Goal: Task Accomplishment & Management: Use online tool/utility

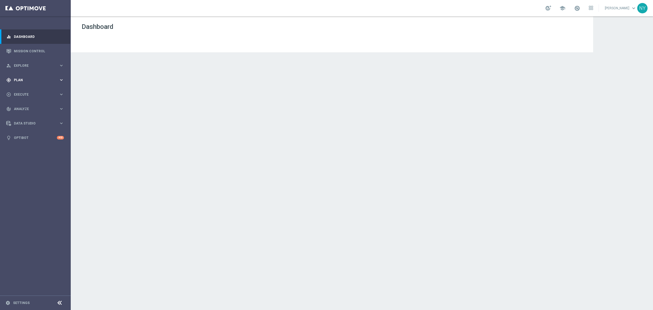
click at [14, 78] on span "Plan" at bounding box center [36, 79] width 45 height 3
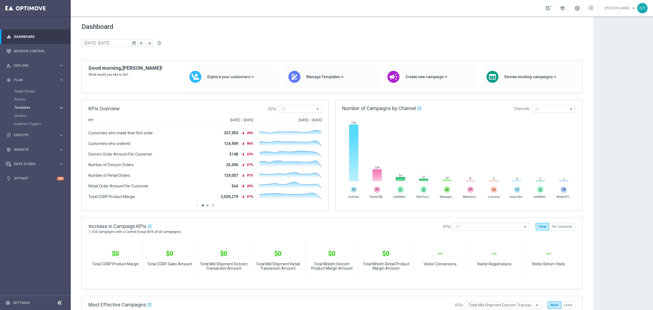
click at [19, 106] on span "Templates" at bounding box center [33, 107] width 39 height 3
click at [21, 114] on link "Optimail" at bounding box center [37, 116] width 40 height 4
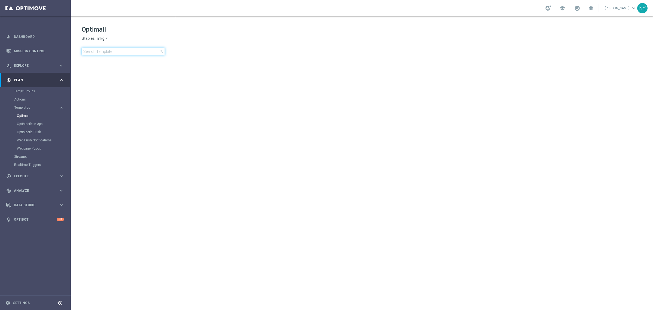
click at [117, 53] on input at bounding box center [123, 52] width 83 height 8
type input "V-ER_OMNI_ProspectConversion_T1_DealDays3"
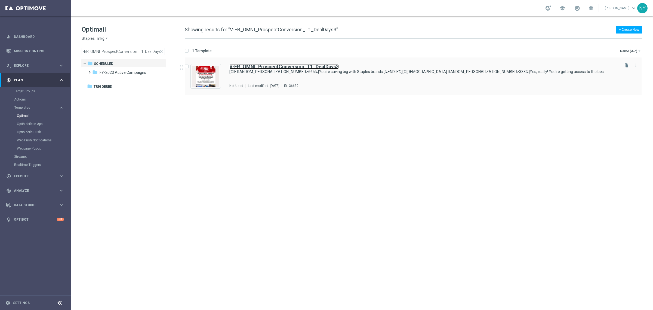
click at [275, 66] on b "V-ER_OMNI_ProspectConversion_T1_DealDays3" at bounding box center [283, 67] width 109 height 6
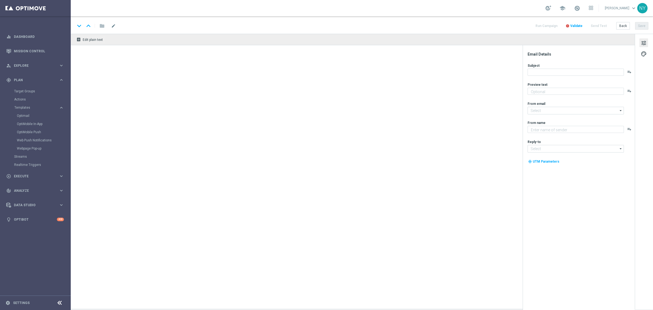
type textarea "[%IF:RANDOM_PERSONALIZATION_NUMBER>665%]We've got better quality and better pri…"
type input "[EMAIL_ADDRESS][DOMAIN_NAME]"
type textarea "Staples"
type input "[EMAIL_ADDRESS][DOMAIN_NAME]"
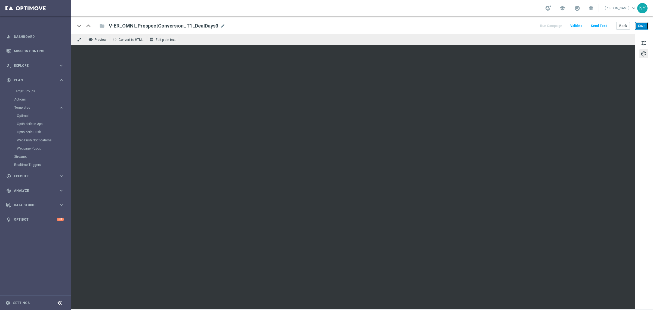
click at [639, 26] on button "Save" at bounding box center [641, 26] width 13 height 8
click at [645, 27] on button "Save" at bounding box center [641, 26] width 13 height 8
click at [601, 26] on button "Send Test" at bounding box center [599, 25] width 18 height 7
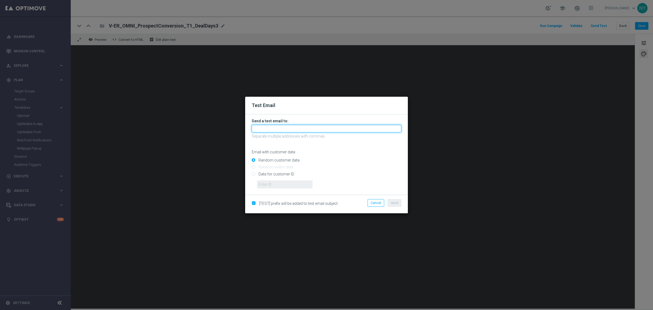
click at [256, 127] on input "text" at bounding box center [327, 129] width 150 height 8
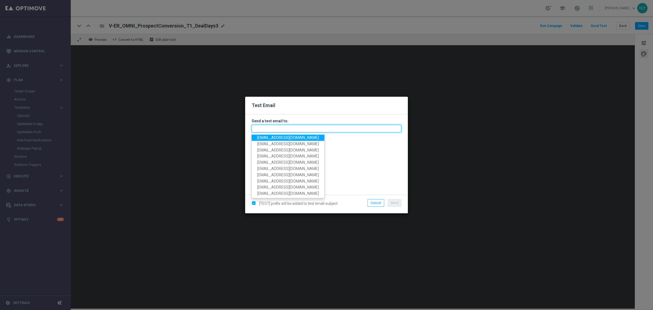
paste input "neilyetts3-bk2cm@litmusemail.com"
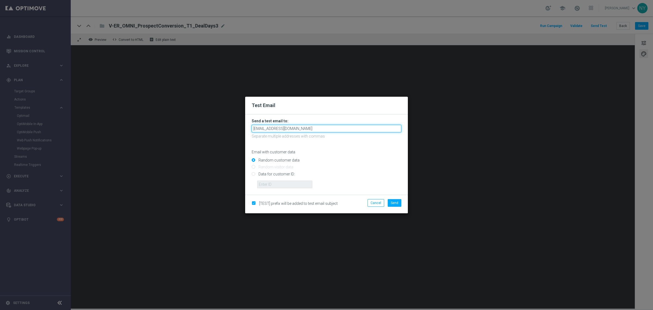
type input "neilyetts3-bk2cm@litmusemail.com"
click at [341, 151] on p "Email with customer data" at bounding box center [327, 151] width 150 height 5
click at [253, 174] on input "Data for customer ID:" at bounding box center [327, 176] width 150 height 8
radio input "true"
click at [272, 182] on input "text" at bounding box center [284, 184] width 55 height 8
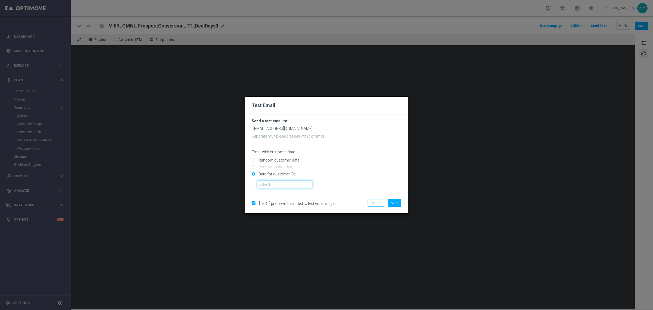
paste input "10000006208"
type input "10000006208"
click at [395, 201] on span "Send" at bounding box center [395, 203] width 8 height 4
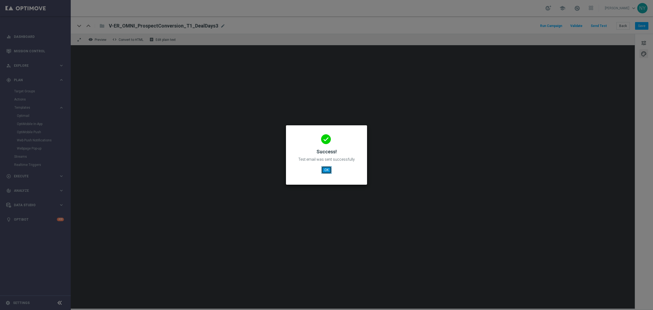
click at [327, 168] on button "OK" at bounding box center [326, 170] width 10 height 8
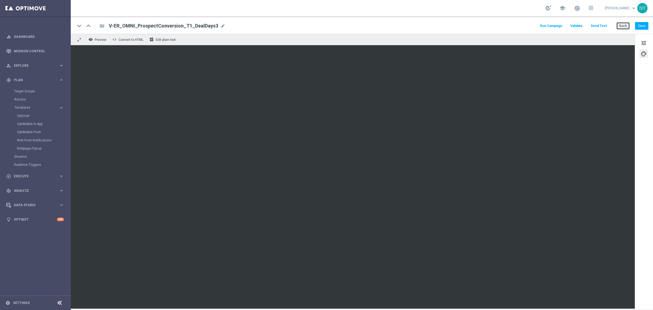
click at [621, 24] on button "Back" at bounding box center [624, 26] width 14 height 8
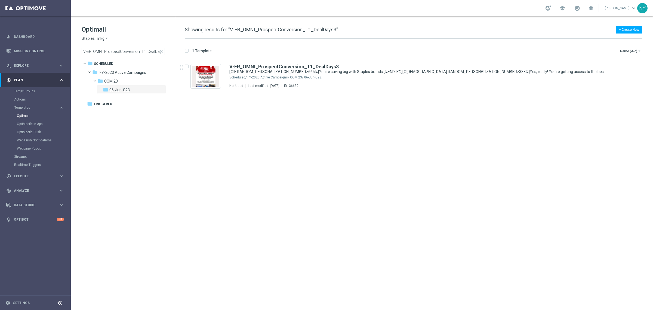
click at [161, 52] on span "close" at bounding box center [161, 51] width 4 height 4
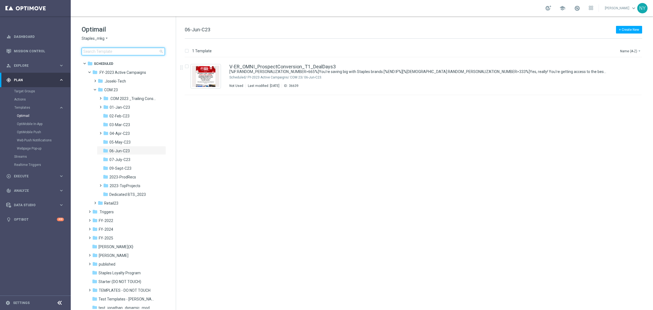
click at [129, 54] on input at bounding box center [123, 52] width 83 height 8
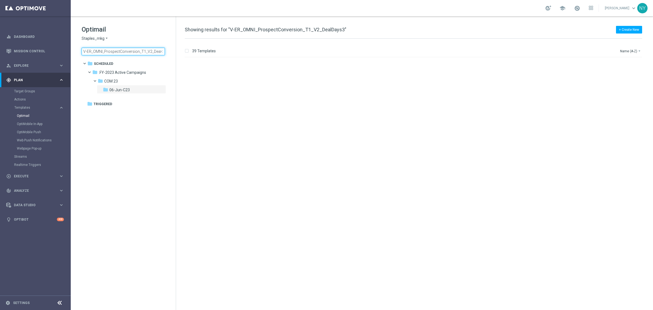
scroll to position [0, 9]
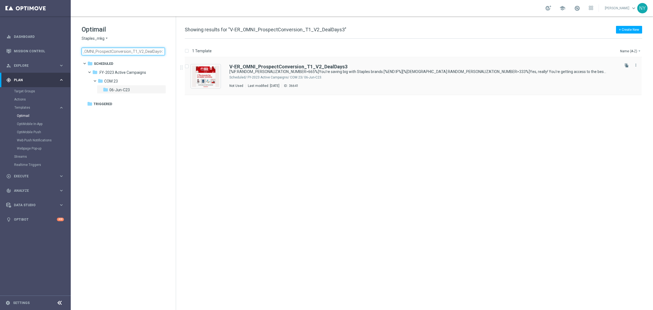
type input "V-ER_OMNI_ProspectConversion_T1_V2_DealDays3"
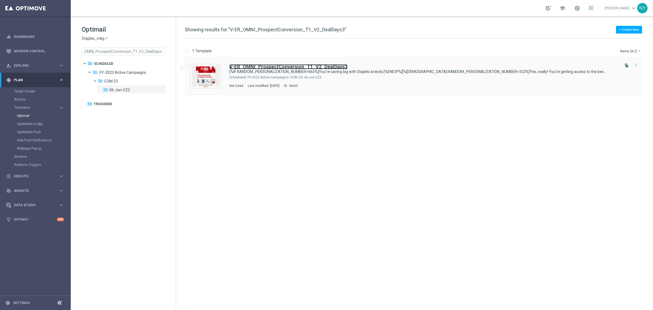
click at [287, 66] on b "V-ER_OMNI_ProspectConversion_T1_V2_DealDays3" at bounding box center [288, 67] width 118 height 6
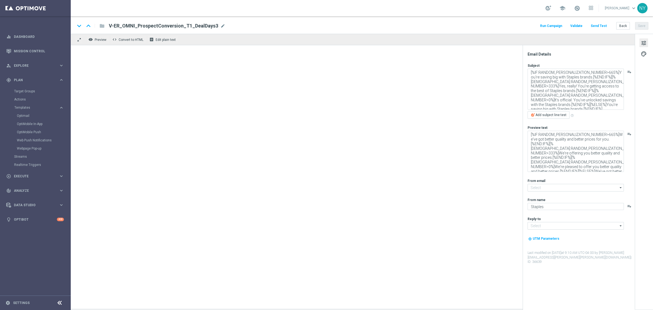
type input "[EMAIL_ADDRESS][DOMAIN_NAME]"
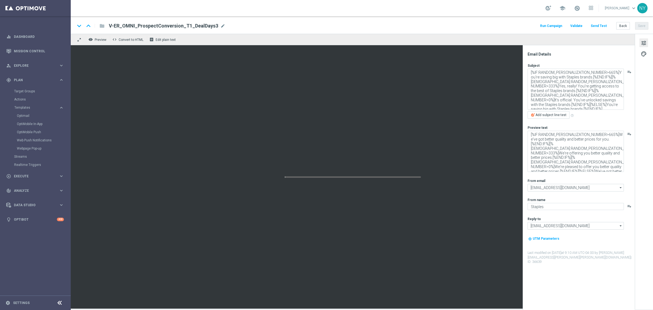
type textarea "You'll love 'em!"
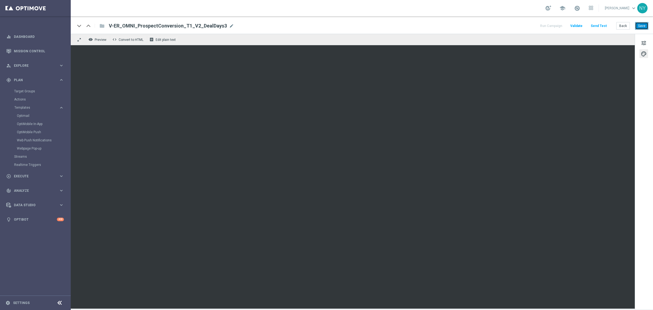
click at [644, 26] on button "Save" at bounding box center [641, 26] width 13 height 8
click at [600, 26] on button "Send Test" at bounding box center [599, 25] width 18 height 7
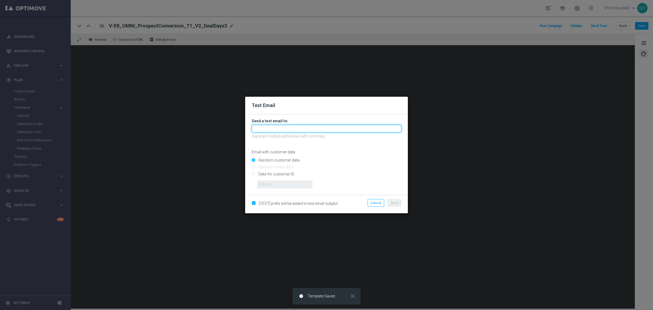
click at [270, 127] on input "text" at bounding box center [327, 129] width 150 height 8
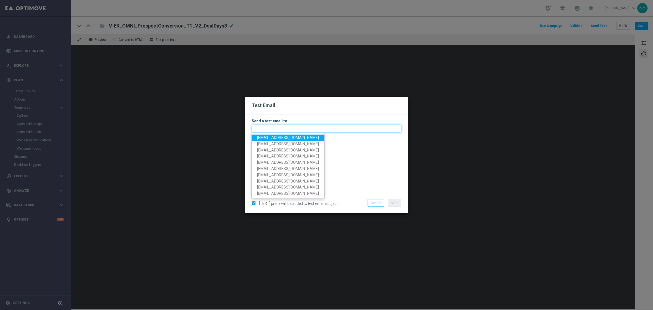
click at [274, 130] on input "text" at bounding box center [327, 129] width 150 height 8
paste input "neilyetts3-bk2dn@litmusemail.com"
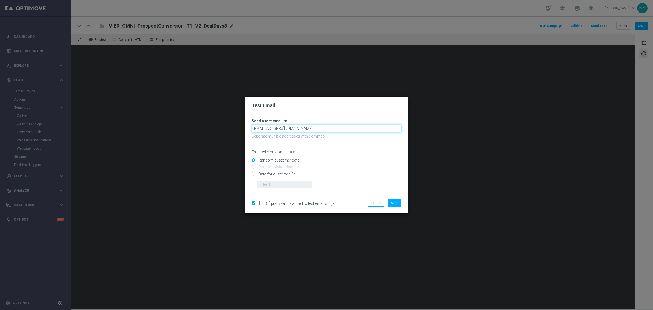
type input "neilyetts3-bk2dn@litmusemail.com"
click at [254, 175] on input "Data for customer ID:" at bounding box center [327, 176] width 150 height 8
radio input "true"
click at [259, 185] on input "text" at bounding box center [284, 184] width 55 height 8
paste input "10000006208"
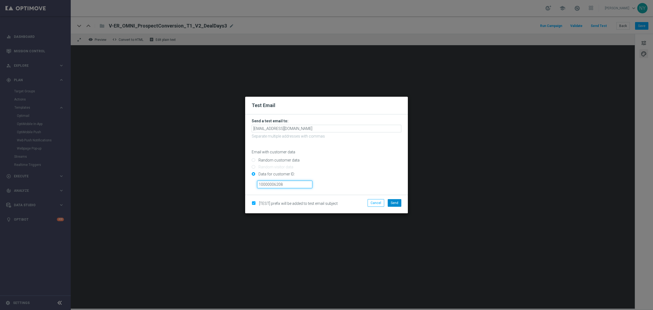
type input "10000006208"
click at [391, 203] on span "Send" at bounding box center [395, 203] width 8 height 4
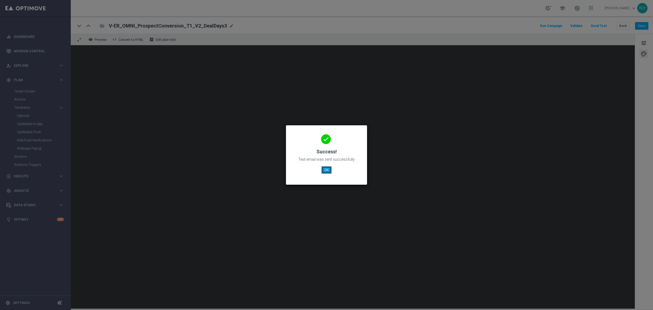
click at [327, 170] on button "OK" at bounding box center [326, 170] width 10 height 8
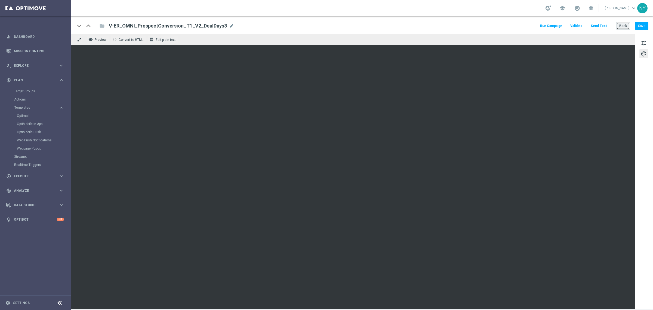
click at [624, 25] on button "Back" at bounding box center [624, 26] width 14 height 8
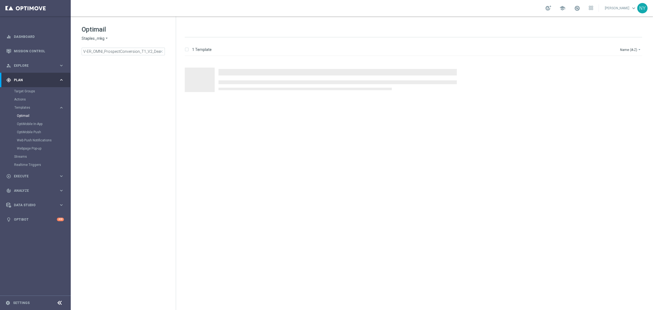
click at [159, 51] on span "close" at bounding box center [161, 51] width 4 height 4
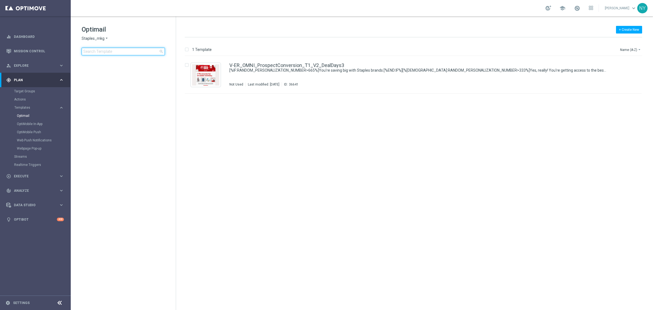
click at [129, 53] on input at bounding box center [123, 52] width 83 height 8
type input "V-ER_DC_ProdRec_Trending_Purchases_DealDays3"
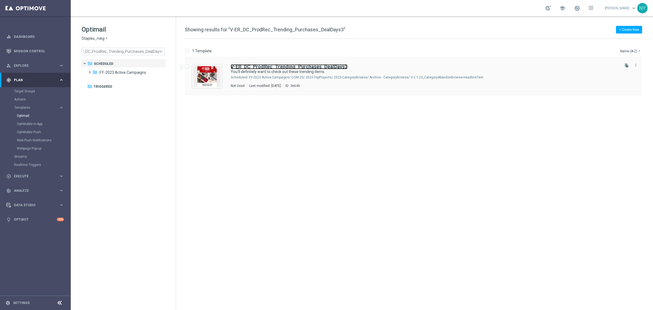
click at [307, 67] on b "V-ER_DC_ProdRec_Trending_Purchases_DealDays3" at bounding box center [289, 67] width 117 height 6
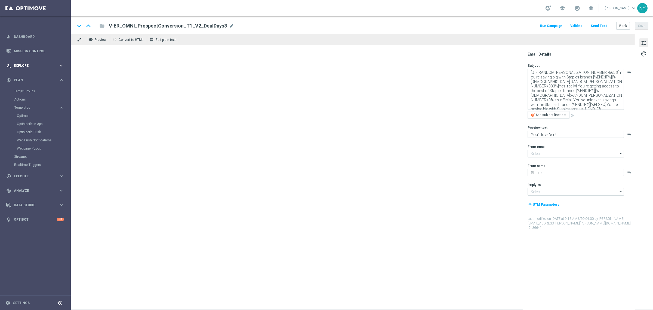
type input "[EMAIL_ADDRESS][DOMAIN_NAME]"
type textarea "You'll definitely want to check out these trending items."
type textarea "Exactly what you need to get the job done right."
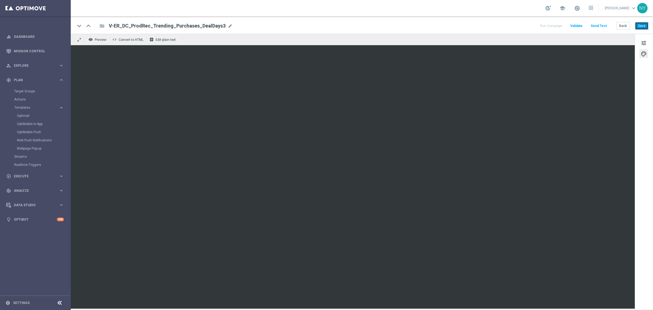
click at [639, 25] on button "Save" at bounding box center [641, 26] width 13 height 8
click at [600, 25] on button "Send Test" at bounding box center [599, 25] width 18 height 7
click at [607, 24] on button "Send Test" at bounding box center [599, 25] width 18 height 7
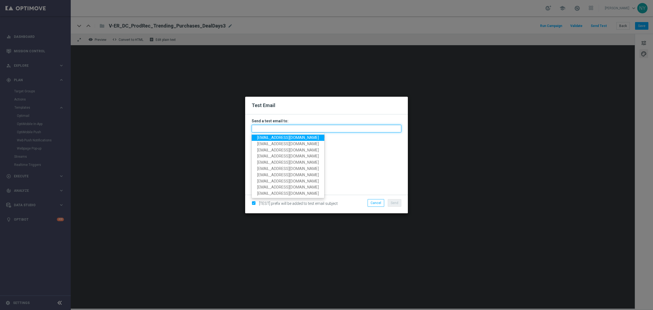
click at [261, 130] on input "text" at bounding box center [327, 129] width 150 height 8
paste input "neilyetts3-bk2gc@litmusemail.com"
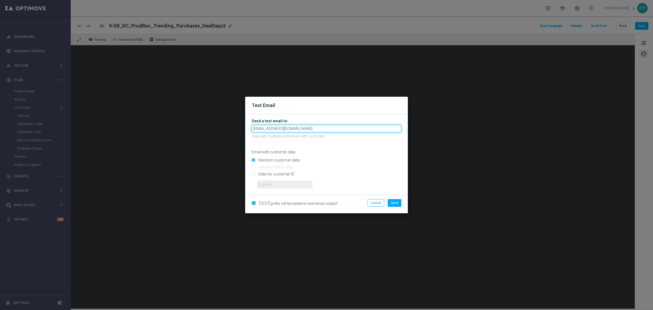
type input "neilyetts3-bk2gc@litmusemail.com"
click at [333, 154] on p "Email with customer data" at bounding box center [327, 151] width 150 height 5
click at [253, 174] on input "Data for customer ID:" at bounding box center [327, 176] width 150 height 8
radio input "true"
click at [268, 183] on input "text" at bounding box center [284, 184] width 55 height 8
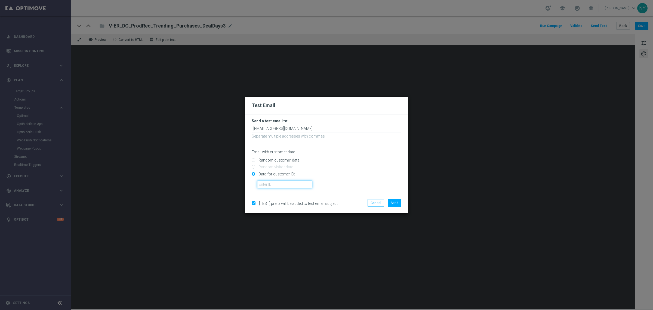
paste input "10000006208"
type input "10000006208"
click at [397, 205] on button "Send" at bounding box center [395, 203] width 14 height 8
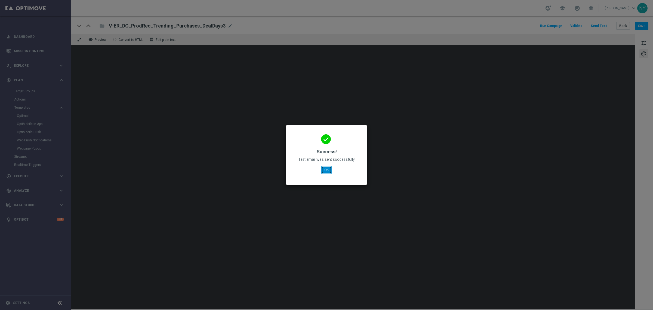
click at [325, 169] on button "OK" at bounding box center [326, 170] width 10 height 8
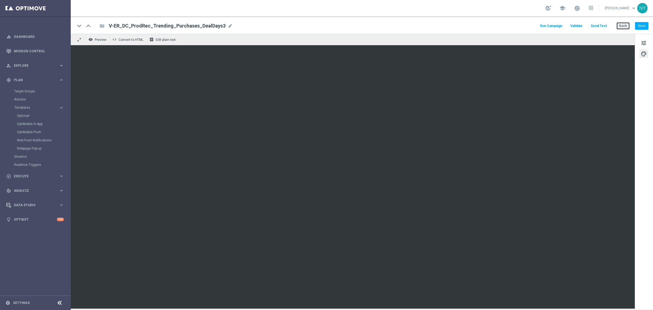
click at [625, 26] on button "Back" at bounding box center [624, 26] width 14 height 8
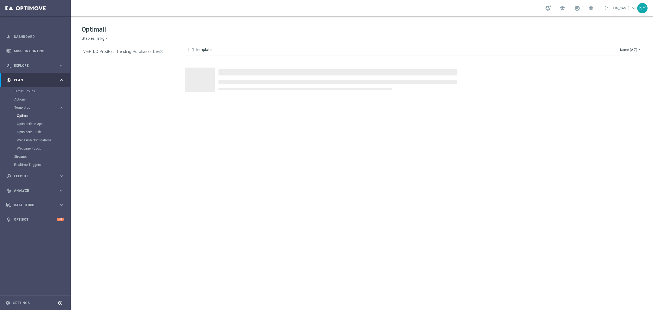
click at [162, 51] on span "close" at bounding box center [161, 51] width 4 height 4
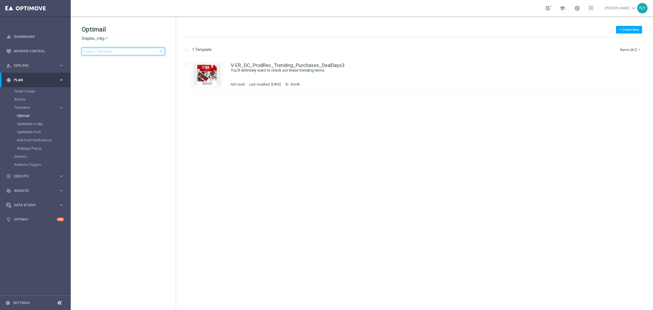
click at [127, 52] on input at bounding box center [123, 52] width 83 height 8
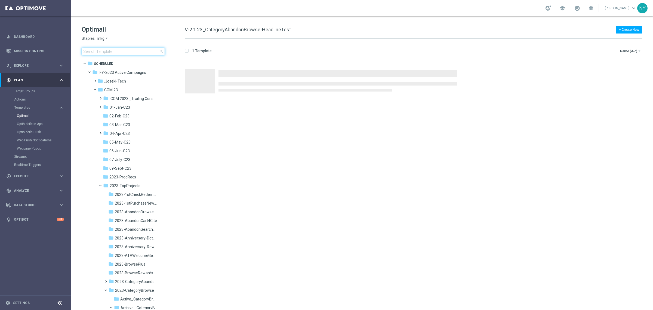
type input "V-ER_DC_ProdRec_Trending_Views_DealDays3"
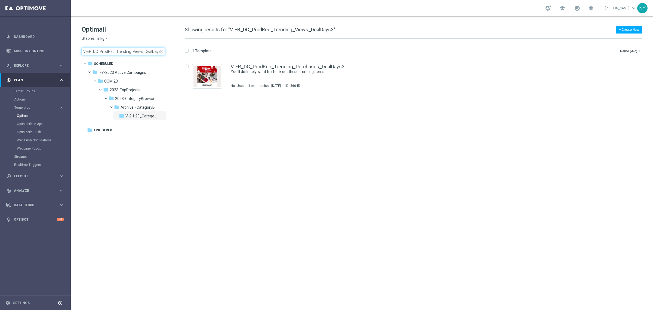
scroll to position [0, 0]
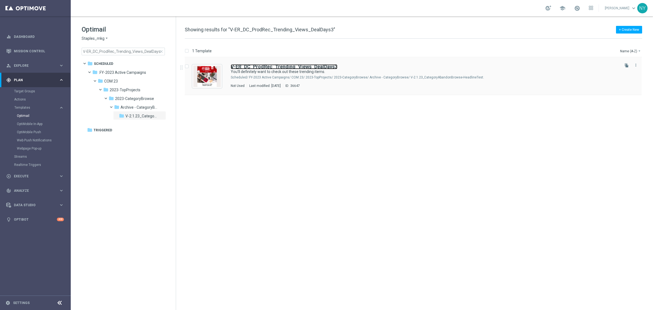
click at [317, 68] on b "V-ER_DC_ProdRec_Trending_Views_DealDays3" at bounding box center [284, 67] width 107 height 6
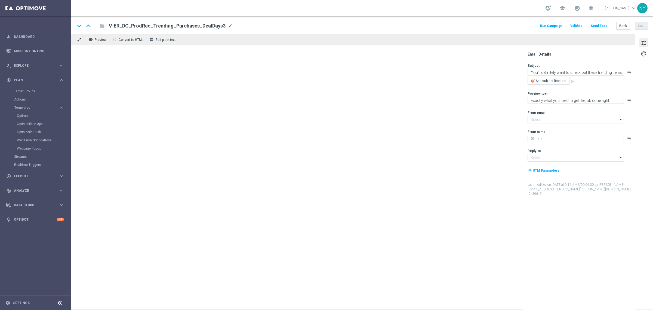
type input "[EMAIL_ADDRESS][DOMAIN_NAME]"
type textarea "You’ll definitely want to check out these trending items."
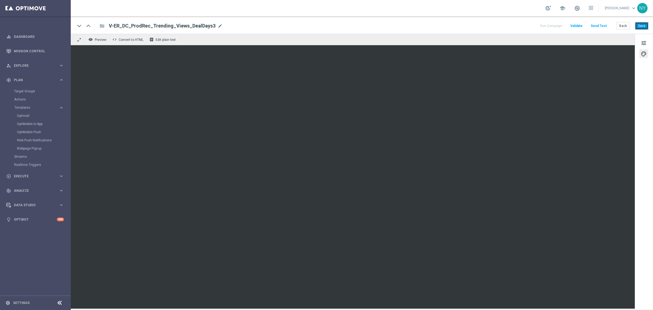
click at [638, 25] on button "Save" at bounding box center [641, 26] width 13 height 8
click at [598, 24] on button "Send Test" at bounding box center [599, 25] width 18 height 7
click at [598, 26] on button "Send Test" at bounding box center [599, 25] width 18 height 7
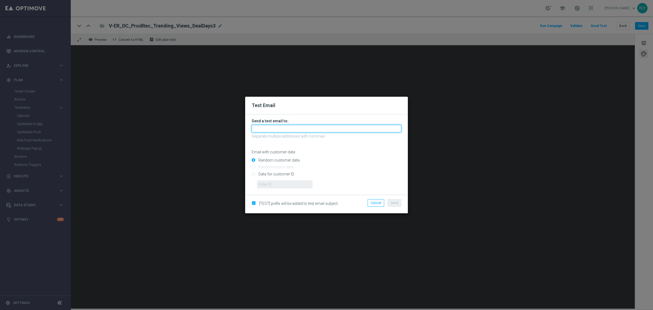
click at [261, 131] on input "text" at bounding box center [327, 129] width 150 height 8
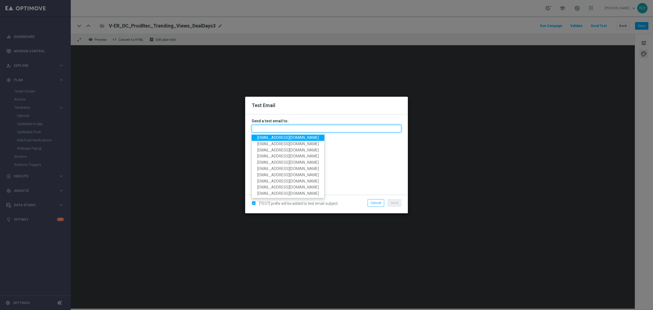
paste input "neilyetts3-bk2hq@litmusemail.com"
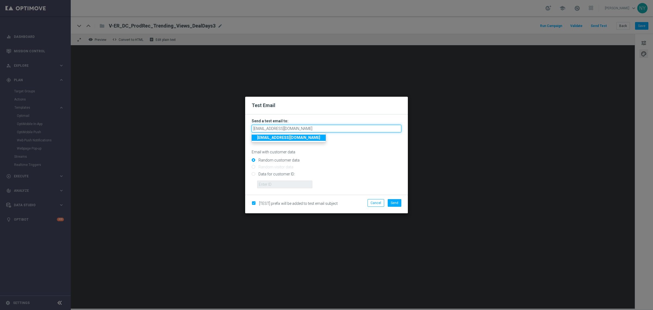
type input "neilyetts3-bk2hq@litmusemail.com"
click at [353, 162] on input "Random customer data" at bounding box center [327, 163] width 150 height 8
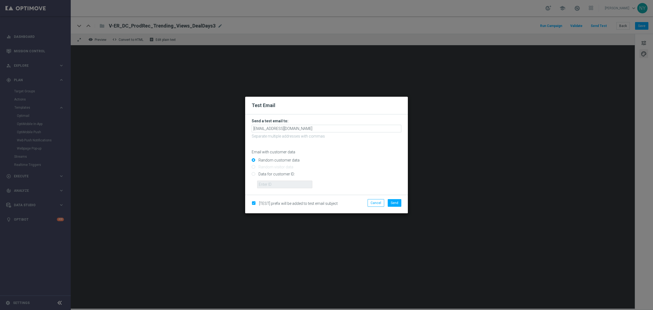
click at [255, 173] on input "Data for customer ID:" at bounding box center [327, 176] width 150 height 8
radio input "true"
click at [269, 182] on input "text" at bounding box center [284, 184] width 55 height 8
paste input "10000006208"
type input "10000006208"
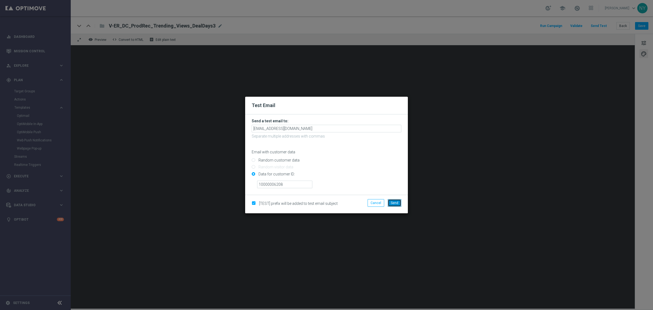
click at [396, 205] on button "Send" at bounding box center [395, 203] width 14 height 8
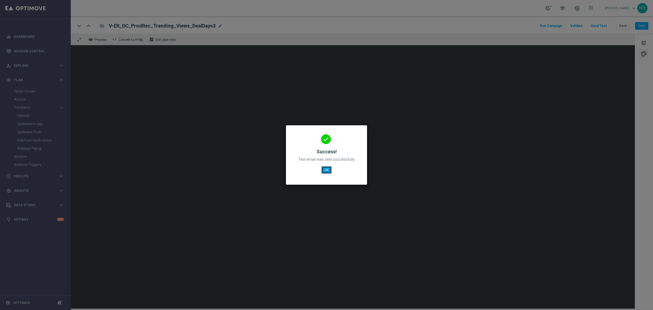
click at [324, 169] on button "OK" at bounding box center [326, 170] width 10 height 8
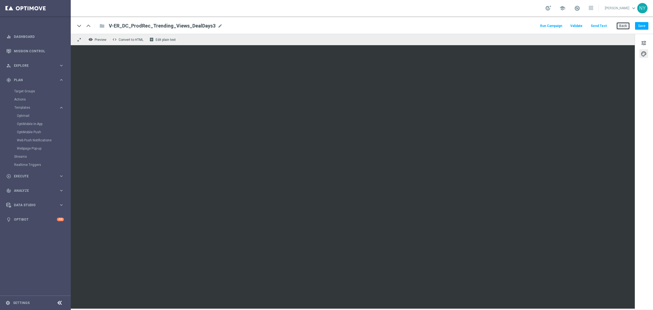
click at [625, 25] on button "Back" at bounding box center [624, 26] width 14 height 8
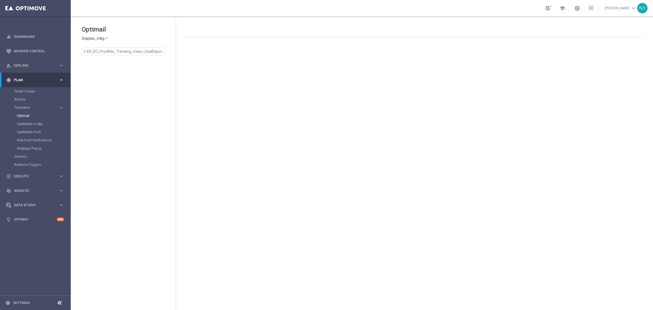
click at [162, 53] on span "close" at bounding box center [161, 51] width 4 height 4
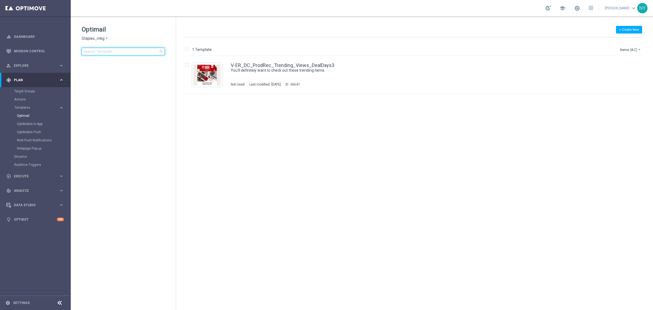
click at [97, 48] on input at bounding box center [123, 52] width 83 height 8
type input "V-20240725_TrendingItems_ProdRec_Views_DealDays3"
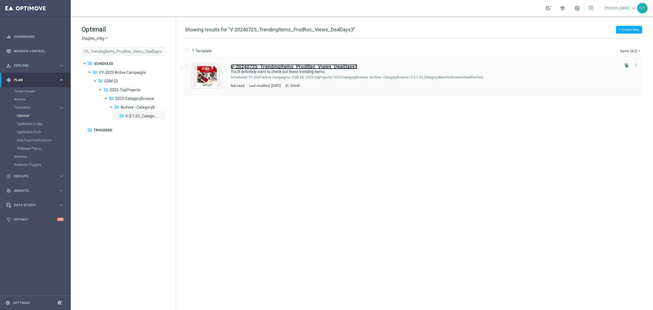
click at [328, 67] on b "V-20240725_TrendingItems_ProdRec_Views_DealDays3" at bounding box center [294, 67] width 127 height 6
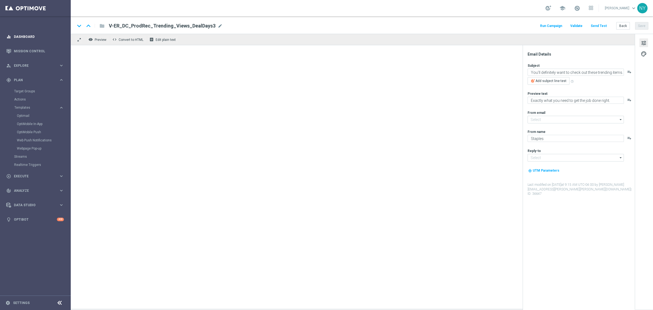
type input "[EMAIL_ADDRESS][DOMAIN_NAME]"
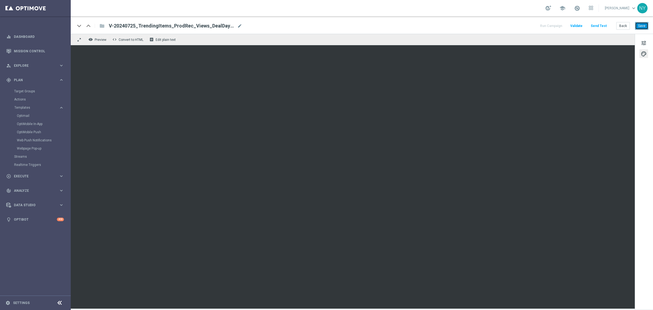
click at [646, 23] on button "Save" at bounding box center [641, 26] width 13 height 8
click at [600, 27] on button "Send Test" at bounding box center [599, 25] width 18 height 7
click at [597, 25] on button "Send Test" at bounding box center [599, 25] width 18 height 7
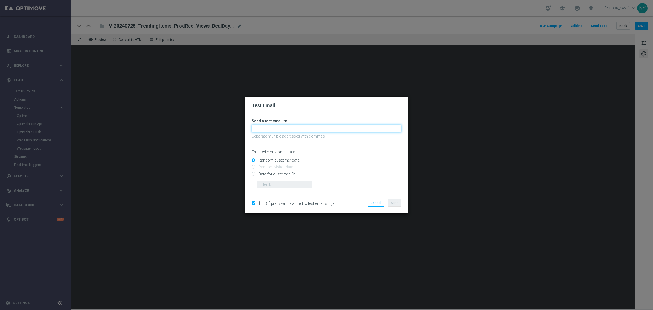
click at [268, 127] on input "text" at bounding box center [327, 129] width 150 height 8
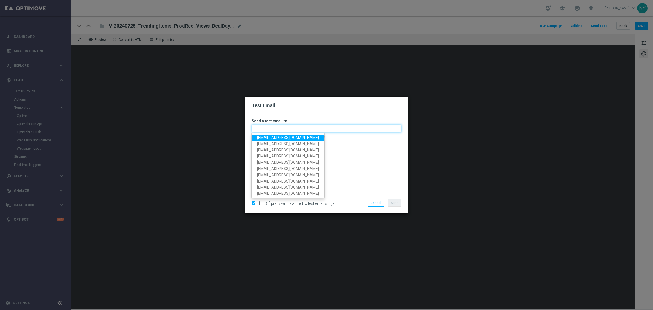
paste input "neilyetts3-bk2kb@litmusemail.com"
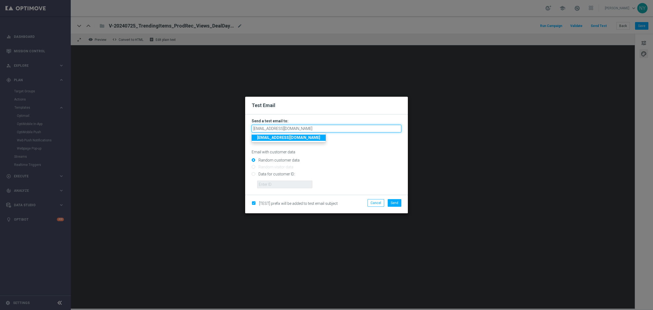
type input "neilyetts3-bk2kb@litmusemail.com"
drag, startPoint x: 253, startPoint y: 174, endPoint x: 218, endPoint y: 179, distance: 35.7
click at [253, 174] on input "Data for customer ID:" at bounding box center [327, 176] width 150 height 8
radio input "true"
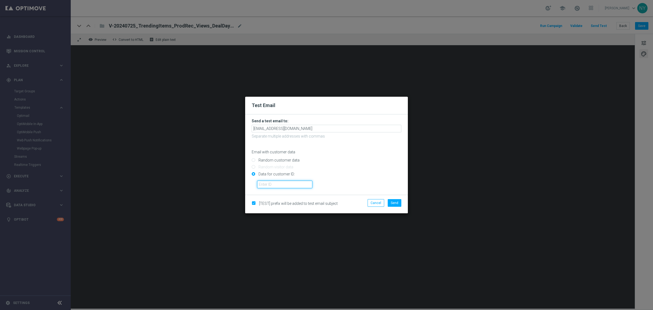
click at [270, 185] on input "text" at bounding box center [284, 184] width 55 height 8
paste input "10000006208"
type input "10000006208"
click at [392, 201] on span "Send" at bounding box center [395, 203] width 8 height 4
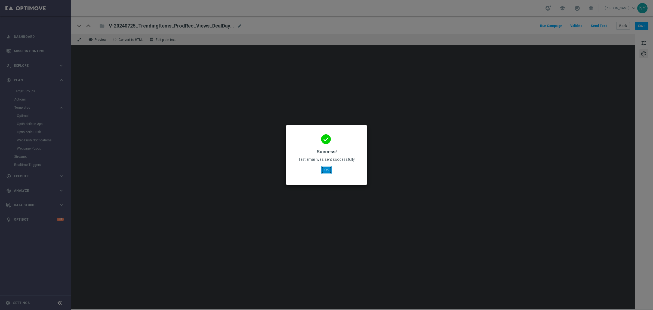
click at [331, 172] on button "OK" at bounding box center [326, 170] width 10 height 8
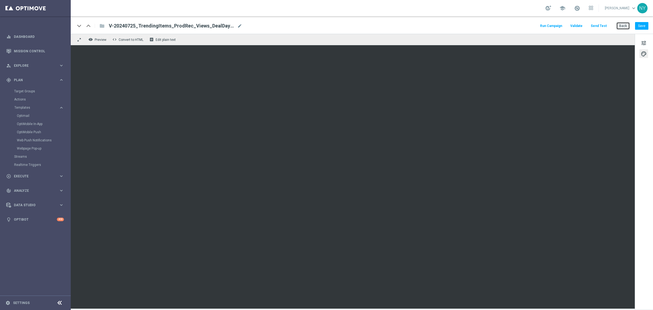
click at [621, 25] on button "Back" at bounding box center [624, 26] width 14 height 8
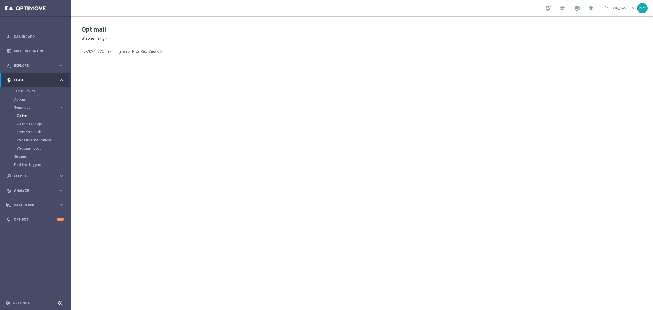
click at [161, 52] on span "close" at bounding box center [161, 51] width 4 height 4
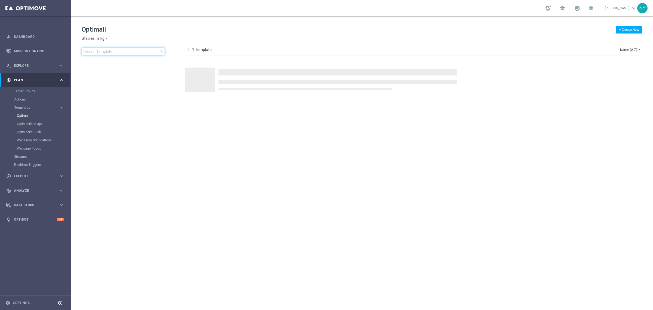
click at [125, 51] on input at bounding box center [123, 52] width 83 height 8
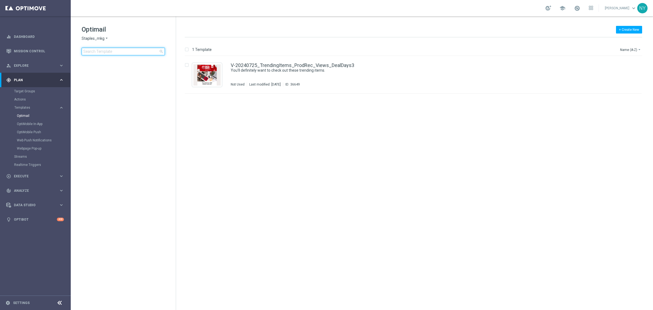
type input "V-20240725_TrendingItems_ProdRec_Purchases_DealDays3"
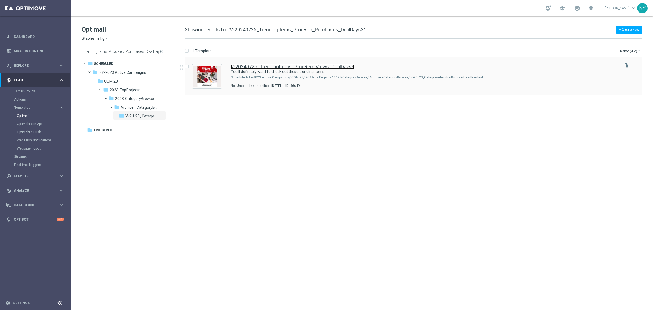
click at [340, 67] on link "V-20240725_TrendingItems_ProdRec_Views_DealDays3" at bounding box center [293, 66] width 124 height 5
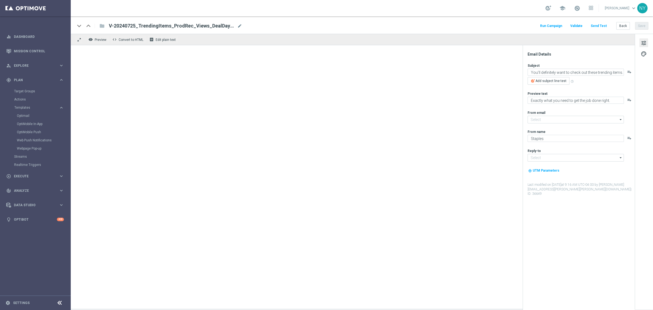
type input "[EMAIL_ADDRESS][DOMAIN_NAME]"
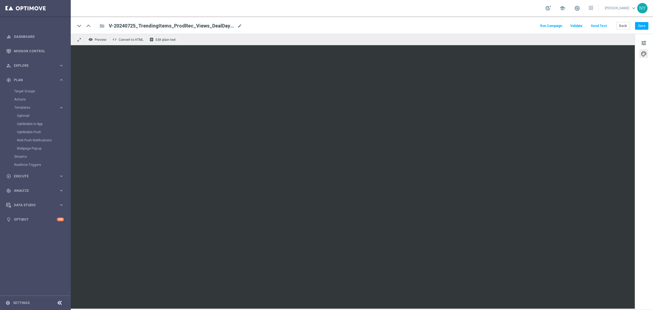
click at [617, 25] on div "Run Campaign Validate Send Test Back Save" at bounding box center [594, 25] width 109 height 7
click at [616, 25] on div "Run Campaign Validate Send Test Back Save" at bounding box center [594, 25] width 109 height 7
click at [623, 25] on button "Back" at bounding box center [624, 26] width 14 height 8
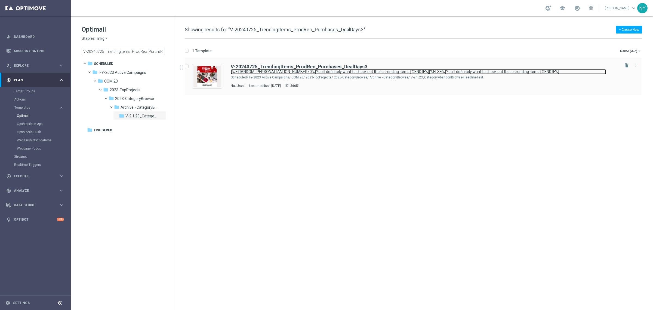
click at [338, 69] on link "[%IF:RANDOM_PERSONALIZATION_NUMBER>0%]You'll definitely want to check out these…" at bounding box center [419, 71] width 376 height 5
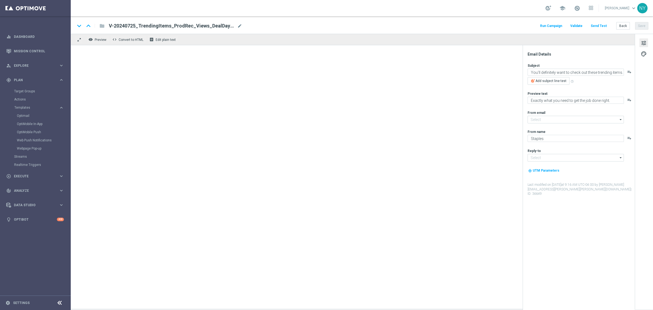
type input "[EMAIL_ADDRESS][DOMAIN_NAME]"
type textarea "[%IF:RANDOM_PERSONALIZATION_NUMBER>0%]You'll definitely want to check out these…"
type textarea "[%IF:RANDOM_PERSONALIZATION_NUMBER>0%]Exactly what you need to get the job done…"
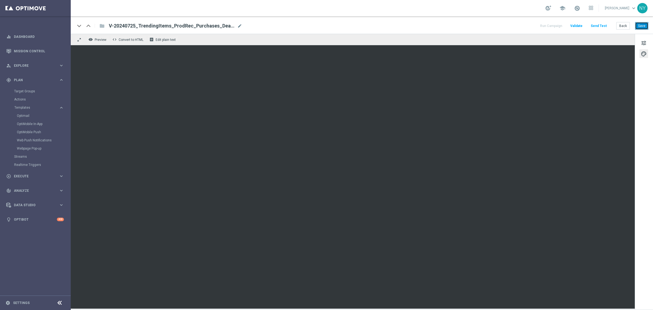
click at [646, 28] on button "Save" at bounding box center [641, 26] width 13 height 8
click at [599, 27] on button "Send Test" at bounding box center [599, 25] width 18 height 7
click at [602, 25] on button "Send Test" at bounding box center [599, 25] width 18 height 7
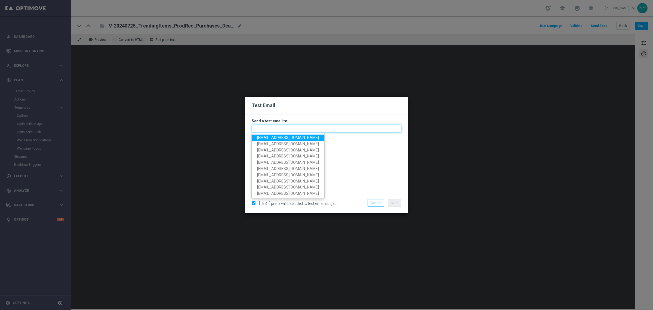
click at [273, 128] on input "text" at bounding box center [327, 129] width 150 height 8
paste input "neilyetts3-bk2lq@litmusemail.com"
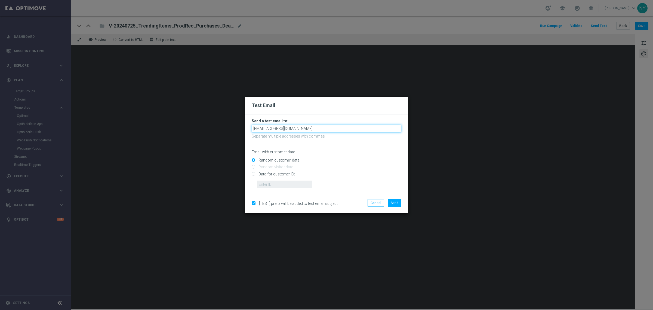
type input "neilyetts3-bk2lq@litmusemail.com"
click at [253, 176] on input "Data for customer ID:" at bounding box center [327, 176] width 150 height 8
radio input "true"
click at [291, 185] on input "text" at bounding box center [284, 184] width 55 height 8
paste input "10000006208"
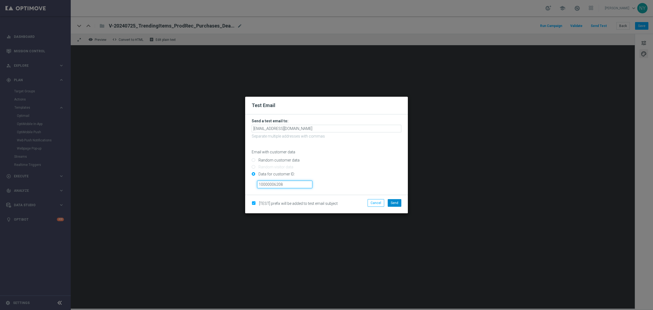
type input "10000006208"
click at [392, 201] on span "Send" at bounding box center [395, 203] width 8 height 4
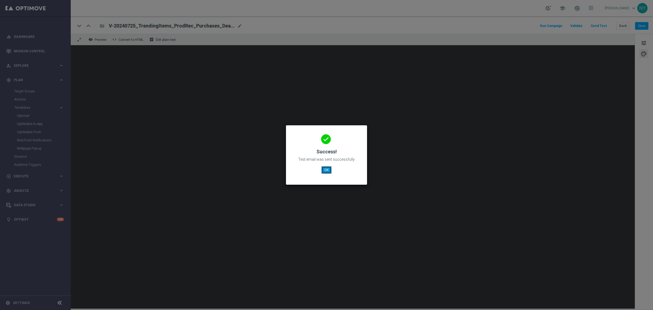
click at [327, 171] on button "OK" at bounding box center [326, 170] width 10 height 8
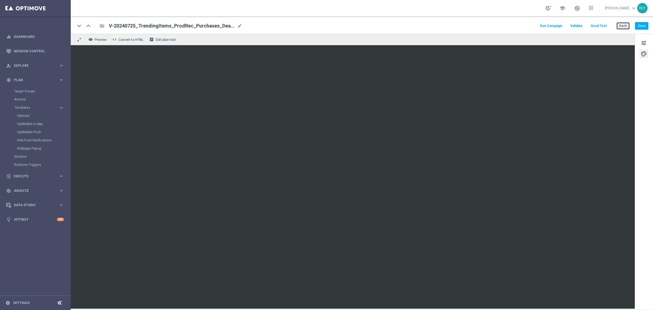
click at [625, 27] on button "Back" at bounding box center [624, 26] width 14 height 8
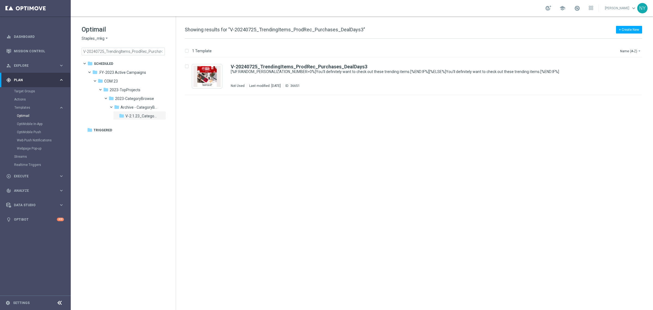
click at [161, 52] on span "close" at bounding box center [161, 51] width 4 height 4
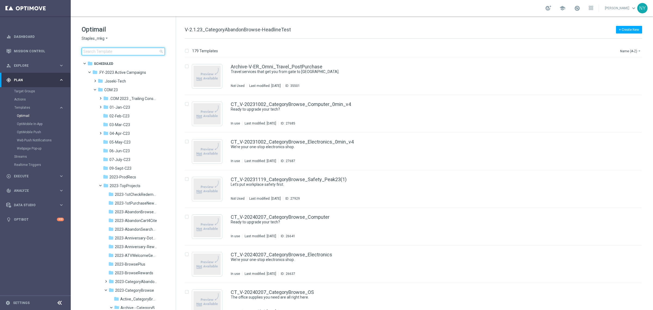
click at [114, 51] on input at bounding box center [123, 52] width 83 height 8
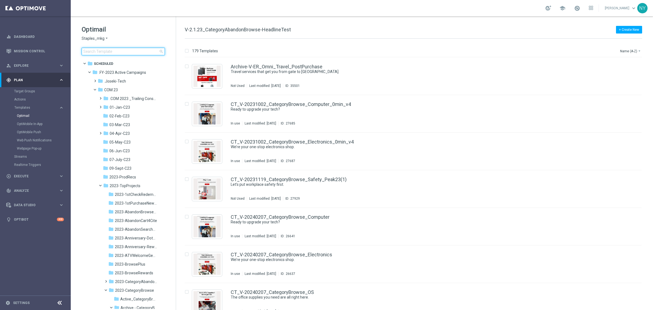
type input "V-ER_DC_BestSellers_Paper_DealDays3"
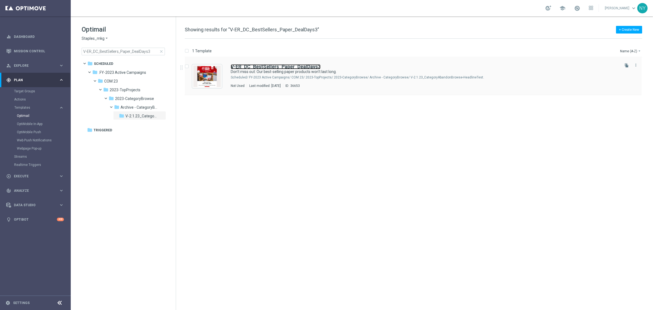
click at [273, 65] on b "V-ER_DC_BestSellers_Paper_DealDays3" at bounding box center [276, 67] width 90 height 6
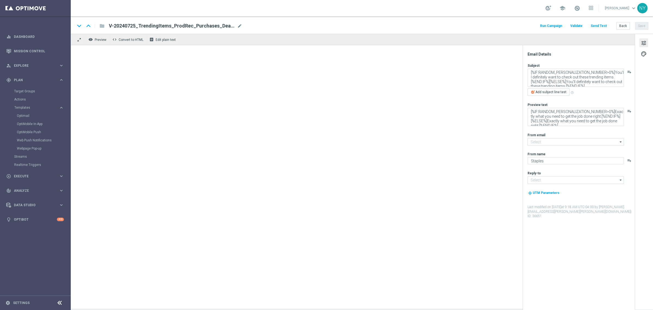
type input "[EMAIL_ADDRESS][DOMAIN_NAME]"
type textarea "Don't miss out: Our best-selling paper products won't last long."
type textarea "Discover our top paper products now!"
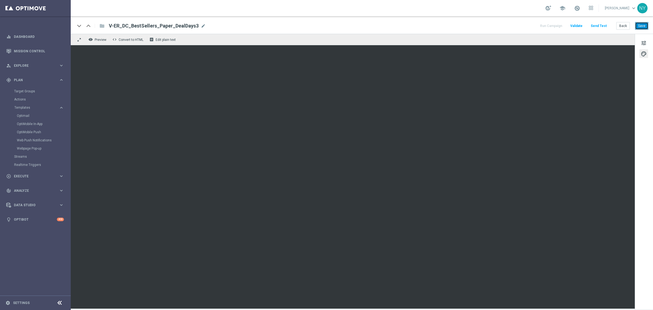
click at [644, 26] on button "Save" at bounding box center [641, 26] width 13 height 8
click at [602, 25] on button "Send Test" at bounding box center [599, 25] width 18 height 7
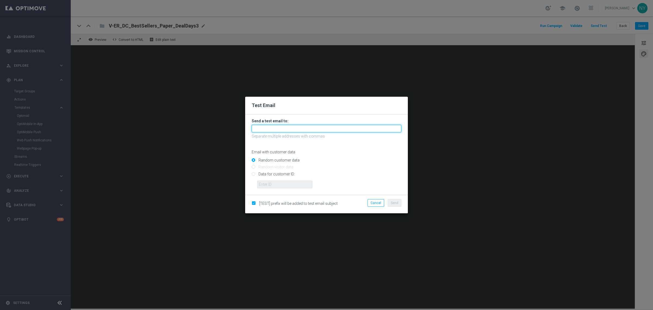
click at [266, 127] on input "text" at bounding box center [327, 129] width 150 height 8
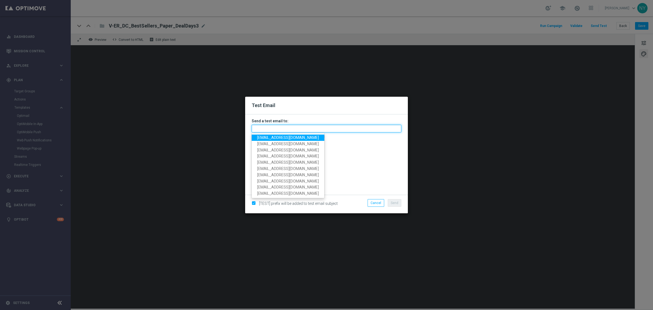
paste input "neilyetts3-bk2o5@litmusemail.com"
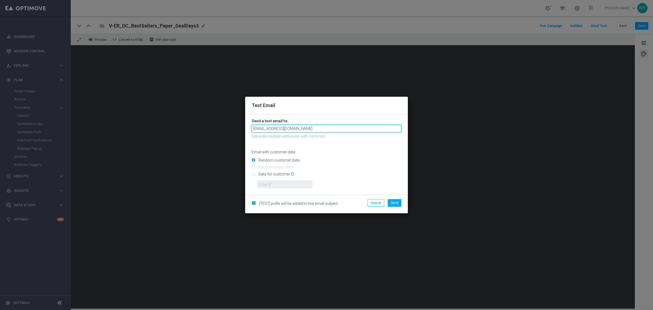
type input "neilyetts3-bk2o5@litmusemail.com"
click at [254, 174] on input "Data for customer ID:" at bounding box center [327, 176] width 150 height 8
radio input "true"
click at [272, 182] on input "text" at bounding box center [284, 184] width 55 height 8
paste input "10000006208"
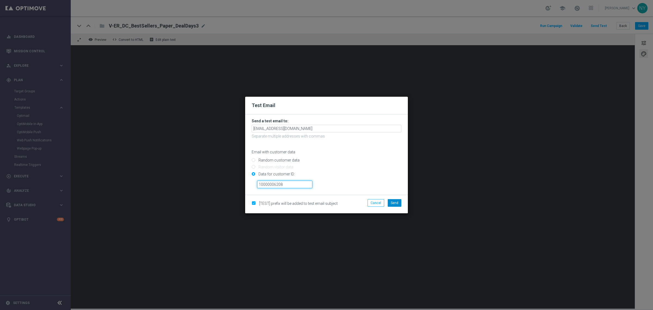
type input "10000006208"
click at [395, 205] on button "Send" at bounding box center [395, 203] width 14 height 8
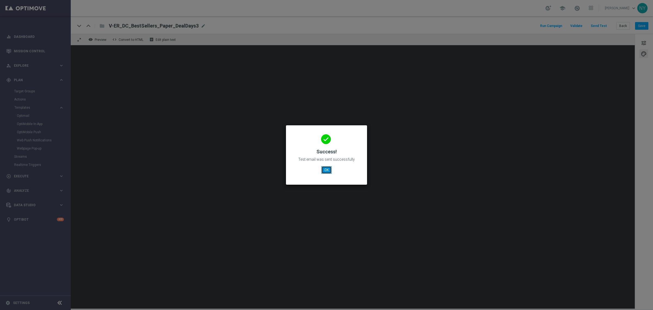
click at [326, 168] on button "OK" at bounding box center [326, 170] width 10 height 8
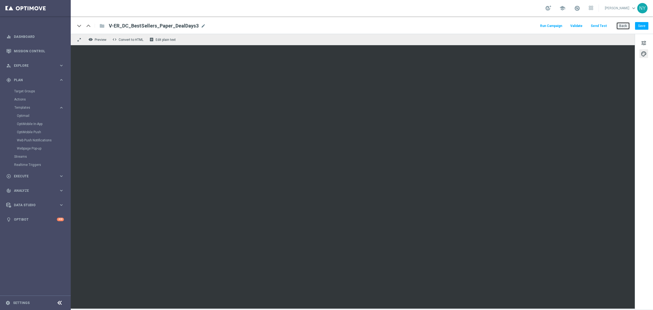
click at [621, 27] on button "Back" at bounding box center [624, 26] width 14 height 8
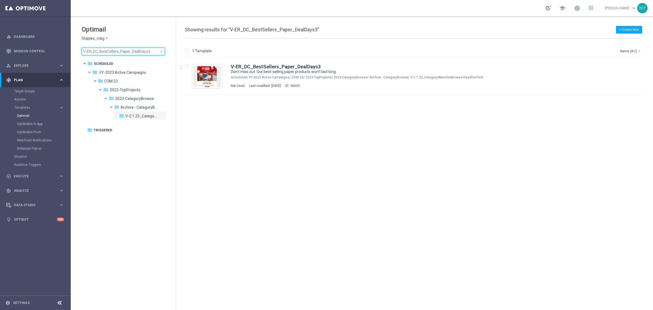
click at [152, 51] on input "V-ER_DC_BestSellers_Paper_DealDays3" at bounding box center [123, 52] width 83 height 8
drag, startPoint x: 152, startPoint y: 51, endPoint x: 60, endPoint y: 37, distance: 93.0
click at [61, 37] on main "equalizer Dashboard Mission Control" at bounding box center [326, 155] width 653 height 310
type input "V-ER_DC_BestSellers_Facilities_DealDays3"
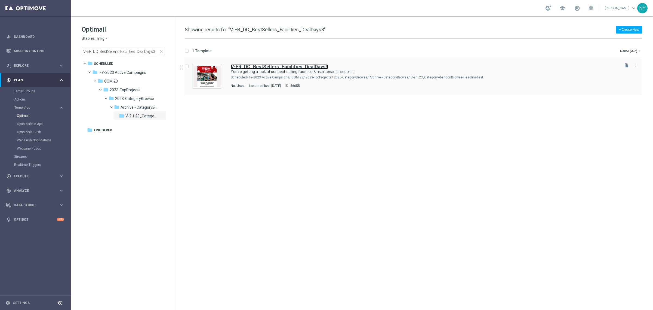
click at [260, 65] on b "V-ER_DC_BestSellers_Facilities_DealDays3" at bounding box center [279, 67] width 97 height 6
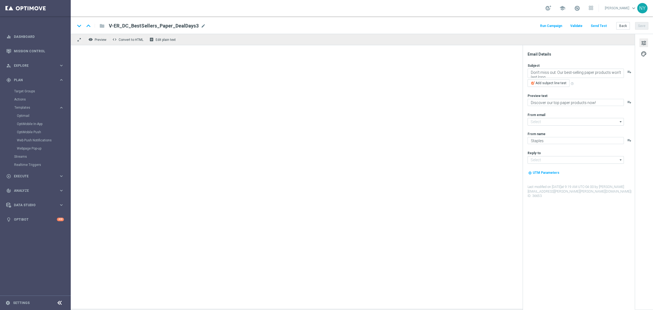
type input "[EMAIL_ADDRESS][DOMAIN_NAME]"
type textarea "You're getting a look at our best-selling facilities & maintenance supplies."
type textarea "These top sellers won't disappoint."
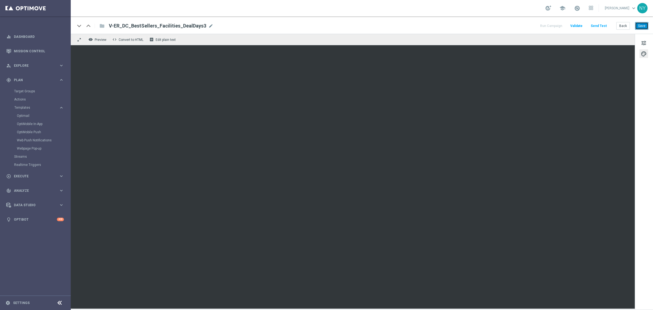
click at [640, 25] on button "Save" at bounding box center [641, 26] width 13 height 8
click at [600, 24] on button "Send Test" at bounding box center [599, 25] width 18 height 7
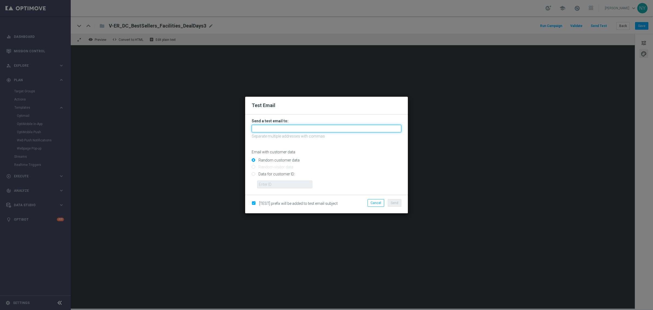
click at [269, 128] on input "text" at bounding box center [327, 129] width 150 height 8
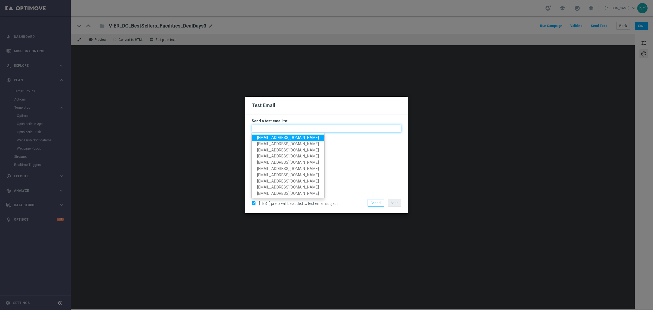
paste input "neilyetts3-bk2pc@litmusemail.com"
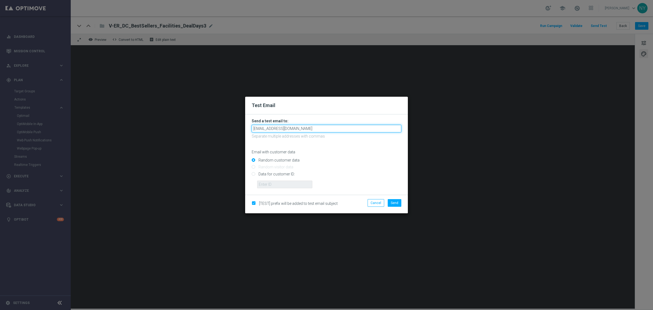
type input "neilyetts3-bk2pc@litmusemail.com"
click at [255, 176] on input "Data for customer ID:" at bounding box center [327, 176] width 150 height 8
radio input "true"
click at [266, 182] on input "text" at bounding box center [284, 184] width 55 height 8
paste input "10000006208"
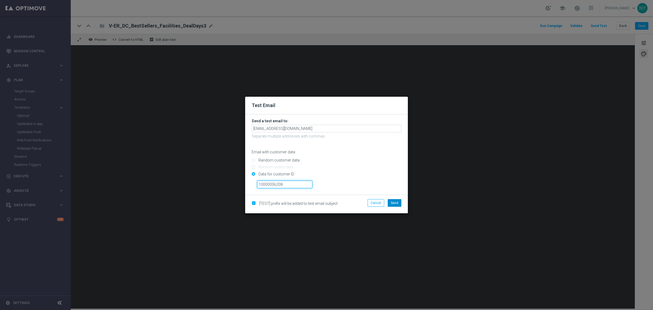
type input "10000006208"
click at [396, 203] on span "Send" at bounding box center [395, 203] width 8 height 4
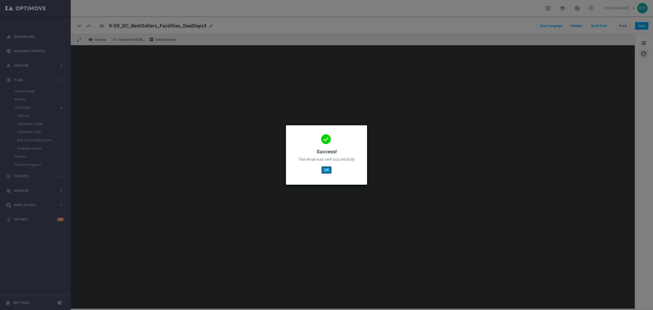
click at [328, 170] on button "OK" at bounding box center [326, 170] width 10 height 8
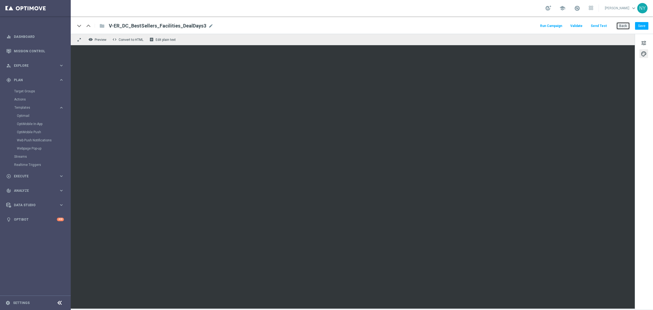
click at [621, 24] on button "Back" at bounding box center [624, 26] width 14 height 8
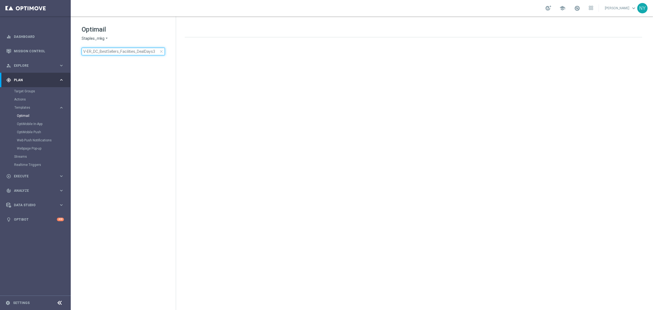
click at [153, 51] on input "V-ER_DC_BestSellers_Facilities_DealDays3" at bounding box center [123, 52] width 83 height 8
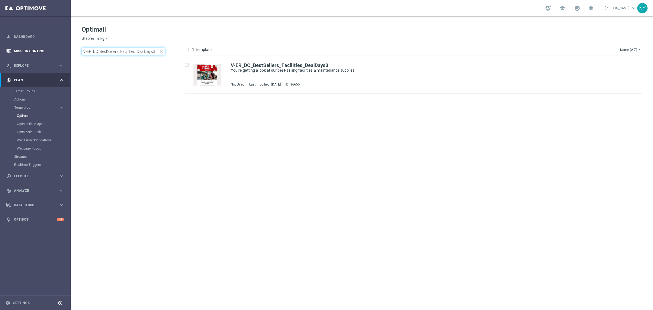
drag, startPoint x: 155, startPoint y: 52, endPoint x: 27, endPoint y: 48, distance: 127.2
click at [27, 48] on main "equalizer Dashboard Mission Control" at bounding box center [326, 155] width 653 height 310
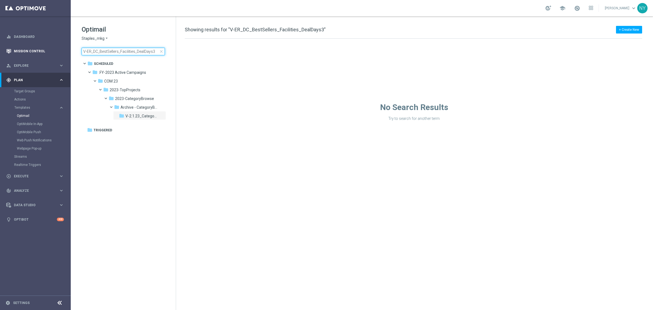
type input "V-ER_DC_BestSellers_OS_DealDays3"
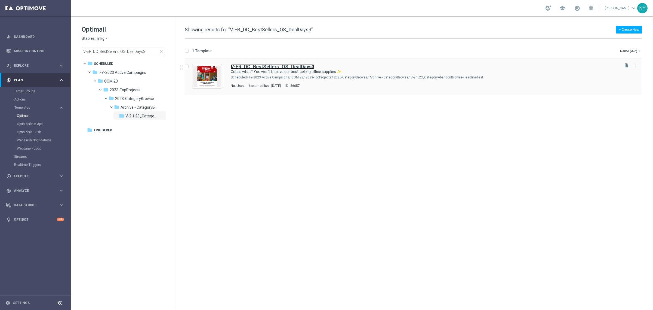
click at [282, 68] on b "V-ER_DC_BestSellers_OS_DealDays3" at bounding box center [273, 67] width 84 height 6
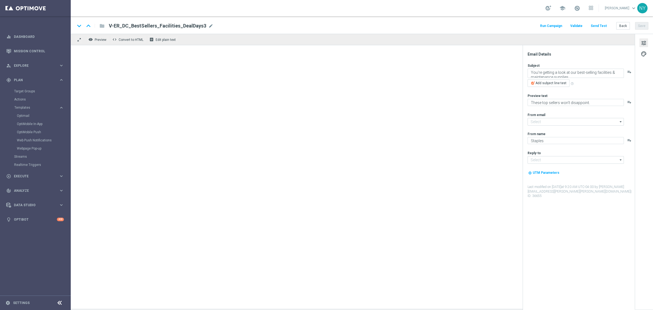
type input "[EMAIL_ADDRESS][DOMAIN_NAME]"
type textarea "Guess what? You won't believe our best-selling office supplies ✨"
type textarea "Meet your new office must-haves."
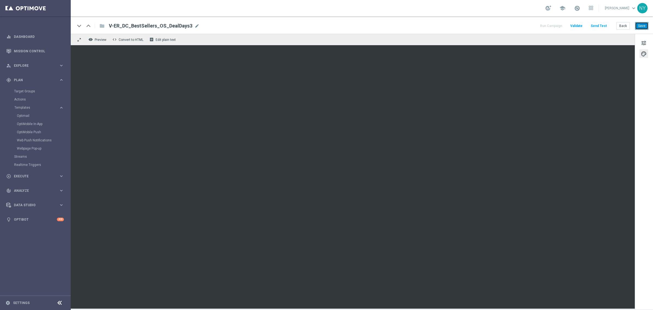
click at [640, 27] on button "Save" at bounding box center [641, 26] width 13 height 8
click at [605, 26] on button "Send Test" at bounding box center [599, 25] width 18 height 7
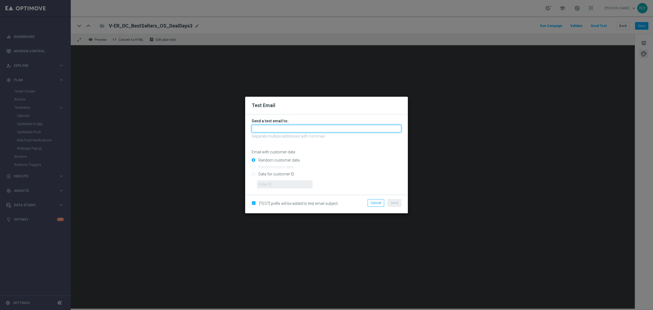
click at [267, 131] on input "text" at bounding box center [327, 129] width 150 height 8
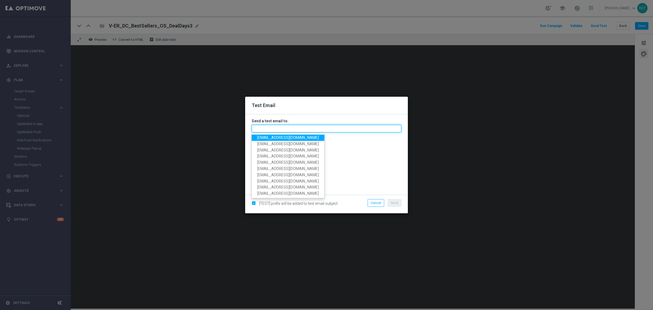
paste input "neilyetts3-bk2rc@litmusemail.com"
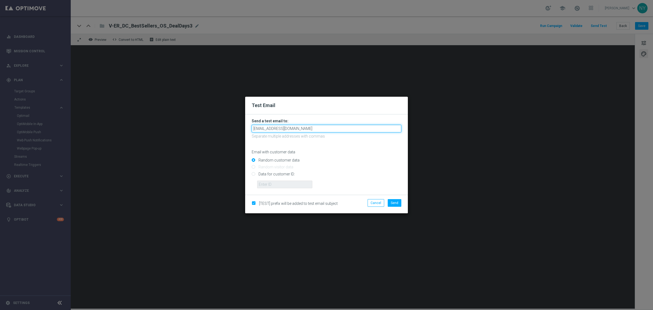
type input "neilyetts3-bk2rc@litmusemail.com"
click at [329, 163] on input "Random customer data" at bounding box center [327, 163] width 150 height 8
click at [255, 174] on input "Data for customer ID:" at bounding box center [327, 176] width 150 height 8
radio input "true"
click at [268, 186] on input "text" at bounding box center [284, 184] width 55 height 8
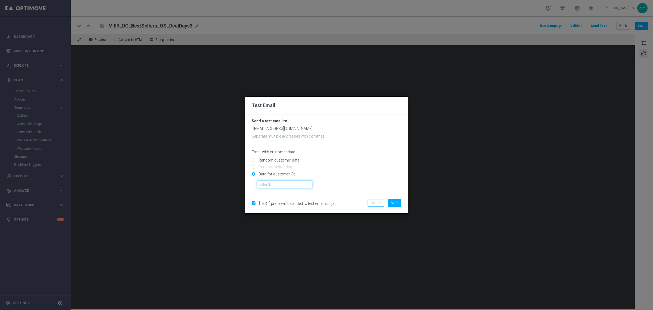
click at [273, 184] on input "text" at bounding box center [284, 184] width 55 height 8
paste input "10000006208"
type input "10000006208"
click at [396, 203] on span "Send" at bounding box center [395, 203] width 8 height 4
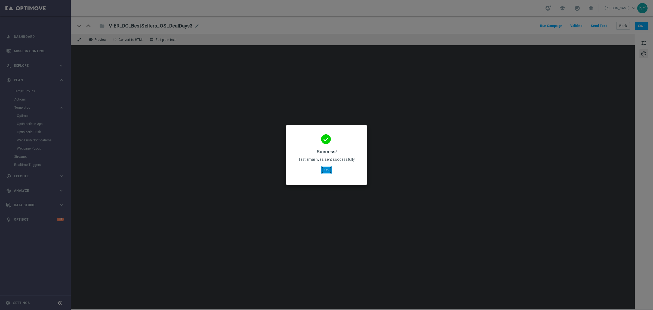
click at [325, 170] on button "OK" at bounding box center [326, 170] width 10 height 8
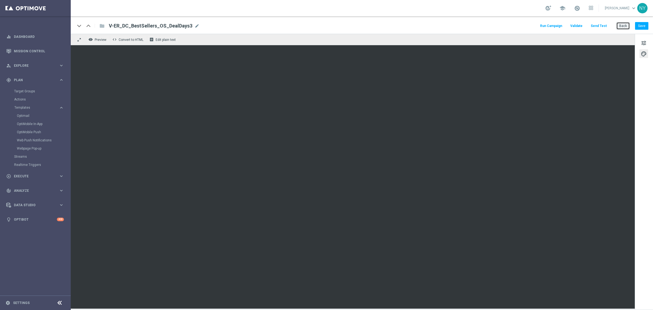
click at [621, 27] on button "Back" at bounding box center [624, 26] width 14 height 8
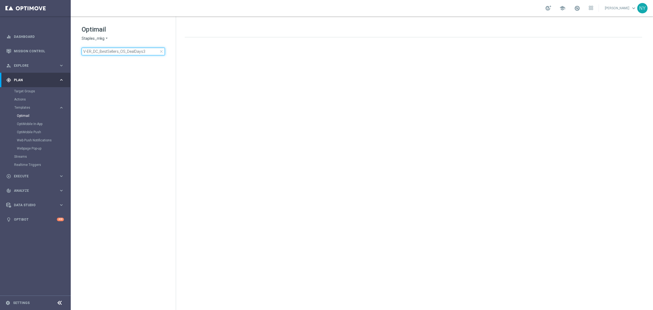
click at [146, 51] on input "V-ER_DC_BestSellers_OS_DealDays3" at bounding box center [123, 52] width 83 height 8
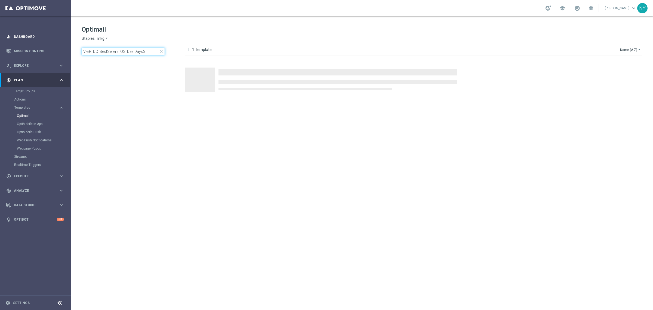
drag, startPoint x: 149, startPoint y: 50, endPoint x: 54, endPoint y: 39, distance: 96.1
click at [54, 39] on main "equalizer Dashboard Mission Control" at bounding box center [326, 155] width 653 height 310
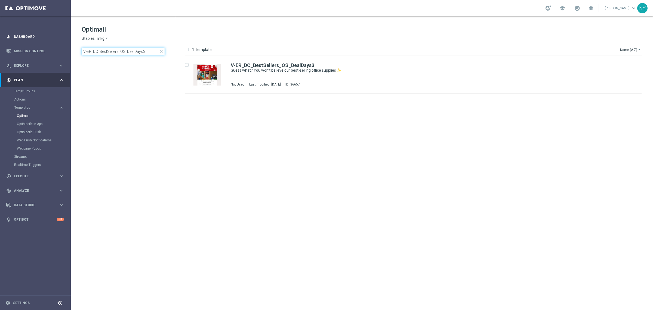
type input "V-ER_DC_ProdRec_BestSellers_DealDays3"
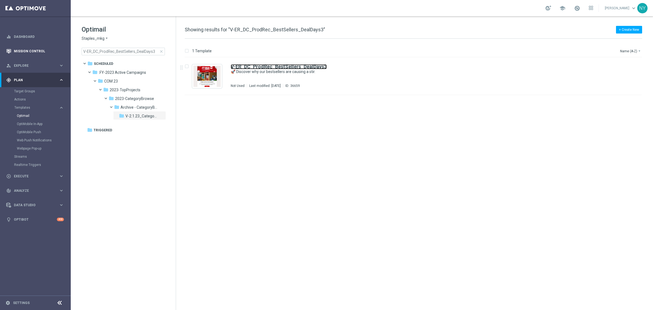
click at [264, 65] on b "V-ER_DC_ProdRec_BestSellers_DealDays3" at bounding box center [279, 67] width 96 height 6
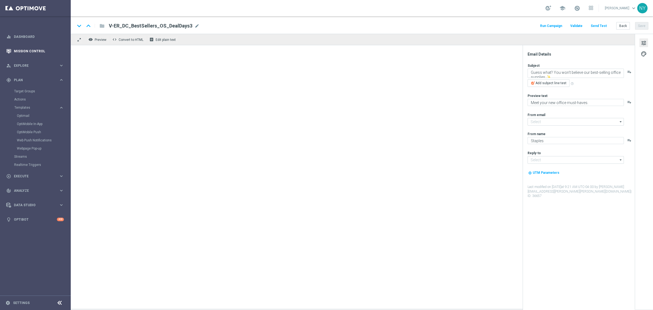
type input "[EMAIL_ADDRESS][DOMAIN_NAME]"
type textarea "🚀 Discover why our bestsellers are causing a stir."
type textarea "These items belong in your cart."
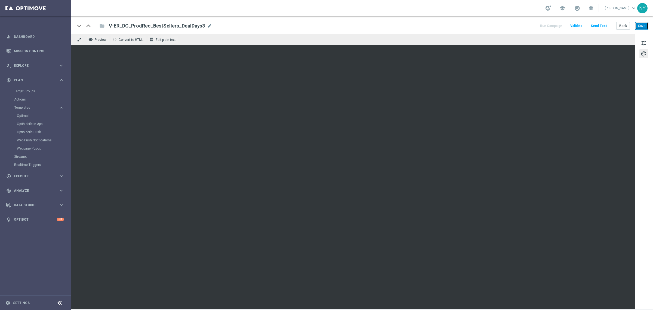
click at [640, 28] on button "Save" at bounding box center [641, 26] width 13 height 8
click at [596, 25] on button "Send Test" at bounding box center [599, 25] width 18 height 7
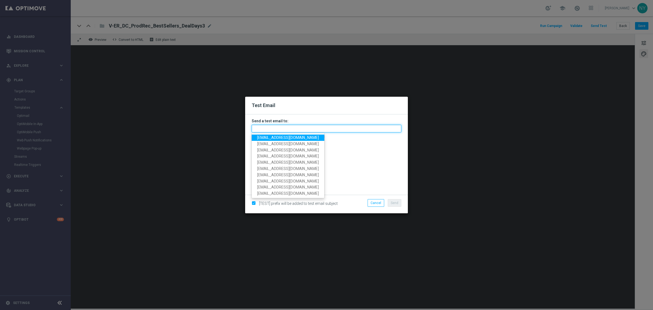
click at [256, 130] on input "text" at bounding box center [327, 129] width 150 height 8
paste input "neilyetts3-bk2t7@litmusemail.com"
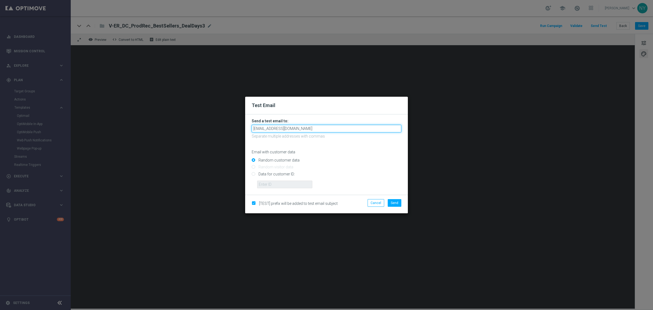
type input "neilyetts3-bk2t7@litmusemail.com"
click at [255, 173] on input "Data for customer ID:" at bounding box center [327, 176] width 150 height 8
radio input "true"
click at [276, 184] on input "text" at bounding box center [284, 184] width 55 height 8
paste input "10000006208"
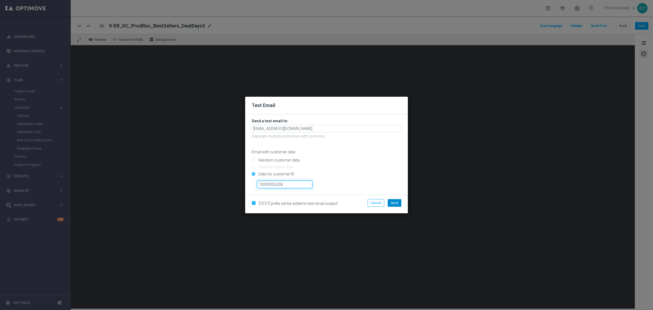
type input "10000006208"
click at [397, 203] on span "Send" at bounding box center [395, 203] width 8 height 4
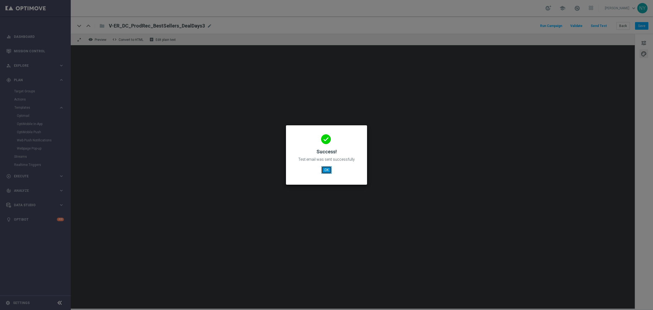
click at [327, 170] on button "OK" at bounding box center [326, 170] width 10 height 8
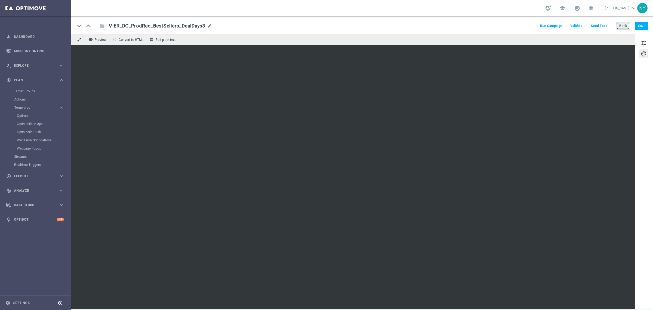
click at [624, 25] on button "Back" at bounding box center [624, 26] width 14 height 8
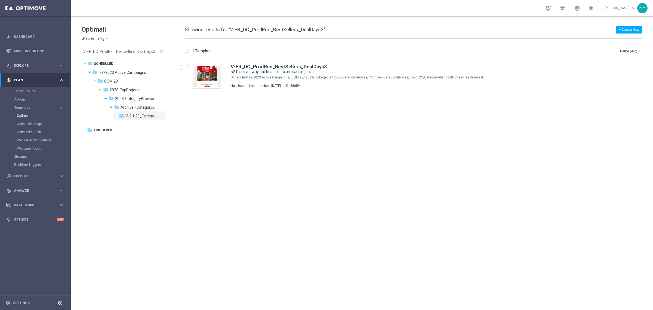
click at [163, 52] on span "close" at bounding box center [161, 51] width 4 height 4
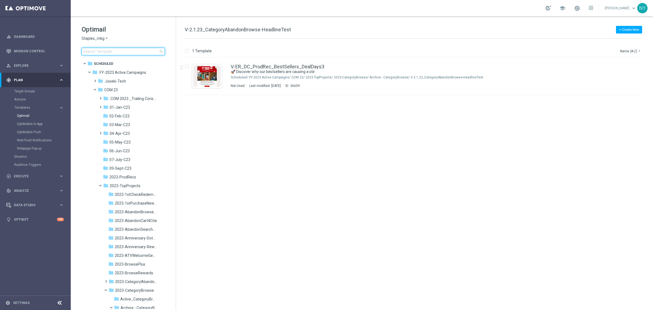
click at [139, 50] on input at bounding box center [123, 52] width 83 height 8
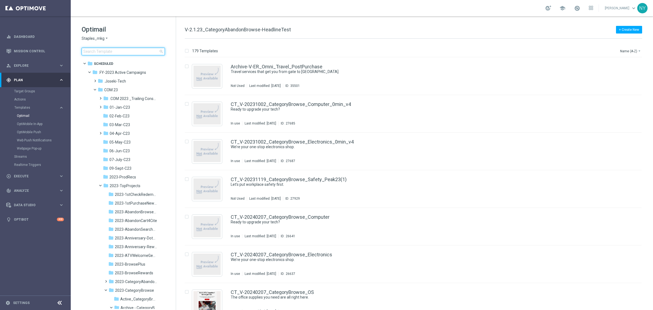
type input "V-ER_DC_BestSellers_Furniture_DealDays3"
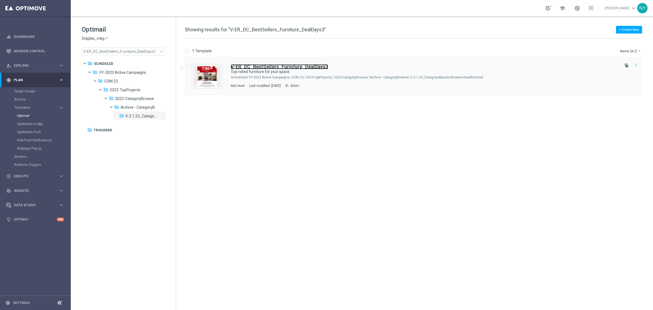
click at [256, 65] on b "V-ER_DC_BestSellers_Furniture_DealDays3" at bounding box center [279, 67] width 97 height 6
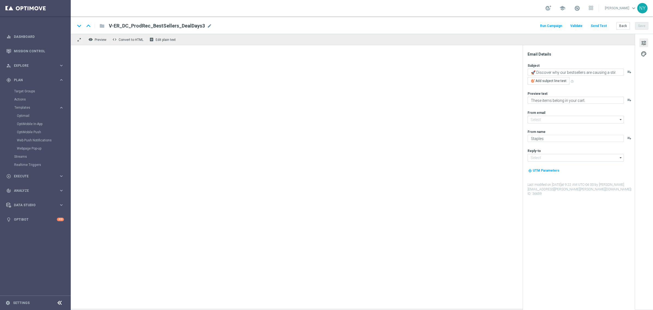
type input "[EMAIL_ADDRESS][DOMAIN_NAME]"
type textarea "Top-rated furniture for your space."
type textarea "Favorites from our customers."
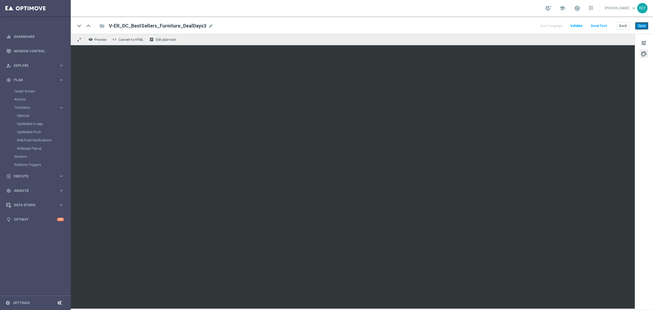
click at [642, 26] on button "Save" at bounding box center [641, 26] width 13 height 8
click at [599, 26] on button "Send Test" at bounding box center [599, 25] width 18 height 7
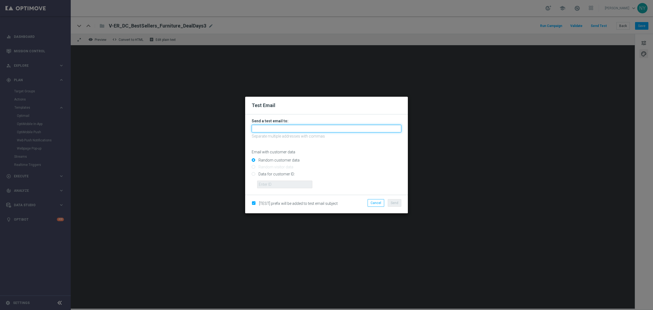
click at [290, 126] on input "text" at bounding box center [327, 129] width 150 height 8
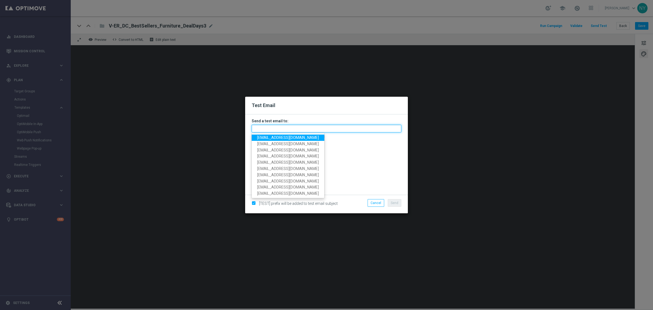
paste input "neilyetts3-bk2uk@litmusemail.com"
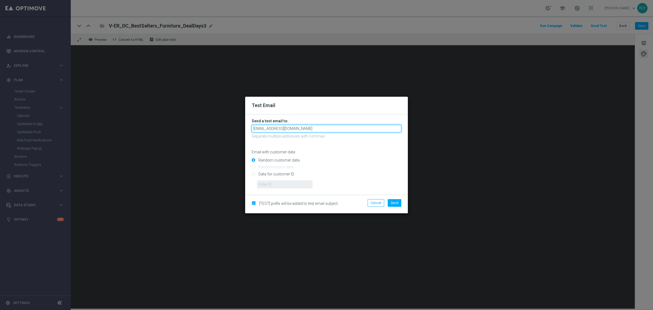
type input "neilyetts3-bk2uk@litmusemail.com"
drag, startPoint x: 253, startPoint y: 174, endPoint x: 256, endPoint y: 176, distance: 3.5
click at [253, 174] on input "Data for customer ID:" at bounding box center [327, 176] width 150 height 8
radio input "true"
click at [264, 180] on input "Data for customer ID:" at bounding box center [327, 176] width 150 height 8
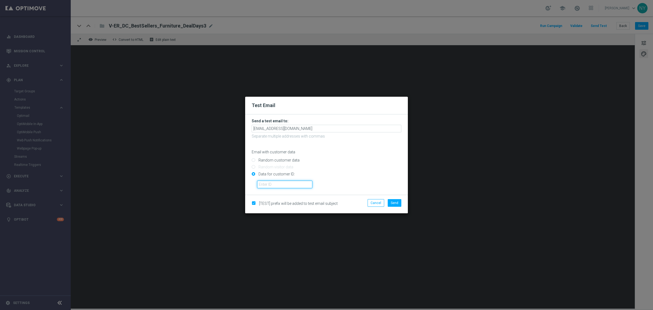
click at [277, 184] on input "text" at bounding box center [284, 184] width 55 height 8
click at [265, 184] on input "text" at bounding box center [284, 184] width 55 height 8
paste input "10000006208"
type input "10000006208"
click at [396, 203] on span "Send" at bounding box center [395, 203] width 8 height 4
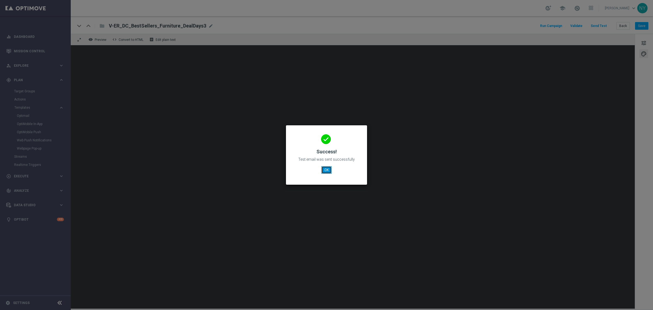
click at [328, 169] on button "OK" at bounding box center [326, 170] width 10 height 8
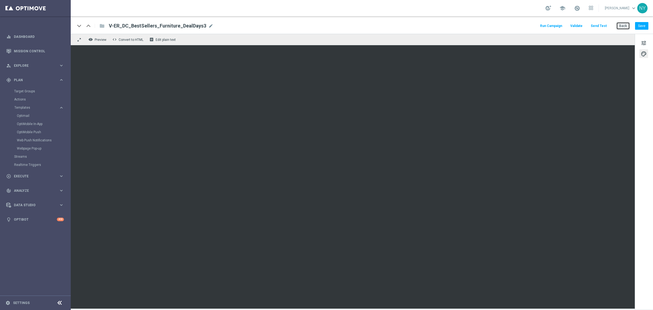
click at [625, 24] on button "Back" at bounding box center [624, 26] width 14 height 8
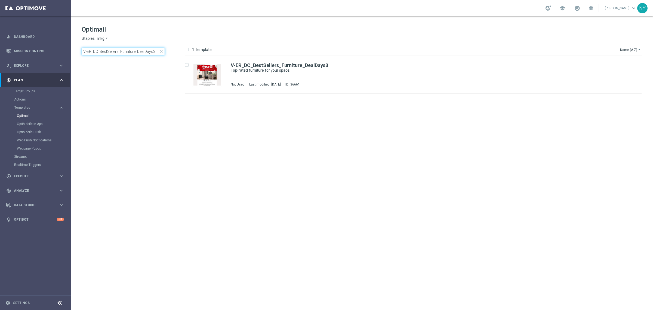
click at [153, 52] on input "V-ER_DC_BestSellers_Furniture_DealDays3" at bounding box center [123, 52] width 83 height 8
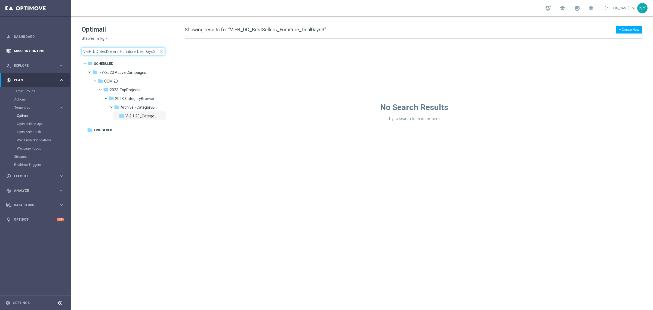
drag, startPoint x: 156, startPoint y: 53, endPoint x: 8, endPoint y: 44, distance: 147.5
click at [9, 44] on main "equalizer Dashboard Mission Control" at bounding box center [326, 155] width 653 height 310
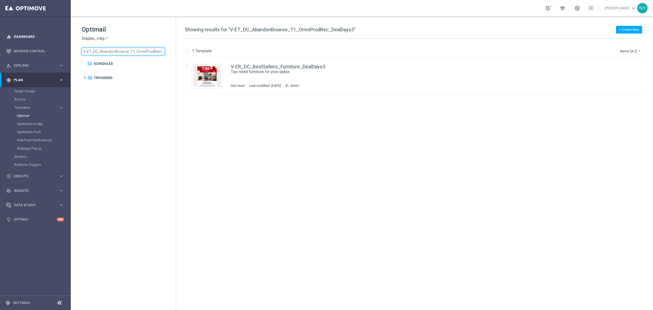
scroll to position [0, 16]
type input "V-ET_DC_AbandonBrowse_T1_OmniProdRec_DealDays3"
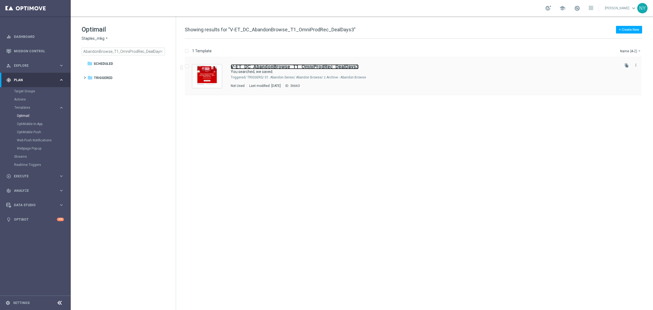
click at [268, 68] on b "V-ET_DC_AbandonBrowse_T1_OmniProdRec_DealDays3" at bounding box center [295, 67] width 128 height 6
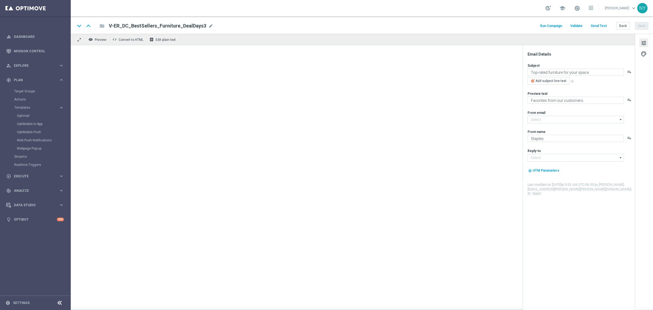
type input "[EMAIL_ADDRESS][DOMAIN_NAME]"
type textarea "You searched, we saved."
type textarea "Continue shopping at Staples today."
type input "[EMAIL_ADDRESS][DOMAIN_NAME]"
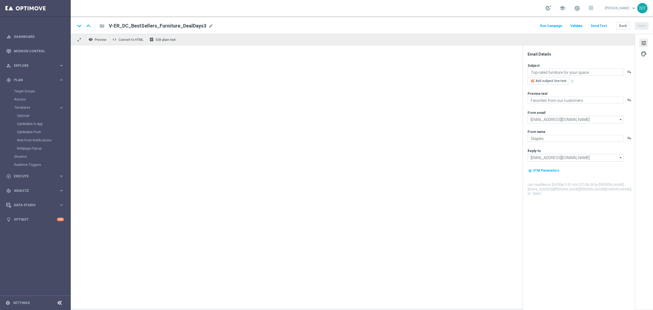
type input "[EMAIL_ADDRESS][DOMAIN_NAME]"
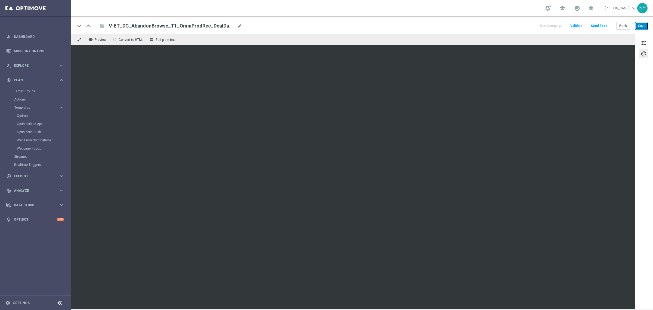
click at [642, 28] on button "Save" at bounding box center [641, 26] width 13 height 8
click at [595, 25] on button "Send Test" at bounding box center [599, 25] width 18 height 7
click at [600, 25] on button "Send Test" at bounding box center [599, 25] width 18 height 7
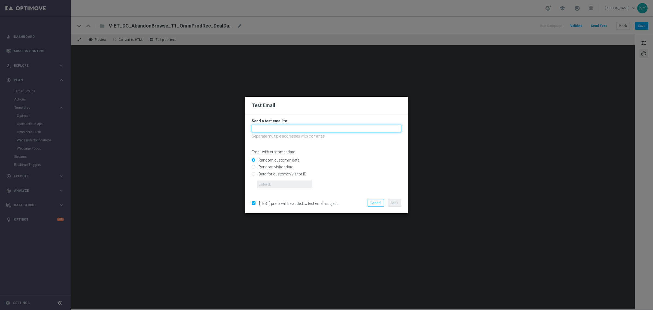
click at [259, 128] on input "text" at bounding box center [327, 129] width 150 height 8
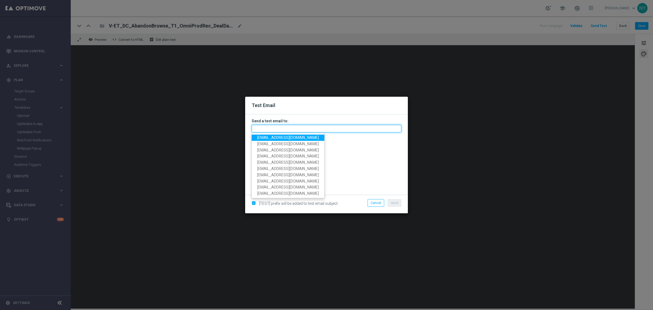
paste input "neilyetts3-bk90p@litmusemail.com"
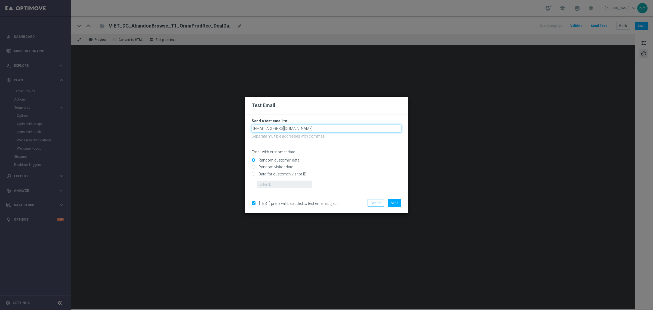
type input "neilyetts3-bk90p@litmusemail.com"
click at [252, 173] on input "Data for customer/visitor ID:" at bounding box center [327, 176] width 150 height 8
radio input "true"
click at [279, 190] on form "Send a test email to: neilyetts3-bk90p@litmusemail.com Separate multiple addres…" at bounding box center [326, 154] width 163 height 80
click at [282, 184] on input "text" at bounding box center [284, 184] width 55 height 8
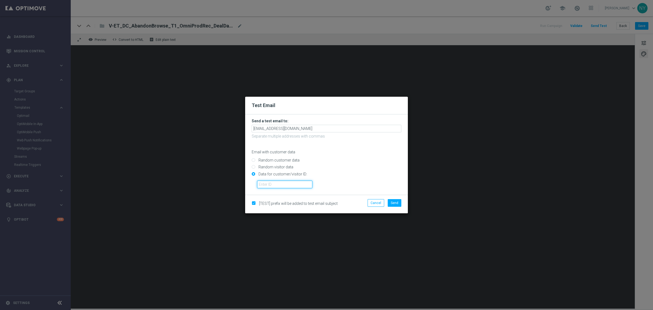
click at [280, 185] on input "text" at bounding box center [284, 184] width 55 height 8
paste input "10000006208"
type input "10000006208"
click at [399, 205] on button "Send" at bounding box center [395, 203] width 14 height 8
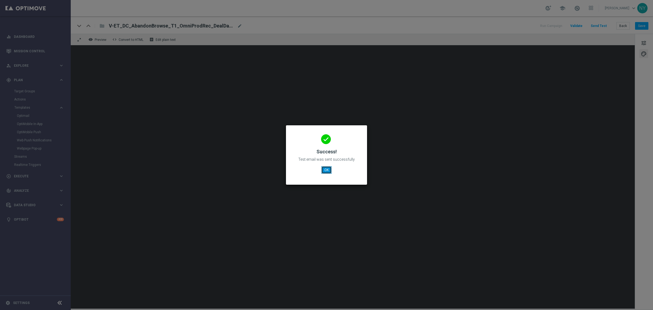
click at [325, 170] on button "OK" at bounding box center [326, 170] width 10 height 8
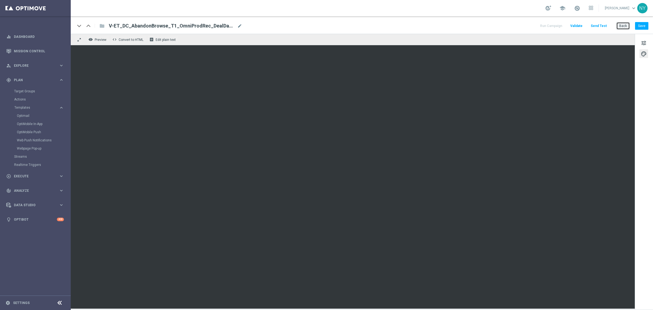
click at [626, 26] on button "Back" at bounding box center [624, 26] width 14 height 8
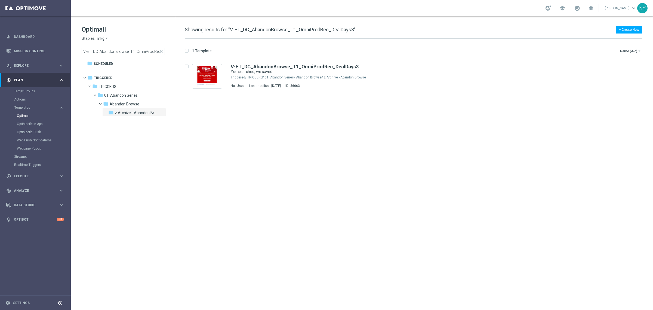
drag, startPoint x: 161, startPoint y: 51, endPoint x: 136, endPoint y: 51, distance: 24.8
click at [161, 51] on span "close" at bounding box center [161, 51] width 4 height 4
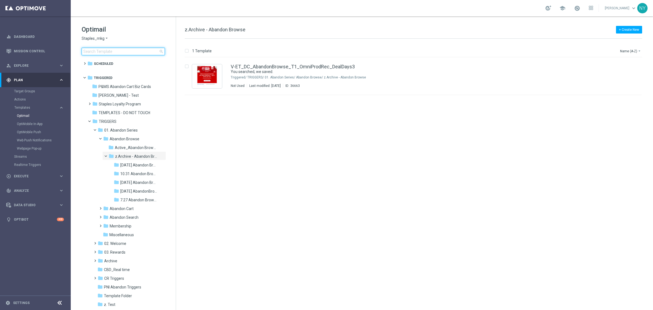
click at [133, 51] on input at bounding box center [123, 52] width 83 height 8
type input "CT_V-20240208_ProductRecommendations_DealDays3"
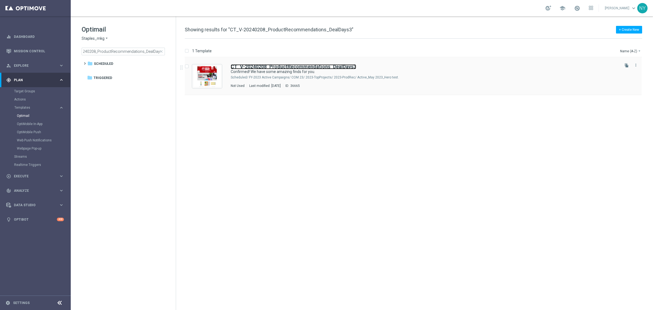
click at [275, 66] on b "CT_V-20240208_ProductRecommendations_DealDays3" at bounding box center [293, 67] width 125 height 6
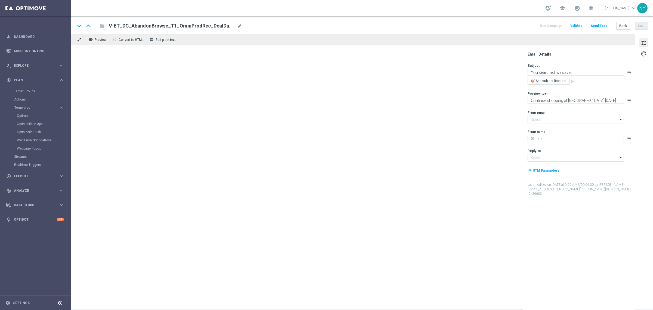
type input "[EMAIL_ADDRESS][DOMAIN_NAME]"
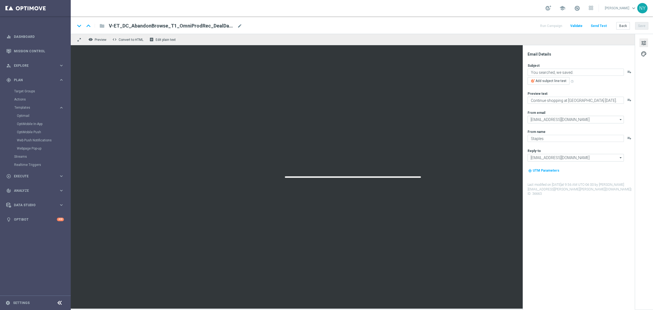
type textarea "Confirmed! We have some amazing finds for you."
type textarea "Your handpicked choices await."
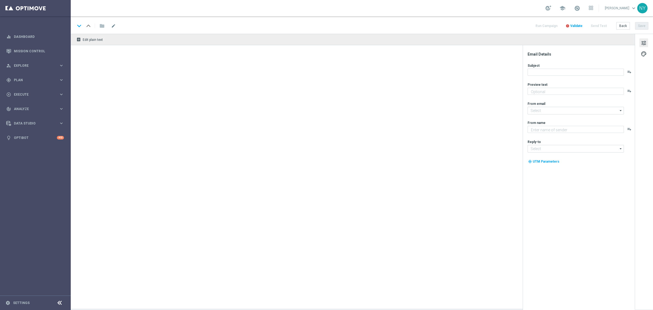
type textarea "Your handpicked choices await."
type input "[EMAIL_ADDRESS][DOMAIN_NAME]"
type textarea "Staples"
type input "[EMAIL_ADDRESS][DOMAIN_NAME]"
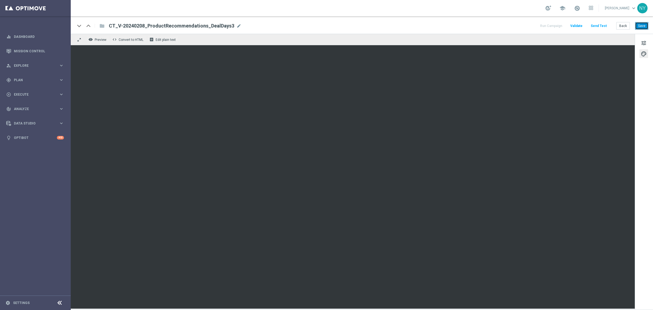
click at [640, 27] on button "Save" at bounding box center [641, 26] width 13 height 8
click at [600, 25] on button "Send Test" at bounding box center [599, 25] width 18 height 7
click at [597, 26] on button "Send Test" at bounding box center [599, 25] width 18 height 7
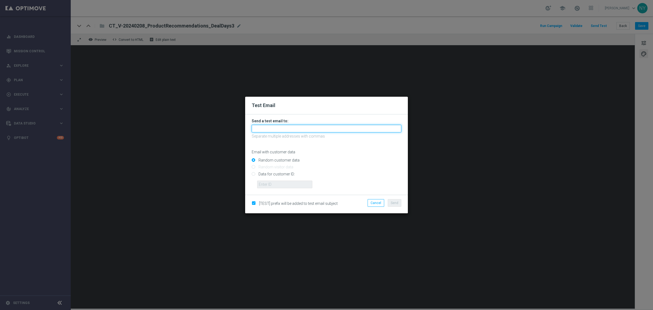
click at [270, 129] on input "text" at bounding box center [327, 129] width 150 height 8
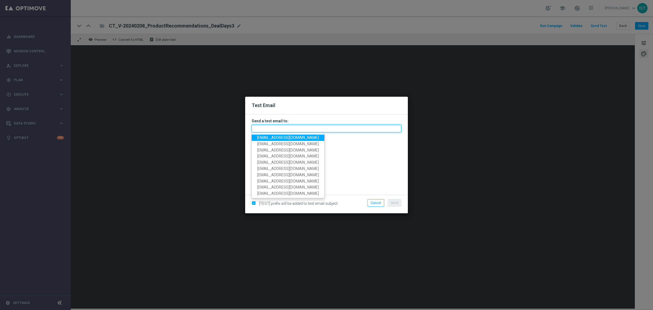
paste input "neilyetts3-bk91o@litmusemail.com"
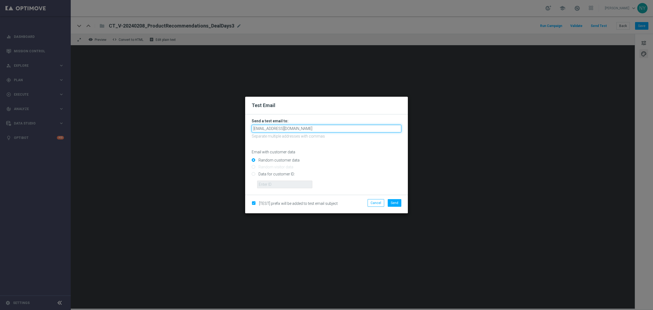
type input "neilyetts3-bk91o@litmusemail.com"
click at [333, 144] on div "Email with customer data" at bounding box center [327, 147] width 150 height 14
click at [253, 173] on input "Data for customer ID:" at bounding box center [327, 176] width 150 height 8
radio input "true"
click at [274, 184] on input "text" at bounding box center [284, 184] width 55 height 8
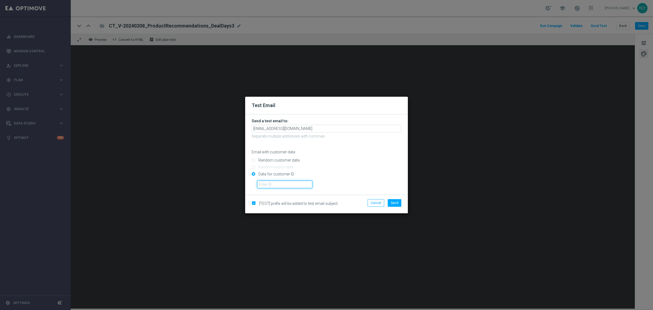
paste input "10000006208"
type input "10000006208"
click at [398, 203] on span "Send" at bounding box center [395, 203] width 8 height 4
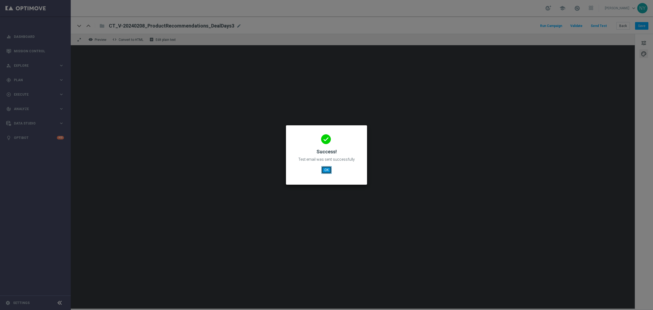
click at [327, 172] on button "OK" at bounding box center [326, 170] width 10 height 8
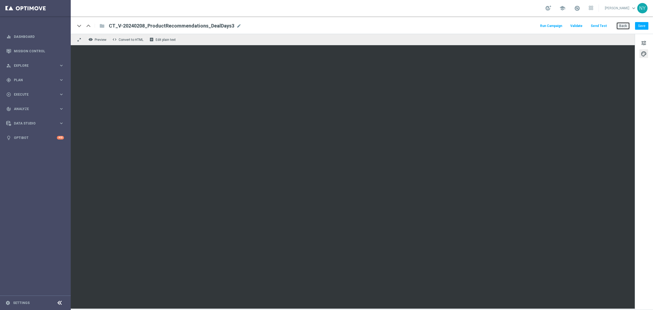
click at [619, 26] on button "Back" at bounding box center [624, 26] width 14 height 8
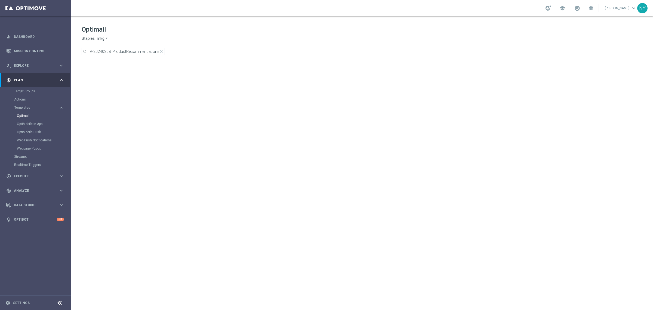
click at [161, 50] on span "close" at bounding box center [161, 51] width 4 height 4
click at [128, 52] on input at bounding box center [123, 52] width 83 height 8
type input "CT_V-20240208_ProductRecommendations-OmniProdRec_DealDays3"
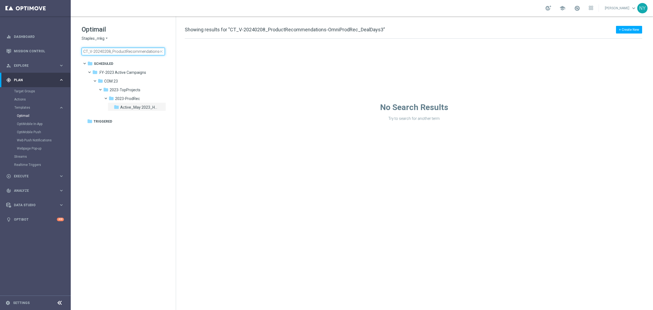
scroll to position [0, 39]
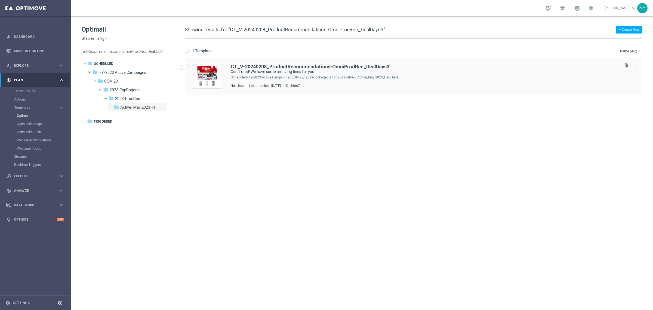
click at [297, 63] on div "CT_V-20240208_ProductRecommendations-OmniProdRec_DealDays3 Confirmed! We have s…" at bounding box center [413, 76] width 457 height 38
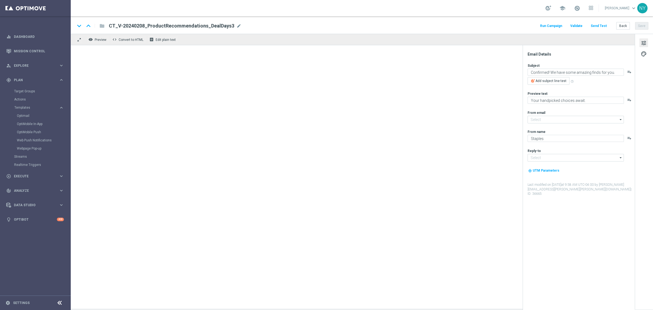
type input "[EMAIL_ADDRESS][DOMAIN_NAME]"
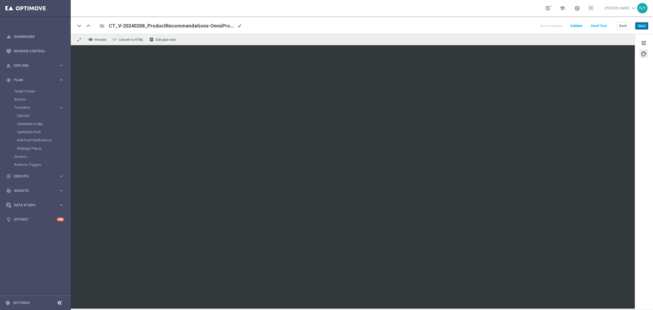
click at [644, 29] on button "Save" at bounding box center [641, 26] width 13 height 8
click at [601, 26] on button "Send Test" at bounding box center [599, 25] width 18 height 7
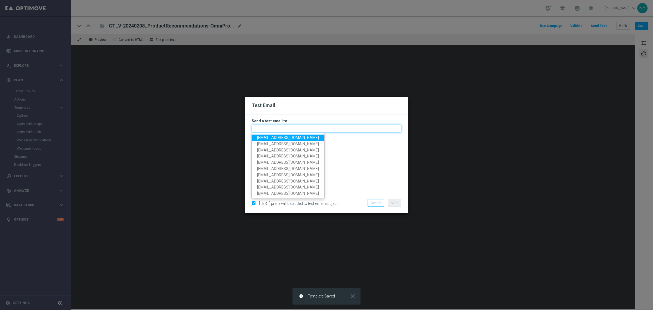
click at [271, 126] on input "text" at bounding box center [327, 129] width 150 height 8
click at [278, 129] on input "text" at bounding box center [327, 129] width 150 height 8
paste input "neilyetts3-bk9i9@litmusemail.com"
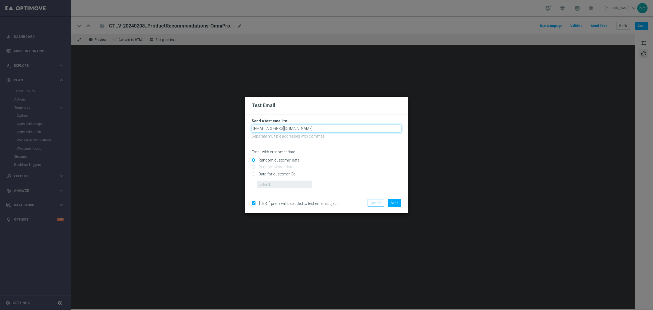
type input "neilyetts3-bk9i9@litmusemail.com"
click at [253, 174] on input "Data for customer ID:" at bounding box center [327, 176] width 150 height 8
radio input "true"
click at [282, 186] on input "text" at bounding box center [284, 184] width 55 height 8
paste input "10000006208"
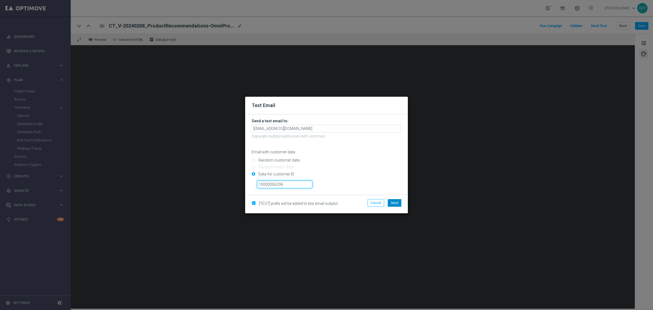
type input "10000006208"
click at [399, 203] on button "Send" at bounding box center [395, 203] width 14 height 8
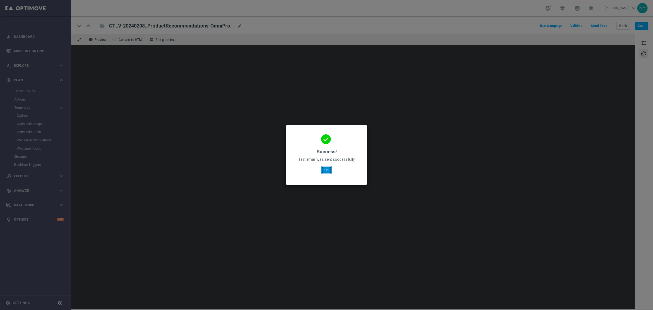
click at [328, 170] on button "OK" at bounding box center [326, 170] width 10 height 8
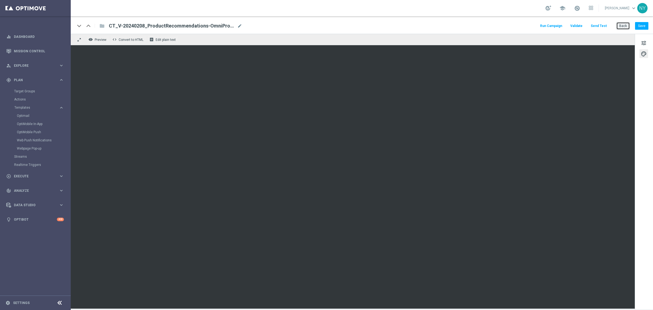
click at [627, 24] on button "Back" at bounding box center [624, 26] width 14 height 8
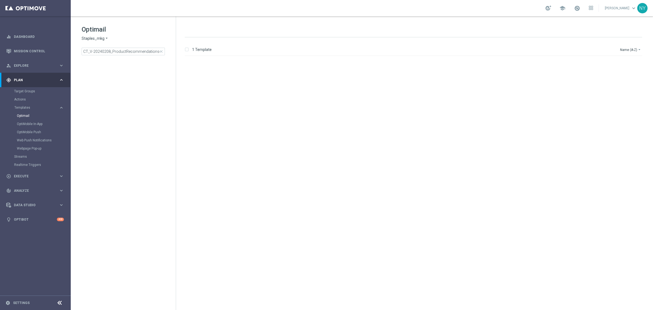
click at [161, 52] on span "close" at bounding box center [161, 51] width 4 height 4
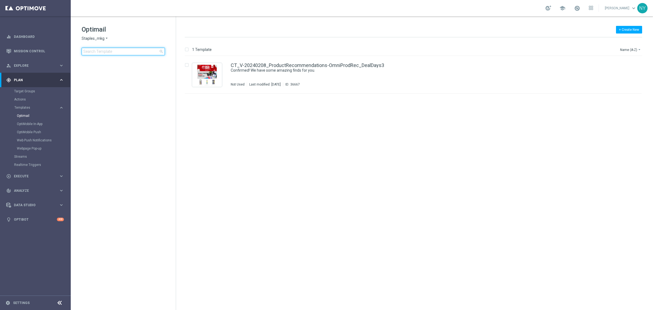
click at [131, 51] on input at bounding box center [123, 52] width 83 height 8
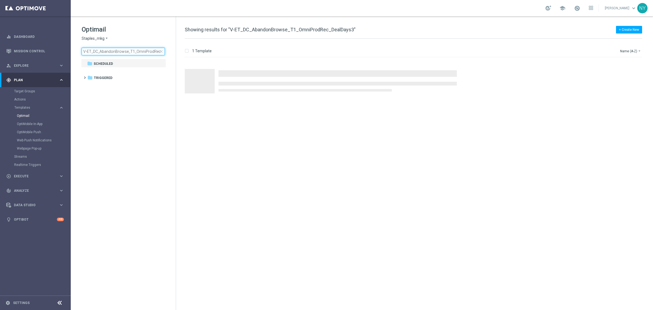
scroll to position [0, 16]
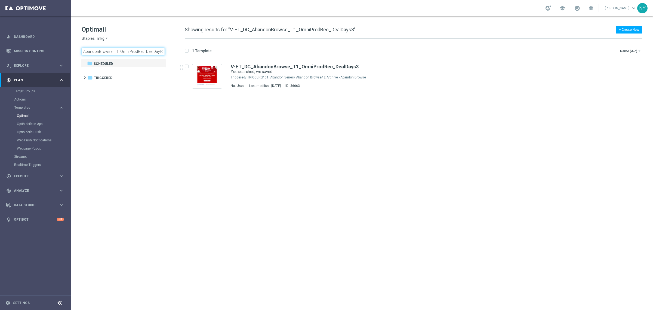
type input "V-ET_DC_AbandonBrowse_T1_OmniProdRec_DealDays3"
click at [161, 49] on span "close" at bounding box center [161, 51] width 4 height 4
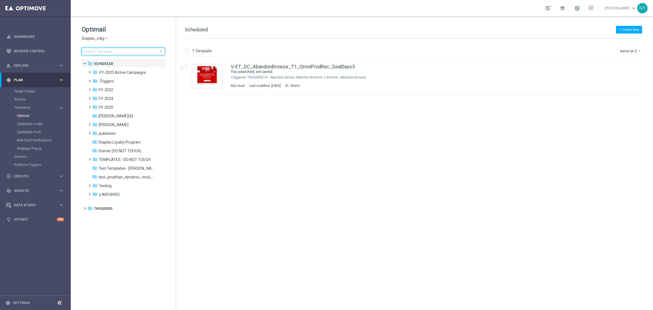
click at [136, 53] on input at bounding box center [123, 52] width 83 height 8
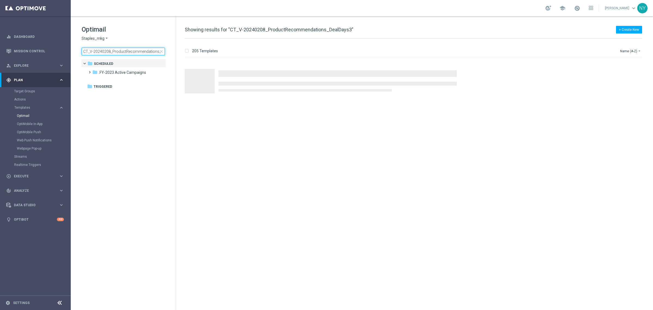
scroll to position [0, 15]
type input "CT_V-20240208_ProductRecommendations_DealDays3"
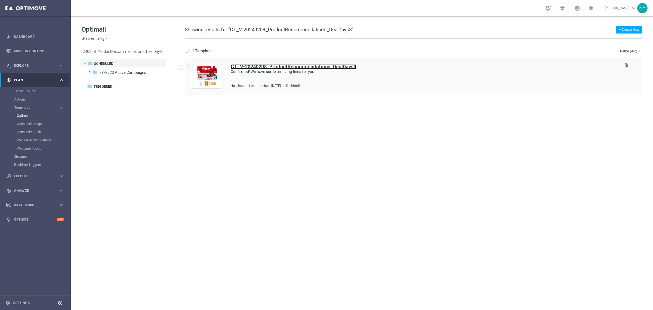
click at [265, 65] on b "CT_V-20240208_ProductRecommendations_DealDays3" at bounding box center [293, 67] width 125 height 6
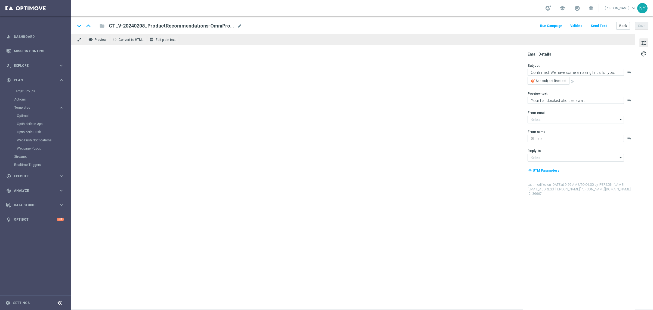
type input "[EMAIL_ADDRESS][DOMAIN_NAME]"
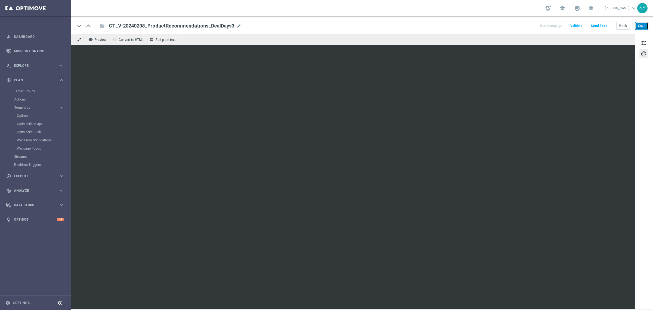
click at [644, 26] on button "Save" at bounding box center [641, 26] width 13 height 8
click at [621, 25] on button "Back" at bounding box center [624, 26] width 14 height 8
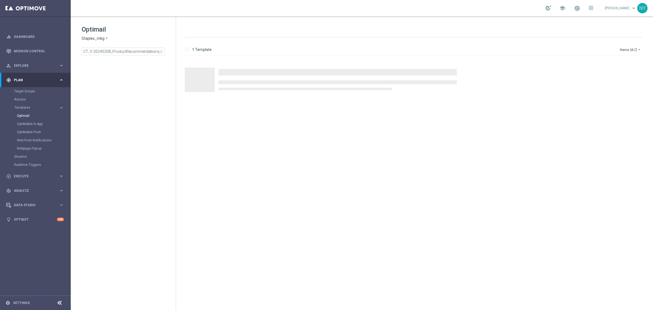
click at [162, 52] on span "close" at bounding box center [161, 51] width 4 height 4
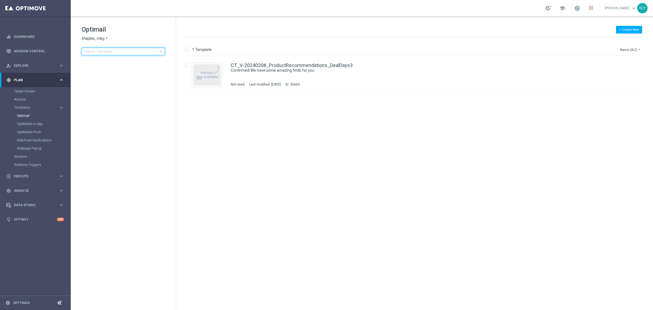
click at [123, 51] on input at bounding box center [123, 52] width 83 height 8
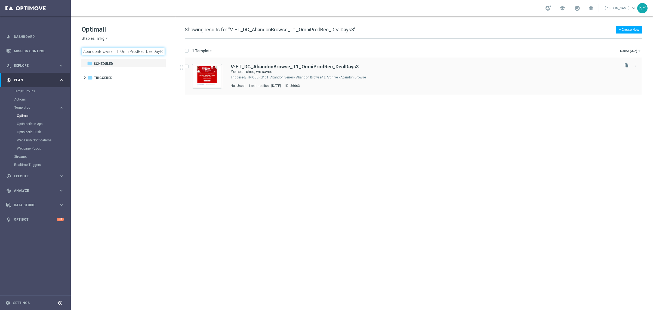
type input "V-ET_DC_AbandonBrowse_T1_OmniProdRec_DealDays3"
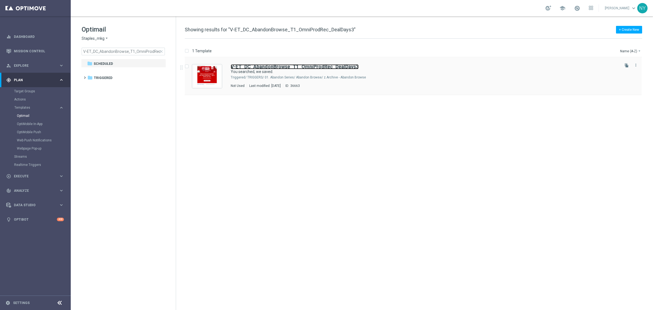
click at [310, 67] on b "V-ET_DC_AbandonBrowse_T1_OmniProdRec_DealDays3" at bounding box center [295, 67] width 128 height 6
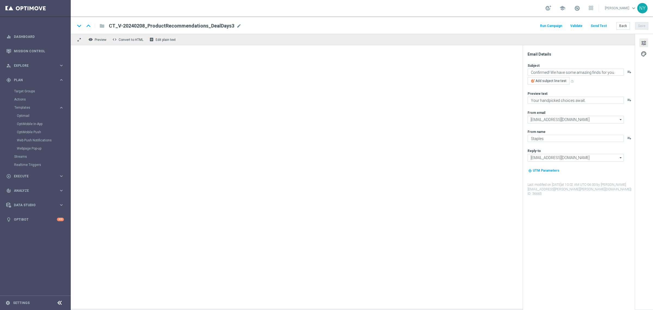
type textarea "You searched, we saved."
type textarea "Continue shopping at Staples today."
type input "[EMAIL_ADDRESS][DOMAIN_NAME]"
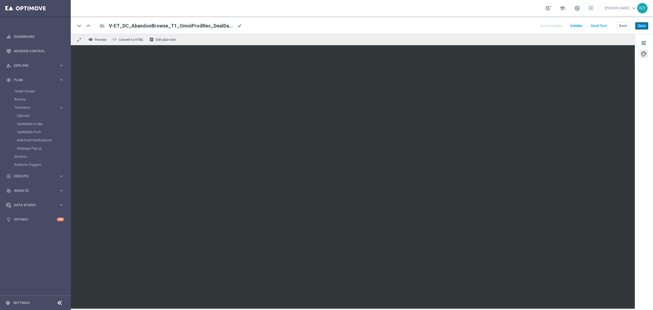
click at [646, 26] on button "Save" at bounding box center [641, 26] width 13 height 8
click at [623, 25] on button "Back" at bounding box center [624, 26] width 14 height 8
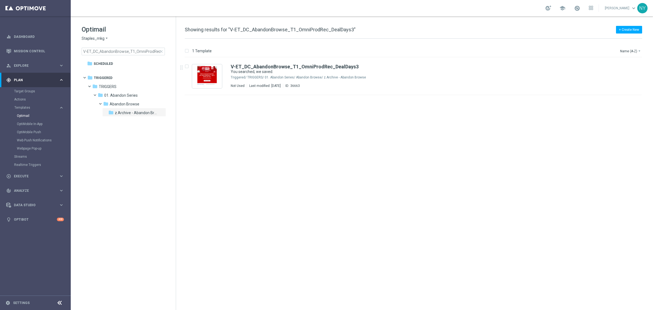
drag, startPoint x: 161, startPoint y: 53, endPoint x: 140, endPoint y: 52, distance: 21.0
click at [161, 53] on span "close" at bounding box center [161, 51] width 4 height 4
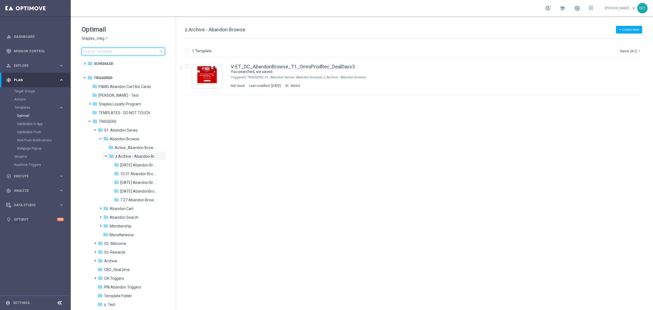
click at [138, 52] on input at bounding box center [123, 52] width 83 height 8
type input "V-ER_DC_BestSellers_Paper_DealDays3"
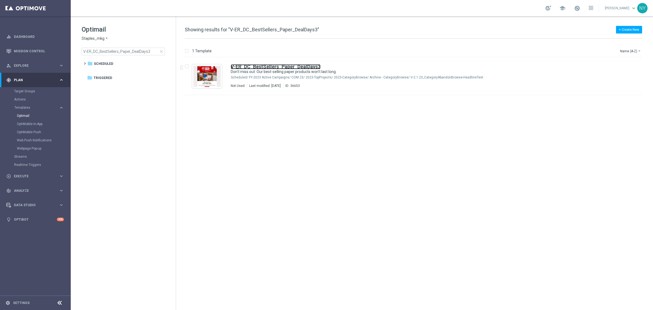
drag, startPoint x: 273, startPoint y: 67, endPoint x: 349, endPoint y: 52, distance: 77.6
click at [273, 67] on b "V-ER_DC_BestSellers_Paper_DealDays3" at bounding box center [276, 67] width 90 height 6
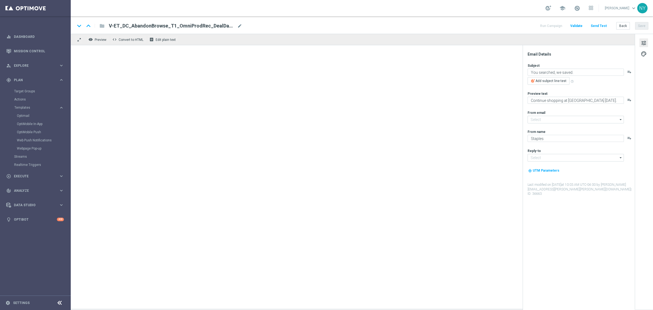
type input "[EMAIL_ADDRESS][DOMAIN_NAME]"
type textarea "Don't miss out: Our best-selling paper products won't last long."
type textarea "Discover our top paper products now!"
type input "[EMAIL_ADDRESS][DOMAIN_NAME]"
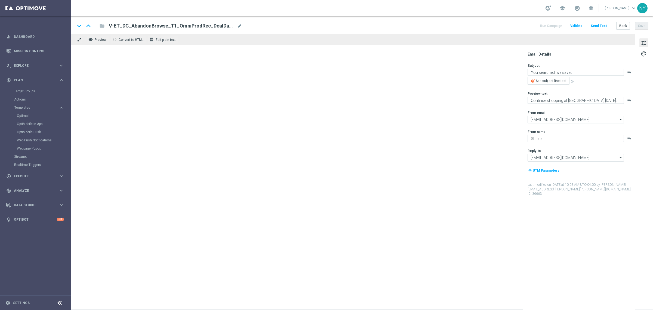
type input "[EMAIL_ADDRESS][DOMAIN_NAME]"
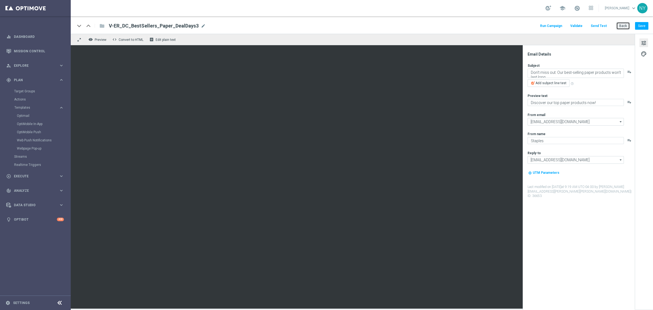
click at [625, 26] on button "Back" at bounding box center [624, 26] width 14 height 8
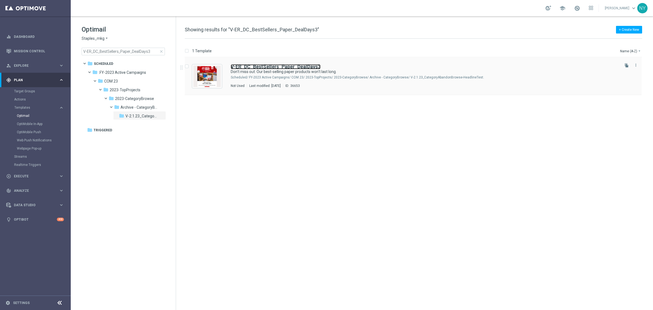
click at [258, 66] on b "V-ER_DC_BestSellers_Paper_DealDays3" at bounding box center [276, 67] width 90 height 6
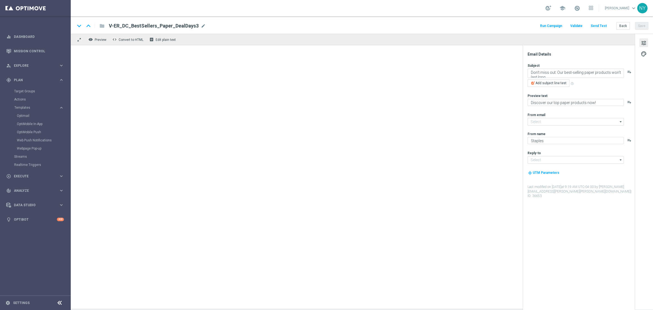
type input "[EMAIL_ADDRESS][DOMAIN_NAME]"
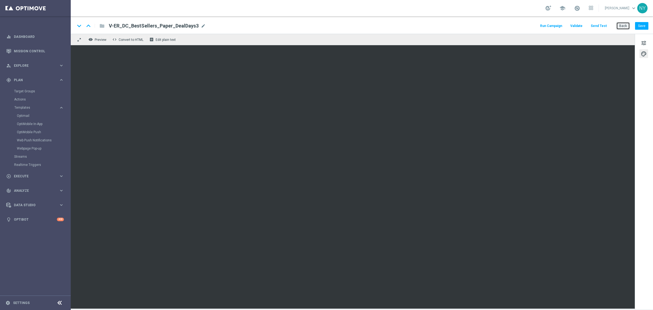
click at [626, 26] on button "Back" at bounding box center [624, 26] width 14 height 8
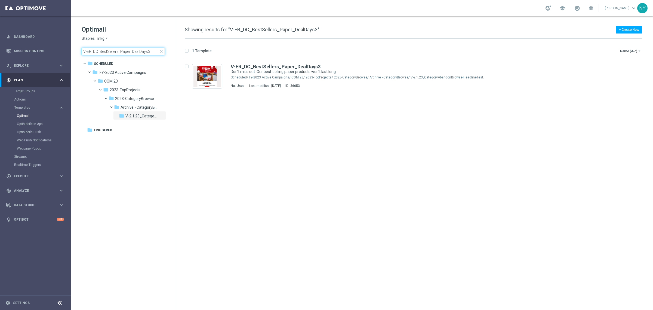
click at [138, 51] on input "V-ER_DC_BestSellers_Paper_DealDays3" at bounding box center [123, 52] width 83 height 8
drag, startPoint x: 152, startPoint y: 50, endPoint x: 37, endPoint y: 46, distance: 115.2
click at [37, 46] on main "equalizer Dashboard Mission Control" at bounding box center [326, 155] width 653 height 310
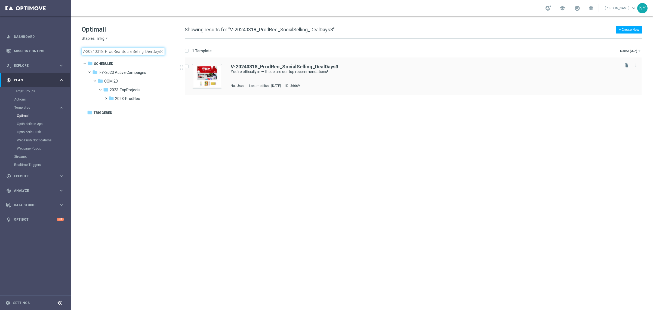
type input "V-20240318_ProdRec_SocialSelling_DealDays3"
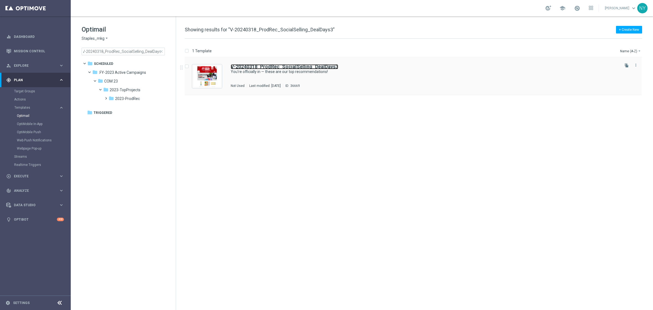
scroll to position [0, 0]
click at [274, 67] on b "V-20240318_ProdRec_SocialSelling_DealDays3" at bounding box center [285, 67] width 108 height 6
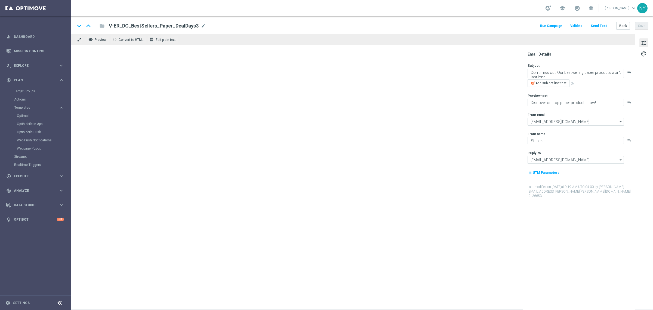
type textarea "You're officially in — these are our top recommendations!"
type textarea "Want to see what we chose for you?"
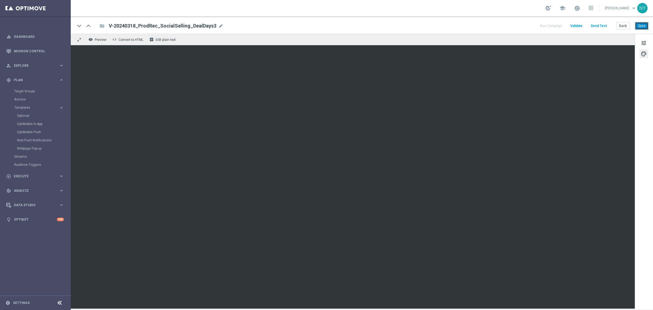
click at [641, 25] on button "Save" at bounding box center [641, 26] width 13 height 8
click at [602, 25] on button "Send Test" at bounding box center [599, 25] width 18 height 7
click at [595, 25] on button "Send Test" at bounding box center [599, 25] width 18 height 7
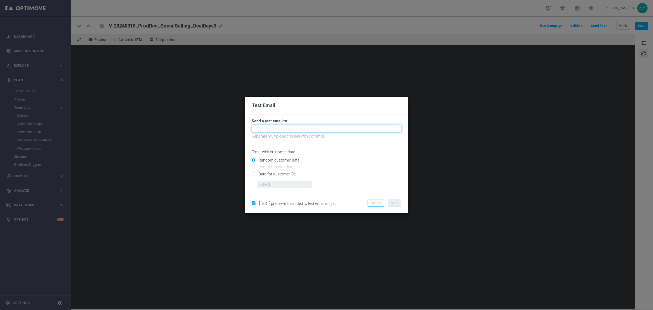
click at [282, 127] on input "text" at bounding box center [327, 129] width 150 height 8
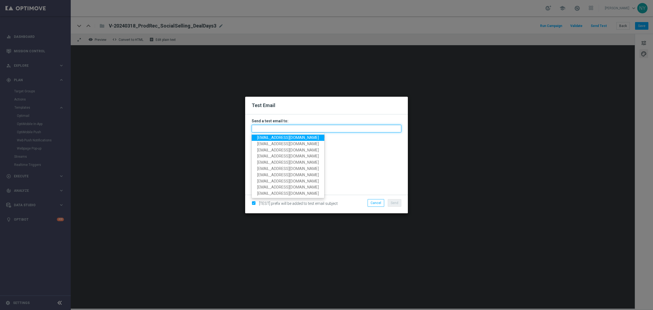
click at [281, 129] on input "text" at bounding box center [327, 129] width 150 height 8
paste input "neilyetts3-bk9lq@litmusemail.com"
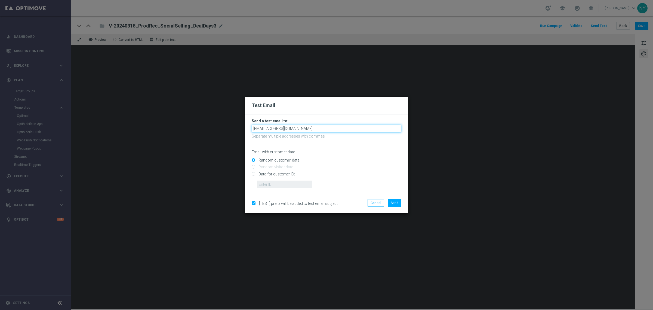
type input "neilyetts3-bk9lq@litmusemail.com"
click at [348, 161] on input "Random customer data" at bounding box center [327, 163] width 150 height 8
click at [252, 172] on input "Data for customer ID:" at bounding box center [327, 176] width 150 height 8
radio input "true"
click at [263, 182] on input "text" at bounding box center [284, 184] width 55 height 8
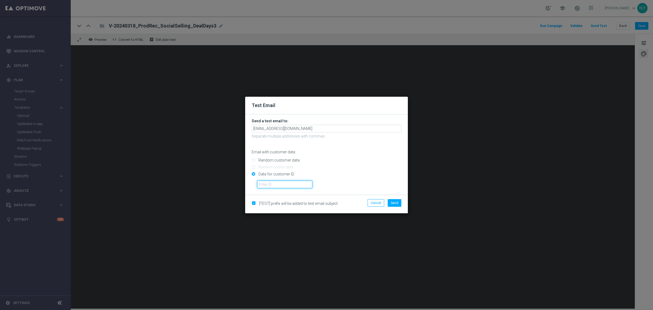
click at [270, 181] on input "text" at bounding box center [284, 184] width 55 height 8
paste input "10000006208"
type input "10000006208"
click at [398, 199] on button "Send" at bounding box center [395, 203] width 14 height 8
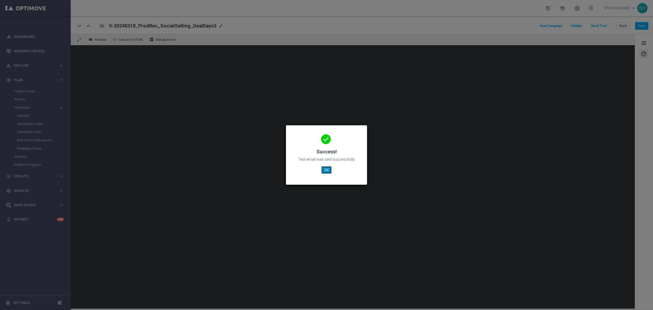
click at [327, 170] on button "OK" at bounding box center [326, 170] width 10 height 8
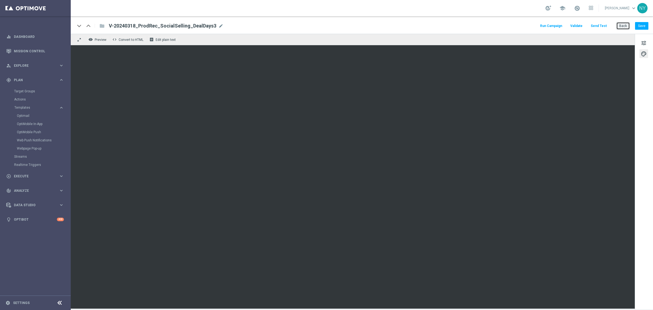
click at [623, 26] on button "Back" at bounding box center [624, 26] width 14 height 8
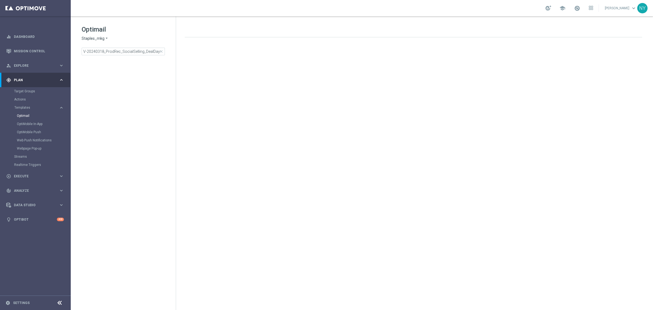
click at [161, 51] on span "close" at bounding box center [161, 51] width 4 height 4
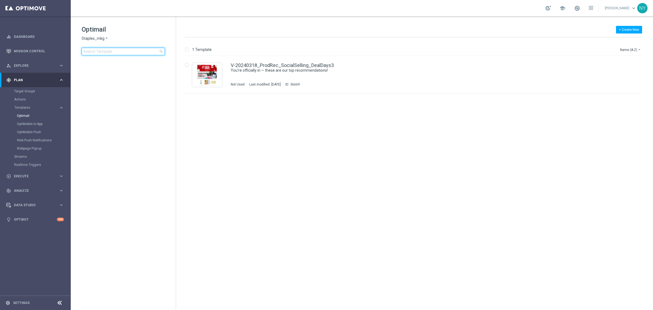
click at [140, 52] on input at bounding box center [123, 52] width 83 height 8
type input "V-ER_DC_ProductRecs_StrikethroughPrice_DealDays3"
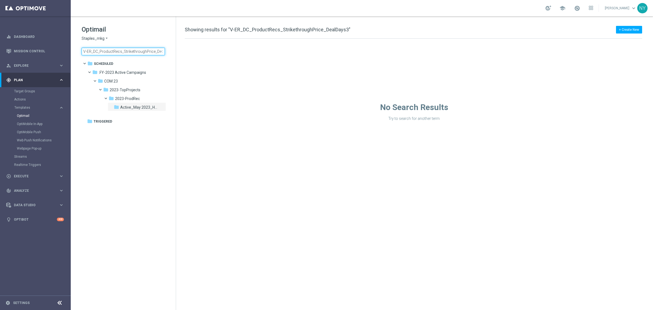
scroll to position [0, 12]
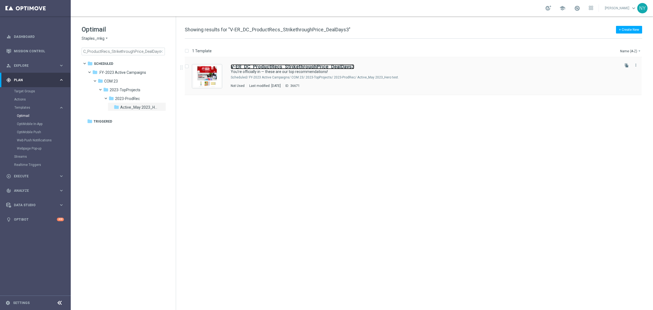
click at [280, 66] on b "V-ER_DC_ProductRecs_StrikethroughPrice_DealDays3" at bounding box center [293, 67] width 124 height 6
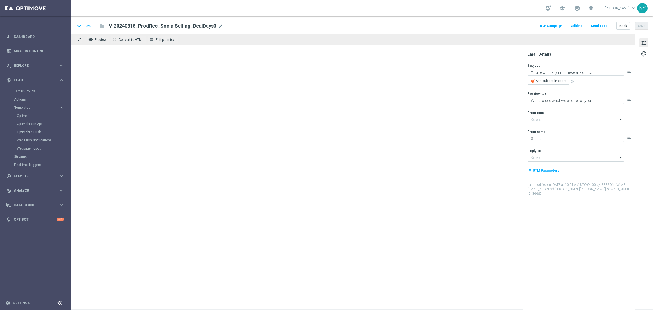
type input "[EMAIL_ADDRESS][DOMAIN_NAME]"
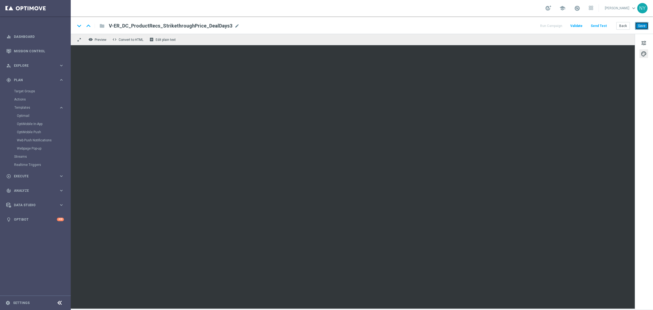
click at [640, 24] on button "Save" at bounding box center [641, 26] width 13 height 8
click at [602, 25] on button "Send Test" at bounding box center [599, 25] width 18 height 7
click at [597, 23] on button "Send Test" at bounding box center [599, 25] width 18 height 7
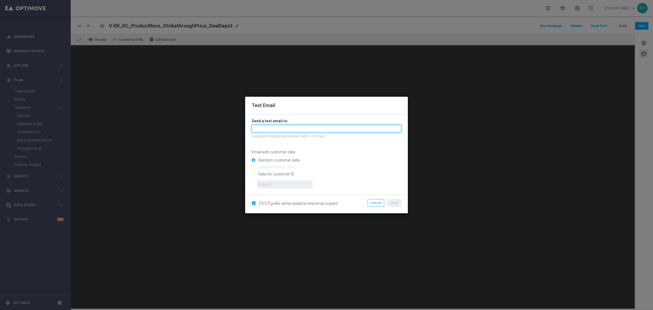
click at [267, 130] on input "text" at bounding box center [327, 129] width 150 height 8
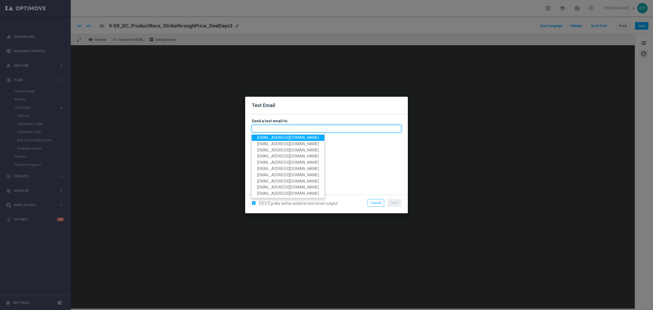
paste input "neilyetts3-bk9nn@litmusemail.com"
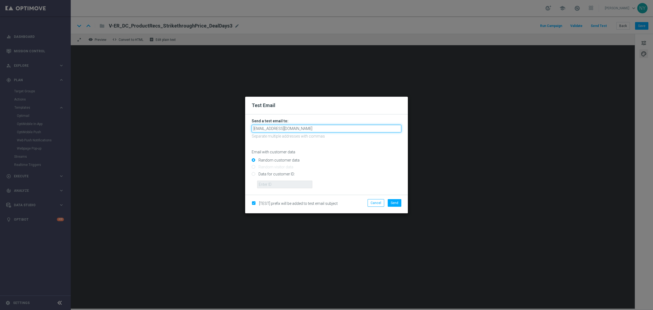
type input "neilyetts3-bk9nn@litmusemail.com"
click at [254, 175] on input "Data for customer ID:" at bounding box center [327, 176] width 150 height 8
radio input "true"
click at [269, 185] on input "text" at bounding box center [284, 184] width 55 height 8
paste input "10000006208"
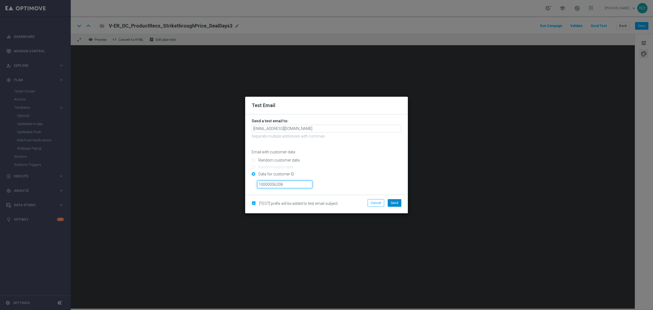
type input "10000006208"
click at [396, 205] on button "Send" at bounding box center [395, 203] width 14 height 8
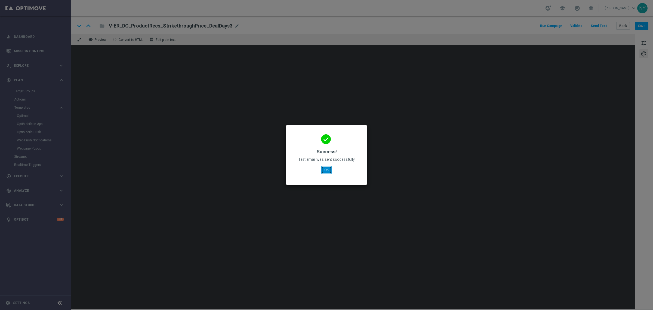
click at [326, 172] on button "OK" at bounding box center [326, 170] width 10 height 8
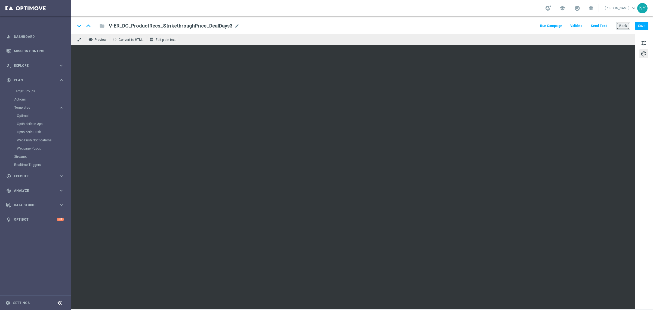
click at [623, 26] on button "Back" at bounding box center [624, 26] width 14 height 8
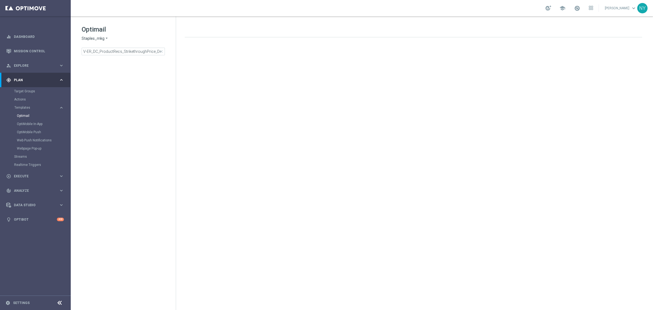
click at [161, 51] on span "close" at bounding box center [161, 51] width 4 height 4
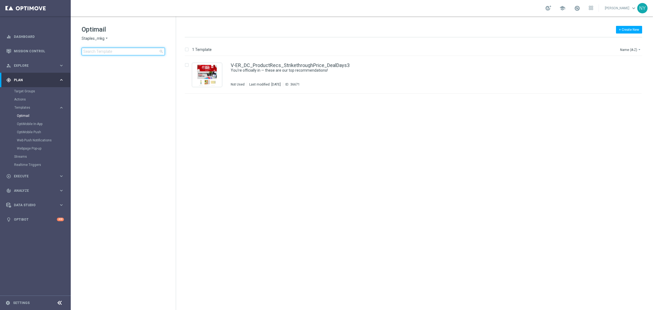
click at [102, 51] on input at bounding box center [123, 52] width 83 height 8
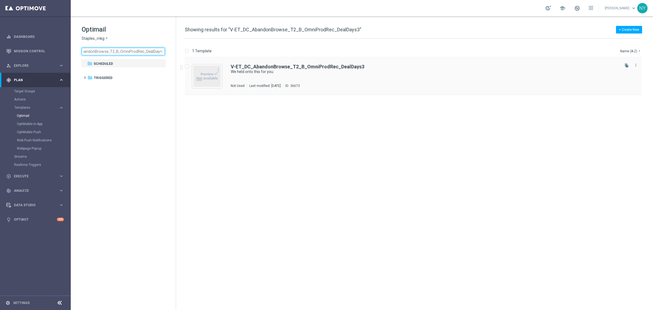
type input "V-ET_DC_AbandonBrowse_T2_B_OmniProdRec_DealDays3"
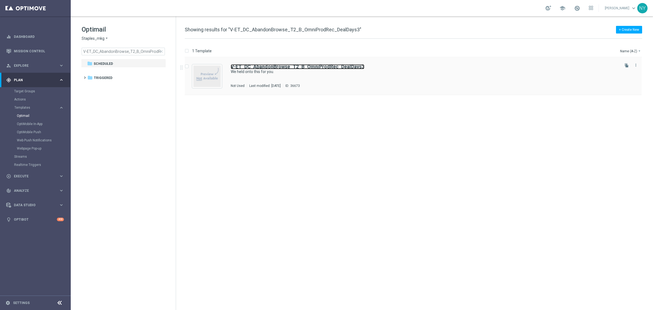
click at [277, 68] on b "V-ET_DC_AbandonBrowse_T2_B_OmniProdRec_DealDays3" at bounding box center [298, 67] width 134 height 6
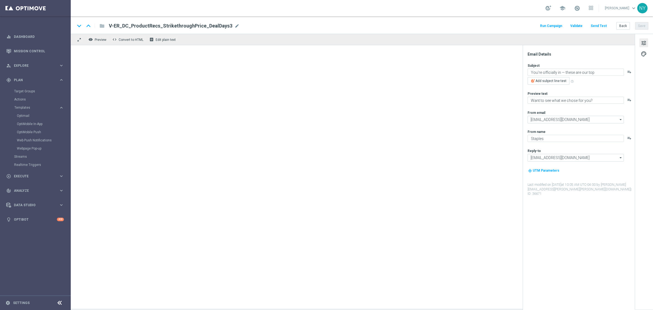
type textarea "We held onto this for you."
type textarea "Complete your purchase with Staples."
type input "[EMAIL_ADDRESS][DOMAIN_NAME]"
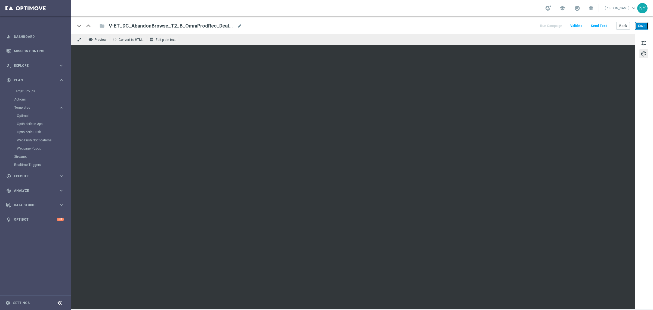
click at [647, 27] on button "Save" at bounding box center [641, 26] width 13 height 8
click at [597, 23] on button "Send Test" at bounding box center [599, 25] width 18 height 7
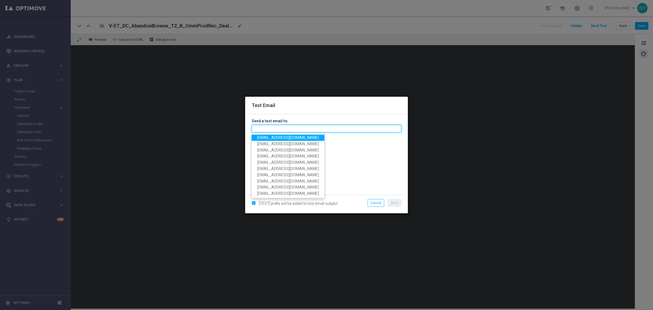
click at [276, 128] on input "text" at bounding box center [327, 129] width 150 height 8
paste input "neilyetts3-bk9q3@litmusemail.com"
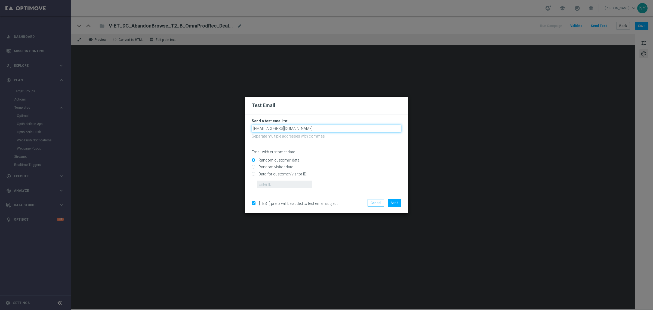
type input "neilyetts3-bk9q3@litmusemail.com"
click at [340, 151] on p "Email with customer data" at bounding box center [327, 151] width 150 height 5
click at [255, 174] on input "Data for customer/visitor ID:" at bounding box center [327, 176] width 150 height 8
radio input "true"
click at [266, 181] on input "text" at bounding box center [284, 184] width 55 height 8
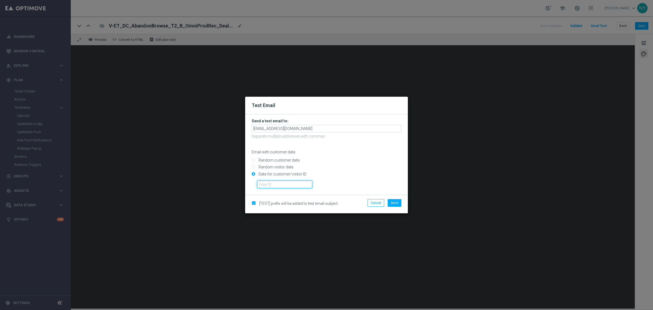
paste input "10000006208"
type input "10000006208"
click at [396, 201] on span "Send" at bounding box center [395, 203] width 8 height 4
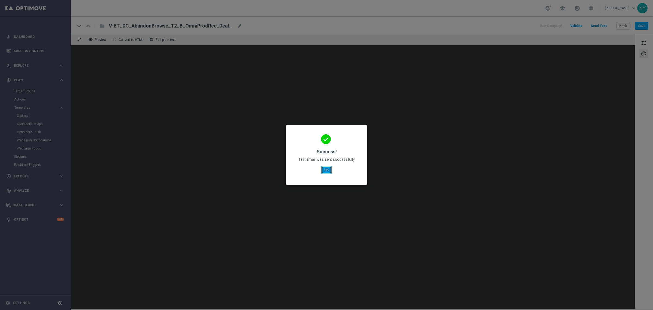
click at [326, 169] on button "OK" at bounding box center [326, 170] width 10 height 8
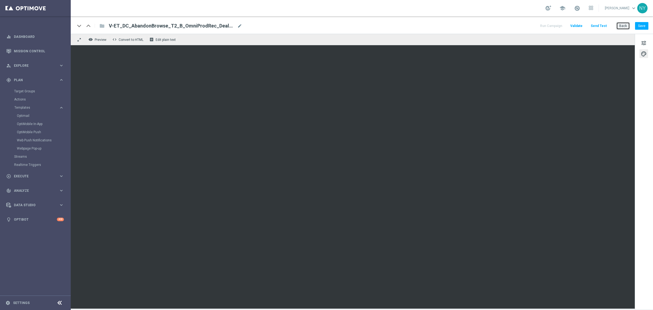
click at [623, 26] on button "Back" at bounding box center [624, 26] width 14 height 8
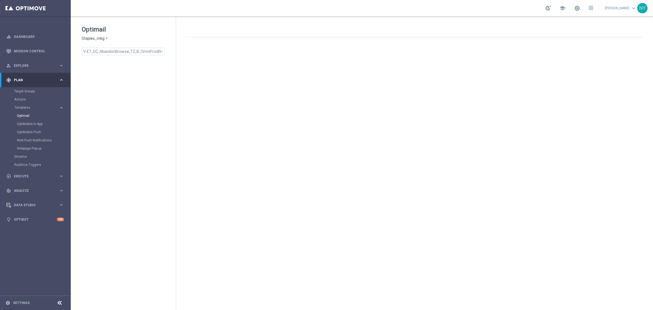
click at [162, 52] on span "close" at bounding box center [161, 51] width 4 height 4
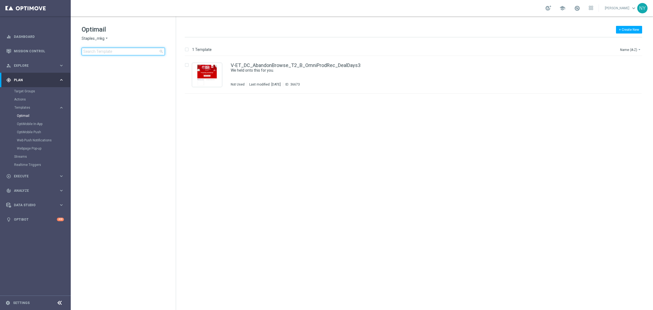
click at [129, 49] on input at bounding box center [123, 52] width 83 height 8
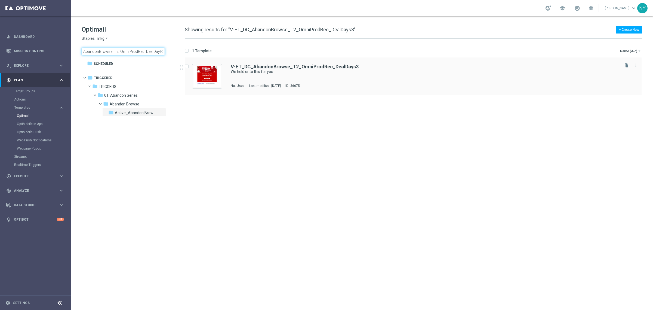
type input "V-ET_DC_AbandonBrowse_T2_OmniProdRec_DealDays3"
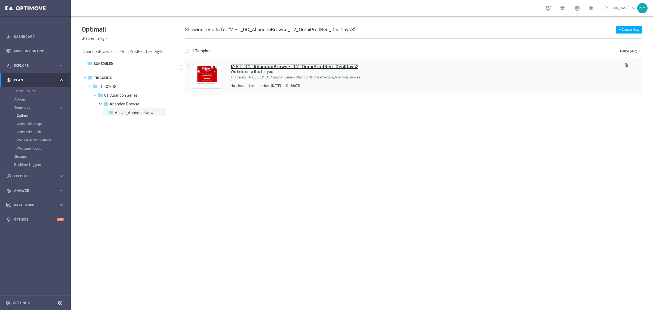
scroll to position [0, 0]
click at [286, 67] on b "V-ET_DC_AbandonBrowse_T2_OmniProdRec_DealDays3" at bounding box center [295, 67] width 128 height 6
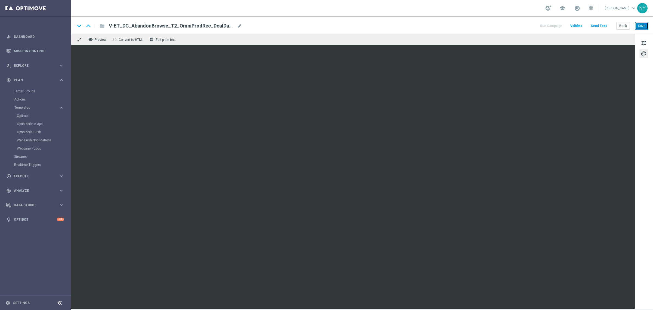
click at [640, 24] on button "Save" at bounding box center [641, 26] width 13 height 8
click at [604, 24] on button "Send Test" at bounding box center [599, 25] width 18 height 7
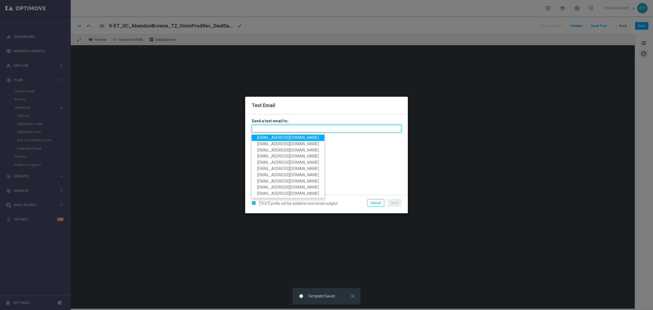
click at [268, 130] on input "text" at bounding box center [327, 129] width 150 height 8
click at [281, 128] on input "text" at bounding box center [327, 129] width 150 height 8
paste input "neilyetts3-bk9t8@litmusemail.com"
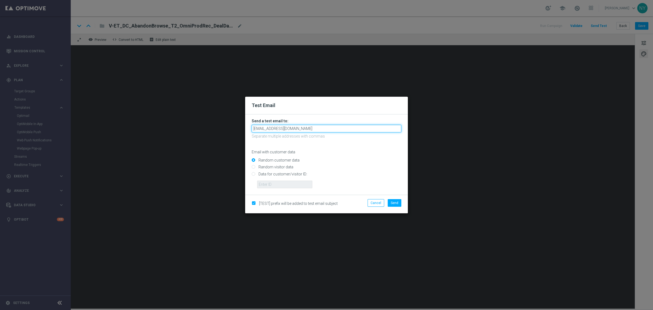
type input "neilyetts3-bk9t8@litmusemail.com"
drag, startPoint x: 350, startPoint y: 160, endPoint x: 225, endPoint y: 167, distance: 125.2
click at [350, 160] on input "Random customer data" at bounding box center [327, 163] width 150 height 8
click at [255, 175] on input "Data for customer/visitor ID:" at bounding box center [327, 176] width 150 height 8
radio input "true"
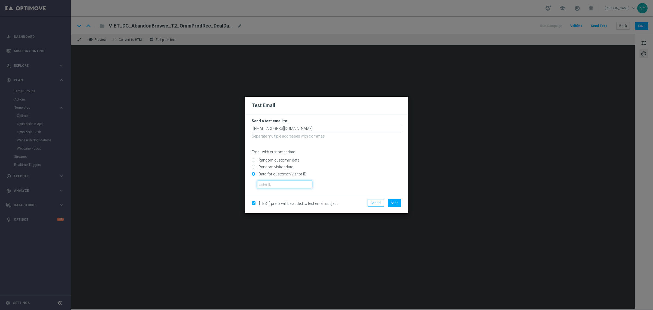
click at [264, 185] on input "text" at bounding box center [284, 184] width 55 height 8
click at [272, 185] on input "text" at bounding box center [284, 184] width 55 height 8
paste input "10000006208"
type input "10000006208"
click at [391, 203] on span "Send" at bounding box center [395, 203] width 8 height 4
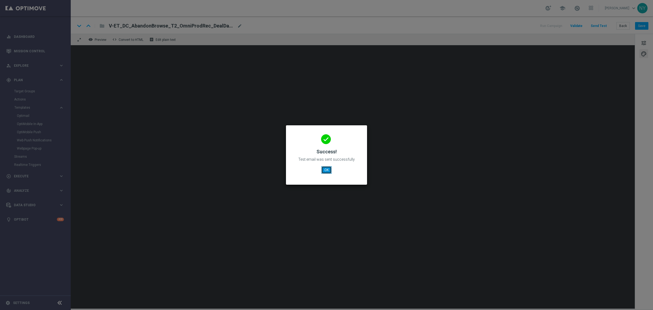
click at [327, 168] on button "OK" at bounding box center [326, 170] width 10 height 8
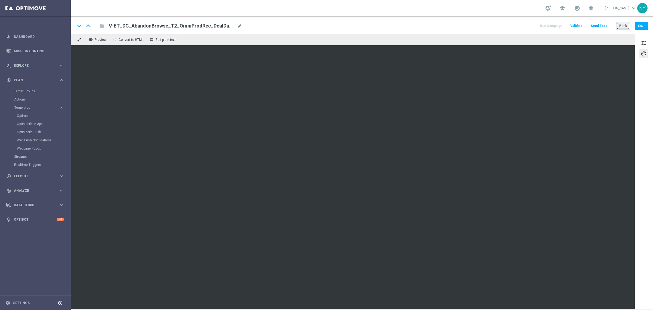
click at [623, 24] on button "Back" at bounding box center [624, 26] width 14 height 8
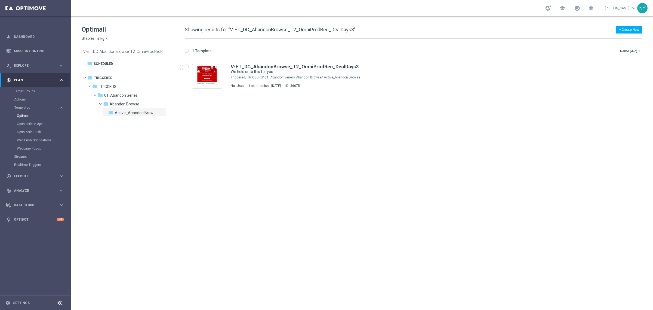
drag, startPoint x: 163, startPoint y: 52, endPoint x: 136, endPoint y: 52, distance: 26.1
click at [163, 52] on span "close" at bounding box center [161, 51] width 4 height 4
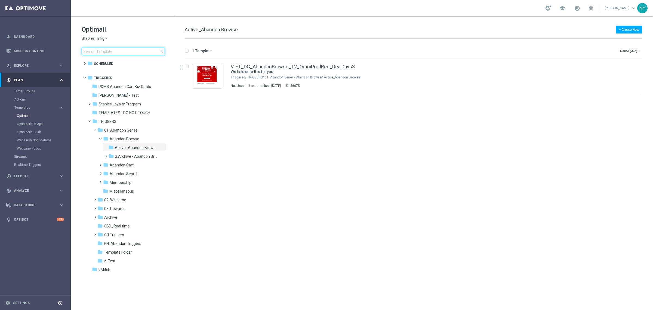
click at [127, 54] on input at bounding box center [123, 52] width 83 height 8
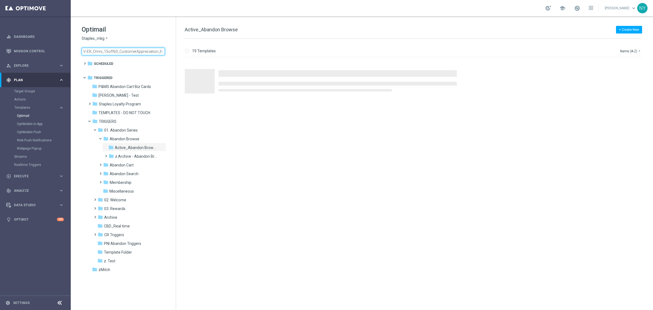
scroll to position [0, 29]
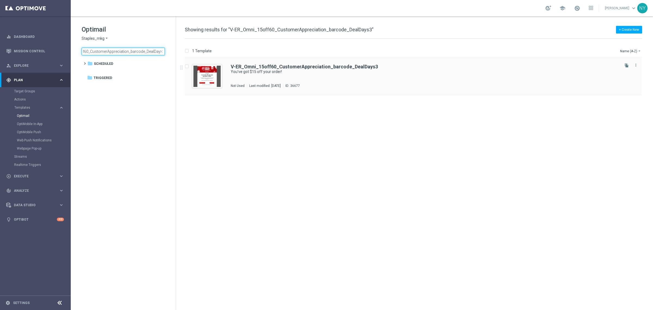
type input "V-ER_Omni_15off60_CustomerAppreciation_barcode_DealDays3"
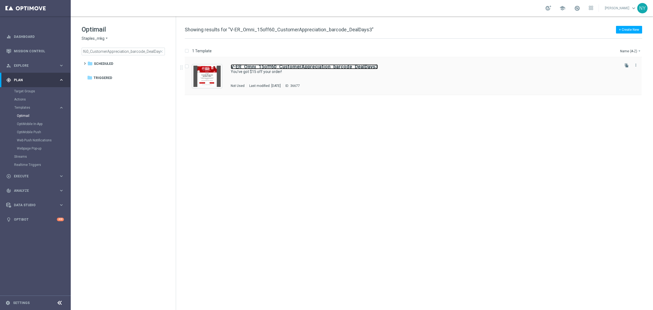
click at [283, 67] on b "V-ER_Omni_15off60_CustomerAppreciation_barcode_DealDays3" at bounding box center [304, 67] width 147 height 6
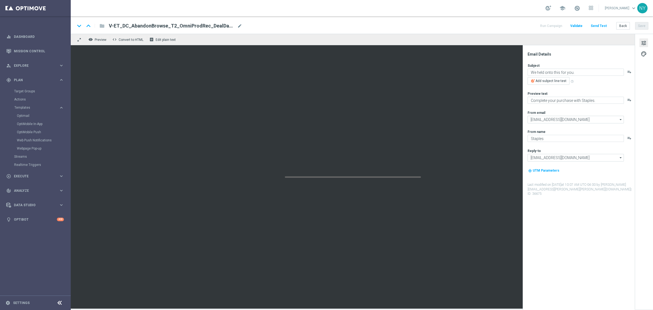
type textarea "You've got $15 off your order!"
type textarea "A special treat for you."
type input "[EMAIL_ADDRESS][DOMAIN_NAME]"
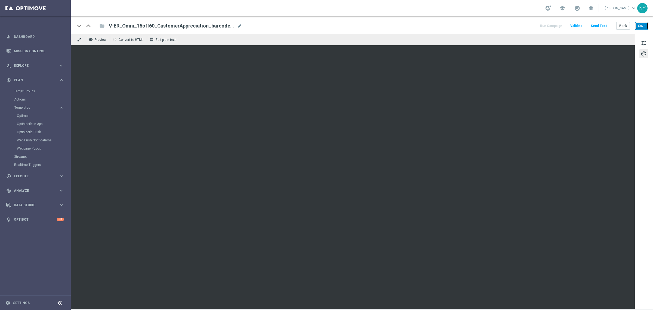
click at [644, 27] on button "Save" at bounding box center [641, 26] width 13 height 8
click at [598, 24] on button "Send Test" at bounding box center [599, 25] width 18 height 7
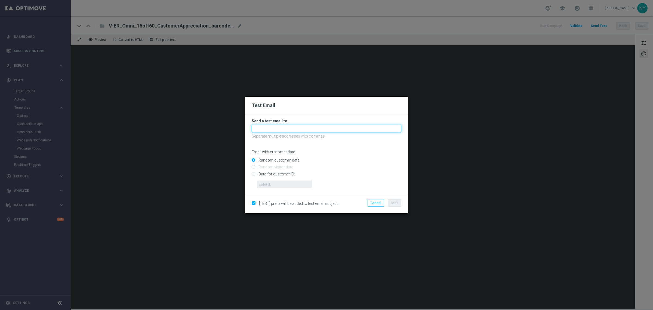
click at [262, 130] on input "text" at bounding box center [327, 129] width 150 height 8
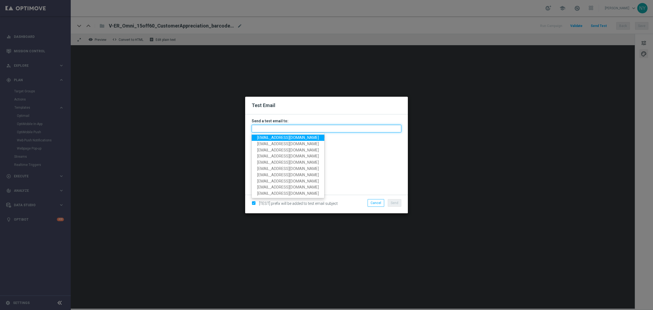
paste input "neilyetts3-bk9ws@litmusemail.com"
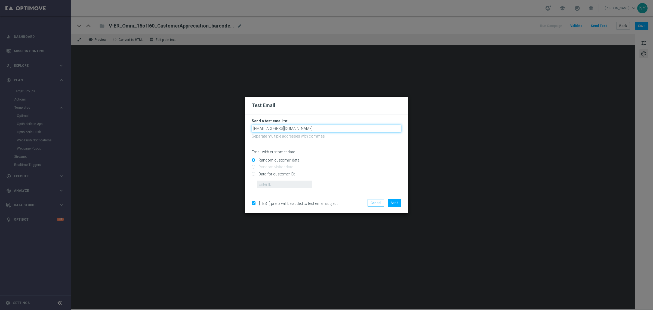
type input "neilyetts3-bk9ws@litmusemail.com"
click at [345, 153] on p "Email with customer data" at bounding box center [327, 151] width 150 height 5
click at [252, 173] on input "Data for customer ID:" at bounding box center [327, 176] width 150 height 8
radio input "true"
click at [264, 180] on input "text" at bounding box center [284, 184] width 55 height 8
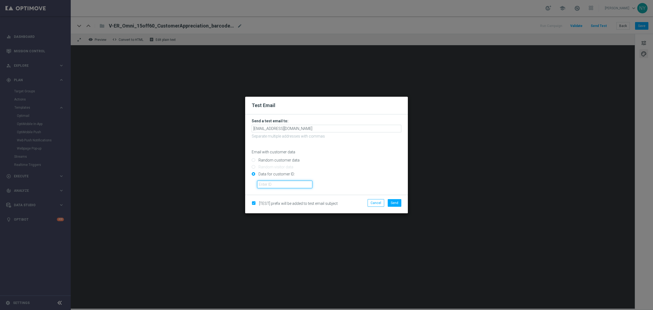
click at [282, 185] on input "text" at bounding box center [284, 184] width 55 height 8
paste input "10000006208"
type input "10000006208"
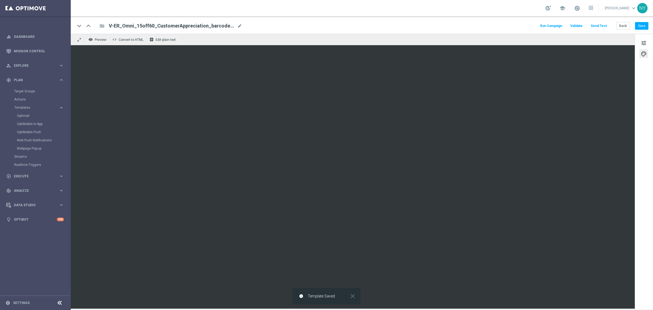
click at [598, 24] on button "Send Test" at bounding box center [599, 25] width 18 height 7
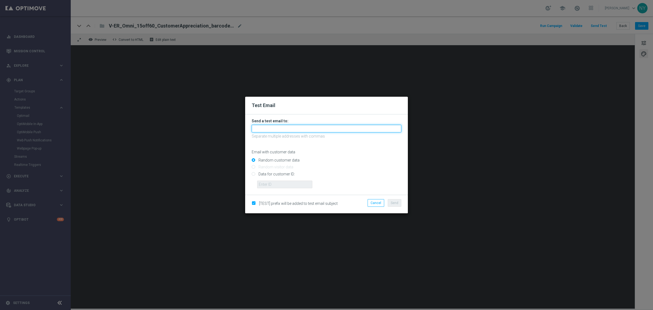
click at [269, 125] on input "text" at bounding box center [327, 129] width 150 height 8
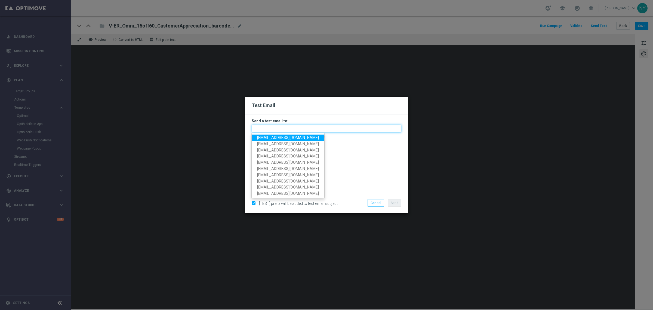
click at [266, 127] on input "text" at bounding box center [327, 129] width 150 height 8
paste input "neilyetts3-bk9ws@litmusemail.com"
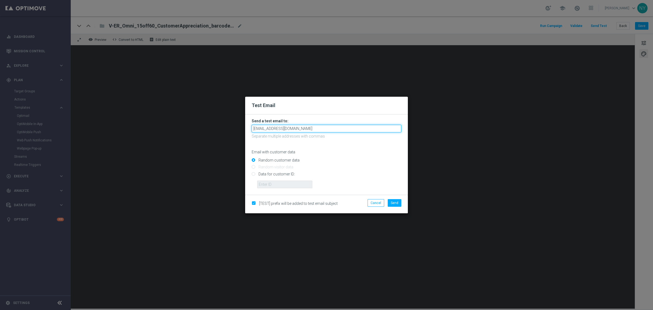
type input "neilyetts3-bk9ws@litmusemail.com"
drag, startPoint x: 352, startPoint y: 148, endPoint x: 336, endPoint y: 148, distance: 15.3
click at [351, 148] on div "Email with customer data" at bounding box center [327, 147] width 150 height 14
click at [252, 173] on input "Data for customer ID:" at bounding box center [327, 176] width 150 height 8
radio input "true"
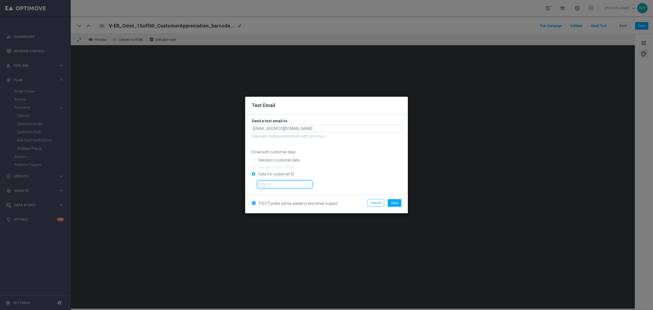
click at [268, 184] on input "text" at bounding box center [284, 184] width 55 height 8
click at [266, 185] on input "text" at bounding box center [284, 184] width 55 height 8
paste input "10000006208"
type input "10000006208"
click at [395, 203] on span "Send" at bounding box center [395, 203] width 8 height 4
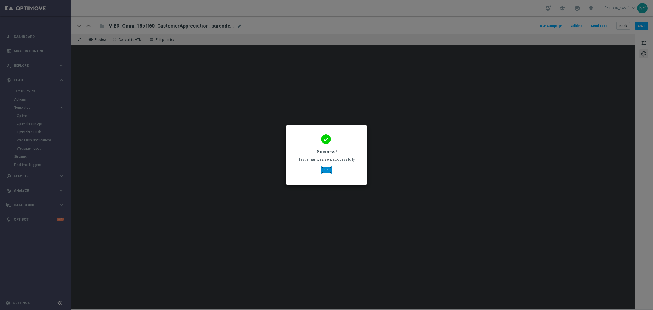
click at [327, 169] on button "OK" at bounding box center [326, 170] width 10 height 8
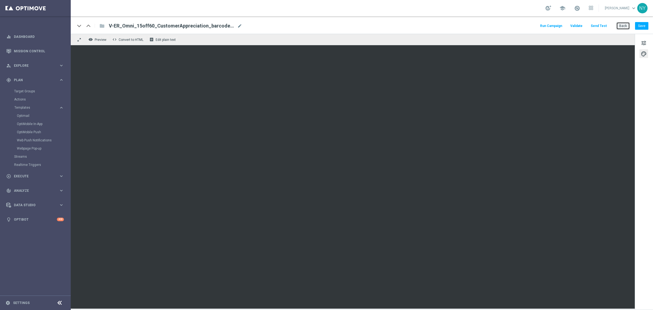
click at [621, 27] on button "Back" at bounding box center [624, 26] width 14 height 8
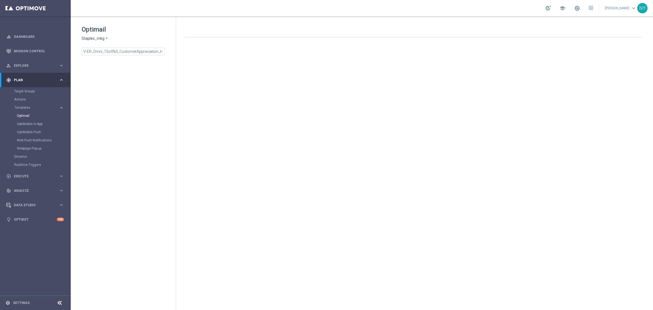
click at [163, 50] on span "close" at bounding box center [161, 51] width 4 height 4
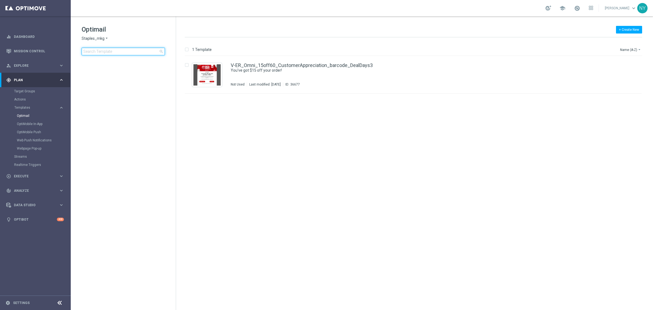
click at [148, 53] on input at bounding box center [123, 52] width 83 height 8
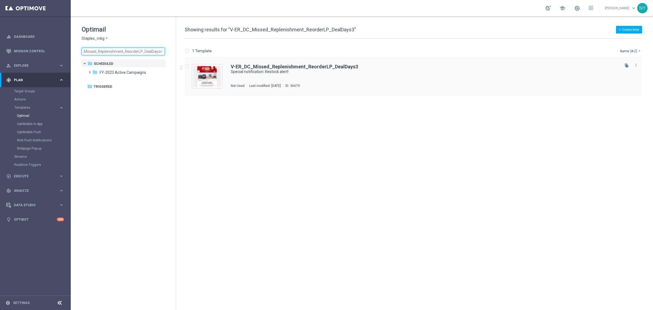
type input "V-ER_DC_Missed_Replenishment_ReorderLP_DealDays3"
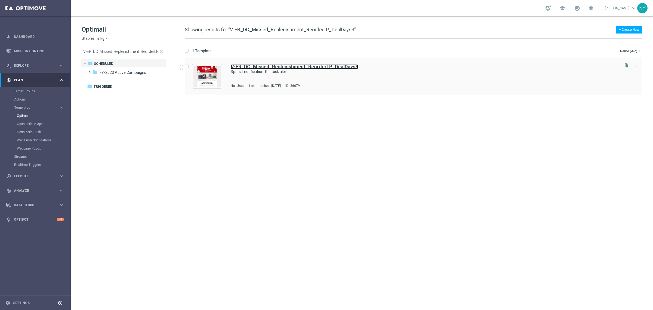
click at [268, 67] on b "V-ER_DC_Missed_Replenishment_ReorderLP_DealDays3" at bounding box center [294, 67] width 127 height 6
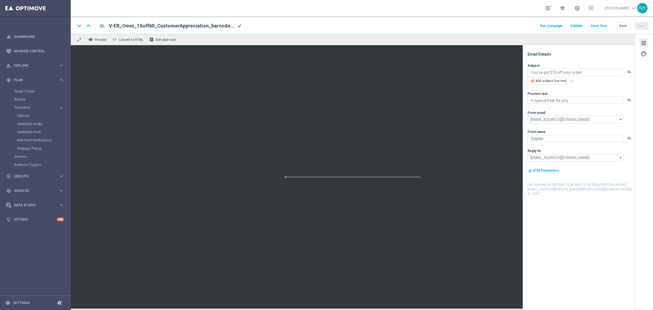
type textarea "Special notification: Restock alert!"
type textarea "You're in luck — save big on your next order."
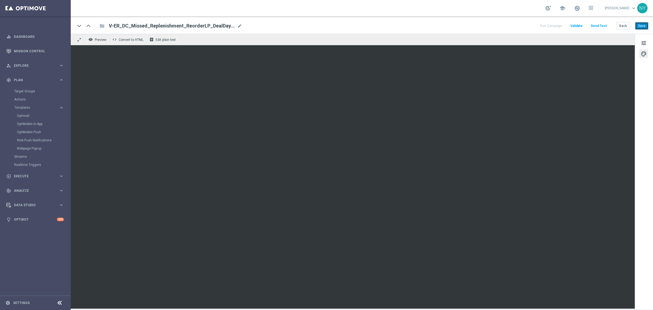
click at [643, 25] on button "Save" at bounding box center [641, 26] width 13 height 8
click at [598, 23] on button "Send Test" at bounding box center [599, 25] width 18 height 7
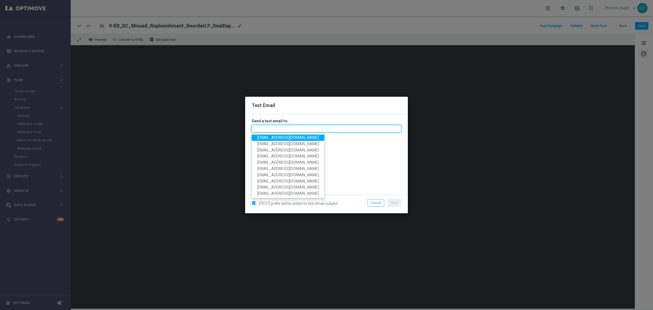
click at [280, 127] on input "text" at bounding box center [327, 129] width 150 height 8
paste input "neilyetts3-bk9zy@litmusemail.com"
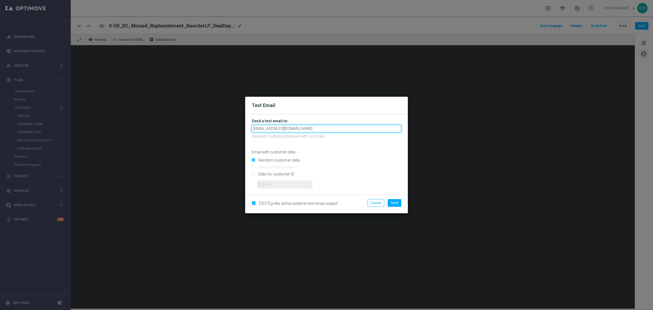
type input "neilyetts3-bk9zy@litmusemail.com"
drag, startPoint x: 328, startPoint y: 159, endPoint x: 309, endPoint y: 167, distance: 20.5
click at [328, 159] on input "Random customer data" at bounding box center [327, 163] width 150 height 8
click at [254, 174] on input "Data for customer ID:" at bounding box center [327, 176] width 150 height 8
radio input "true"
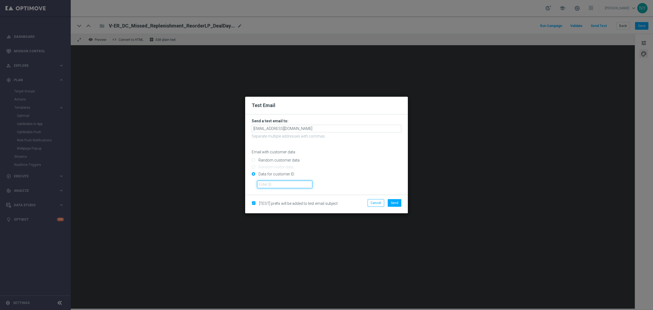
click at [274, 185] on input "text" at bounding box center [284, 184] width 55 height 8
paste input "10000006208"
type input "10000006208"
click at [398, 207] on div "Cancel Send" at bounding box center [379, 204] width 53 height 10
click at [394, 204] on span "Send" at bounding box center [395, 203] width 8 height 4
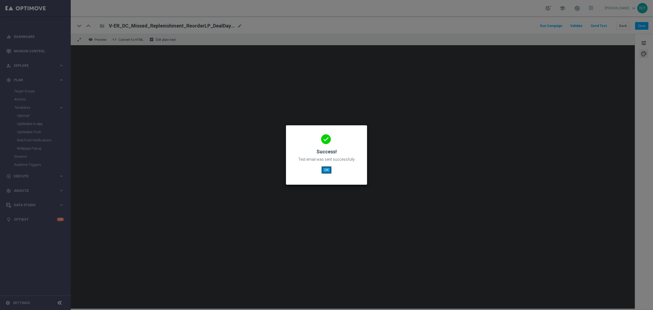
click at [327, 173] on button "OK" at bounding box center [326, 170] width 10 height 8
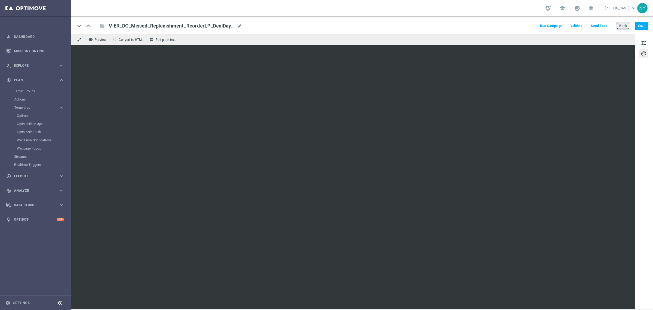
click at [621, 23] on button "Back" at bounding box center [624, 26] width 14 height 8
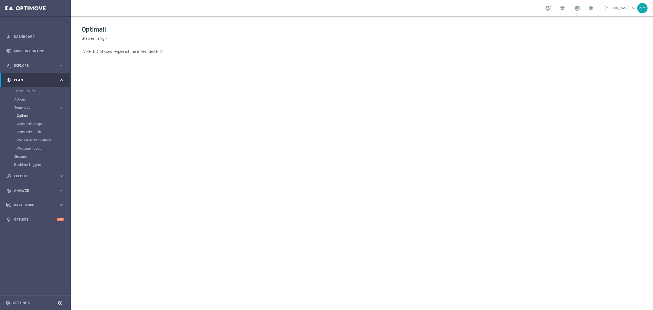
click at [161, 52] on span "close" at bounding box center [161, 51] width 4 height 4
click at [111, 51] on input at bounding box center [123, 52] width 83 height 8
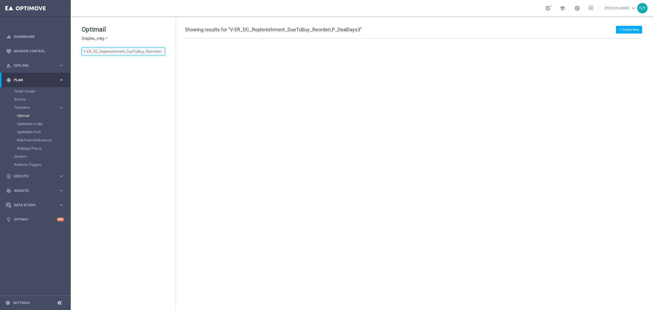
scroll to position [0, 21]
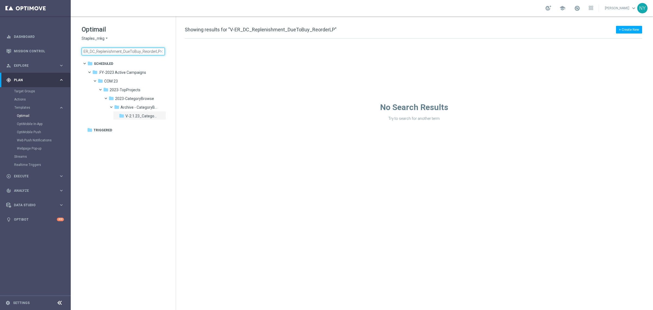
type input "V-ER_DC_Replenishment_DueToBuy_ReorderLP"
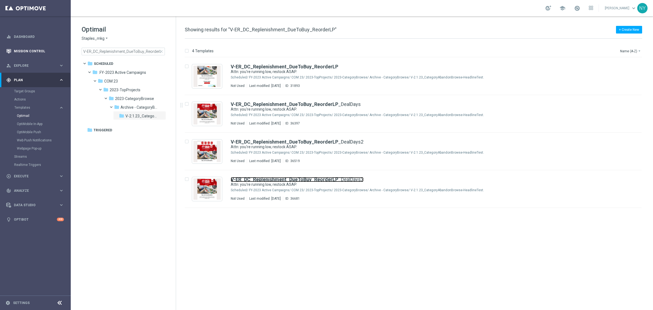
click at [343, 177] on link "V-ER_DC_Replenishment_DueToBuy_ReorderLP _DealDays3" at bounding box center [297, 179] width 133 height 5
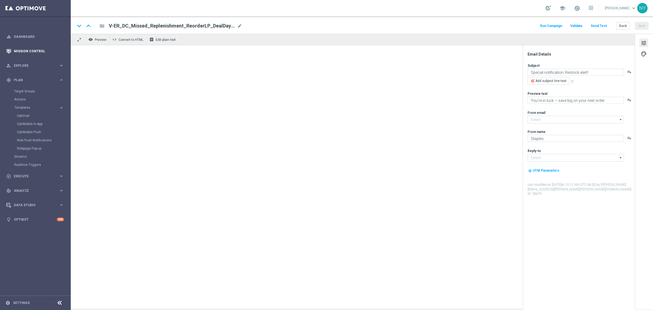
type input "[EMAIL_ADDRESS][DOMAIN_NAME]"
type textarea "Attn: you're running low, restock ASAP."
type textarea "Let's get you stocked up."
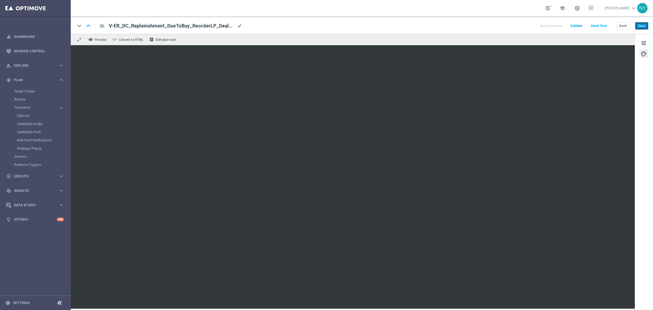
click at [640, 23] on button "Save" at bounding box center [641, 26] width 13 height 8
click at [646, 23] on button "Save" at bounding box center [641, 26] width 13 height 8
click at [600, 25] on button "Send Test" at bounding box center [599, 25] width 18 height 7
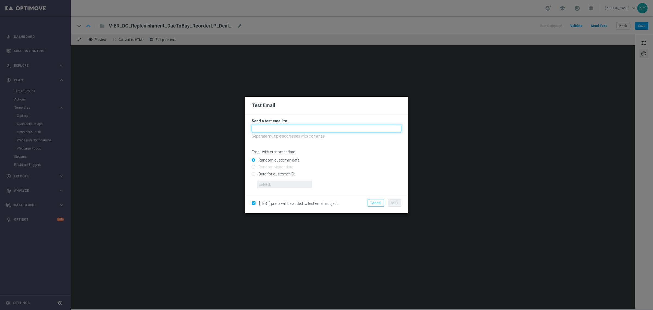
click at [268, 129] on input "text" at bounding box center [327, 129] width 150 height 8
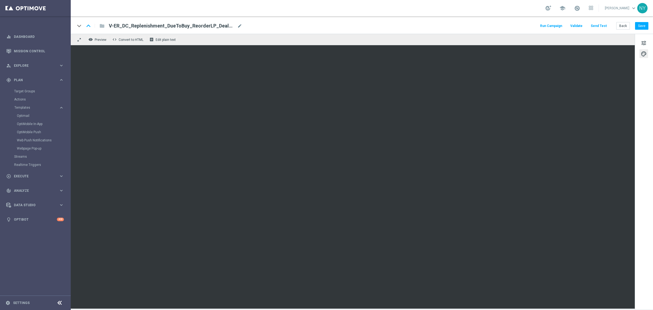
click at [597, 24] on button "Send Test" at bounding box center [599, 25] width 18 height 7
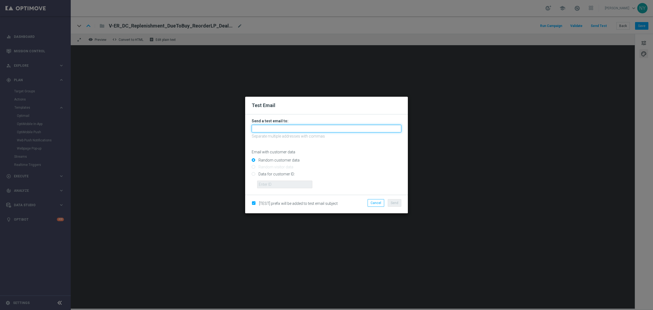
click at [265, 129] on input "text" at bounding box center [327, 129] width 150 height 8
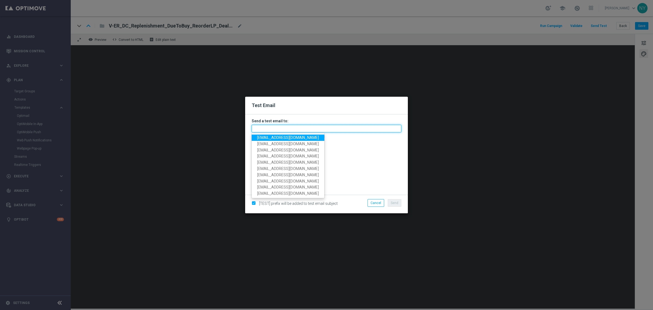
paste input "neilyetts3-bka1m@litmusemail.com"
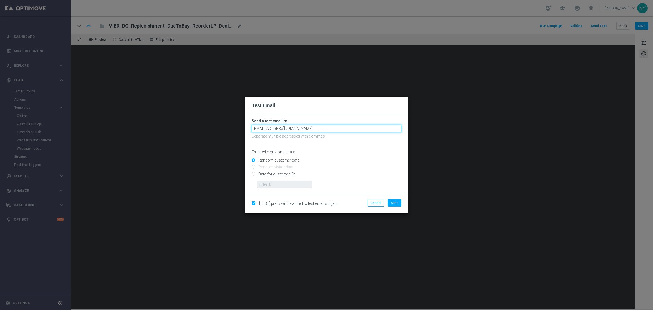
type input "neilyetts3-bka1m@litmusemail.com"
click at [335, 147] on div "Email with customer data" at bounding box center [327, 147] width 150 height 14
click at [255, 174] on input "Data for customer ID:" at bounding box center [327, 176] width 150 height 8
radio input "true"
click at [275, 187] on input "text" at bounding box center [284, 184] width 55 height 8
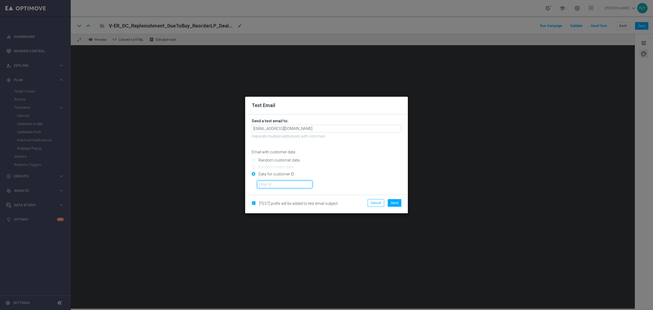
click at [280, 184] on input "text" at bounding box center [284, 184] width 55 height 8
paste input "10000006208"
type input "10000006208"
click at [392, 203] on span "Send" at bounding box center [395, 203] width 8 height 4
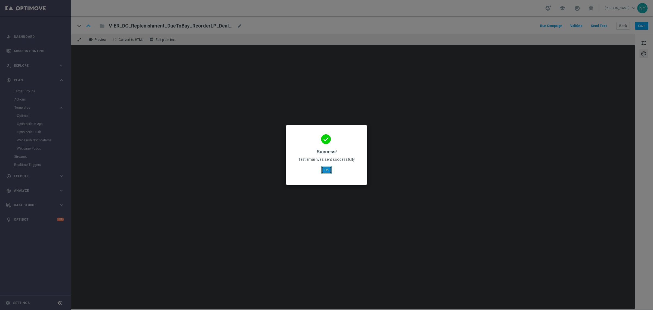
click at [326, 167] on button "OK" at bounding box center [326, 170] width 10 height 8
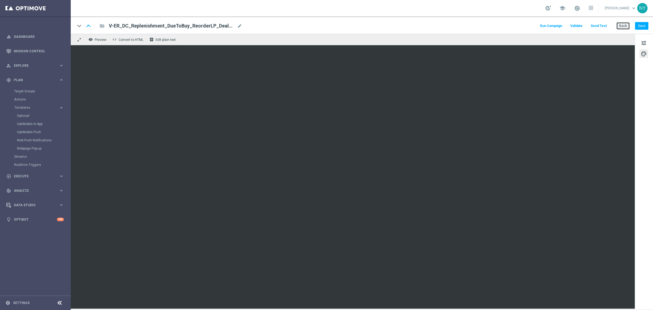
click at [625, 26] on button "Back" at bounding box center [624, 26] width 14 height 8
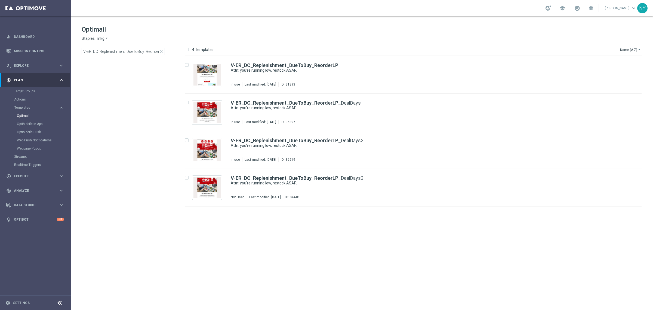
click at [161, 53] on span "close" at bounding box center [161, 51] width 4 height 4
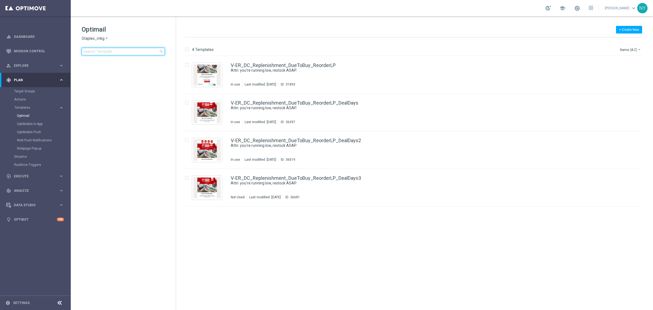
click at [139, 50] on input at bounding box center [123, 52] width 83 height 8
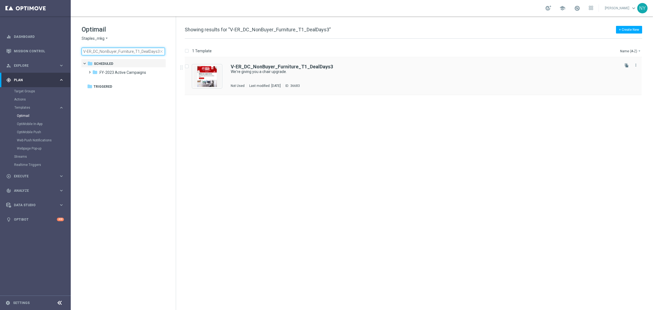
type input "V-ER_DC_NonBuyer_Furniture_T1_DealDays3"
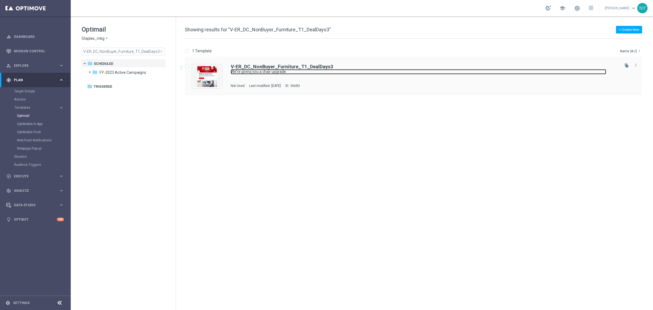
click at [273, 70] on link "We're giving you a chair upgrade." at bounding box center [419, 71] width 376 height 5
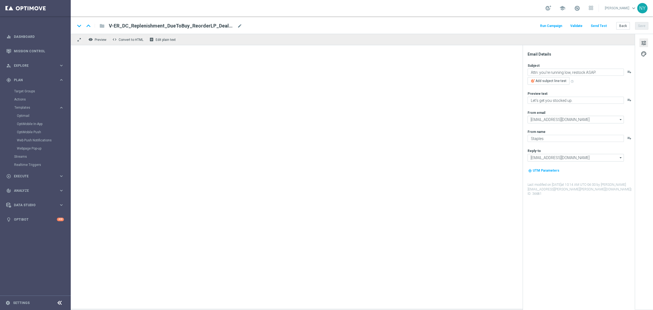
type textarea "We're giving you a chair upgrade."
type textarea "You've found the perfect chairs and furniture."
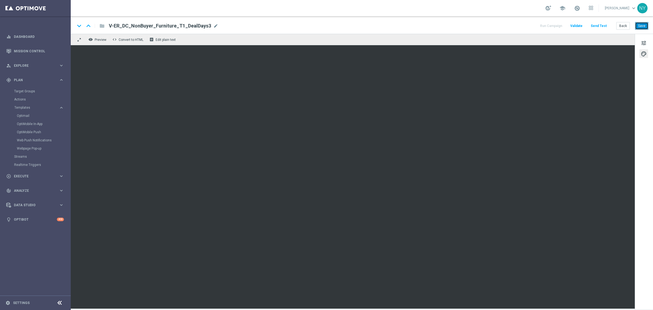
click at [642, 25] on button "Save" at bounding box center [641, 26] width 13 height 8
click at [601, 26] on button "Send Test" at bounding box center [599, 25] width 18 height 7
click at [601, 27] on button "Send Test" at bounding box center [599, 25] width 18 height 7
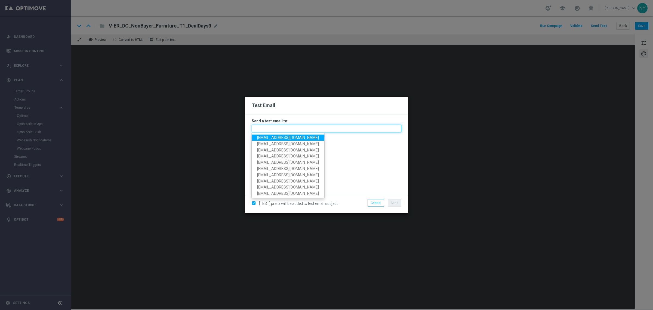
click at [268, 131] on input "text" at bounding box center [327, 129] width 150 height 8
paste input "neilyetts3-bka43@litmusemail.com"
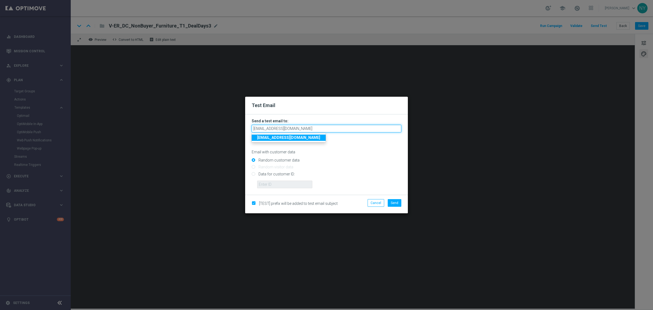
type input "neilyetts3-bka43@litmusemail.com"
drag, startPoint x: 352, startPoint y: 158, endPoint x: 324, endPoint y: 160, distance: 27.8
click at [352, 158] on div "Random customer data" at bounding box center [327, 159] width 150 height 7
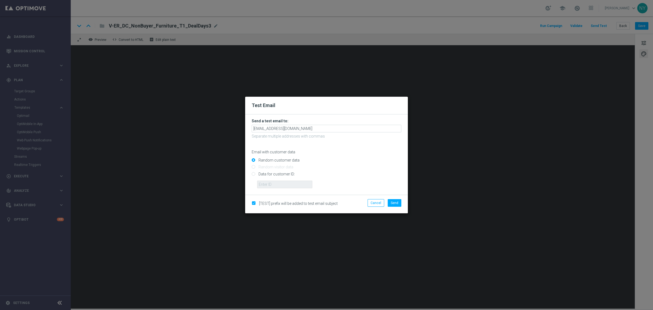
click at [253, 173] on input "Data for customer ID:" at bounding box center [327, 176] width 150 height 8
radio input "true"
click at [275, 182] on input "text" at bounding box center [284, 184] width 55 height 8
paste input "10000006208"
type input "10000006208"
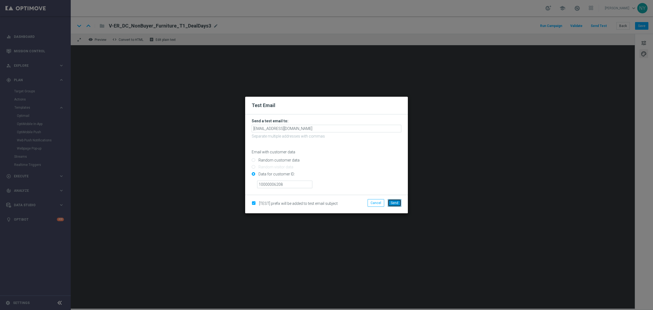
click at [394, 201] on span "Send" at bounding box center [395, 203] width 8 height 4
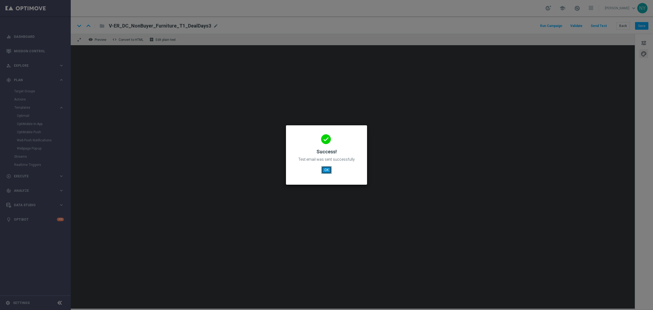
click at [329, 169] on button "OK" at bounding box center [326, 170] width 10 height 8
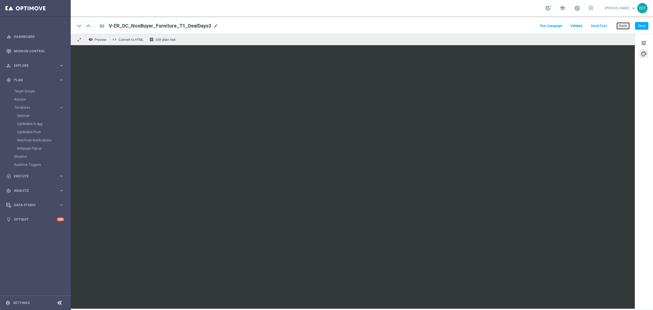
click at [624, 26] on button "Back" at bounding box center [624, 26] width 14 height 8
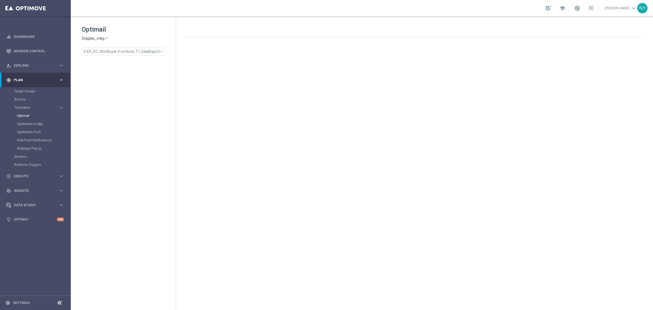
click at [160, 51] on span "close" at bounding box center [161, 51] width 4 height 4
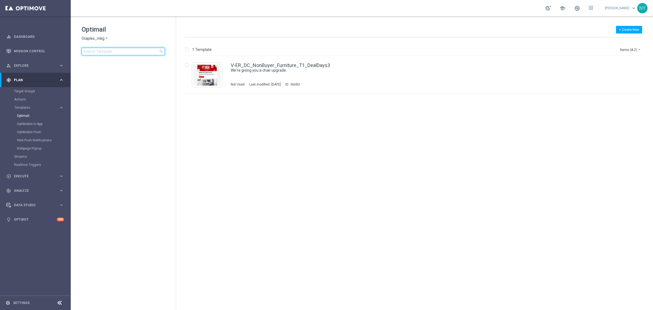
click at [118, 53] on input at bounding box center [123, 52] width 83 height 8
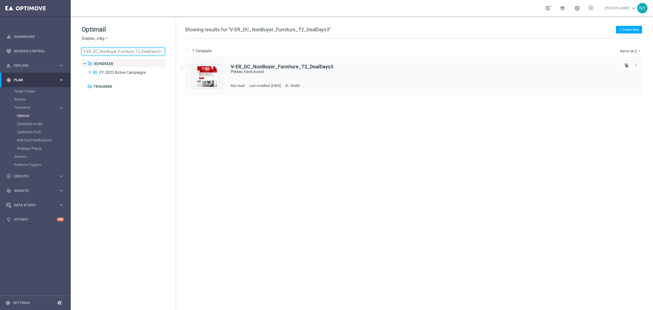
type input "V-ER_DC_NonBuyer_Furniture_T2_DealDays3"
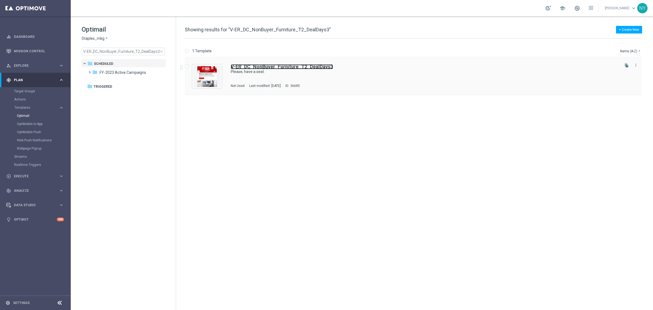
click at [280, 68] on b "V-ER_DC_NonBuyer_Furniture_T2_DealDays3" at bounding box center [282, 67] width 102 height 6
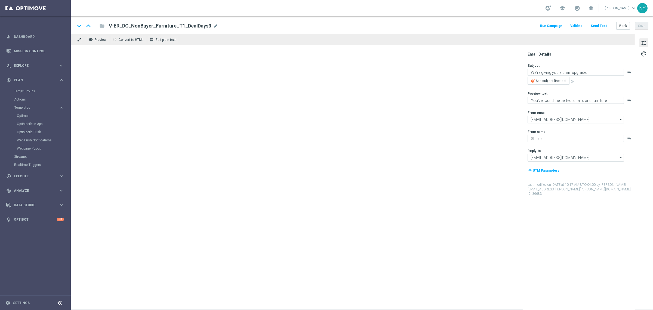
type textarea "Please, have a seat."
type textarea "Your setup is about to get an upgrade."
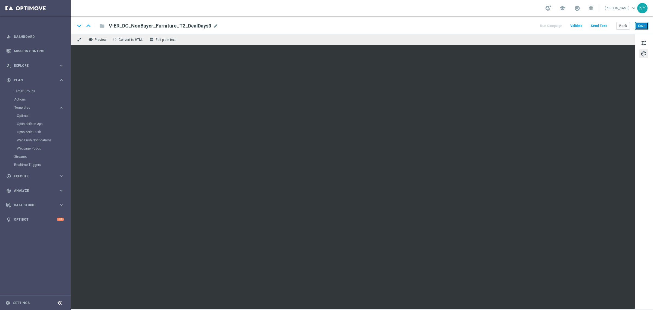
click at [638, 25] on button "Save" at bounding box center [641, 26] width 13 height 8
click at [599, 25] on button "Send Test" at bounding box center [599, 25] width 18 height 7
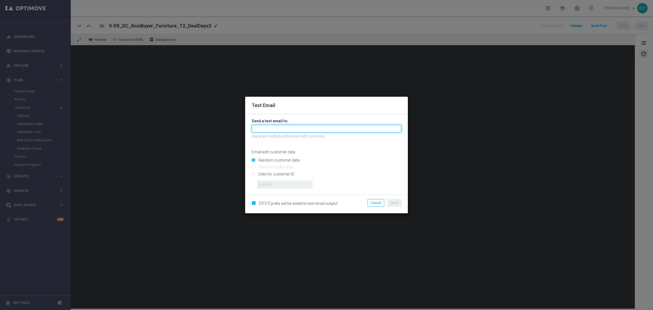
click at [266, 131] on input "text" at bounding box center [327, 129] width 150 height 8
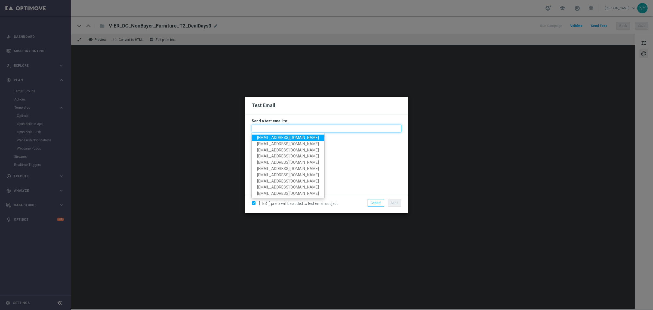
paste input "neilyetts3-bka5q@litmusemail.com"
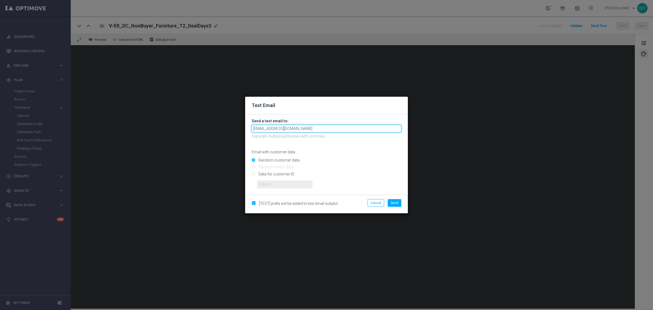
type input "neilyetts3-bka5q@litmusemail.com"
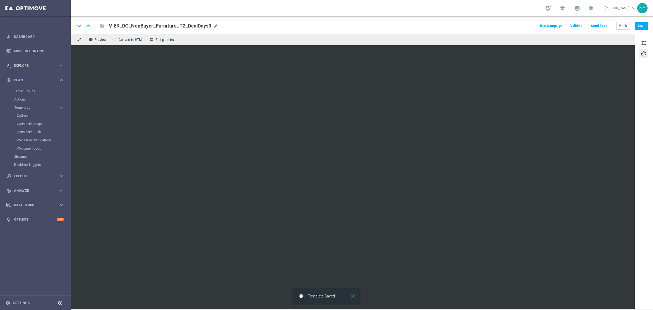
click at [602, 25] on button "Send Test" at bounding box center [599, 25] width 18 height 7
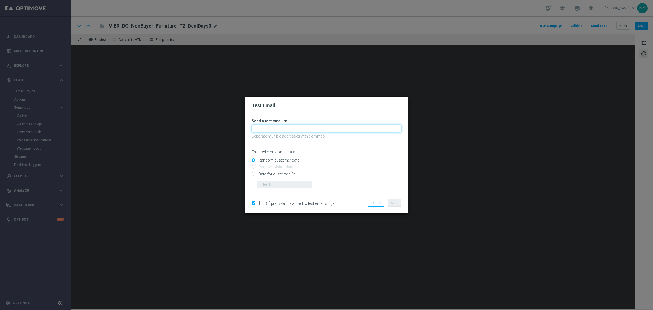
click at [259, 128] on input "text" at bounding box center [327, 129] width 150 height 8
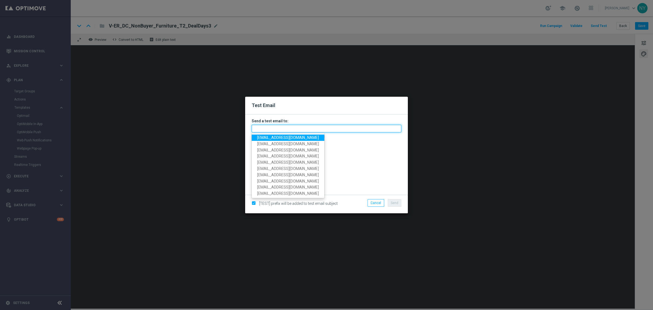
paste input "neilyetts3-bka5q@litmusemail.com"
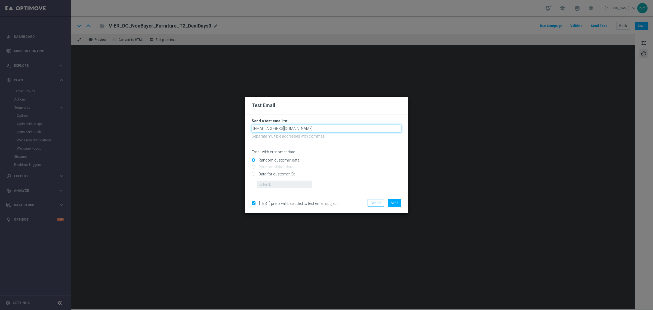
type input "neilyetts3-bka5q@litmusemail.com"
click at [253, 175] on input "Data for customer ID:" at bounding box center [327, 176] width 150 height 8
radio input "true"
click at [276, 184] on input "text" at bounding box center [284, 184] width 55 height 8
paste input "10000006208"
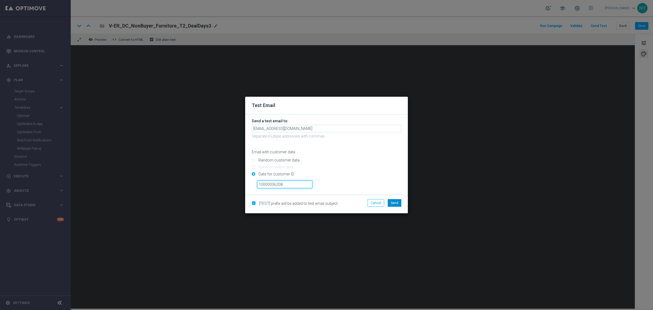
type input "10000006208"
click at [397, 203] on span "Send" at bounding box center [395, 203] width 8 height 4
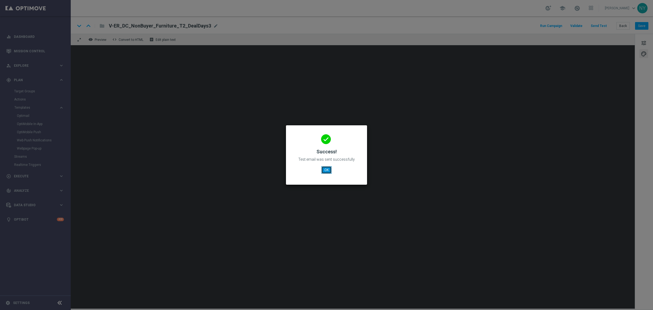
click at [323, 169] on button "OK" at bounding box center [326, 170] width 10 height 8
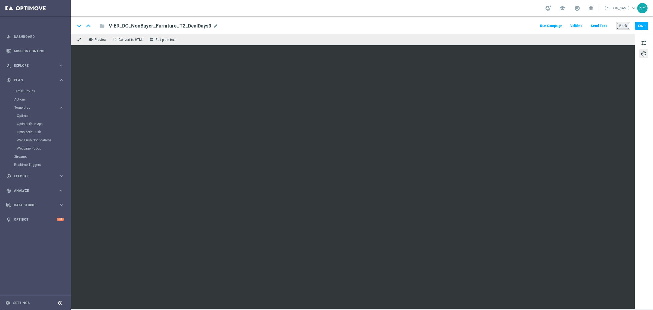
click at [624, 25] on button "Back" at bounding box center [624, 26] width 14 height 8
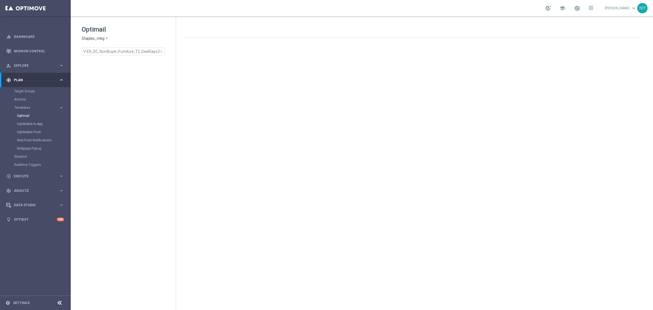
click at [161, 52] on span "close" at bounding box center [161, 51] width 4 height 4
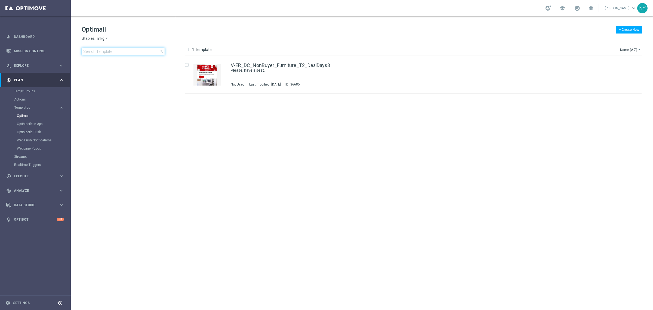
click at [119, 51] on input at bounding box center [123, 52] width 83 height 8
type input "V-ER_DC_NonBuyer_Furniture_T3_DealDays3"
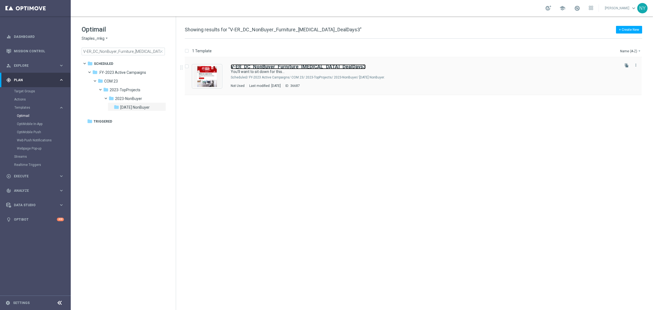
drag, startPoint x: 288, startPoint y: 67, endPoint x: 300, endPoint y: 64, distance: 12.5
click at [288, 67] on b "V-ER_DC_NonBuyer_Furniture_T3_DealDays3" at bounding box center [298, 67] width 135 height 6
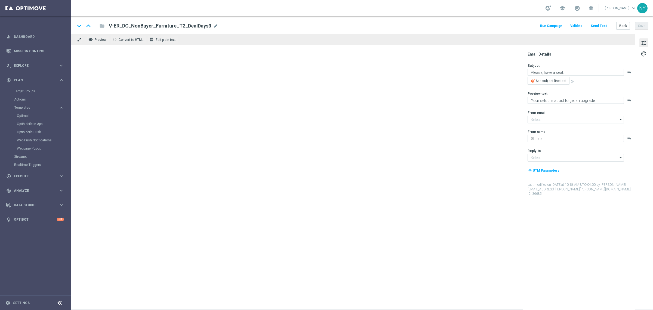
type input "[EMAIL_ADDRESS][DOMAIN_NAME]"
type textarea "You’ll want to sit down for this…"
type textarea "You’re overdue for new chairs and furniture."
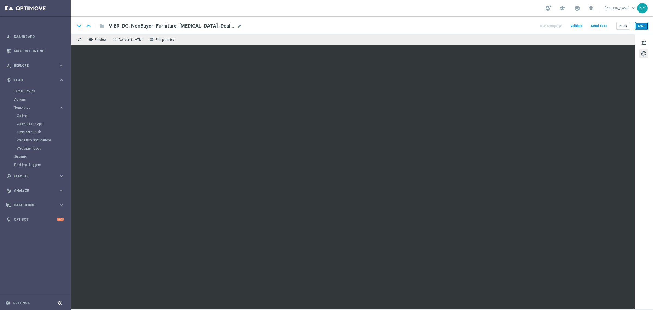
click at [644, 26] on button "Save" at bounding box center [641, 26] width 13 height 8
click at [596, 24] on button "Send Test" at bounding box center [599, 25] width 18 height 7
click at [602, 25] on button "Send Test" at bounding box center [599, 25] width 18 height 7
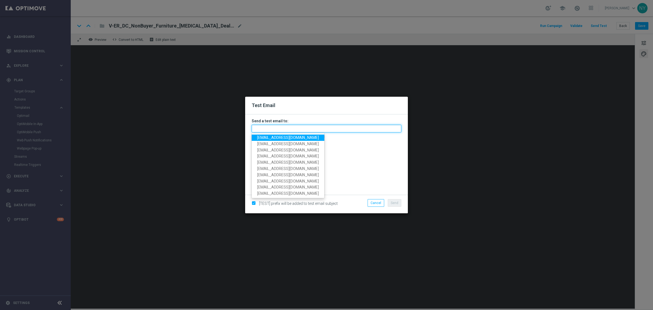
click at [267, 128] on input "text" at bounding box center [327, 129] width 150 height 8
paste input "neilyetts3-bka7b@litmusemail.com"
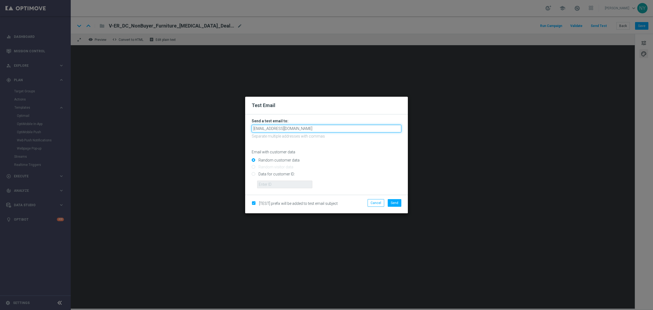
type input "neilyetts3-bka7b@litmusemail.com"
click at [381, 161] on input "Random customer data" at bounding box center [327, 163] width 150 height 8
click at [252, 174] on input "Data for customer ID:" at bounding box center [327, 176] width 150 height 8
radio input "true"
click at [271, 181] on input "text" at bounding box center [284, 184] width 55 height 8
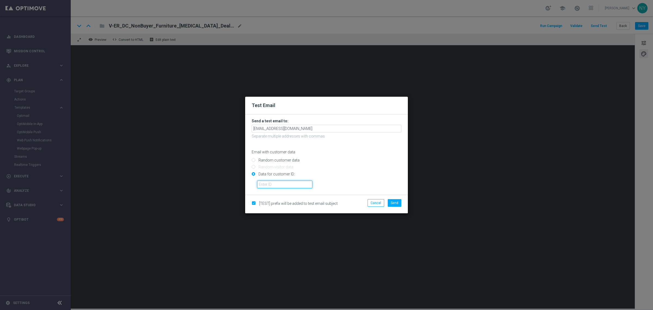
paste input "10000006208"
type input "10000006208"
click at [391, 202] on span "Send" at bounding box center [395, 203] width 8 height 4
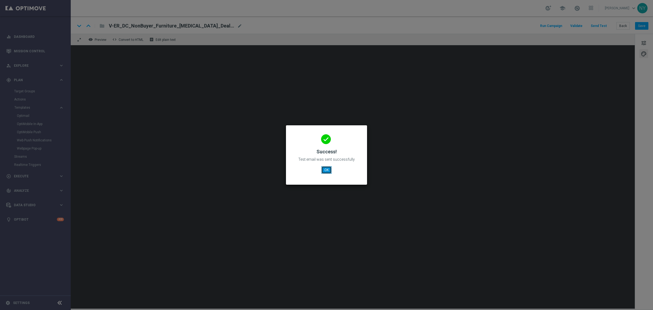
click at [326, 170] on button "OK" at bounding box center [326, 170] width 10 height 8
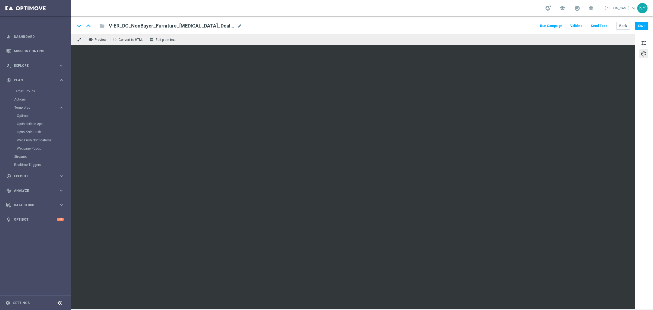
click at [597, 23] on button "Send Test" at bounding box center [599, 25] width 18 height 7
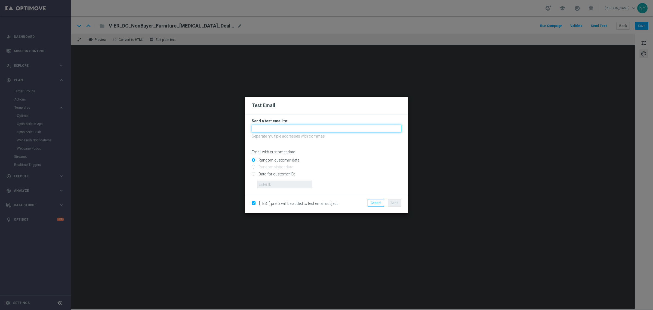
click at [263, 130] on input "text" at bounding box center [327, 129] width 150 height 8
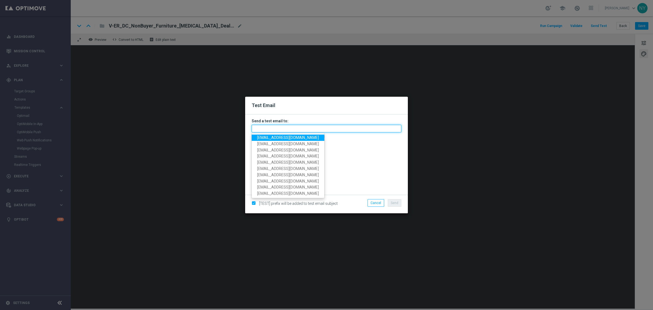
paste input "neilyetts3-bkab1@litmusemail.com"
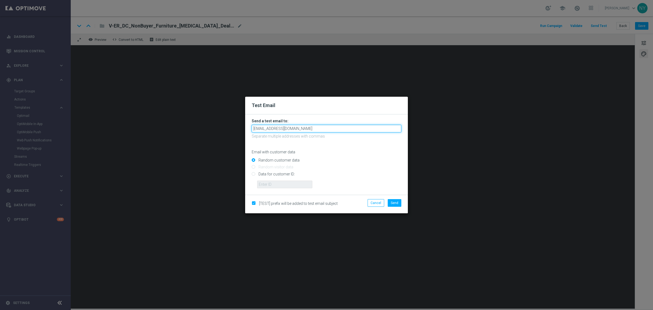
type input "neilyetts3-bkab1@litmusemail.com"
click at [341, 159] on input "Random customer data" at bounding box center [327, 163] width 150 height 8
click at [253, 174] on input "Data for customer ID:" at bounding box center [327, 176] width 150 height 8
radio input "true"
click at [259, 183] on input "text" at bounding box center [284, 184] width 55 height 8
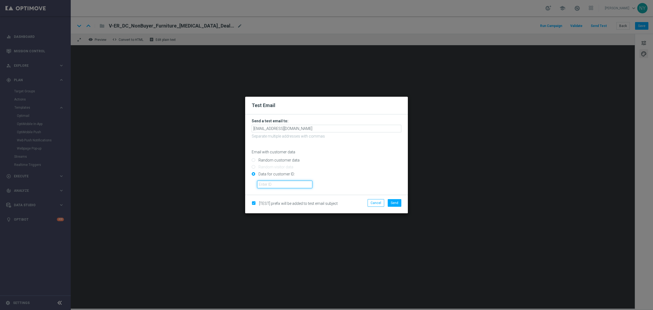
click at [268, 183] on input "text" at bounding box center [284, 184] width 55 height 8
paste input "10000006208"
type input "10000006208"
click at [395, 204] on span "Send" at bounding box center [395, 203] width 8 height 4
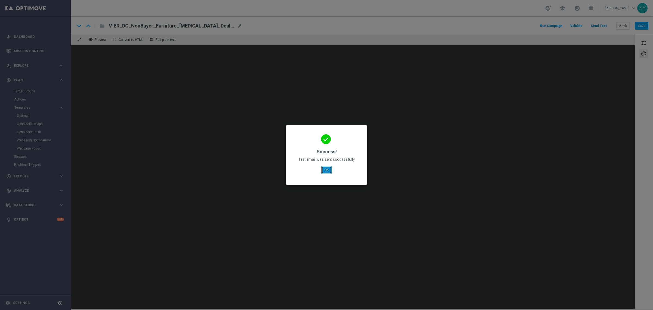
click at [324, 168] on button "OK" at bounding box center [326, 170] width 10 height 8
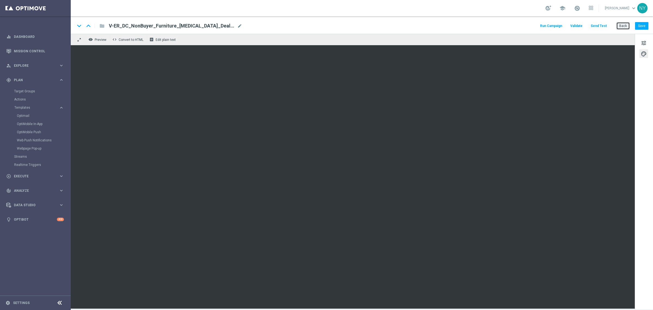
click at [623, 26] on button "Back" at bounding box center [624, 26] width 14 height 8
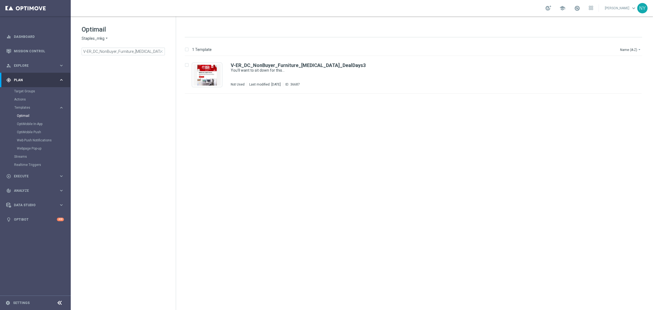
click at [161, 52] on span "close" at bounding box center [161, 51] width 4 height 4
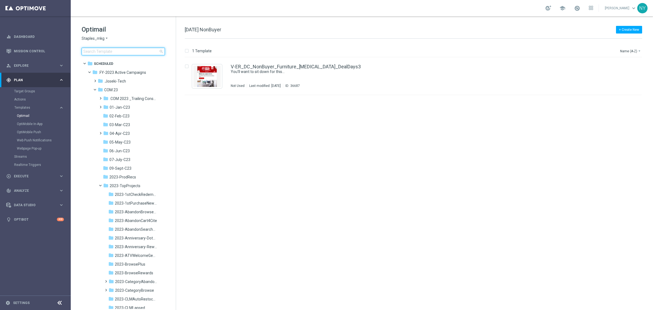
click at [117, 50] on input at bounding box center [123, 52] width 83 height 8
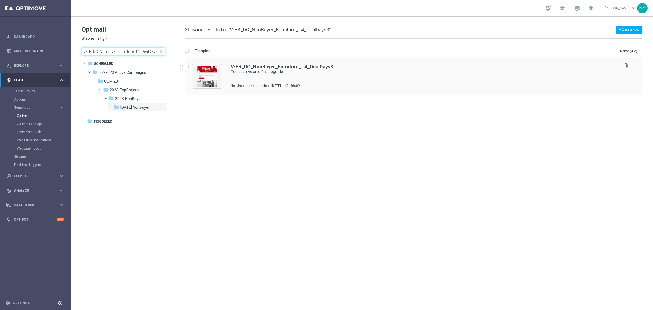
type input "V-ER_DC_NonBuyer_Furniture_T4_DealDays3"
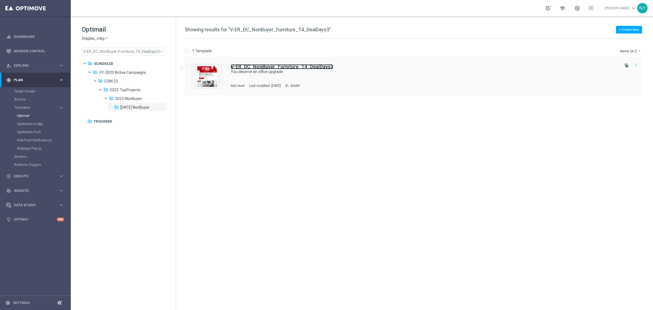
click at [281, 66] on b "V-ER_DC_NonBuyer_Furniture_T4_DealDays3" at bounding box center [282, 67] width 102 height 6
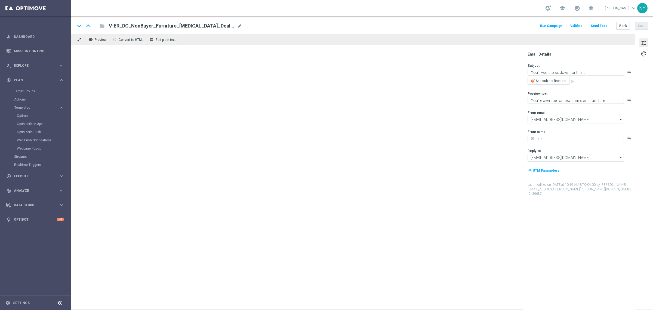
type textarea "You deserve an office upgrade."
type textarea "Check out the latest in chairs and office furniture."
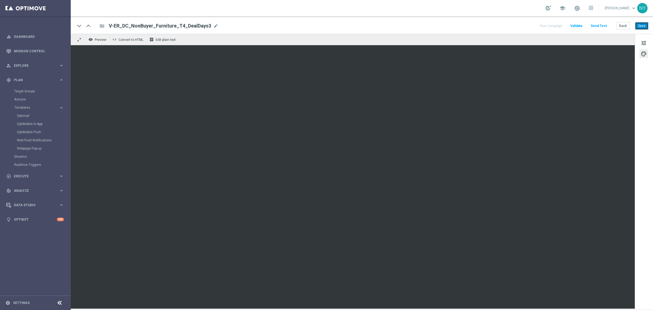
click at [643, 26] on button "Save" at bounding box center [641, 26] width 13 height 8
click at [600, 26] on button "Send Test" at bounding box center [599, 25] width 18 height 7
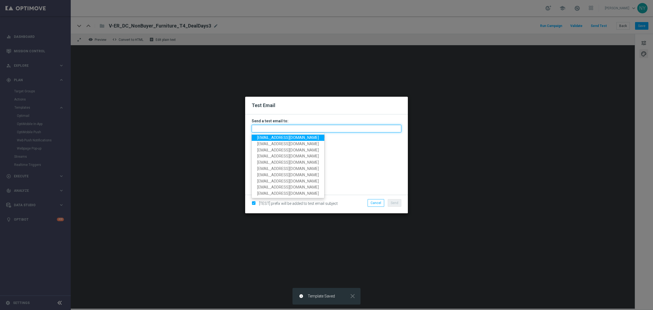
click at [280, 130] on input "text" at bounding box center [327, 129] width 150 height 8
paste input "neilyetts3-bkab1@litmusemail.com"
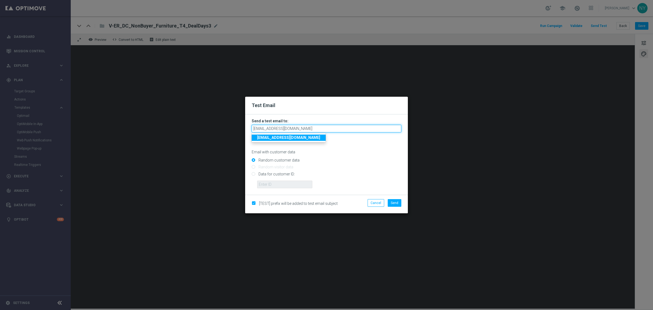
type input "neilyetts3-bkab1@litmusemail.com"
click at [338, 150] on p "Email with customer data" at bounding box center [327, 151] width 150 height 5
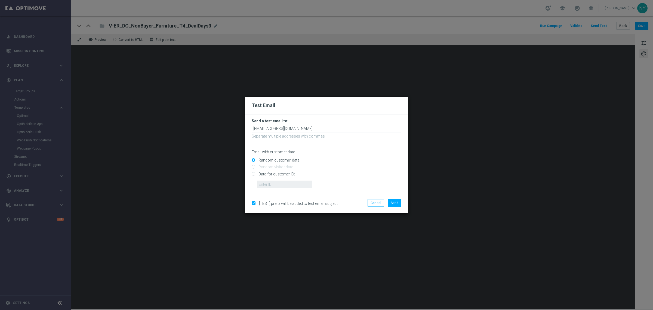
click at [255, 173] on input "Data for customer ID:" at bounding box center [327, 176] width 150 height 8
radio input "true"
click at [266, 186] on input "text" at bounding box center [284, 184] width 55 height 8
click at [287, 185] on input "text" at bounding box center [284, 184] width 55 height 8
paste input "10000006208"
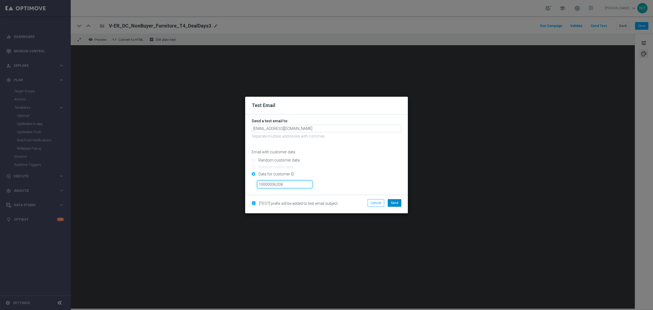
type input "10000006208"
click at [398, 203] on span "Send" at bounding box center [395, 203] width 8 height 4
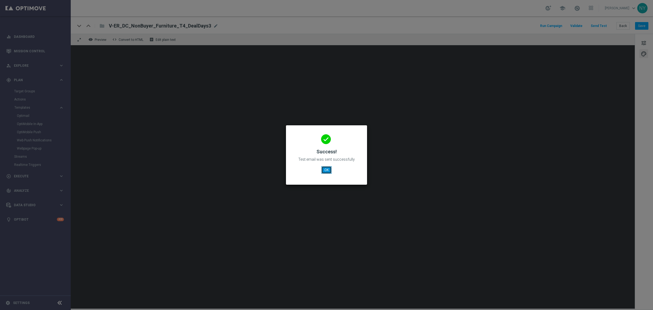
click at [325, 170] on button "OK" at bounding box center [326, 170] width 10 height 8
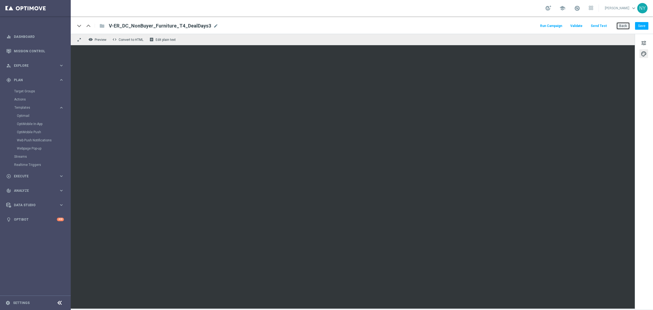
click at [621, 24] on button "Back" at bounding box center [624, 26] width 14 height 8
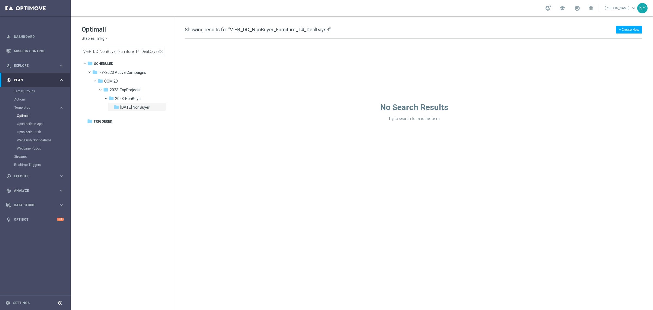
click at [161, 51] on span "close" at bounding box center [161, 51] width 4 height 4
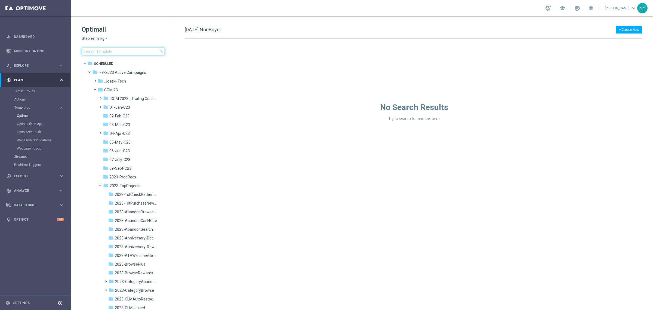
click at [117, 51] on input at bounding box center [123, 52] width 83 height 8
type input "V-ER_DC_NonBuyer_Paper_T1_DealDays3"
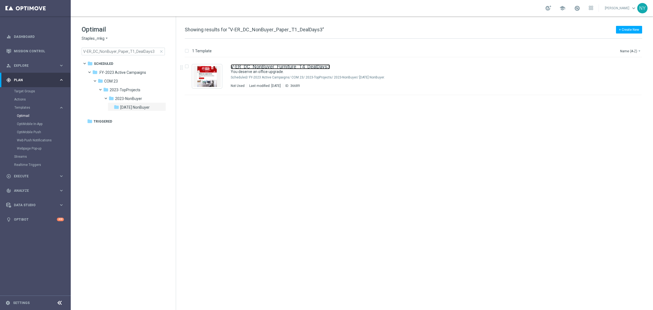
drag, startPoint x: 288, startPoint y: 68, endPoint x: 644, endPoint y: 39, distance: 357.2
click at [288, 68] on link "V-ER_DC_NonBuyer_Furniture_T4_DealDays3" at bounding box center [280, 66] width 99 height 5
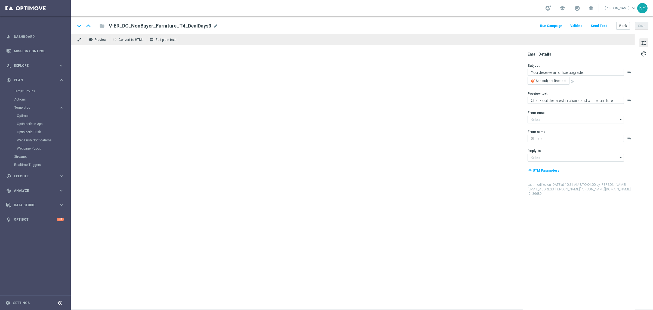
type input "[EMAIL_ADDRESS][DOMAIN_NAME]"
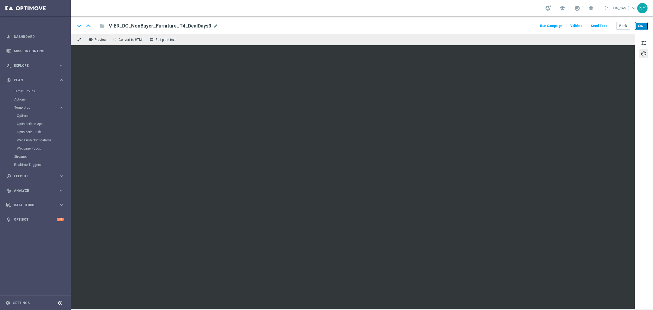
click at [640, 25] on button "Save" at bounding box center [641, 26] width 13 height 8
click at [599, 25] on button "Send Test" at bounding box center [599, 25] width 18 height 7
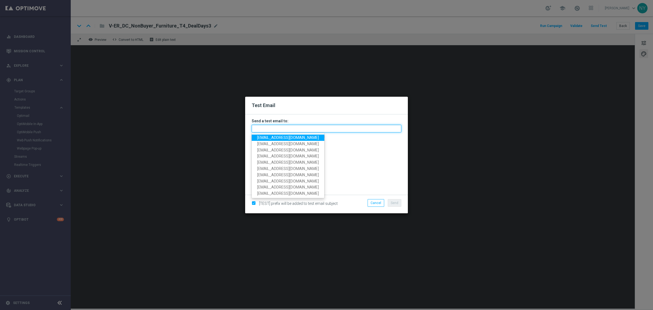
click at [263, 128] on input "text" at bounding box center [327, 129] width 150 height 8
paste input "neilyetts3-bkacu@litmusemail.com"
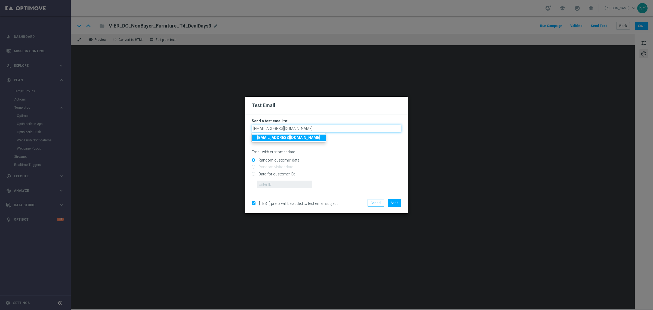
type input "neilyetts3-bkacu@litmusemail.com"
click at [335, 157] on div "Random customer data" at bounding box center [327, 159] width 150 height 7
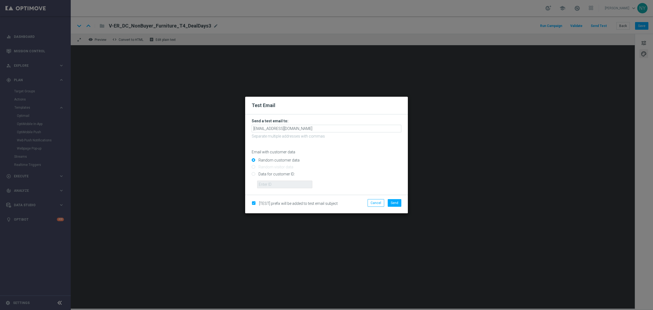
click at [252, 174] on input "Data for customer ID:" at bounding box center [327, 176] width 150 height 8
radio input "true"
click at [274, 181] on input "text" at bounding box center [284, 184] width 55 height 8
paste input "10000006208"
type input "10000006208"
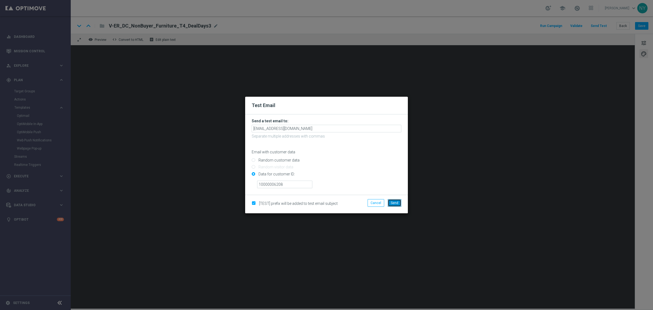
click at [395, 202] on span "Send" at bounding box center [395, 203] width 8 height 4
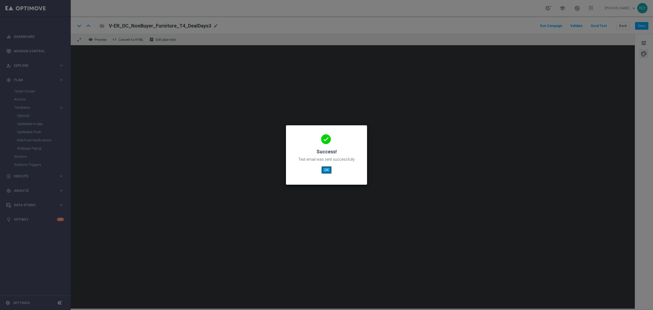
click at [326, 172] on button "OK" at bounding box center [326, 170] width 10 height 8
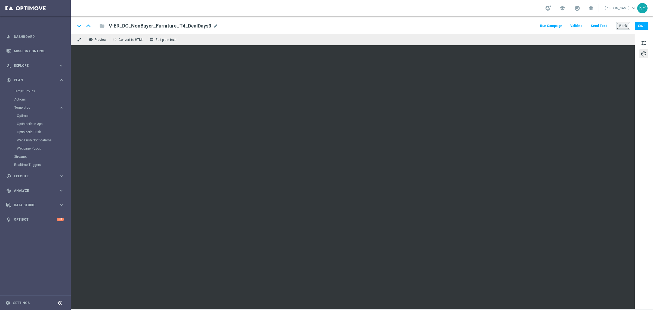
click at [627, 23] on button "Back" at bounding box center [624, 26] width 14 height 8
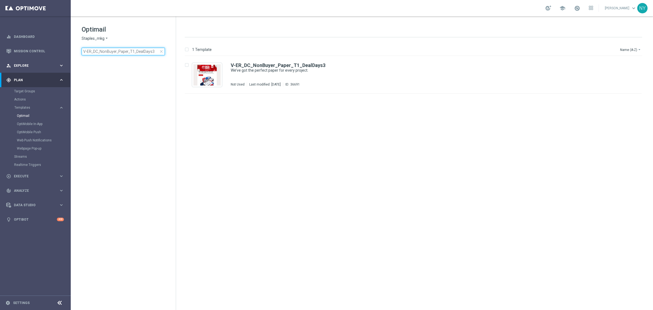
drag, startPoint x: 155, startPoint y: 53, endPoint x: 16, endPoint y: 59, distance: 139.2
click at [16, 59] on main "equalizer Dashboard Mission Control" at bounding box center [326, 155] width 653 height 310
type input "V-ER_DC_NonBuyer_Paper_T2_DealDays3"
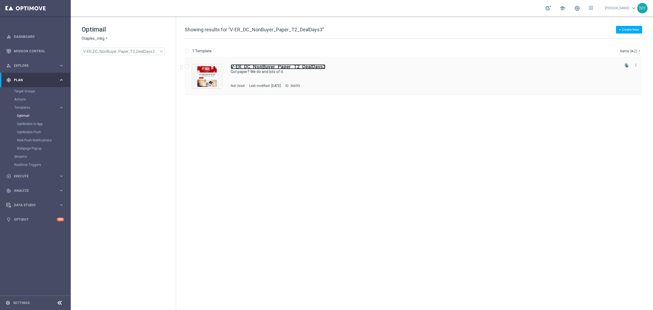
click at [302, 67] on b "V-ER_DC_NonBuyer_Paper_T2_DealDays3" at bounding box center [278, 67] width 95 height 6
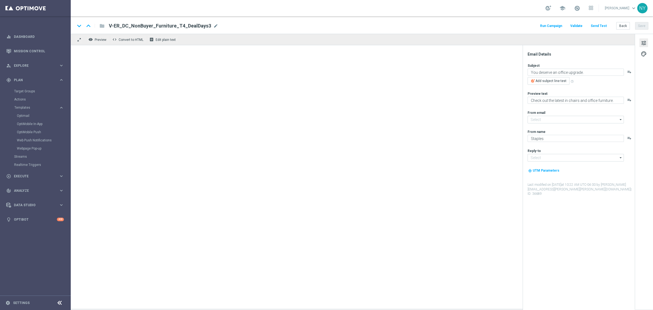
type input "[EMAIL_ADDRESS][DOMAIN_NAME]"
type textarea "Got paper? We do and lots of it."
type textarea "Never run out of the paper you need."
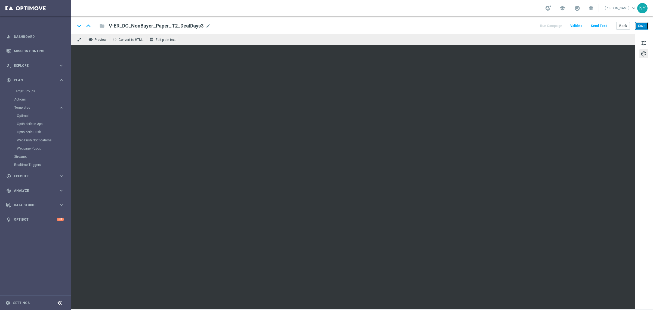
click at [643, 24] on button "Save" at bounding box center [641, 26] width 13 height 8
click at [597, 26] on button "Send Test" at bounding box center [599, 25] width 18 height 7
click at [601, 25] on button "Send Test" at bounding box center [599, 25] width 18 height 7
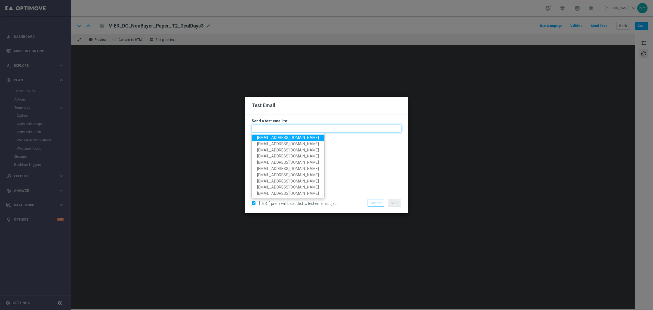
click at [265, 127] on input "text" at bounding box center [327, 129] width 150 height 8
paste input "neilyetts3-bkaeu@litmusemail.com"
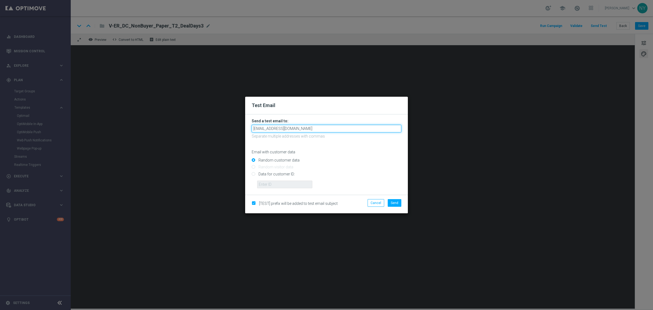
type input "neilyetts3-bkaeu@litmusemail.com"
click at [254, 175] on input "Data for customer ID:" at bounding box center [327, 176] width 150 height 8
radio input "true"
click at [277, 182] on input "text" at bounding box center [284, 184] width 55 height 8
paste input "10000006208"
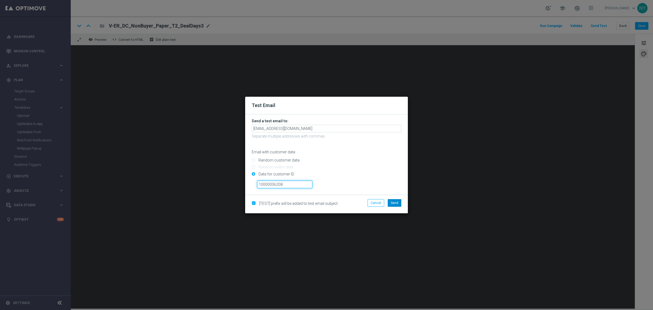
type input "10000006208"
click at [394, 202] on span "Send" at bounding box center [395, 203] width 8 height 4
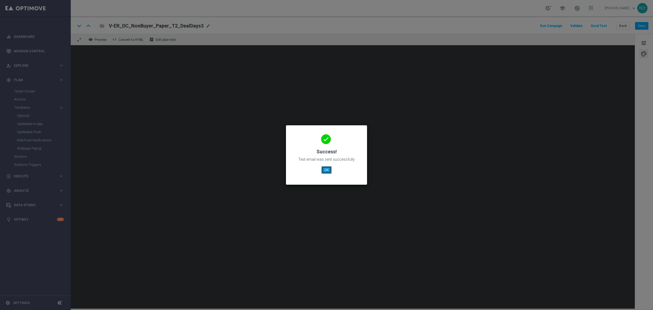
click at [325, 169] on button "OK" at bounding box center [326, 170] width 10 height 8
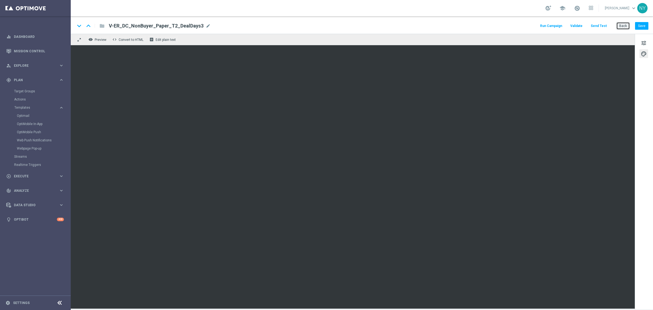
click at [624, 26] on button "Back" at bounding box center [624, 26] width 14 height 8
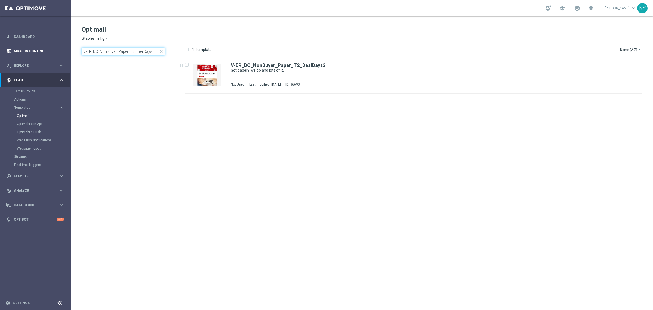
drag, startPoint x: 155, startPoint y: 51, endPoint x: 58, endPoint y: 51, distance: 97.2
click at [59, 51] on main "equalizer Dashboard Mission Control" at bounding box center [326, 155] width 653 height 310
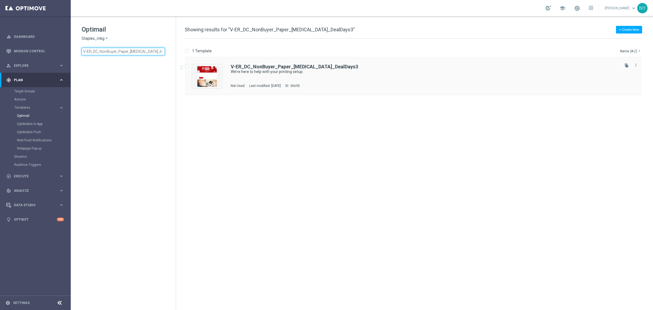
type input "V-ER_DC_NonBuyer_Paper_T3_DealDays3"
click at [274, 63] on div "V-ER_DC_NonBuyer_Paper_T3_DealDays3 We’re here to help with your printing setup…" at bounding box center [413, 76] width 457 height 38
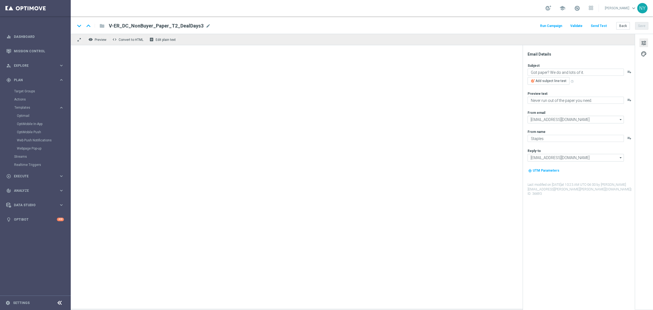
type textarea "We’re here to help with your printing setup."
type textarea "You don’t need to look anywhere else for your paper."
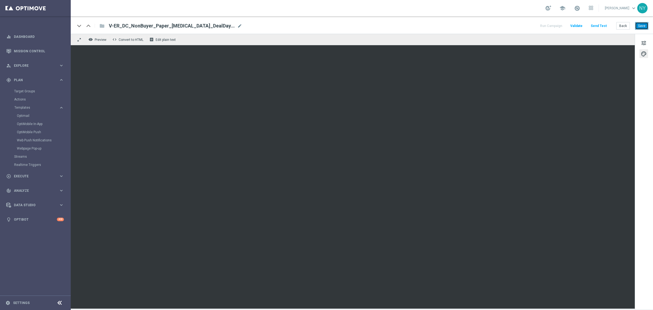
click at [639, 24] on button "Save" at bounding box center [641, 26] width 13 height 8
click at [606, 26] on button "Send Test" at bounding box center [599, 25] width 18 height 7
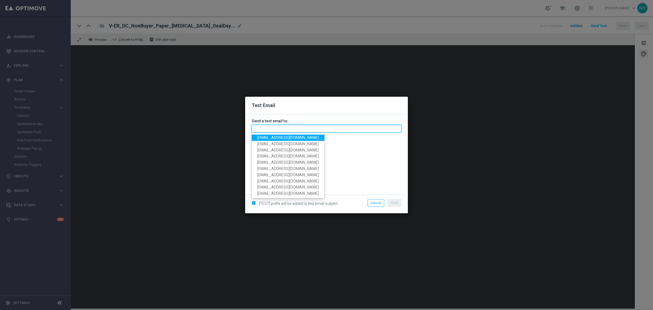
click at [275, 130] on input "text" at bounding box center [327, 129] width 150 height 8
paste input "neilyetts3-bkajp@litmusemail.com"
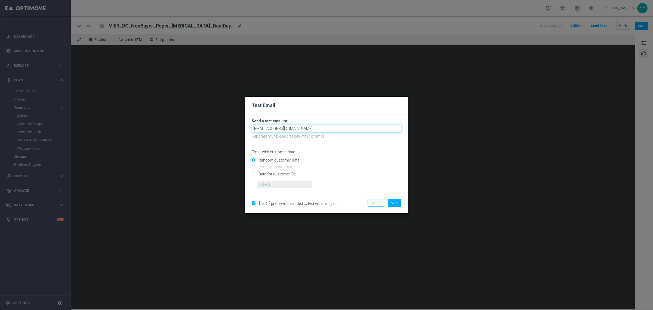
type input "neilyetts3-bkajp@litmusemail.com"
click at [254, 176] on input "Data for customer ID:" at bounding box center [327, 176] width 150 height 8
radio input "true"
click at [268, 182] on input "text" at bounding box center [284, 184] width 55 height 8
click at [272, 185] on input "text" at bounding box center [284, 184] width 55 height 8
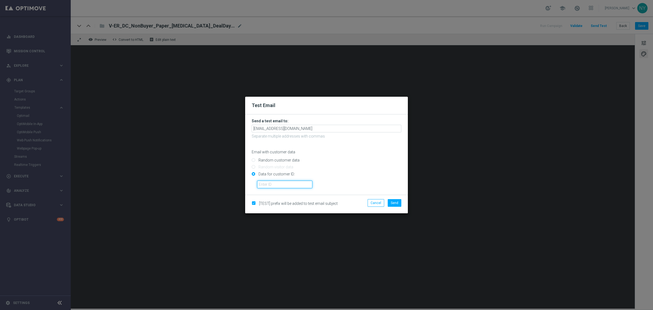
paste input "10000006208"
type input "10000006208"
click at [391, 200] on button "Send" at bounding box center [395, 203] width 14 height 8
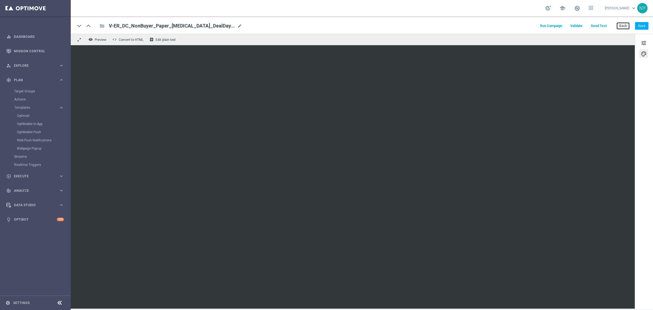
click at [625, 26] on button "Back" at bounding box center [624, 26] width 14 height 8
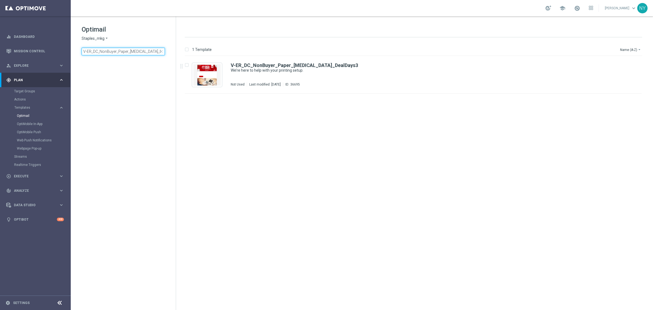
drag, startPoint x: 157, startPoint y: 51, endPoint x: -45, endPoint y: 53, distance: 201.4
click at [0, 53] on html "equalizer Dashboard Mission Control" at bounding box center [326, 155] width 653 height 310
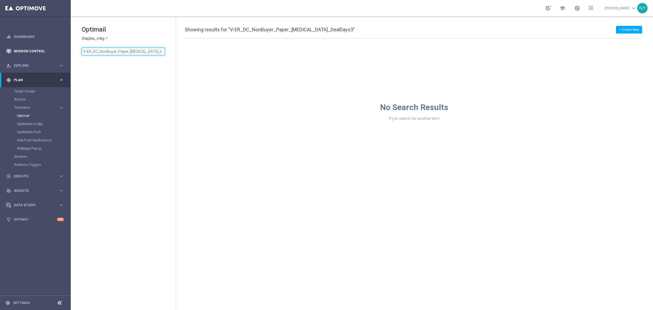
drag, startPoint x: 157, startPoint y: 50, endPoint x: 31, endPoint y: 51, distance: 126.3
click at [31, 51] on main "equalizer Dashboard Mission Control" at bounding box center [326, 155] width 653 height 310
click at [133, 51] on input "V-ER_DC_NonBuyer_Paper_T4_DealDays" at bounding box center [123, 52] width 83 height 8
click at [153, 54] on input "V-ER_DC_NonBuyer_Paper_T3_DealDays" at bounding box center [123, 52] width 83 height 8
type input "V-ER_DC_NonBuyer_Paper_T3_DealDays"
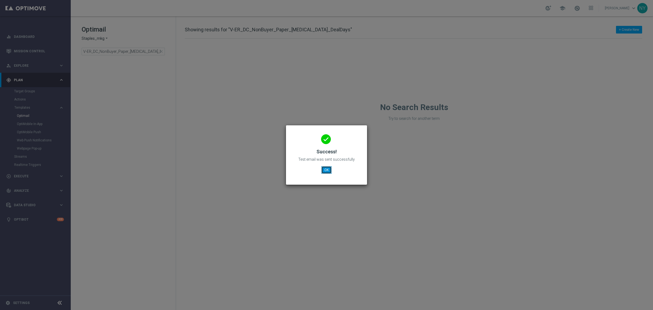
click at [327, 171] on button "OK" at bounding box center [326, 170] width 10 height 8
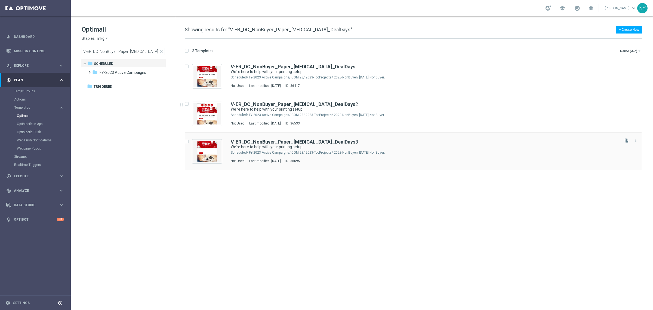
click at [293, 137] on div "V-ER_DC_NonBuyer_Paper_T3_DealDays 3 We’re here to help with your printing setu…" at bounding box center [413, 152] width 457 height 38
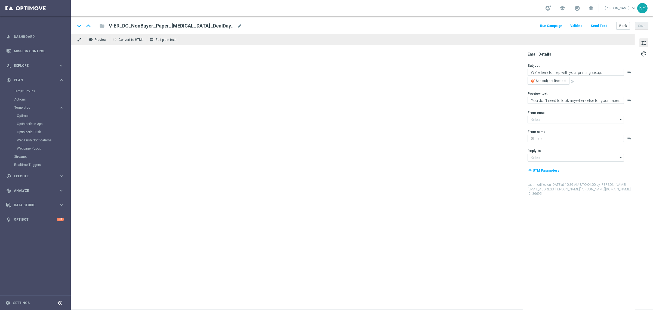
type input "[EMAIL_ADDRESS][DOMAIN_NAME]"
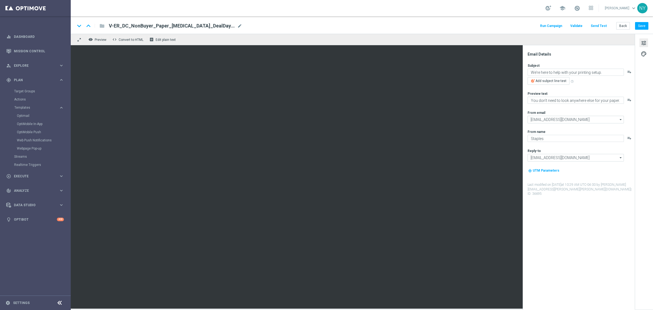
click at [596, 25] on button "Send Test" at bounding box center [599, 25] width 18 height 7
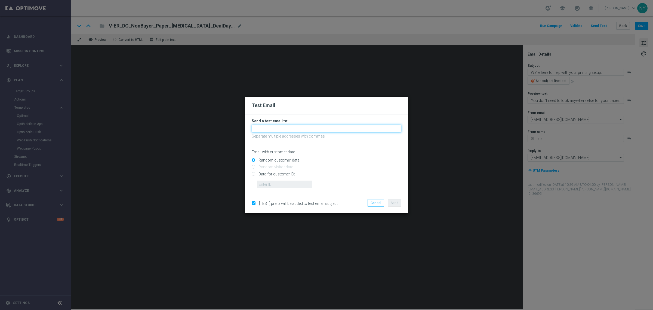
click at [266, 129] on input "text" at bounding box center [327, 129] width 150 height 8
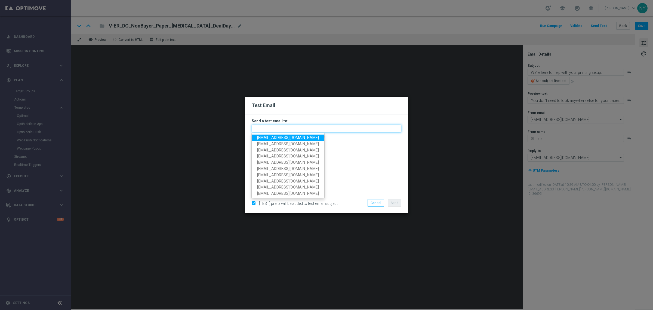
paste input "neilyetts3-bkajp@litmusemail.com"
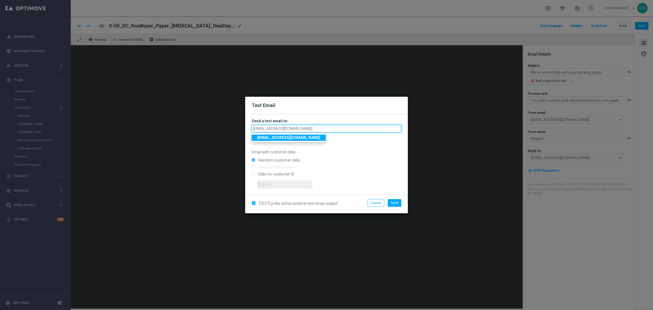
type input "neilyetts3-bkajp@litmusemail.com"
click at [254, 176] on input "Data for customer ID:" at bounding box center [327, 176] width 150 height 8
radio input "true"
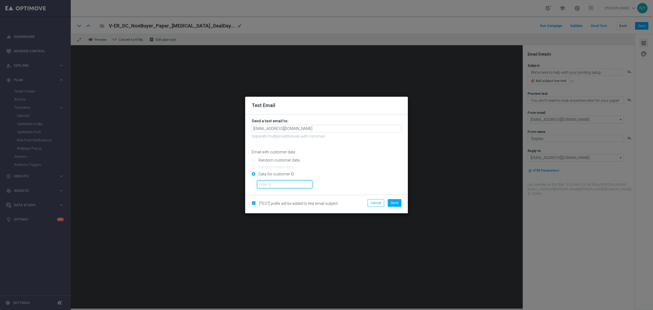
click at [265, 184] on input "text" at bounding box center [284, 184] width 55 height 8
click at [267, 184] on input "text" at bounding box center [284, 184] width 55 height 8
paste input "10000006208"
type input "10000006208"
click at [394, 202] on span "Send" at bounding box center [395, 203] width 8 height 4
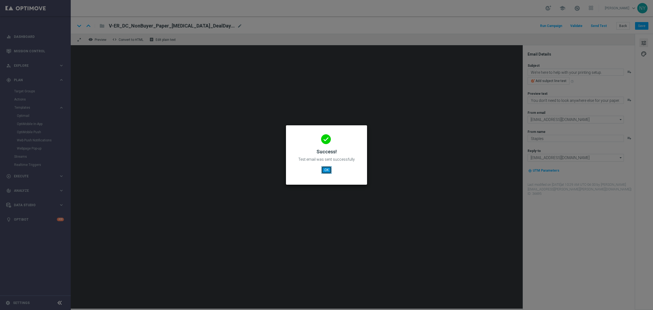
click at [324, 169] on button "OK" at bounding box center [326, 170] width 10 height 8
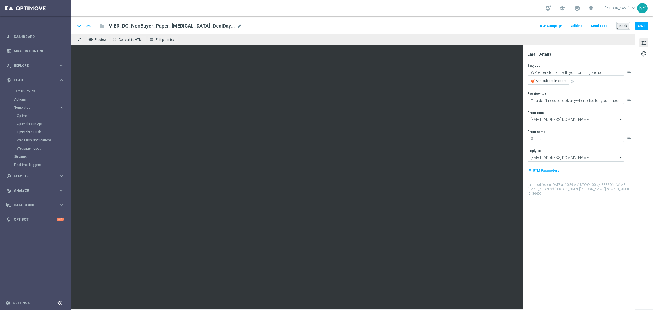
click at [626, 26] on button "Back" at bounding box center [624, 26] width 14 height 8
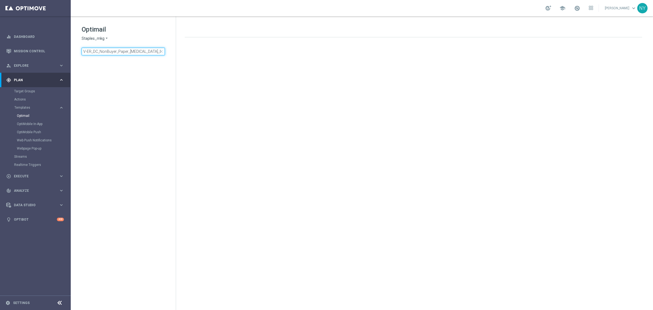
click at [150, 51] on input "V-ER_DC_NonBuyer_Paper_T3_DealDays" at bounding box center [123, 52] width 83 height 8
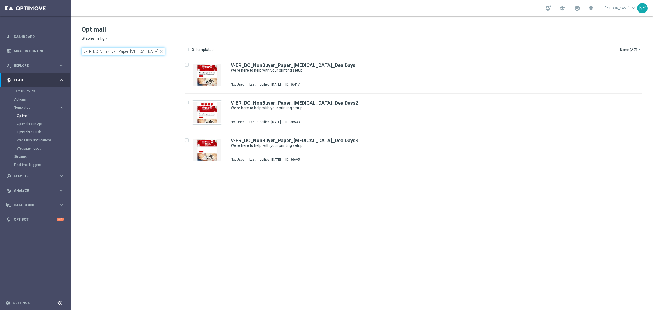
drag, startPoint x: 152, startPoint y: 51, endPoint x: 71, endPoint y: 45, distance: 81.9
click at [71, 45] on div "Optimail Staples_mkg arrow_drop_down × Staples_mkg V-ER_DC_NonBuyer_Paper_T3_De…" at bounding box center [123, 53] width 105 height 75
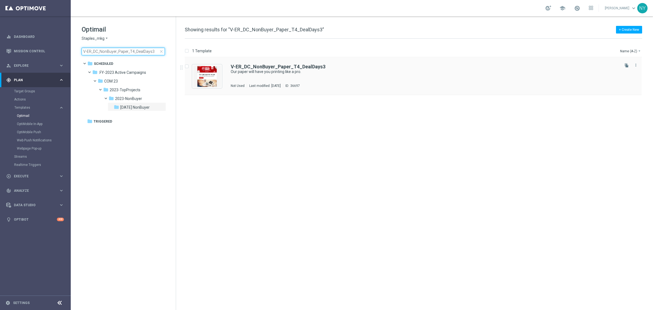
type input "V-ER_DC_NonBuyer_Paper_T4_DealDays3"
click at [277, 68] on b "V-ER_DC_NonBuyer_Paper_T4_DealDays3" at bounding box center [278, 67] width 95 height 6
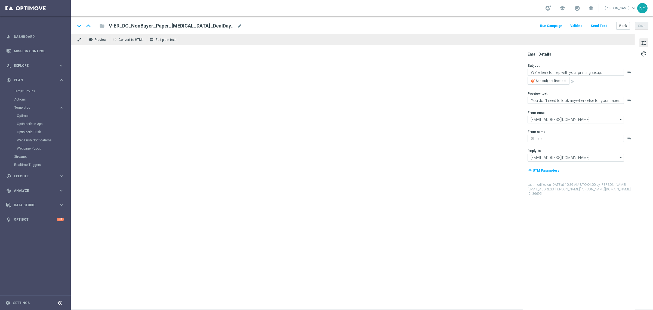
type textarea "Our paper will have you printing like a pro."
type textarea "We have the best selection of paper you need to print."
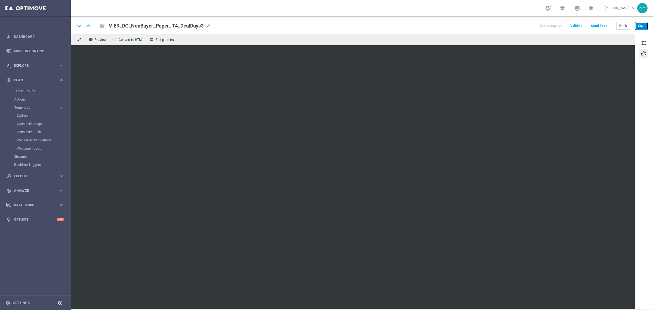
click at [645, 27] on button "Save" at bounding box center [641, 26] width 13 height 8
click at [599, 25] on button "Send Test" at bounding box center [599, 25] width 18 height 7
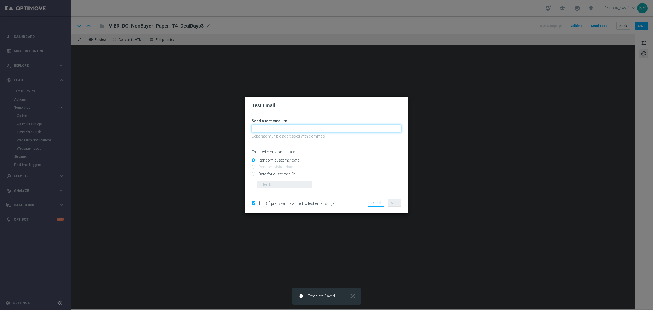
click at [280, 128] on input "text" at bounding box center [327, 129] width 150 height 8
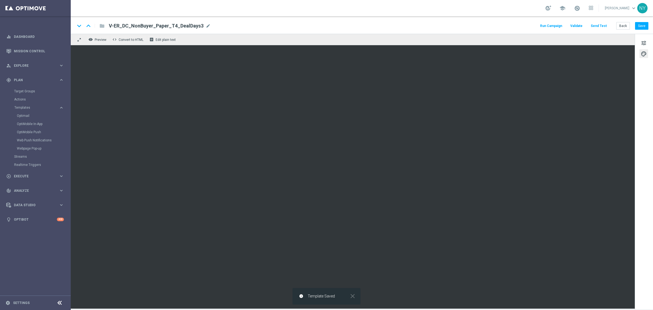
click at [596, 27] on button "Send Test" at bounding box center [599, 25] width 18 height 7
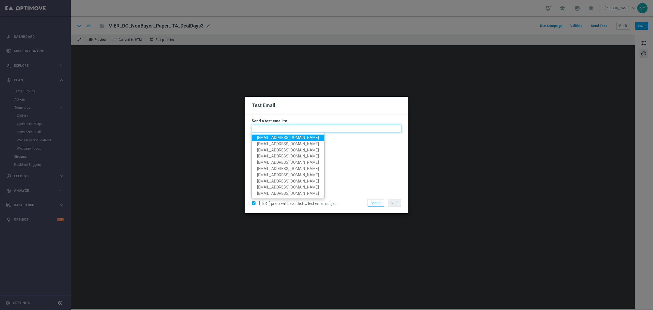
click at [270, 127] on input "text" at bounding box center [327, 129] width 150 height 8
paste input "neilyetts3-bkaou@litmusemail.com"
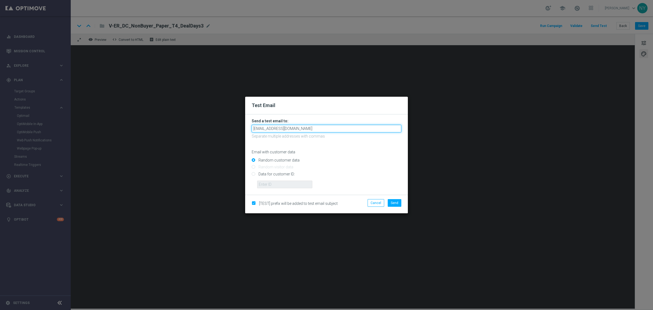
type input "neilyetts3-bkaou@litmusemail.com"
click at [255, 173] on input "Data for customer ID:" at bounding box center [327, 176] width 150 height 8
radio input "true"
click at [272, 185] on input "text" at bounding box center [284, 184] width 55 height 8
paste input "10000006208"
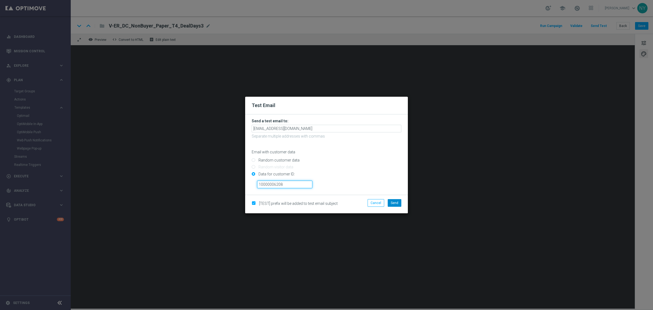
type input "10000006208"
click at [391, 202] on span "Send" at bounding box center [395, 203] width 8 height 4
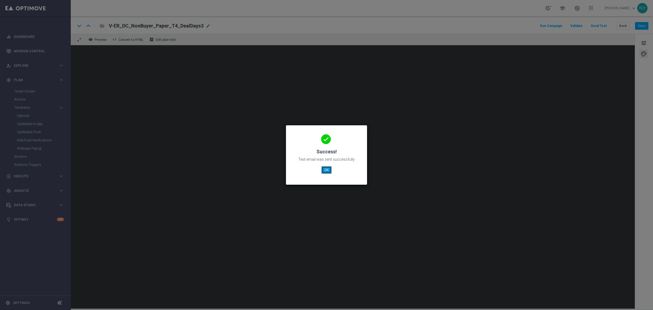
click at [328, 168] on button "OK" at bounding box center [326, 170] width 10 height 8
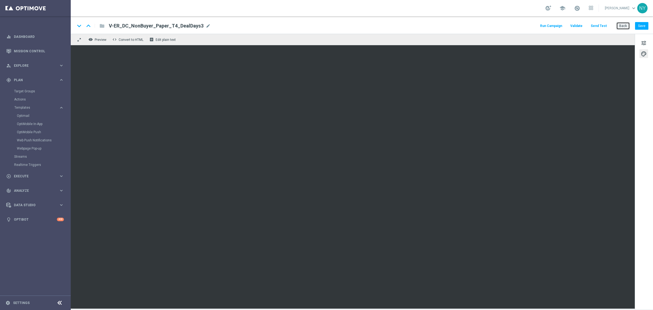
click at [623, 26] on button "Back" at bounding box center [624, 26] width 14 height 8
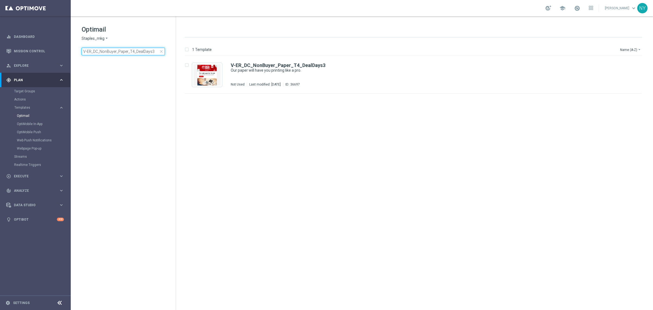
drag, startPoint x: 153, startPoint y: 51, endPoint x: -25, endPoint y: 45, distance: 178.4
click at [0, 45] on html "equalizer Dashboard Mission Control" at bounding box center [326, 155] width 653 height 310
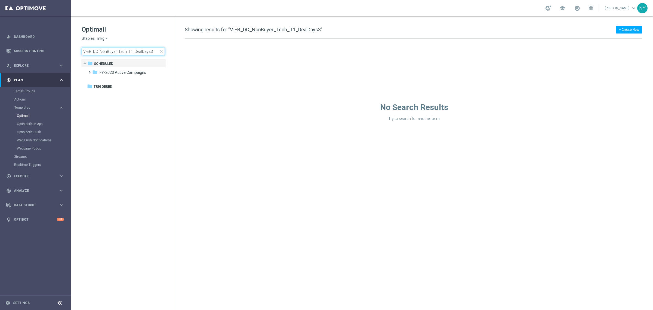
type input "V-ER_DC_NonBuyer_Tech_T1_DealDays"
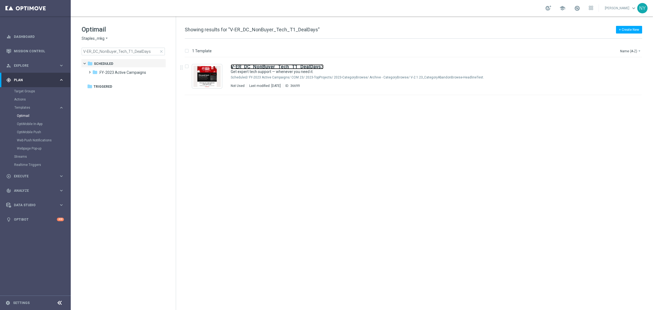
drag, startPoint x: 263, startPoint y: 64, endPoint x: 57, endPoint y: 1, distance: 215.7
click at [263, 64] on b "V-ER_DC_NonBuyer_Tech_T1_DealDays" at bounding box center [276, 67] width 90 height 6
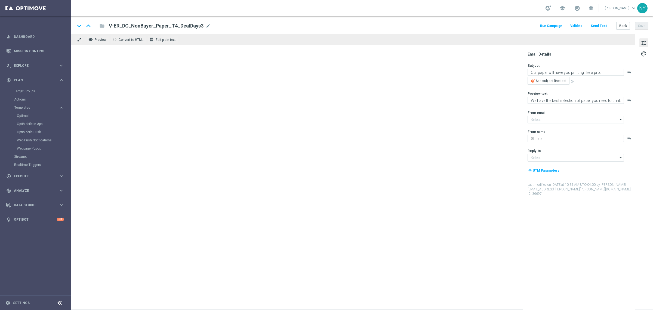
type input "[EMAIL_ADDRESS][DOMAIN_NAME]"
type textarea "Get expert tech support — whenever you need it."
type textarea "24/7 help for your devices."
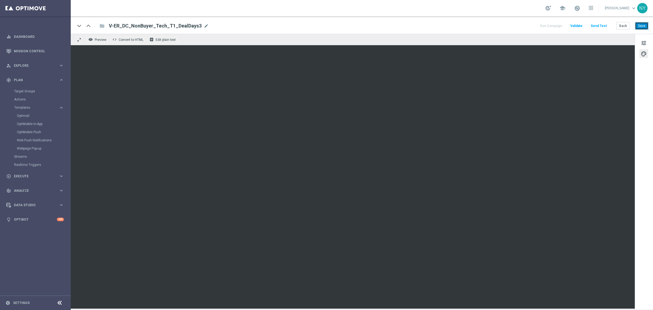
click at [639, 24] on button "Save" at bounding box center [641, 26] width 13 height 8
click at [599, 25] on button "Send Test" at bounding box center [599, 25] width 18 height 7
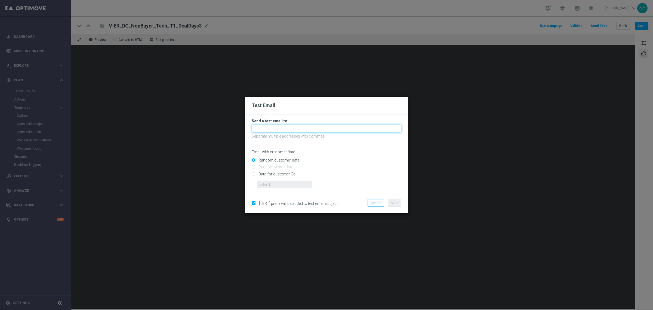
click at [277, 130] on input "text" at bounding box center [327, 129] width 150 height 8
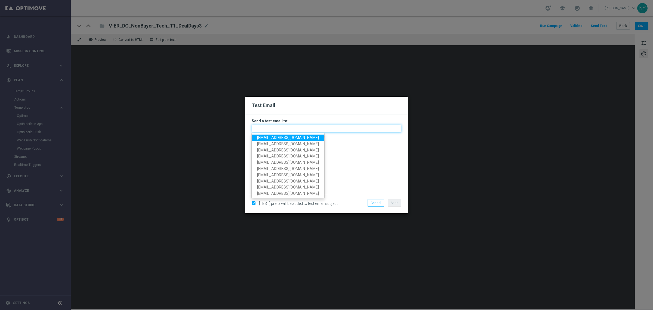
paste input "neilyetts3-bkaqp@litmusemail.com"
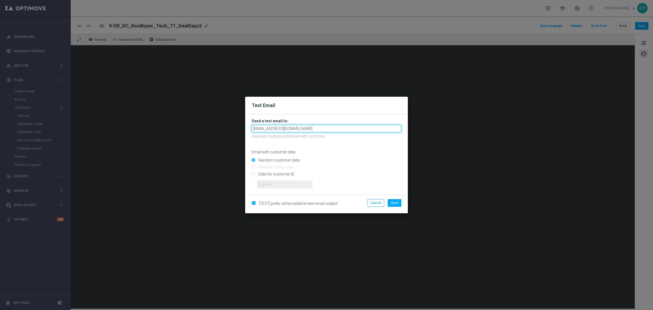
type input "neilyetts3-bkaqp@litmusemail.com"
click at [323, 159] on input "Random customer data" at bounding box center [327, 163] width 150 height 8
click at [254, 176] on input "Data for customer ID:" at bounding box center [327, 176] width 150 height 8
radio input "true"
click at [277, 183] on input "text" at bounding box center [284, 184] width 55 height 8
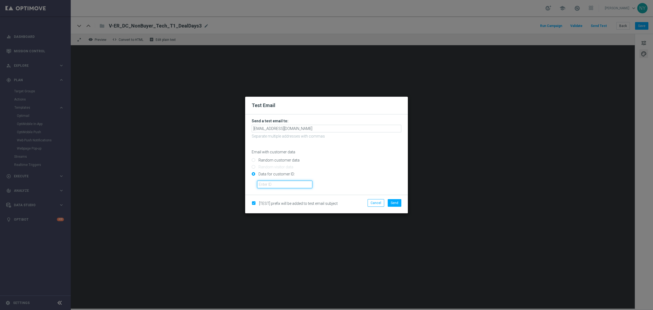
paste input "10000006208"
type input "10000006208"
click at [399, 202] on button "Send" at bounding box center [395, 203] width 14 height 8
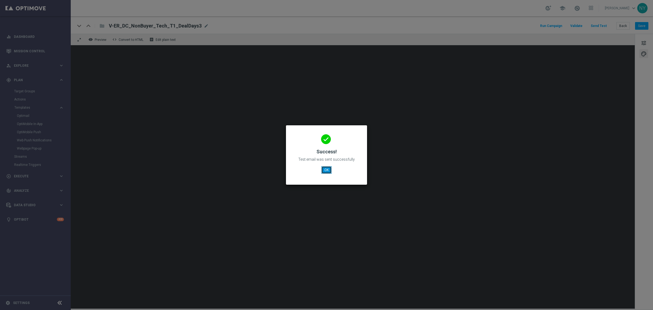
click at [328, 169] on button "OK" at bounding box center [326, 170] width 10 height 8
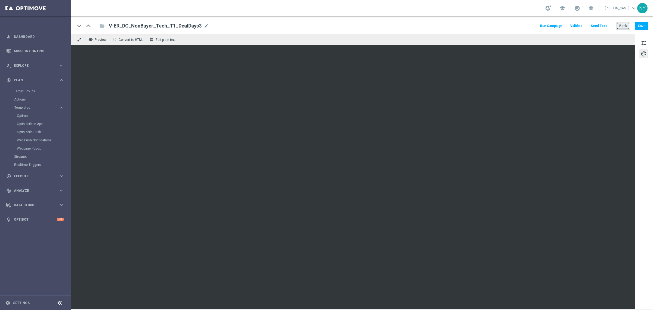
click at [625, 26] on button "Back" at bounding box center [624, 26] width 14 height 8
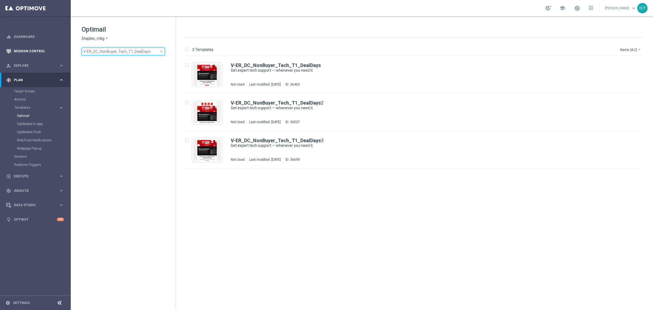
drag, startPoint x: 153, startPoint y: 52, endPoint x: 1, endPoint y: 49, distance: 151.4
click at [5, 50] on main "equalizer Dashboard Mission Control" at bounding box center [326, 155] width 653 height 310
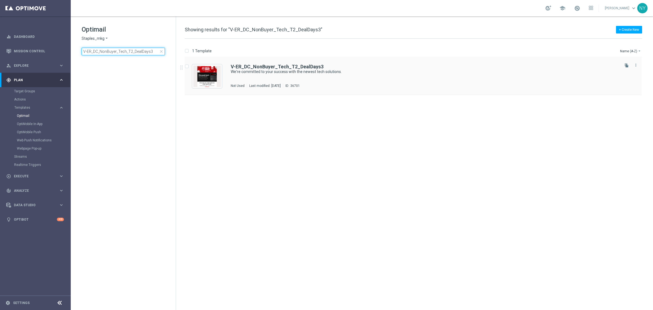
type input "V-ER_DC_NonBuyer_Tech_T2_DealDays3"
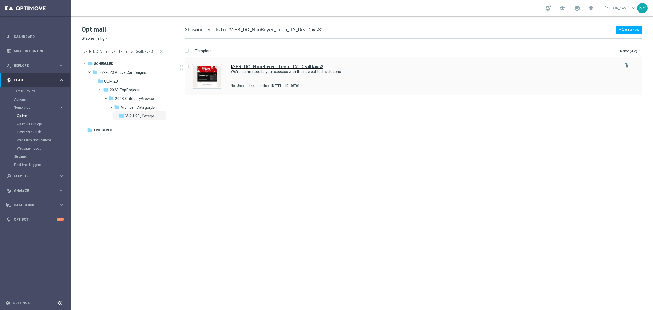
click at [305, 69] on b "V-ER_DC_NonBuyer_Tech_T2_DealDays3" at bounding box center [277, 67] width 93 height 6
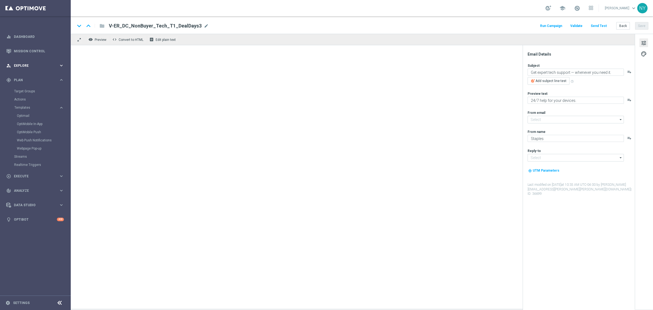
type input "[EMAIL_ADDRESS][DOMAIN_NAME]"
type textarea "We're committed to your success with the newest tech solutions."
type textarea "Staples has your tech needs covered."
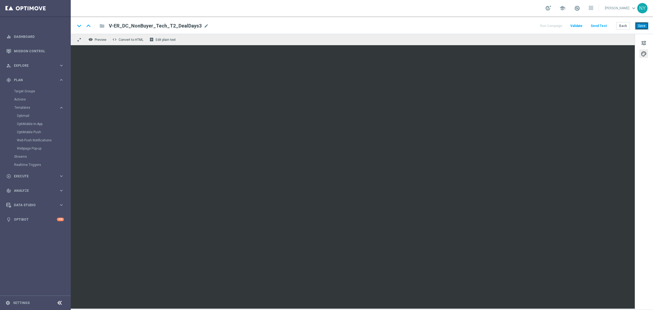
click at [640, 27] on button "Save" at bounding box center [641, 26] width 13 height 8
click at [603, 26] on button "Send Test" at bounding box center [599, 25] width 18 height 7
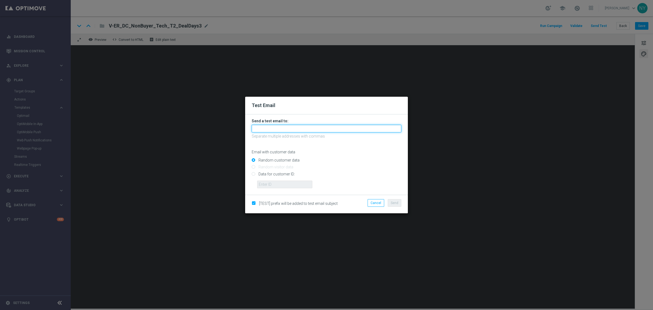
click at [279, 129] on input "text" at bounding box center [327, 129] width 150 height 8
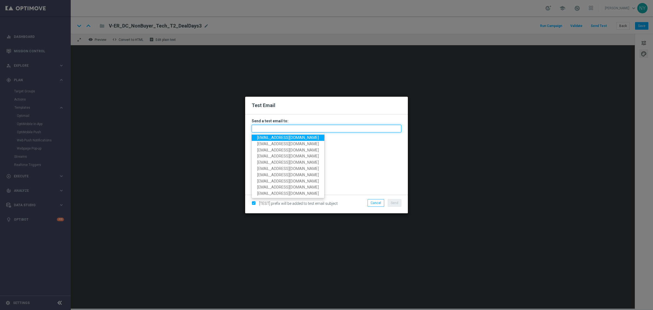
paste input "neilyetts3-bkas3@litmusemail.com"
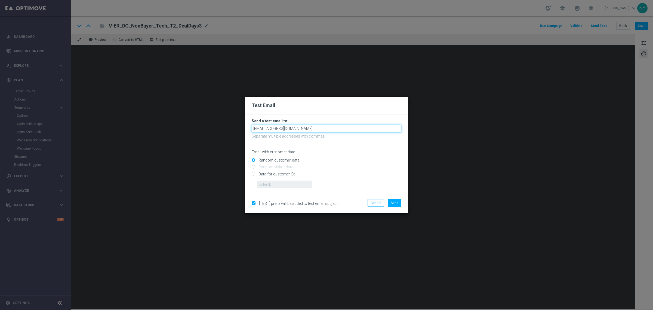
type input "neilyetts3-bkas3@litmusemail.com"
drag, startPoint x: 325, startPoint y: 157, endPoint x: 315, endPoint y: 161, distance: 10.7
click at [324, 158] on div "Random customer data" at bounding box center [327, 159] width 150 height 7
click at [253, 174] on input "Data for customer ID:" at bounding box center [327, 176] width 150 height 8
radio input "true"
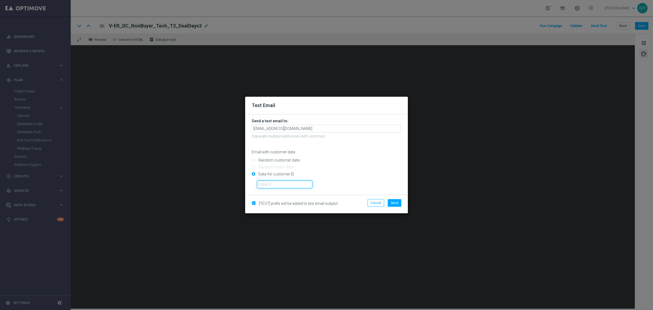
click at [265, 184] on input "text" at bounding box center [284, 184] width 55 height 8
paste input "10000006208"
type input "10000006208"
click at [396, 204] on span "Send" at bounding box center [395, 203] width 8 height 4
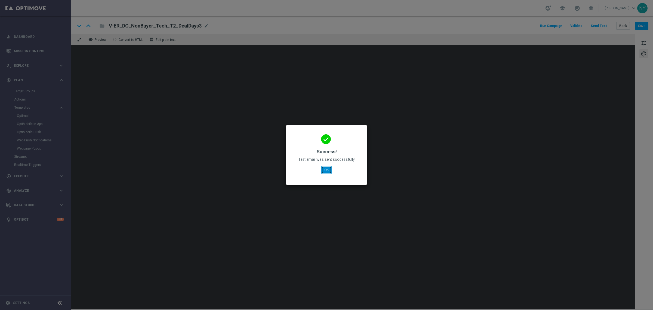
click at [327, 172] on button "OK" at bounding box center [326, 170] width 10 height 8
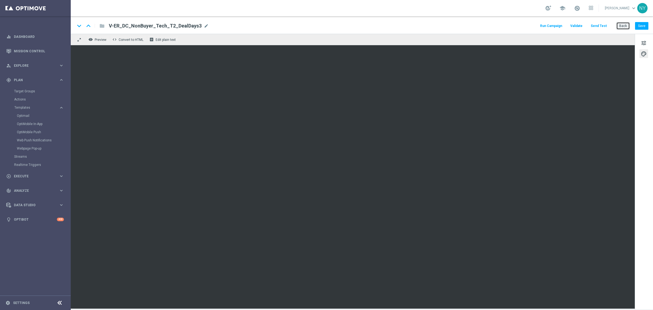
click at [618, 24] on button "Back" at bounding box center [624, 26] width 14 height 8
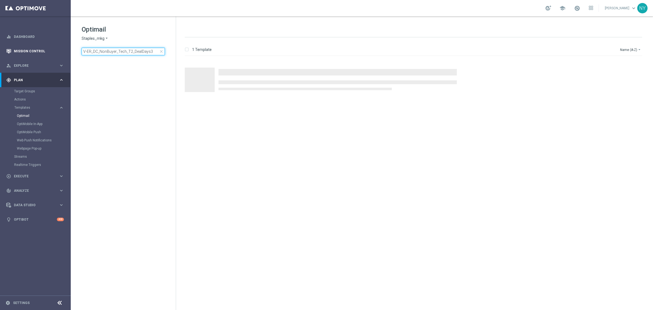
drag, startPoint x: 154, startPoint y: 51, endPoint x: 2, endPoint y: 57, distance: 152.3
click at [5, 58] on main "equalizer Dashboard Mission Control" at bounding box center [326, 155] width 653 height 310
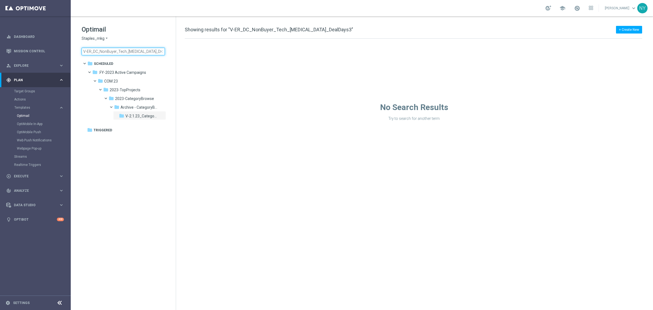
type input "V-ER_DC_NonBuyer_Tech_T3_DealDays"
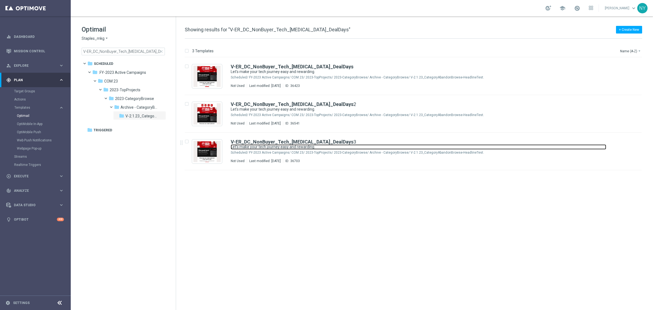
drag, startPoint x: 284, startPoint y: 144, endPoint x: 10, endPoint y: 74, distance: 282.7
click at [284, 144] on link "Let's make your tech journey easy and rewarding." at bounding box center [419, 146] width 376 height 5
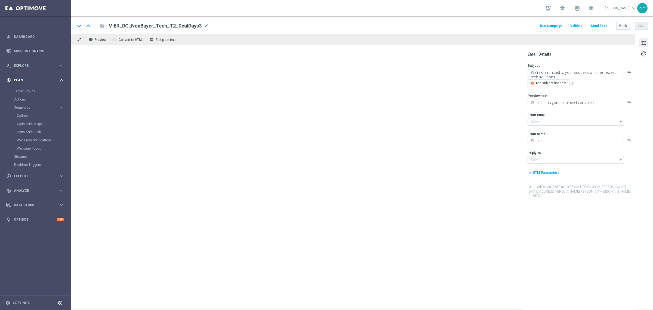
type textarea "Let's make your tech journey easy and rewarding."
type textarea "Latest tech made simple with Staples."
type input "[EMAIL_ADDRESS][DOMAIN_NAME]"
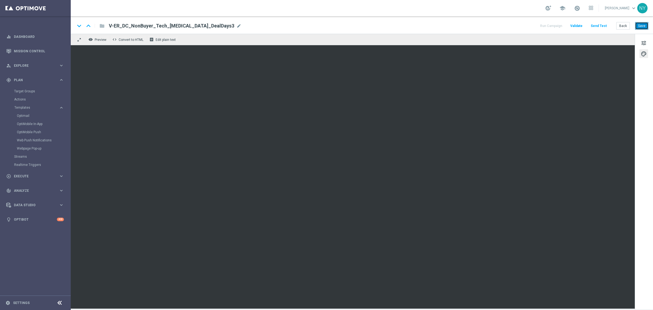
click at [644, 24] on button "Save" at bounding box center [641, 26] width 13 height 8
click at [598, 23] on button "Send Test" at bounding box center [599, 25] width 18 height 7
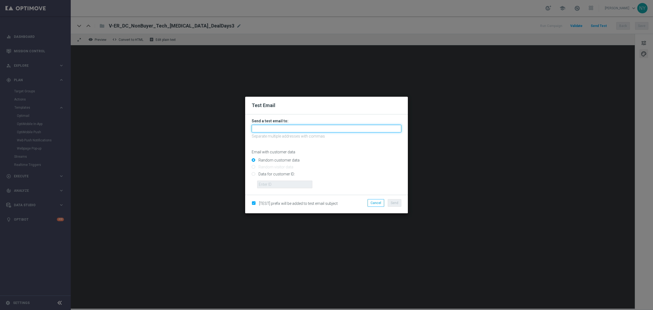
click at [277, 130] on input "text" at bounding box center [327, 129] width 150 height 8
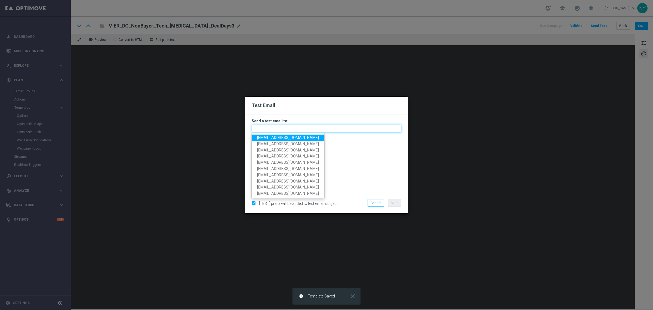
click at [267, 127] on input "text" at bounding box center [327, 129] width 150 height 8
paste input "neilyetts3-bkat8@litmusemail.com"
type input "neilyetts3-bkat8@litmusemail.com"
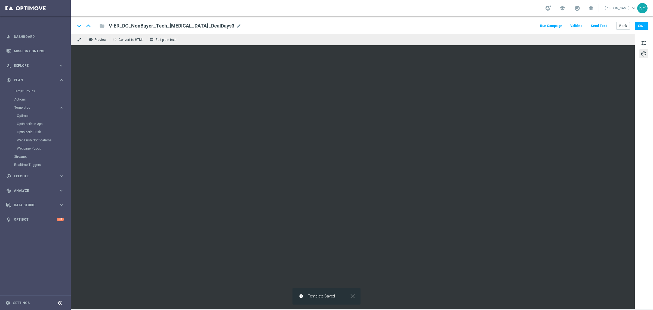
click at [603, 23] on button "Send Test" at bounding box center [599, 25] width 18 height 7
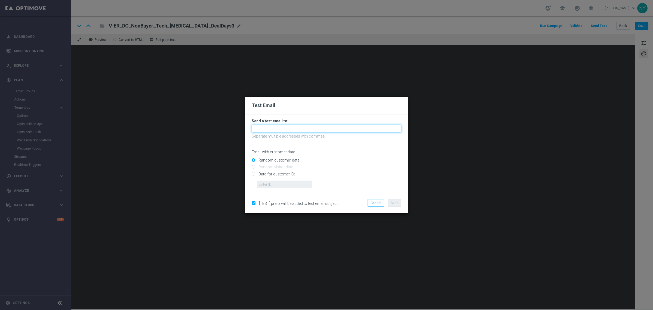
click at [271, 130] on input "text" at bounding box center [327, 129] width 150 height 8
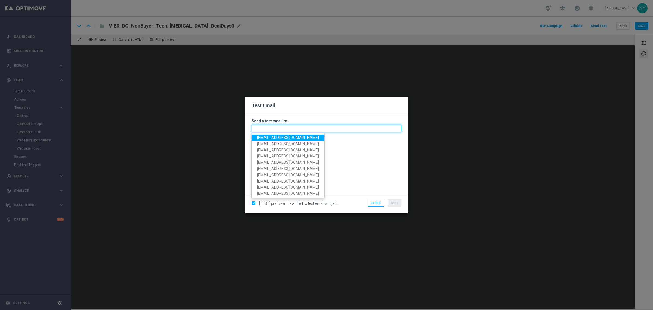
paste input "neilyetts3-bkat8@litmusemail.com"
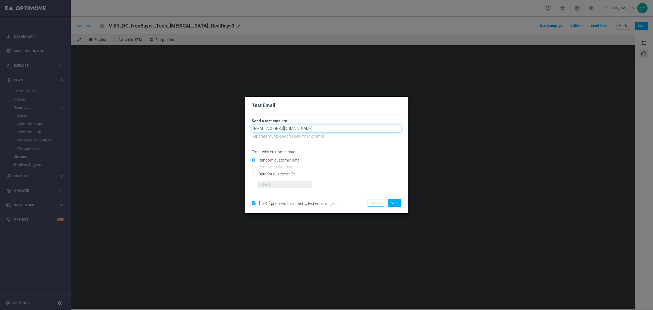
type input "neilyetts3-bkat8@litmusemail.com"
click at [254, 174] on input "Data for customer ID:" at bounding box center [327, 176] width 150 height 8
radio input "true"
click at [267, 185] on input "text" at bounding box center [284, 184] width 55 height 8
paste input "10000006208"
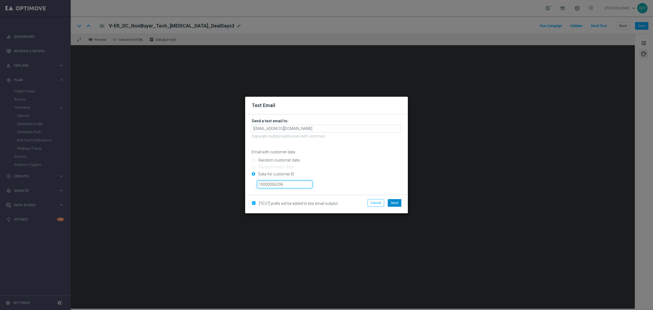
type input "10000006208"
click at [395, 203] on span "Send" at bounding box center [395, 203] width 8 height 4
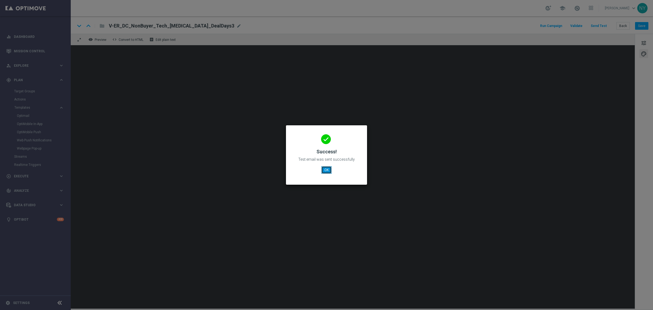
click at [327, 172] on button "OK" at bounding box center [326, 170] width 10 height 8
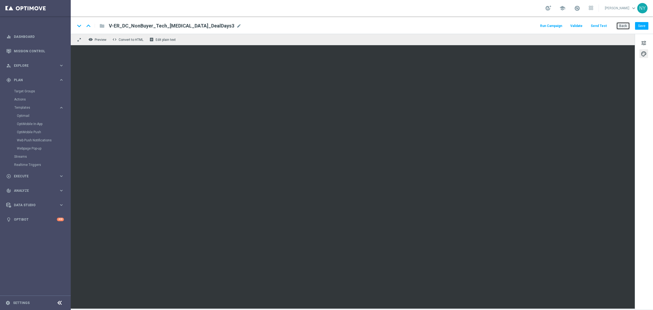
click at [620, 26] on button "Back" at bounding box center [624, 26] width 14 height 8
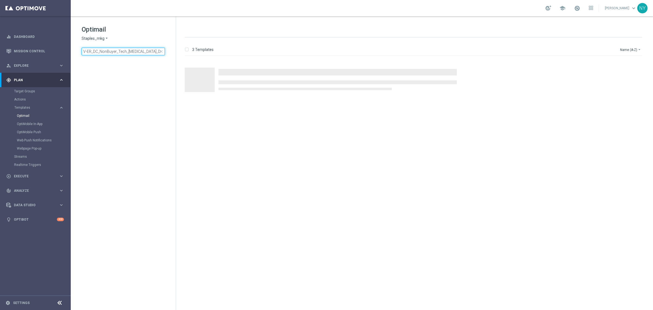
drag, startPoint x: 154, startPoint y: 52, endPoint x: -1, endPoint y: 40, distance: 155.1
click at [0, 40] on html "equalizer Dashboard Mission Control" at bounding box center [326, 155] width 653 height 310
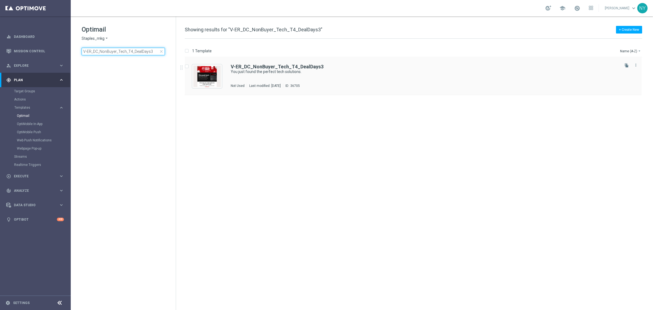
type input "V-ER_DC_NonBuyer_Tech_T4_DealDays3"
click at [280, 67] on b "V-ER_DC_NonBuyer_Tech_T4_DealDays3" at bounding box center [277, 67] width 93 height 6
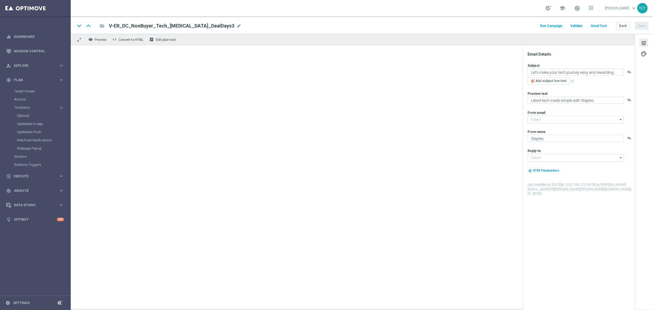
type input "[EMAIL_ADDRESS][DOMAIN_NAME]"
type textarea "You just found the perfect tech solutions."
type textarea "We're excited to share the latest tech with you."
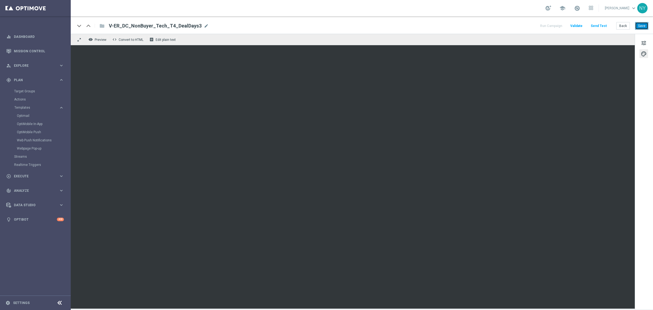
click at [639, 27] on button "Save" at bounding box center [641, 26] width 13 height 8
click at [602, 23] on button "Send Test" at bounding box center [599, 25] width 18 height 7
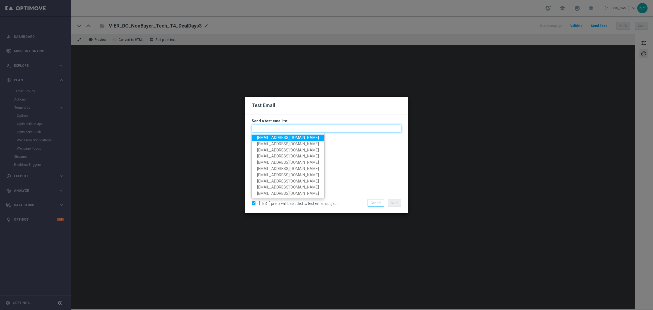
click at [255, 126] on input "text" at bounding box center [327, 129] width 150 height 8
paste input "neilyetts3-bkauk@litmusemail.com"
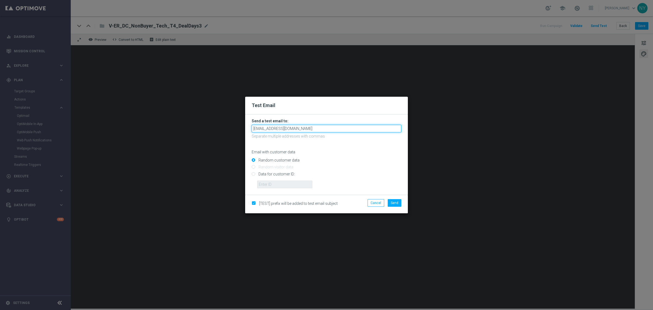
type input "neilyetts3-bkauk@litmusemail.com"
click at [253, 172] on input "Data for customer ID:" at bounding box center [327, 176] width 150 height 8
radio input "true"
click at [283, 182] on input "text" at bounding box center [284, 184] width 55 height 8
paste input "10000006208"
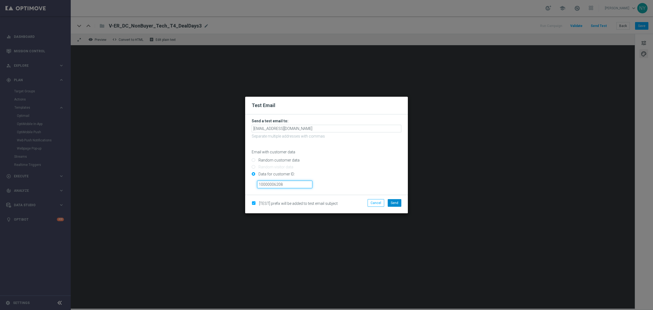
type input "10000006208"
click at [399, 199] on button "Send" at bounding box center [395, 203] width 14 height 8
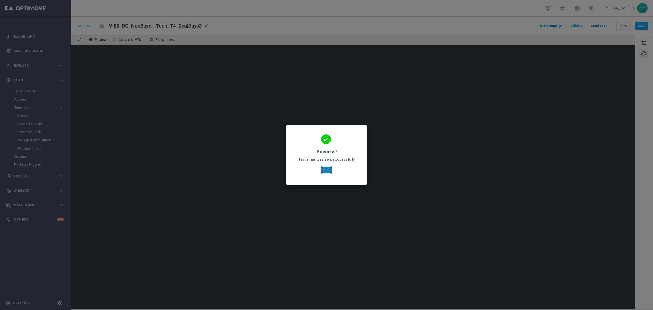
click at [323, 169] on button "OK" at bounding box center [326, 170] width 10 height 8
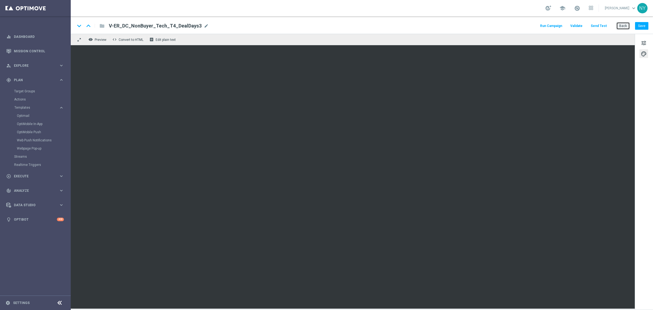
click at [626, 28] on button "Back" at bounding box center [624, 26] width 14 height 8
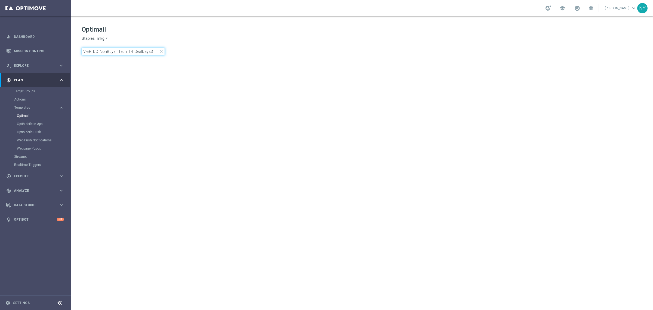
click at [150, 51] on input "V-ER_DC_NonBuyer_Tech_T4_DealDays3" at bounding box center [123, 52] width 83 height 8
drag, startPoint x: 153, startPoint y: 51, endPoint x: 68, endPoint y: 57, distance: 85.2
click at [68, 57] on main "equalizer Dashboard Mission Control" at bounding box center [326, 155] width 653 height 310
drag, startPoint x: 154, startPoint y: 53, endPoint x: -53, endPoint y: 45, distance: 207.0
click at [0, 45] on html "equalizer Dashboard Mission Control" at bounding box center [326, 155] width 653 height 310
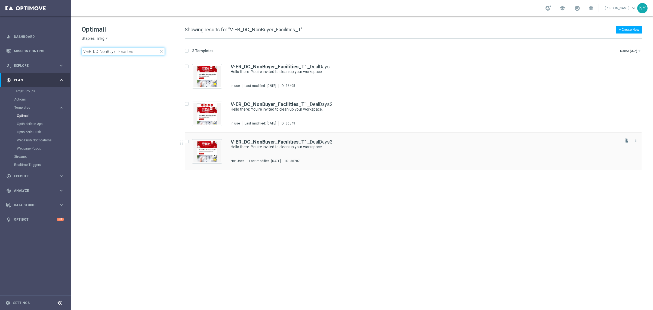
type input "V-ER_DC_NonBuyer_Facilities_T"
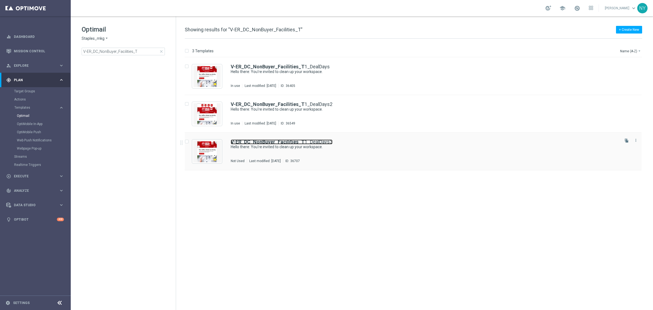
click at [303, 142] on link "V-ER_DC_NonBuyer_Facilities_T 1_DealDays3" at bounding box center [282, 141] width 102 height 5
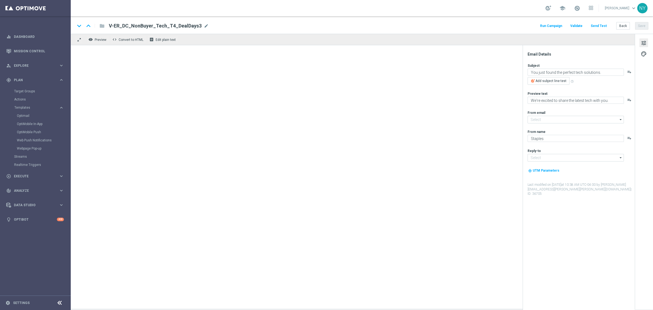
type input "[EMAIL_ADDRESS][DOMAIN_NAME]"
type textarea "Hello there: You're invited to clean up your workspace."
type textarea "Take a peek at these cleaning essentials for your workspace."
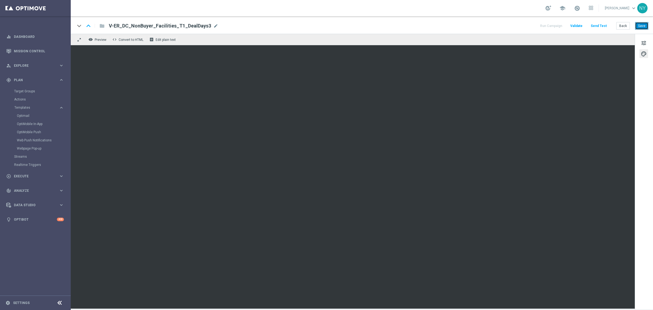
click at [642, 27] on button "Save" at bounding box center [641, 26] width 13 height 8
click at [601, 26] on button "Send Test" at bounding box center [599, 25] width 18 height 7
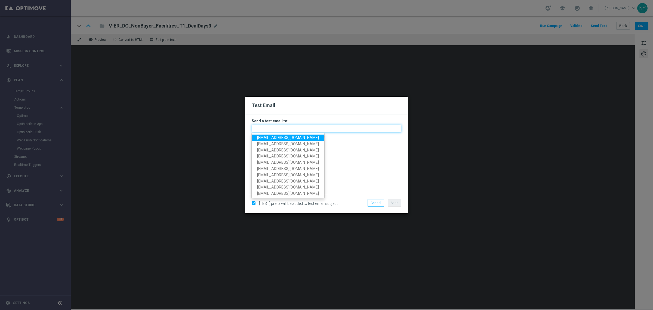
click at [259, 128] on input "text" at bounding box center [327, 129] width 150 height 8
paste input "neilyetts3-bkaz0@litmusemail.com"
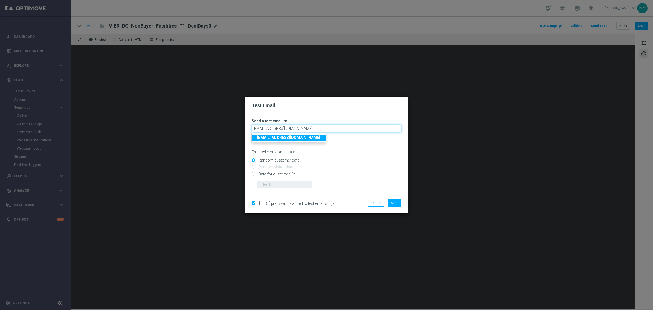
type input "neilyetts3-bkaz0@litmusemail.com"
click at [364, 152] on p "Email with customer data" at bounding box center [327, 151] width 150 height 5
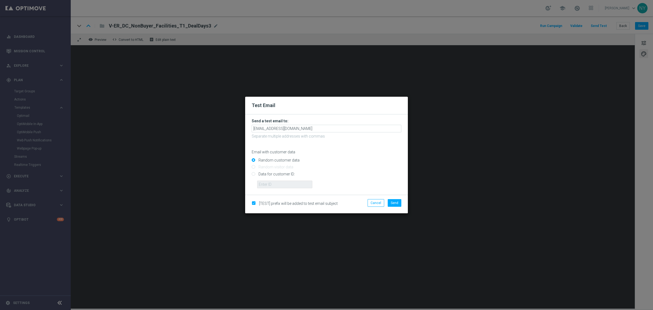
click at [252, 176] on input "Data for customer ID:" at bounding box center [327, 176] width 150 height 8
radio input "true"
click at [272, 185] on input "text" at bounding box center [284, 184] width 55 height 8
paste input "10000006208"
type input "10000006208"
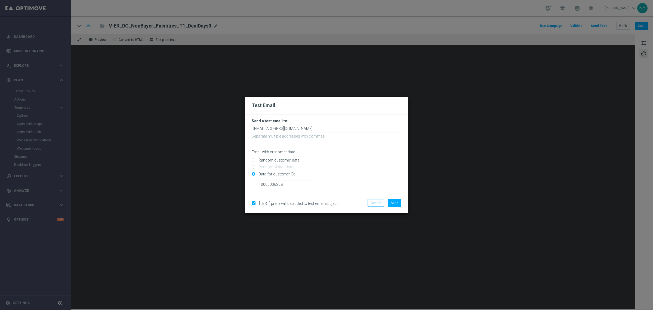
drag, startPoint x: 339, startPoint y: 186, endPoint x: 382, endPoint y: 196, distance: 44.1
click at [382, 196] on div "Test Email Send a test email to: neilyetts3-bkaz0@litmusemail.com Separate mult…" at bounding box center [326, 155] width 163 height 117
click at [395, 203] on span "Send" at bounding box center [395, 203] width 8 height 4
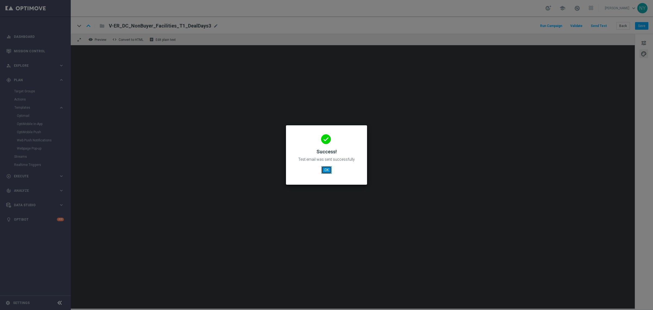
click at [323, 167] on button "OK" at bounding box center [326, 170] width 10 height 8
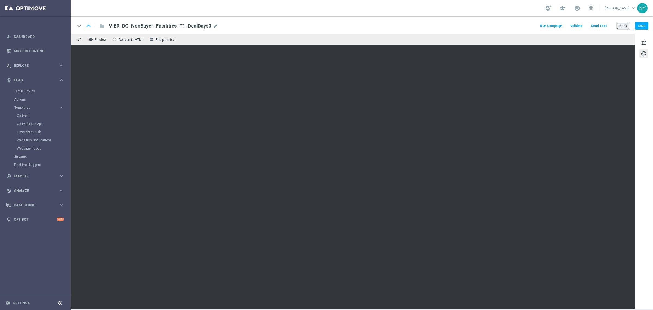
click at [623, 26] on button "Back" at bounding box center [624, 26] width 14 height 8
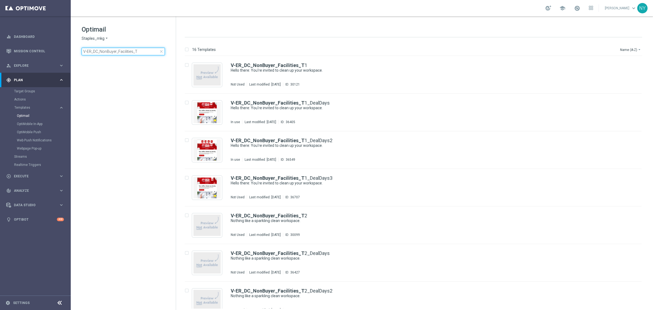
drag, startPoint x: 140, startPoint y: 49, endPoint x: -31, endPoint y: 29, distance: 172.7
click at [0, 29] on html "equalizer Dashboard Mission Control" at bounding box center [326, 155] width 653 height 310
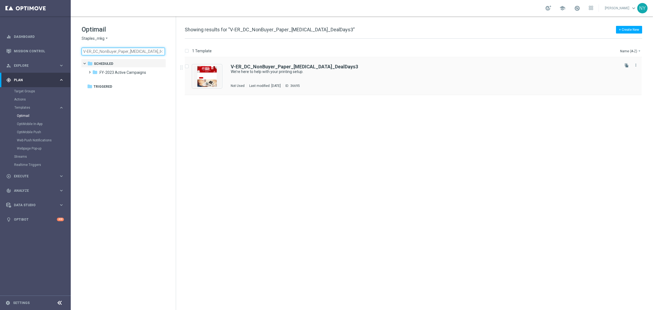
type input "V-ER_DC_NonBuyer_Paper_T3_DealDays3"
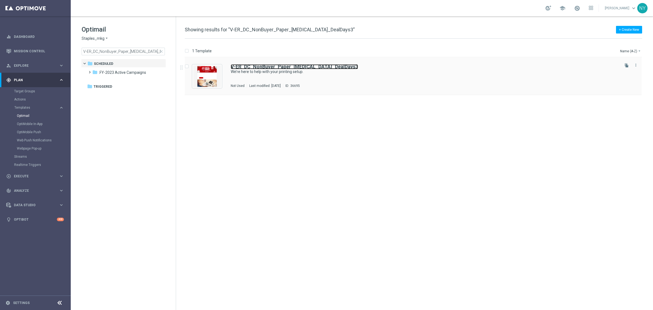
click at [302, 65] on b "V-ER_DC_NonBuyer_Paper_T3_DealDays3" at bounding box center [294, 67] width 127 height 6
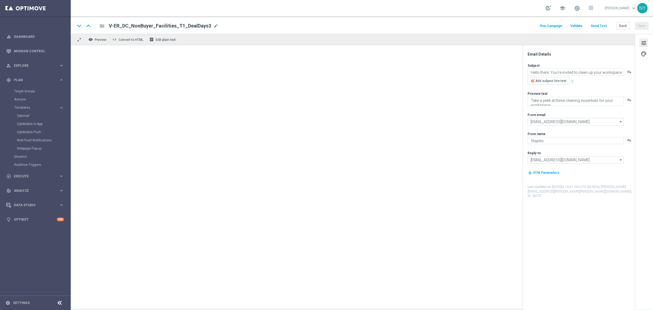
type textarea "We’re here to help with your printing setup."
type textarea "You don’t need to look anywhere else for your paper."
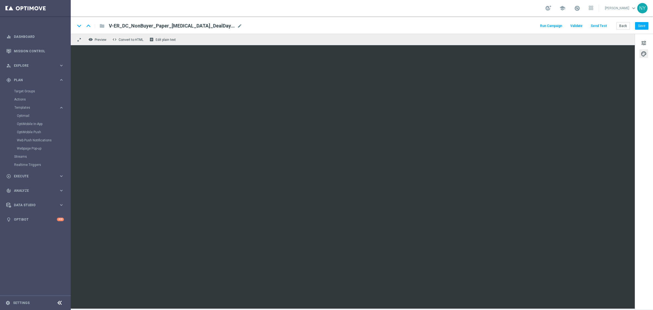
click at [598, 24] on button "Send Test" at bounding box center [599, 25] width 18 height 7
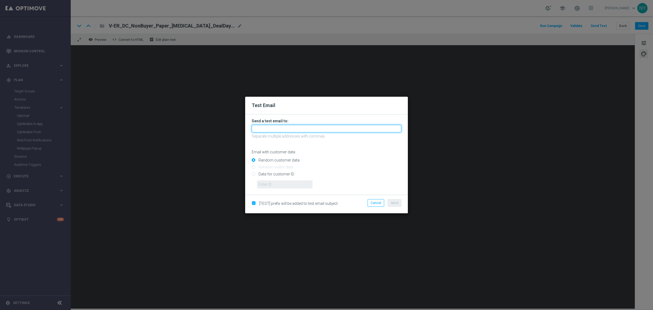
click at [267, 128] on input "text" at bounding box center [327, 129] width 150 height 8
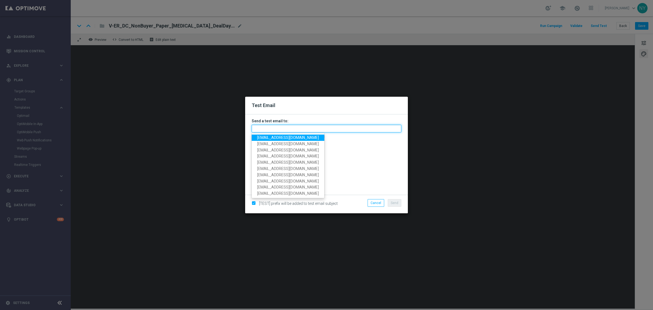
paste input "neilyetts3-bkajp@litmusemail.com"
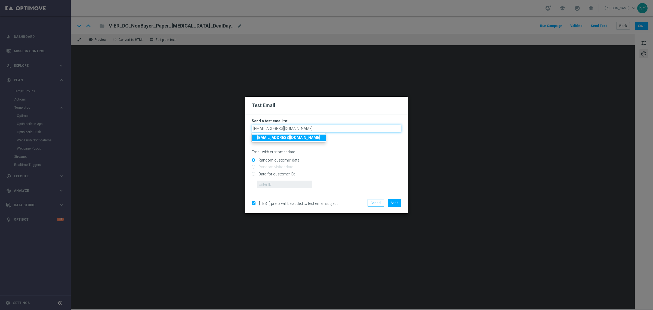
type input "neilyetts3-bkajp@litmusemail.com"
click at [253, 172] on input "Data for customer ID:" at bounding box center [327, 176] width 150 height 8
radio input "true"
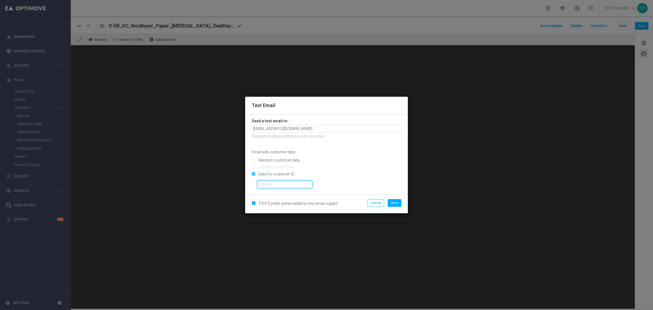
click at [270, 187] on input "text" at bounding box center [284, 184] width 55 height 8
paste input "10000006208"
type input "10000006208"
click at [392, 201] on span "Send" at bounding box center [395, 203] width 8 height 4
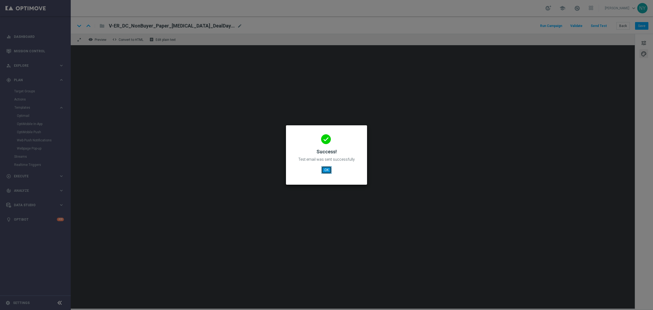
click at [326, 171] on button "OK" at bounding box center [326, 170] width 10 height 8
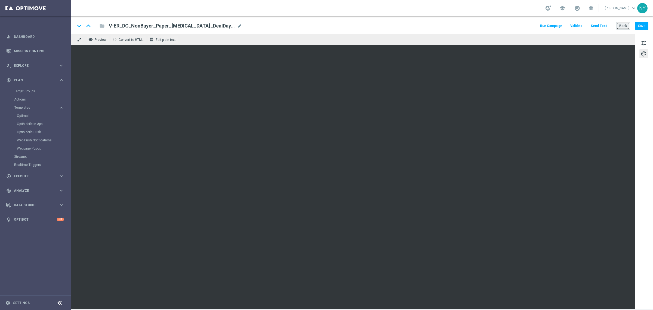
click at [618, 23] on button "Back" at bounding box center [624, 26] width 14 height 8
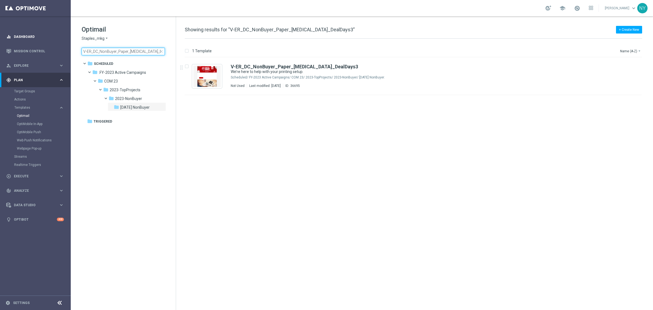
drag, startPoint x: 155, startPoint y: 51, endPoint x: 20, endPoint y: 36, distance: 135.0
click at [20, 36] on main "equalizer Dashboard Mission Control" at bounding box center [326, 155] width 653 height 310
type input "V-ER_DC_NonBuyer_Facilities_T2_DealDays3"
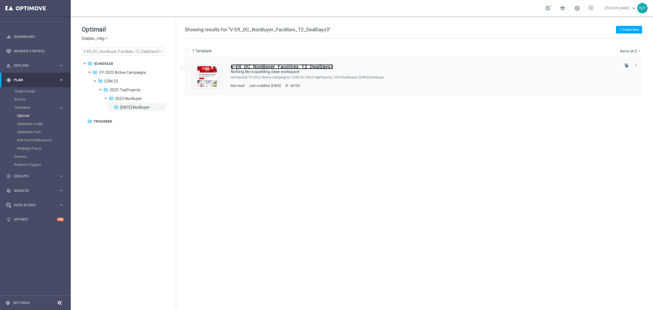
click at [280, 66] on b "V-ER_DC_NonBuyer_Facilities_T2_DealDays3" at bounding box center [282, 67] width 102 height 6
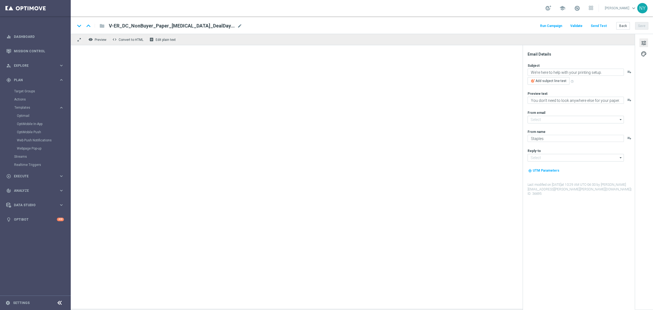
type input "[EMAIL_ADDRESS][DOMAIN_NAME]"
type textarea "Nothing like a sparkling clean workspace."
type textarea "Get what you need to spruce up your office area."
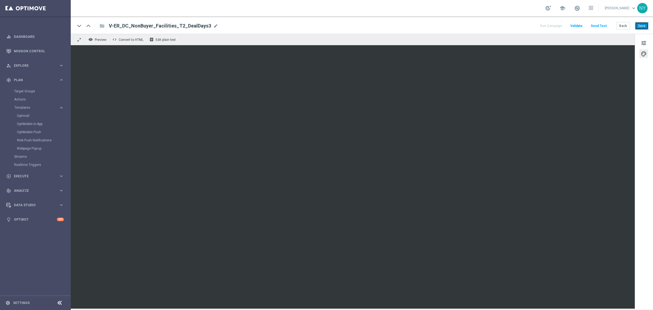
click at [640, 24] on button "Save" at bounding box center [641, 26] width 13 height 8
click at [595, 25] on button "Send Test" at bounding box center [599, 25] width 18 height 7
click at [603, 25] on button "Send Test" at bounding box center [599, 25] width 18 height 7
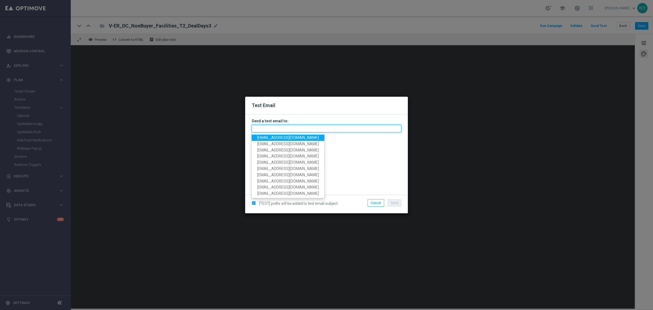
click at [267, 128] on input "text" at bounding box center [327, 129] width 150 height 8
paste input "neilyetts3-bkb1h@litmusemail.com"
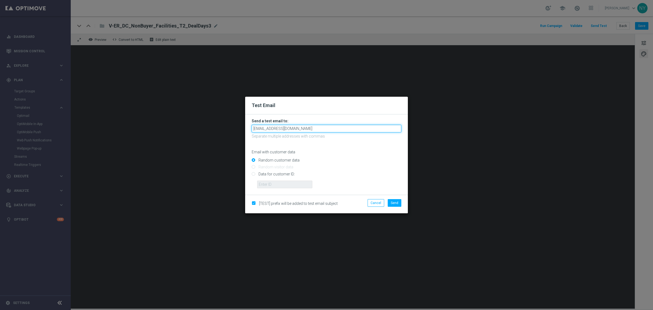
type input "neilyetts3-bkb1h@litmusemail.com"
click at [253, 174] on input "Data for customer ID:" at bounding box center [327, 176] width 150 height 8
radio input "true"
click at [267, 184] on input "text" at bounding box center [284, 184] width 55 height 8
paste input "10000006208"
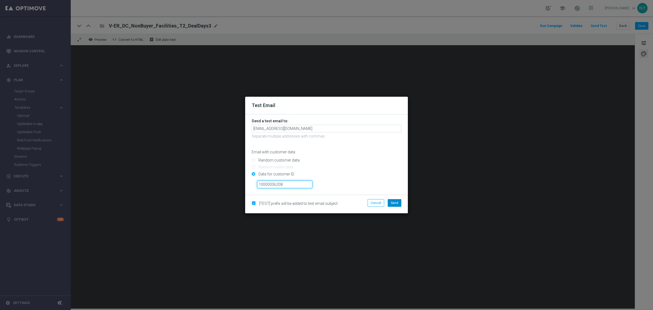
type input "10000006208"
click at [395, 201] on span "Send" at bounding box center [395, 203] width 8 height 4
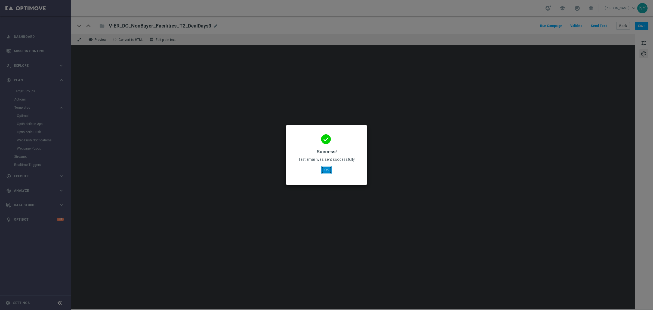
click at [324, 170] on button "OK" at bounding box center [326, 170] width 10 height 8
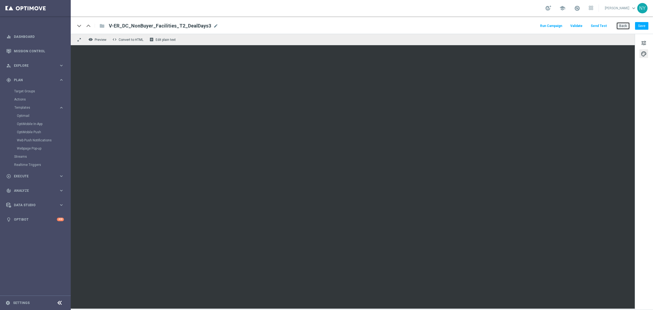
click at [623, 26] on button "Back" at bounding box center [624, 26] width 14 height 8
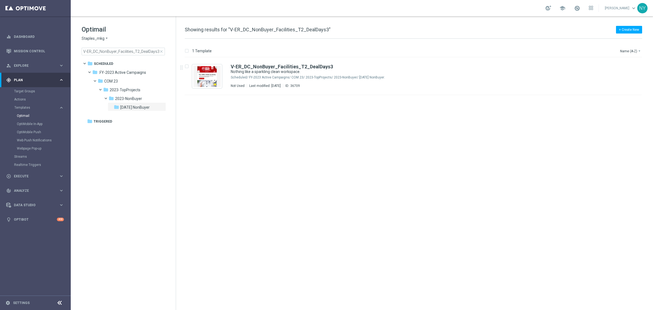
click at [161, 52] on span "close" at bounding box center [161, 51] width 4 height 4
click at [120, 50] on input "V-ER_DC_NonBuyer_Facilities_T2_DealDays3" at bounding box center [123, 52] width 83 height 8
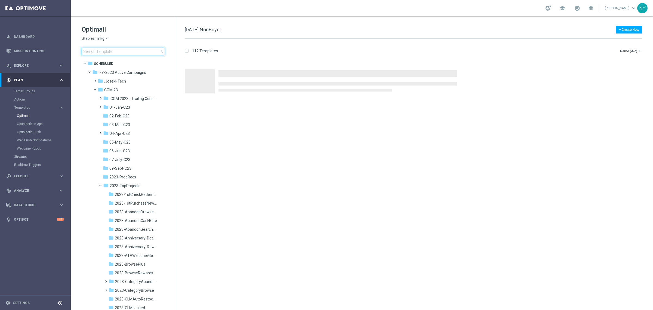
type input "V-ER_DC_NonBuyer_Facilities_T3_DealDays3"
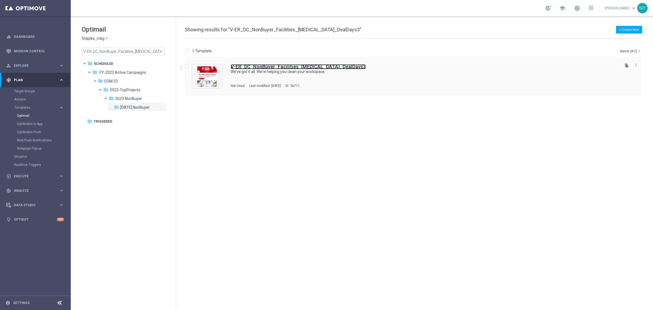
click at [293, 68] on b "V-ER_DC_NonBuyer_Facilities_T3_DealDays3" at bounding box center [298, 67] width 135 height 6
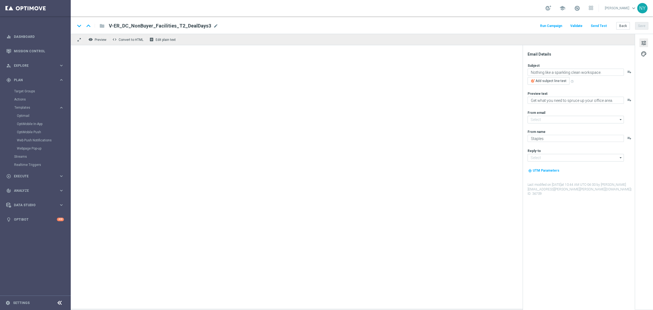
type input "[EMAIL_ADDRESS][DOMAIN_NAME]"
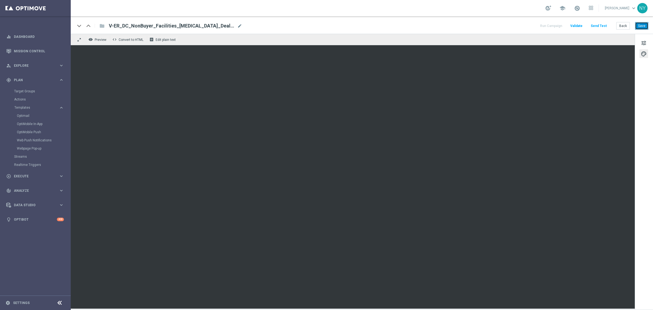
click at [643, 24] on button "Save" at bounding box center [641, 26] width 13 height 8
click at [602, 25] on button "Send Test" at bounding box center [599, 25] width 18 height 7
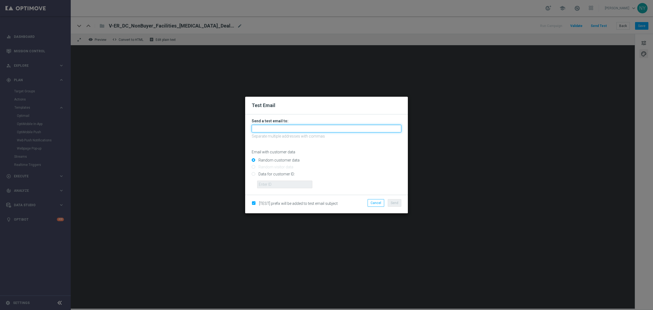
click at [275, 128] on input "text" at bounding box center [327, 129] width 150 height 8
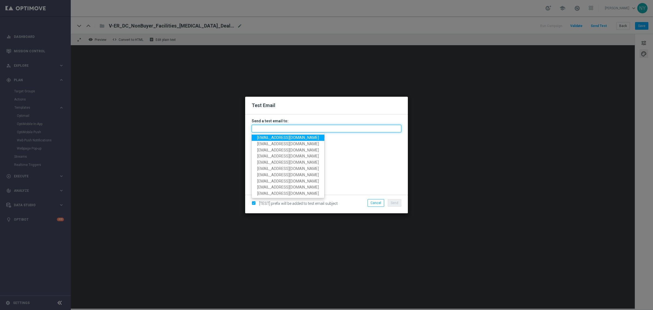
paste input "neilyetts3-bkb3m@litmusemail.com"
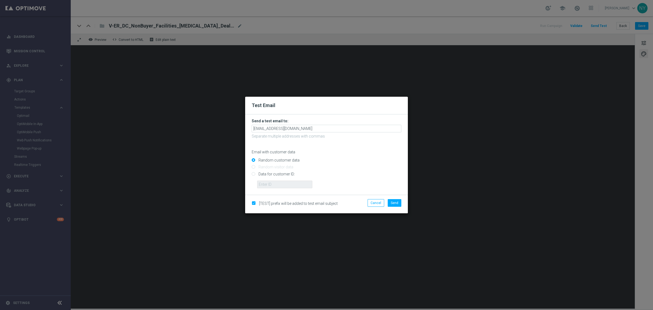
click at [344, 150] on p "Email with customer data" at bounding box center [327, 151] width 150 height 5
click at [251, 173] on form "Send a test email to: neilyetts3-bkb3m@litmusemail.com Separate multiple addres…" at bounding box center [326, 154] width 163 height 80
click at [255, 173] on input "Data for customer ID:" at bounding box center [327, 176] width 150 height 8
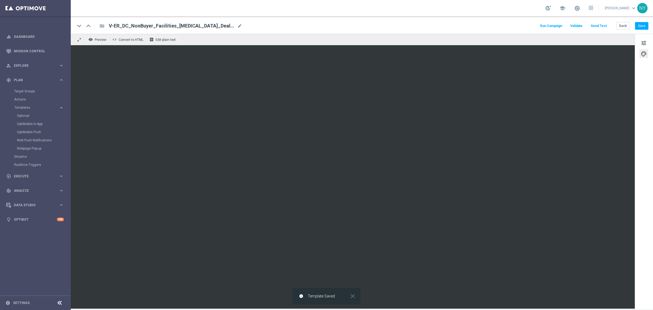
click at [601, 25] on button "Send Test" at bounding box center [599, 25] width 18 height 7
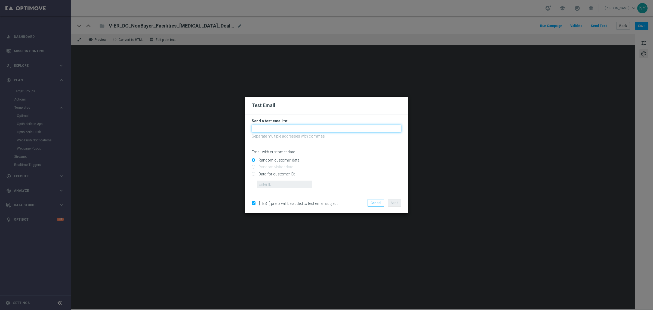
click at [275, 129] on input "text" at bounding box center [327, 129] width 150 height 8
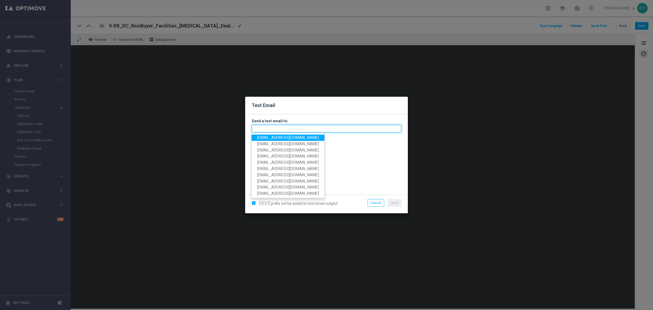
click at [269, 129] on input "text" at bounding box center [327, 129] width 150 height 8
paste input "neilyetts3-bkb3m@litmusemail.com"
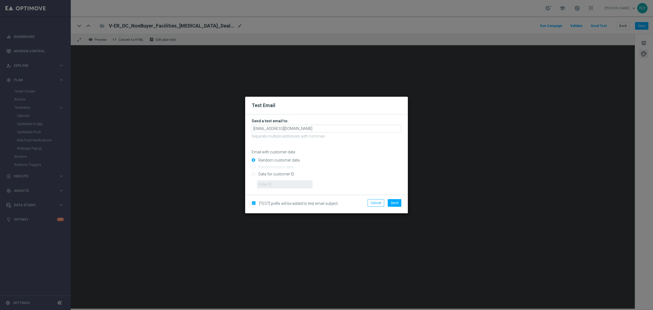
click at [253, 174] on input "Data for customer ID:" at bounding box center [327, 176] width 150 height 8
click at [279, 184] on input "text" at bounding box center [284, 184] width 55 height 8
paste input "10000006208"
click at [393, 201] on span "Send" at bounding box center [395, 203] width 8 height 4
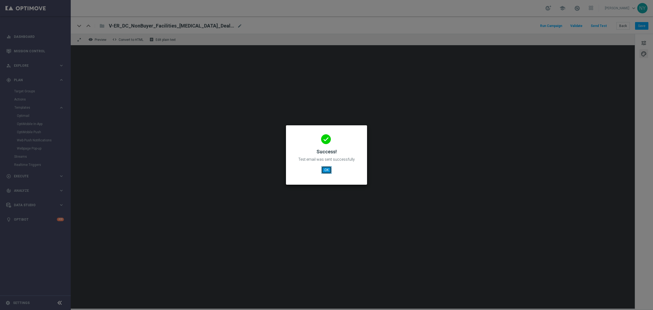
click at [324, 169] on button "OK" at bounding box center [326, 170] width 10 height 8
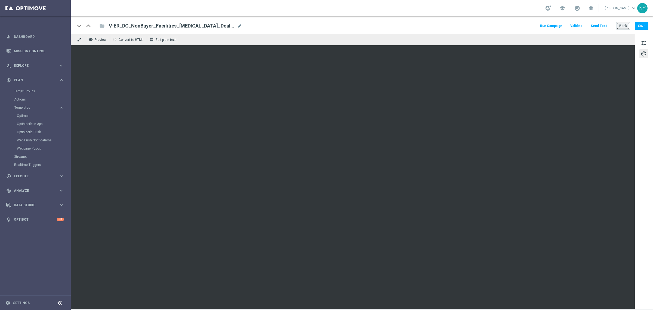
click at [625, 26] on button "Back" at bounding box center [624, 26] width 14 height 8
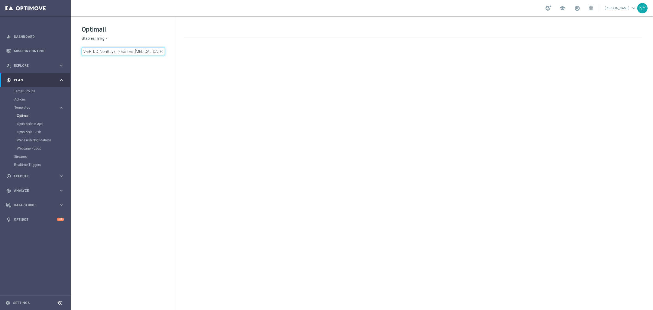
click at [158, 51] on input "V-ER_DC_NonBuyer_Facilities_T3_DealDays3" at bounding box center [123, 52] width 83 height 8
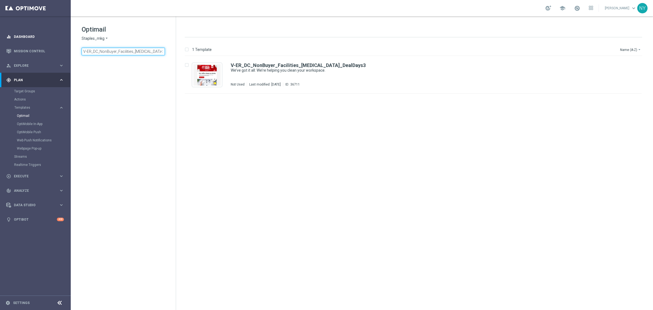
drag, startPoint x: 158, startPoint y: 51, endPoint x: 18, endPoint y: 41, distance: 140.8
click at [18, 40] on main "equalizer Dashboard Mission Control" at bounding box center [326, 155] width 653 height 310
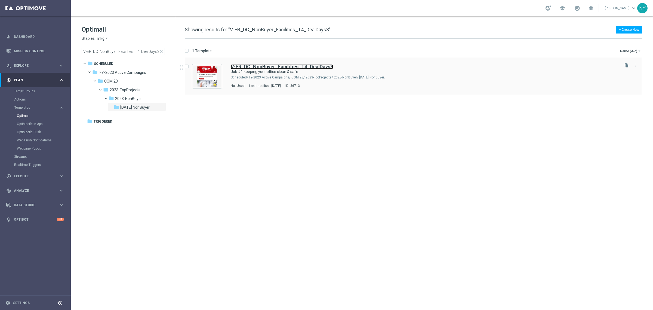
click at [285, 68] on b "V-ER_DC_NonBuyer_Facilities_T4_DealDays3" at bounding box center [282, 67] width 102 height 6
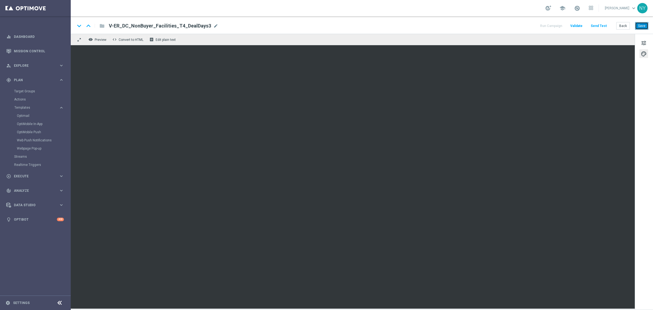
click at [646, 27] on button "Save" at bounding box center [641, 26] width 13 height 8
click at [598, 26] on button "Send Test" at bounding box center [599, 25] width 18 height 7
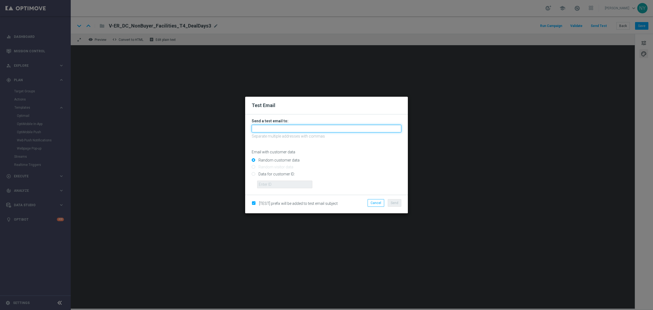
click at [258, 127] on input "text" at bounding box center [327, 129] width 150 height 8
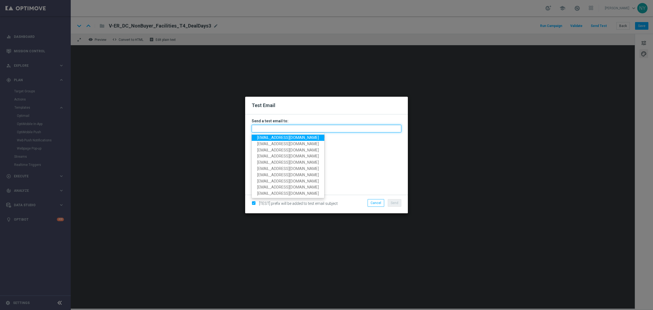
paste input "neilyetts3-bkb6e@litmusemail.com"
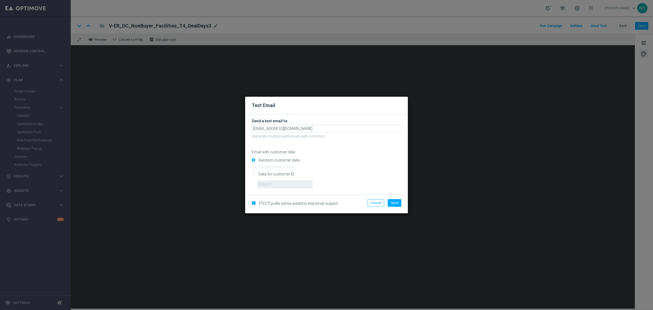
click at [252, 173] on input "Data for customer ID:" at bounding box center [327, 176] width 150 height 8
click at [281, 181] on input "text" at bounding box center [284, 184] width 55 height 8
paste input "10000006208"
click at [395, 201] on span "Send" at bounding box center [395, 203] width 8 height 4
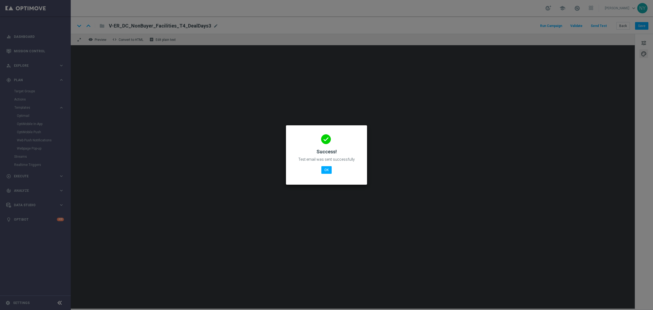
click at [328, 165] on div "done Success! Test email was sent successfully OK" at bounding box center [327, 153] width 68 height 47
click at [328, 170] on button "OK" at bounding box center [326, 170] width 10 height 8
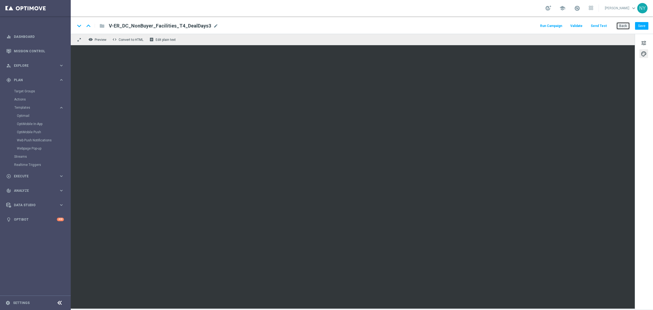
click at [625, 28] on button "Back" at bounding box center [624, 26] width 14 height 8
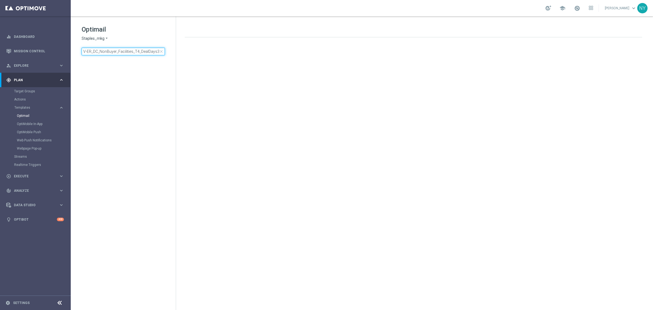
click at [158, 51] on input "V-ER_DC_NonBuyer_Facilities_T4_DealDays3" at bounding box center [123, 52] width 83 height 8
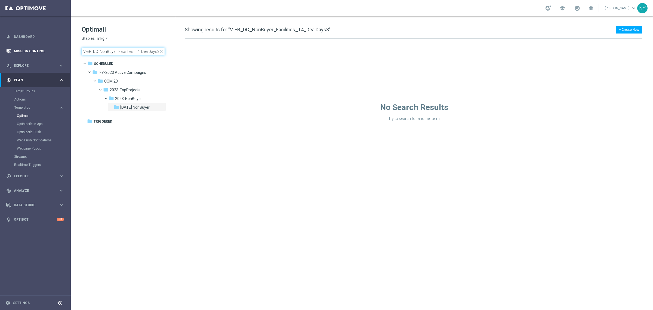
drag, startPoint x: 157, startPoint y: 51, endPoint x: 38, endPoint y: 46, distance: 119.3
click at [38, 46] on main "equalizer Dashboard Mission Control" at bounding box center [326, 155] width 653 height 310
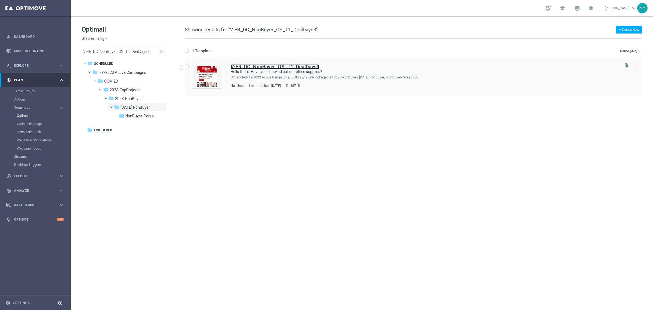
drag, startPoint x: 281, startPoint y: 67, endPoint x: 383, endPoint y: 81, distance: 102.7
click at [281, 67] on b "V-ER_DC_NonBuyer_OS_T1_DealDays3" at bounding box center [275, 67] width 88 height 6
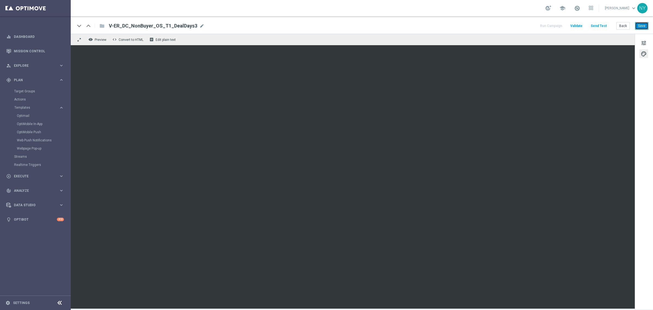
click at [641, 26] on button "Save" at bounding box center [641, 26] width 13 height 8
click at [599, 26] on button "Send Test" at bounding box center [599, 25] width 18 height 7
drag, startPoint x: 601, startPoint y: 26, endPoint x: 597, endPoint y: 25, distance: 4.2
click at [597, 25] on button "Send Test" at bounding box center [599, 25] width 18 height 7
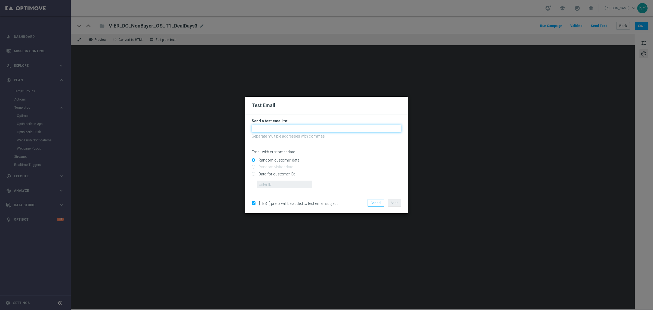
click at [269, 129] on input "text" at bounding box center [327, 129] width 150 height 8
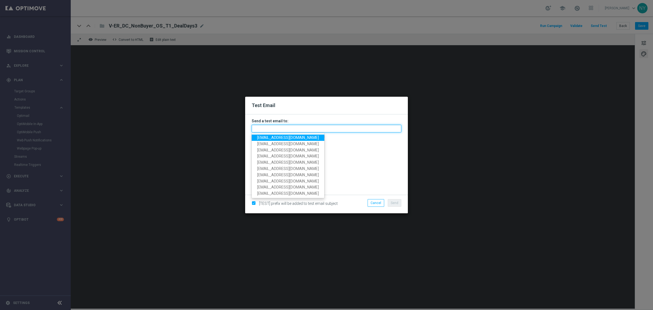
paste input "neilyetts3-bkb8l@litmusemail.com"
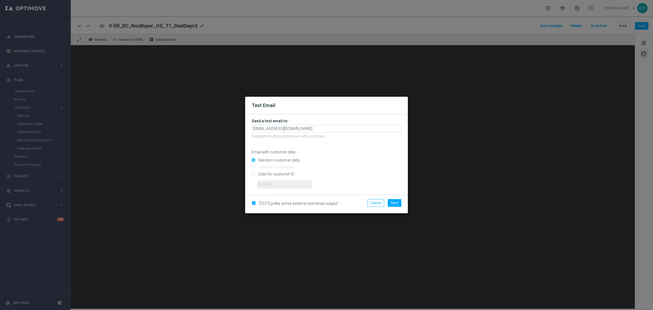
click at [339, 163] on input "Random customer data" at bounding box center [327, 163] width 150 height 8
click at [256, 173] on input "Data for customer ID:" at bounding box center [327, 176] width 150 height 8
click at [271, 188] on form "Send a test email to: neilyetts3-bkb8l@litmusemail.com Separate multiple addres…" at bounding box center [326, 154] width 163 height 80
click at [274, 184] on input "text" at bounding box center [284, 184] width 55 height 8
paste input "10000006208"
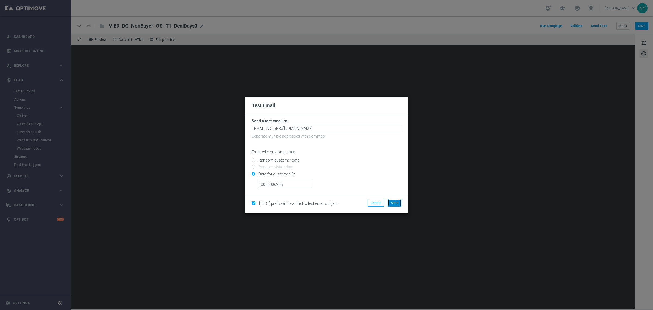
click at [394, 203] on span "Send" at bounding box center [395, 203] width 8 height 4
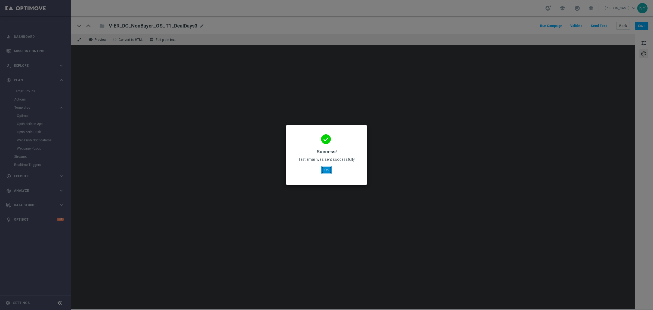
click at [326, 170] on button "OK" at bounding box center [326, 170] width 10 height 8
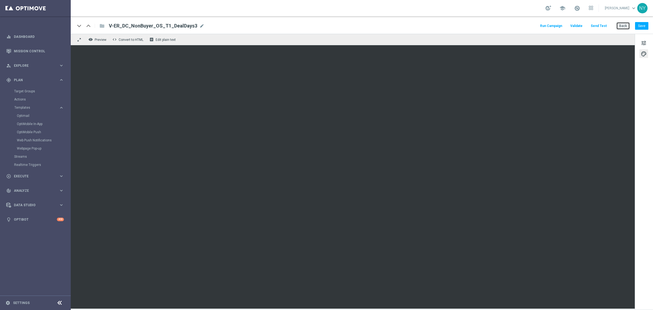
click at [620, 25] on button "Back" at bounding box center [624, 26] width 14 height 8
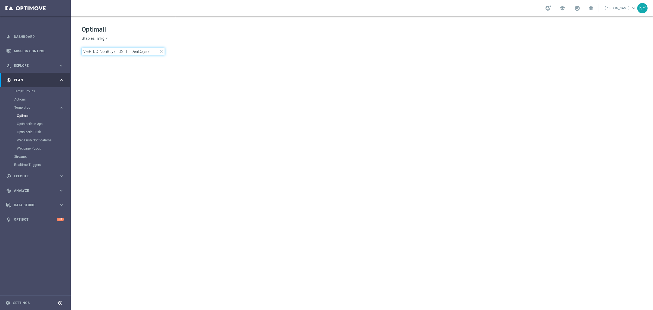
click at [153, 52] on input "V-ER_DC_NonBuyer_OS_T1_DealDays3" at bounding box center [123, 52] width 83 height 8
drag, startPoint x: 150, startPoint y: 51, endPoint x: -28, endPoint y: 44, distance: 178.4
click at [0, 44] on html "equalizer Dashboard Mission Control" at bounding box center [326, 155] width 653 height 310
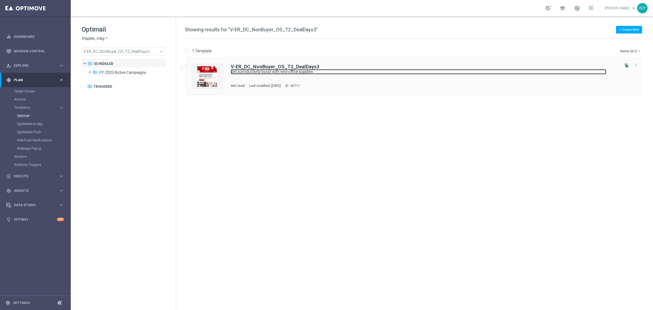
click at [273, 69] on link "Get a productivity boost with new office supplies." at bounding box center [419, 71] width 376 height 5
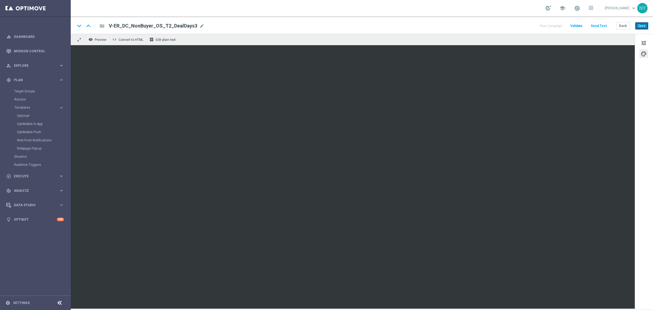
click at [640, 26] on button "Save" at bounding box center [641, 26] width 13 height 8
click at [597, 24] on button "Send Test" at bounding box center [599, 25] width 18 height 7
click at [599, 27] on button "Send Test" at bounding box center [599, 25] width 18 height 7
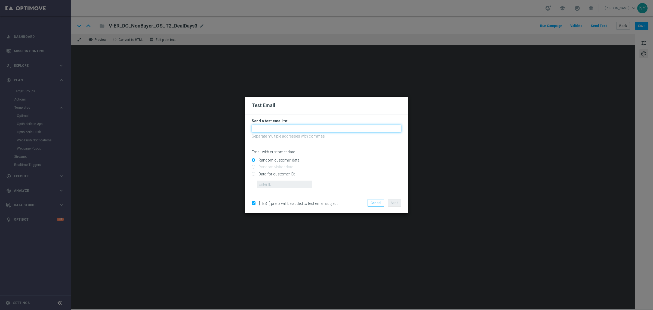
click at [261, 128] on input "text" at bounding box center [327, 129] width 150 height 8
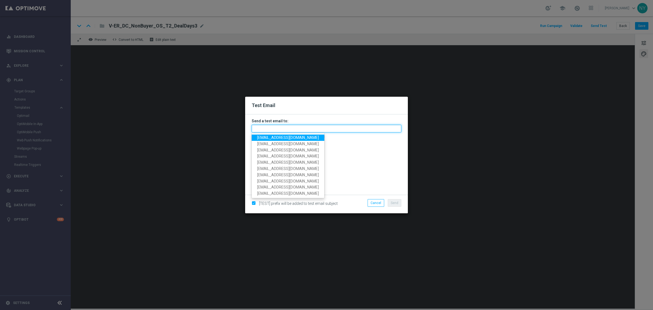
paste input "neilyetts3-bkcew@litmusemail.com"
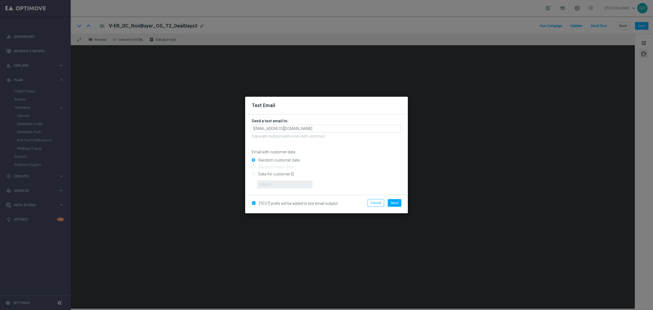
click at [253, 174] on input "Data for customer ID:" at bounding box center [327, 176] width 150 height 8
click at [272, 183] on input "text" at bounding box center [284, 184] width 55 height 8
paste input "10000006208"
click at [395, 202] on span "Send" at bounding box center [395, 203] width 8 height 4
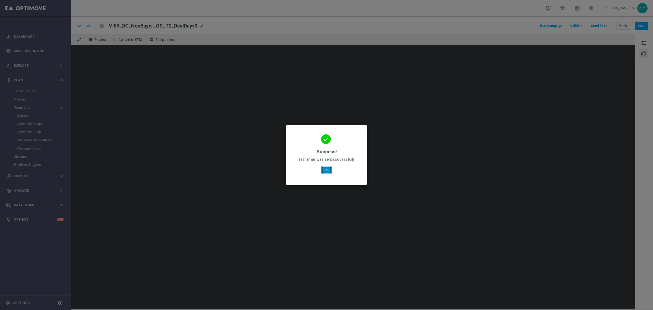
click at [327, 170] on button "OK" at bounding box center [326, 170] width 10 height 8
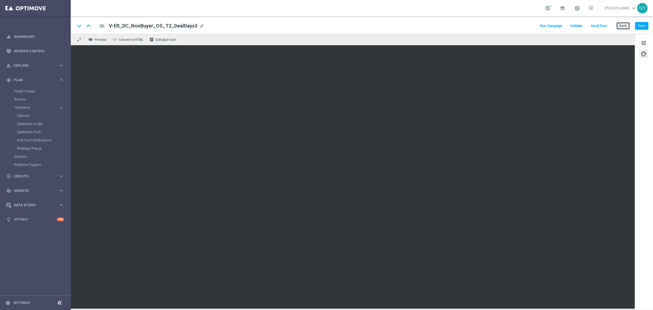
click at [624, 27] on button "Back" at bounding box center [624, 26] width 14 height 8
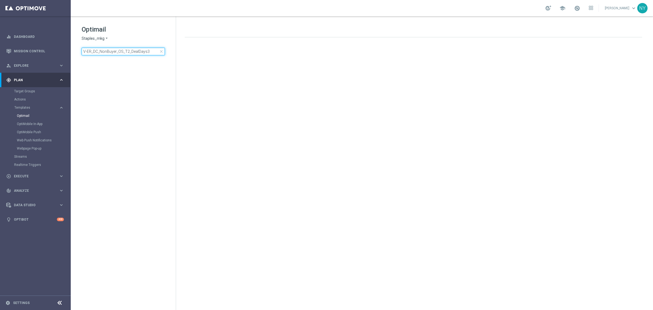
drag, startPoint x: 149, startPoint y: 51, endPoint x: -1, endPoint y: 49, distance: 149.5
click at [0, 49] on html "equalizer Dashboard Mission Control" at bounding box center [326, 155] width 653 height 310
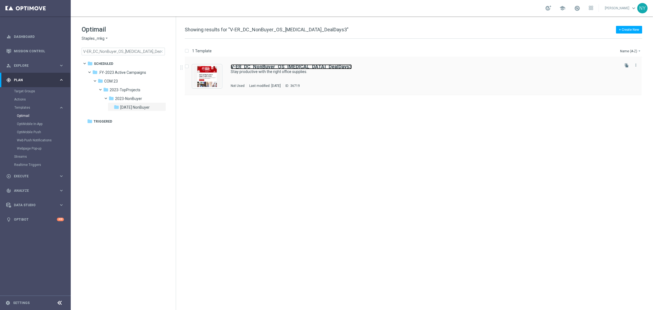
click at [272, 68] on b "V-ER_DC_NonBuyer_OS_T3_DealDays3" at bounding box center [291, 67] width 121 height 6
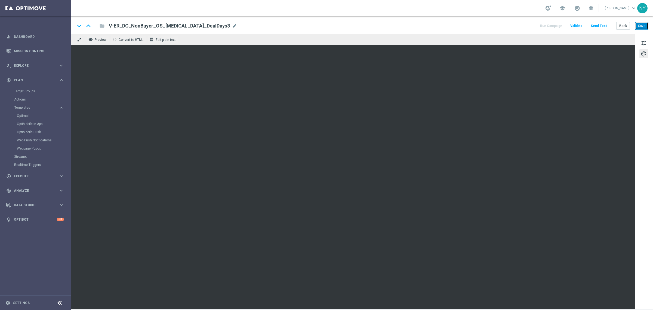
click at [640, 26] on button "Save" at bounding box center [641, 26] width 13 height 8
click at [599, 24] on button "Send Test" at bounding box center [599, 25] width 18 height 7
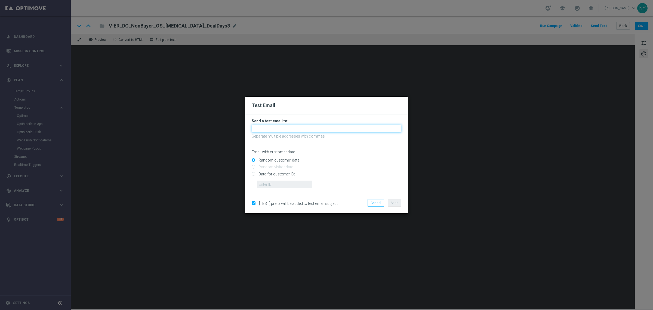
click at [275, 127] on input "text" at bounding box center [327, 129] width 150 height 8
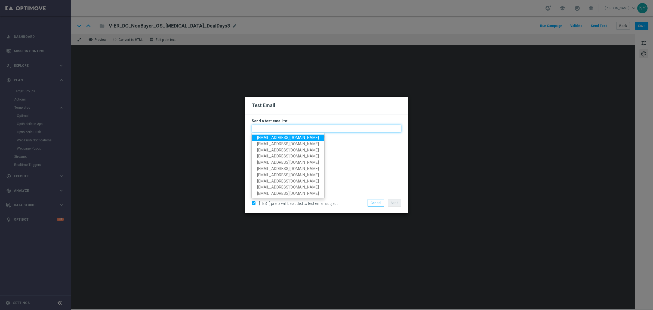
paste input "neilyetts3-bkcg0@litmusemail.com"
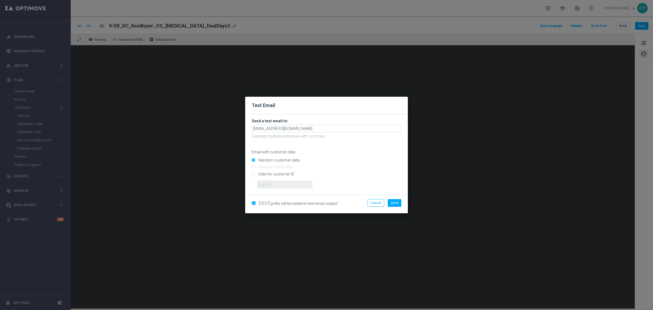
click at [257, 174] on input "Data for customer ID:" at bounding box center [327, 176] width 150 height 8
click at [266, 186] on input "text" at bounding box center [284, 184] width 55 height 8
paste input "10000006208"
click at [395, 202] on span "Send" at bounding box center [395, 203] width 8 height 4
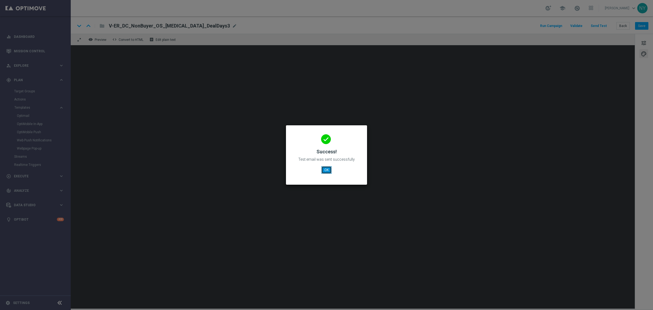
click at [329, 171] on button "OK" at bounding box center [326, 170] width 10 height 8
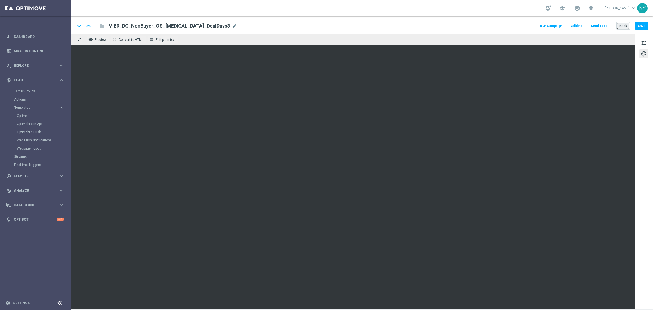
click at [624, 26] on button "Back" at bounding box center [624, 26] width 14 height 8
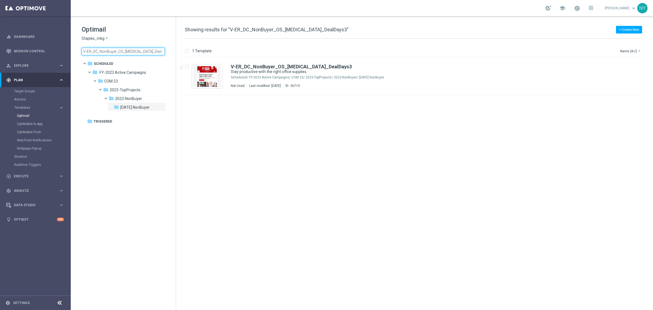
click at [146, 50] on input "V-ER_DC_NonBuyer_OS_T3_DealDays3" at bounding box center [123, 52] width 83 height 8
drag, startPoint x: 149, startPoint y: 50, endPoint x: 65, endPoint y: 53, distance: 84.4
click at [65, 53] on main "equalizer Dashboard Mission Control" at bounding box center [326, 155] width 653 height 310
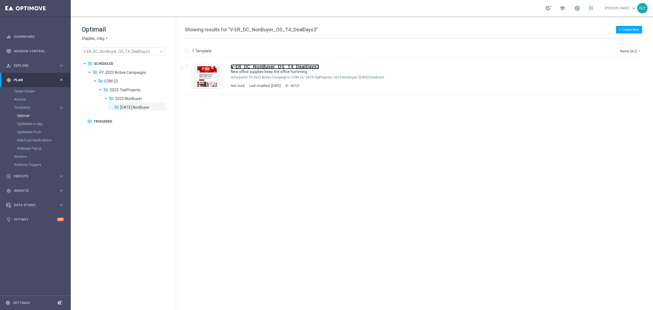
drag, startPoint x: 289, startPoint y: 66, endPoint x: 32, endPoint y: 115, distance: 261.5
click at [289, 66] on b "V-ER_DC_NonBuyer_OS_T4_DealDays3" at bounding box center [275, 67] width 88 height 6
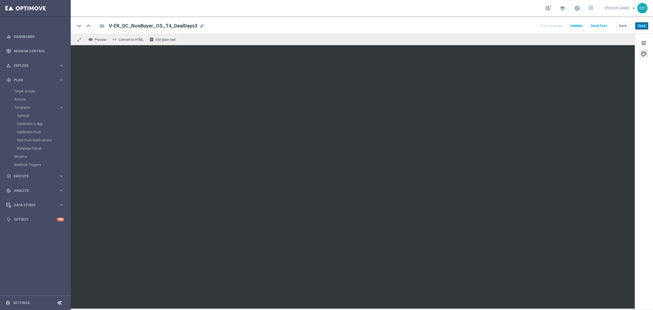
click at [640, 26] on button "Save" at bounding box center [641, 26] width 13 height 8
click at [600, 25] on button "Send Test" at bounding box center [599, 25] width 18 height 7
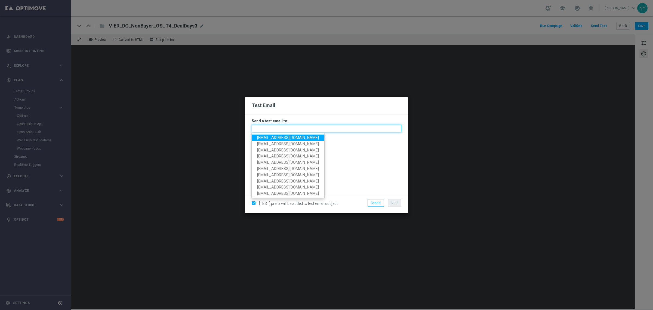
click at [269, 128] on input "text" at bounding box center [327, 129] width 150 height 8
paste input "neilyetts3-bkcpw@litmusemail.com"
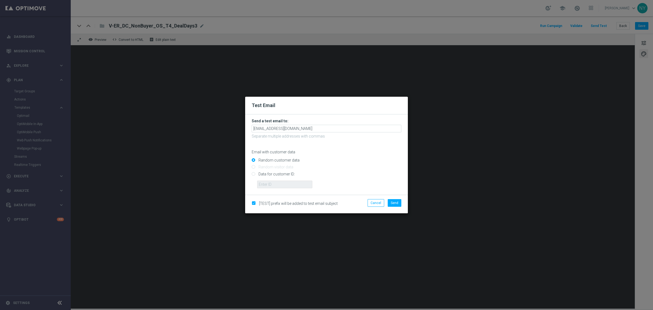
click at [253, 173] on input "Data for customer ID:" at bounding box center [327, 176] width 150 height 8
click at [269, 185] on input "text" at bounding box center [284, 184] width 55 height 8
click at [263, 182] on input "text" at bounding box center [284, 184] width 55 height 8
paste input "10000006208"
click at [392, 205] on button "Send" at bounding box center [395, 203] width 14 height 8
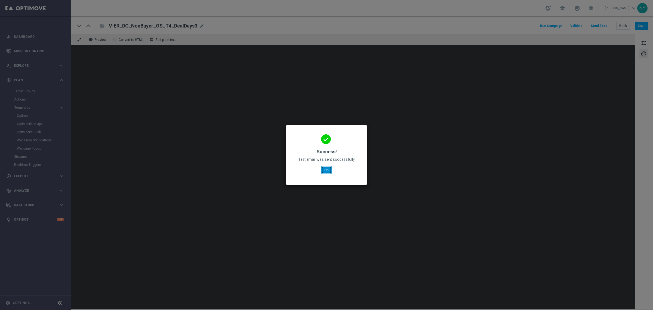
click at [327, 169] on button "OK" at bounding box center [326, 170] width 10 height 8
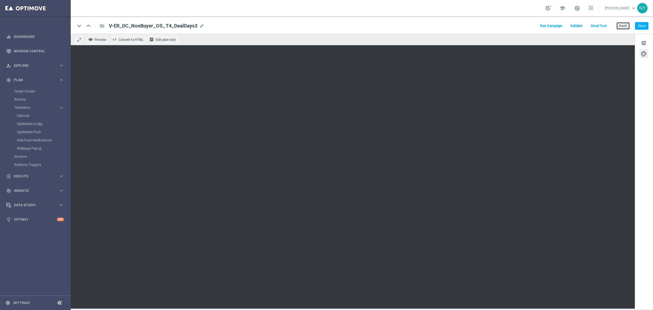
click at [626, 26] on button "Back" at bounding box center [624, 26] width 14 height 8
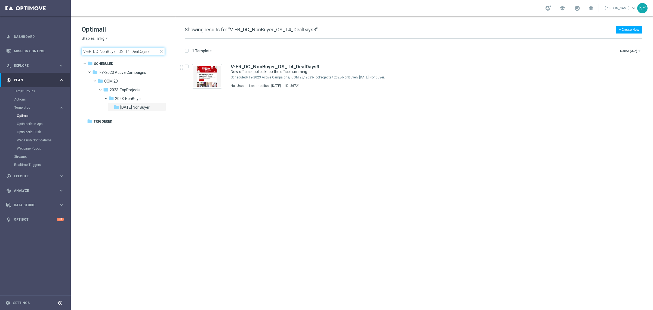
click at [149, 51] on input "V-ER_DC_NonBuyer_OS_T4_DealDays3" at bounding box center [123, 52] width 83 height 8
drag, startPoint x: 149, startPoint y: 51, endPoint x: 80, endPoint y: 55, distance: 69.5
click at [80, 55] on div "Optimail Staples_mkg arrow_drop_down × Staples_mkg V-ER_DC_NonBuyer_OS_T4_DealD…" at bounding box center [123, 53] width 105 height 75
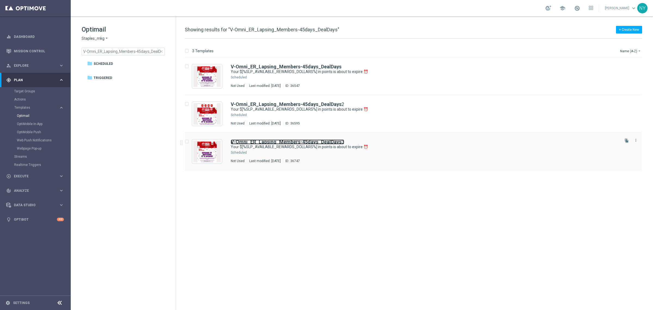
click at [324, 142] on b "V-Omni_ER_Lapsing_Members-45days_DealDays" at bounding box center [286, 142] width 111 height 6
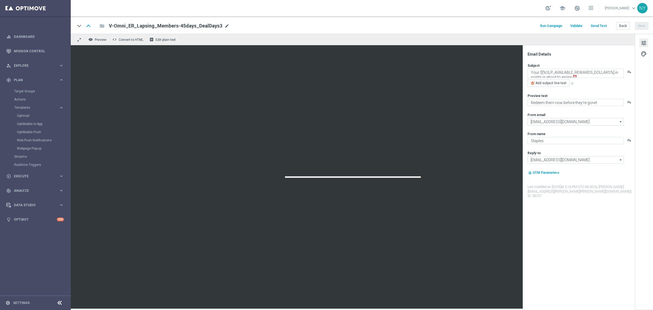
click at [225, 26] on span "mode_edit" at bounding box center [227, 25] width 5 height 5
click at [207, 27] on input "V-Omni_ER_Lapsing_Members-45days_DealDays3" at bounding box center [176, 25] width 135 height 7
drag, startPoint x: 207, startPoint y: 27, endPoint x: 85, endPoint y: 22, distance: 122.3
click at [85, 22] on div "keyboard_arrow_down keyboard_arrow_up folder V-Omni_ER_Lapsing_Members-45days_D…" at bounding box center [159, 25] width 169 height 7
click at [624, 26] on button "Back" at bounding box center [624, 26] width 14 height 8
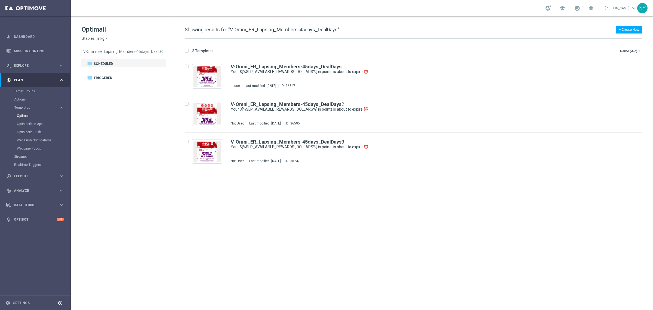
click at [162, 50] on span "close" at bounding box center [161, 51] width 4 height 4
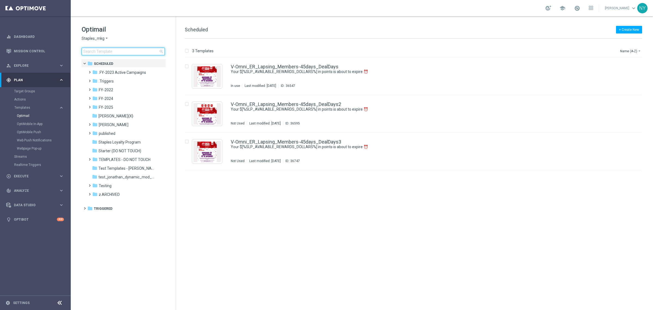
click at [122, 53] on input at bounding box center [123, 52] width 83 height 8
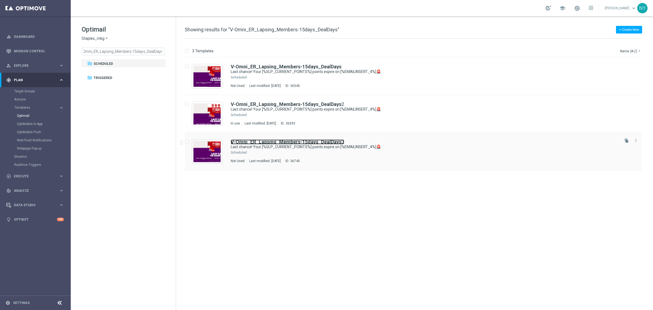
click at [311, 142] on b "V-Omni_ER_Lapsing_Members-15days_DealDays" at bounding box center [286, 142] width 111 height 6
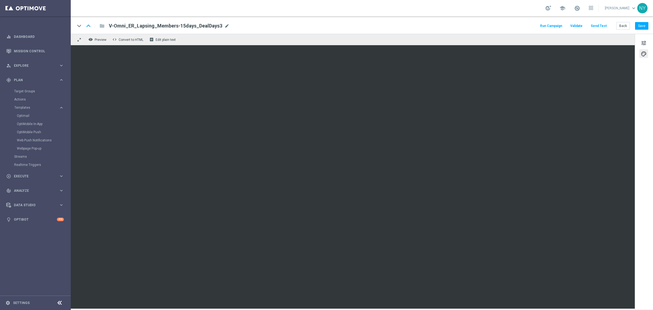
click at [225, 24] on span "mode_edit" at bounding box center [227, 25] width 5 height 5
click at [214, 27] on input "V-Omni_ER_Lapsing_Members-15days_DealDays3" at bounding box center [176, 25] width 135 height 7
drag, startPoint x: 217, startPoint y: 28, endPoint x: 71, endPoint y: 17, distance: 146.3
click at [71, 17] on div "keyboard_arrow_down keyboard_arrow_up folder V-Omni_ER_Lapsing_Members-15days_D…" at bounding box center [362, 24] width 583 height 17
click at [622, 27] on button "Back" at bounding box center [624, 26] width 14 height 8
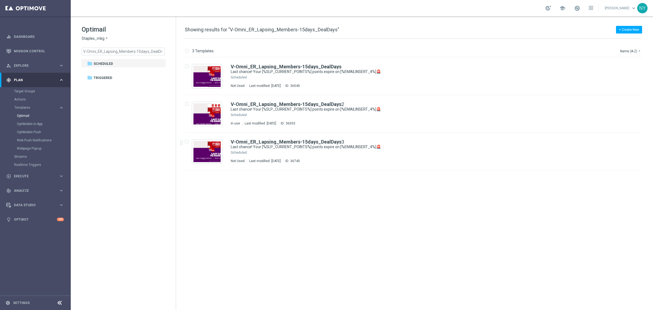
click at [161, 52] on span "close" at bounding box center [161, 51] width 4 height 4
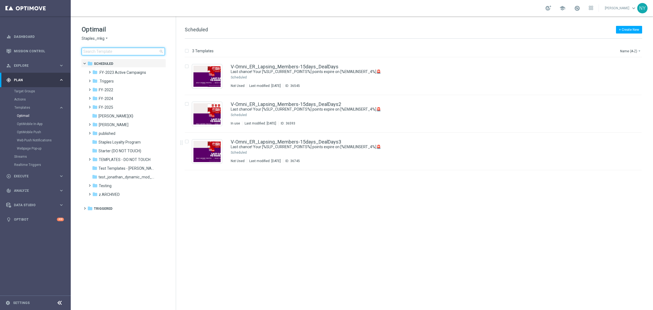
click at [131, 48] on input at bounding box center [123, 52] width 83 height 8
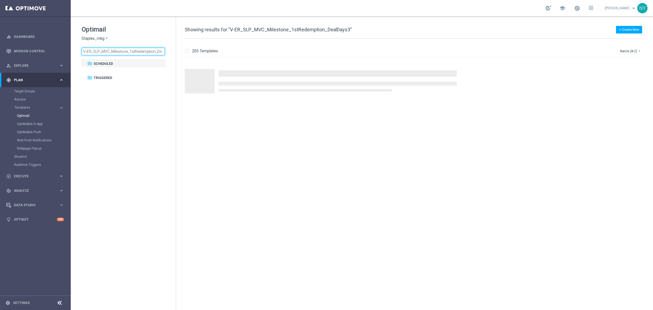
scroll to position [0, 13]
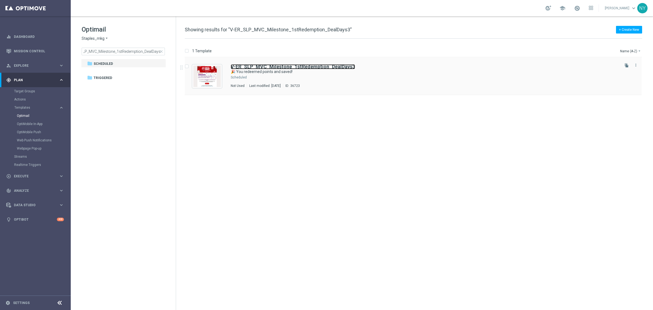
click at [284, 68] on b "V-ER_SLP_MVC_Milestone_1stRedemption_DealDays3" at bounding box center [293, 67] width 124 height 6
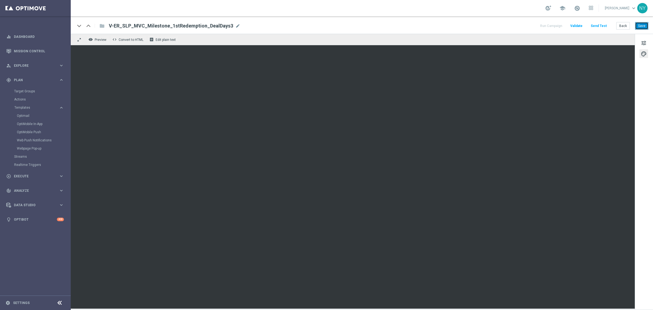
click at [647, 25] on button "Save" at bounding box center [641, 26] width 13 height 8
click at [597, 26] on button "Send Test" at bounding box center [599, 25] width 18 height 7
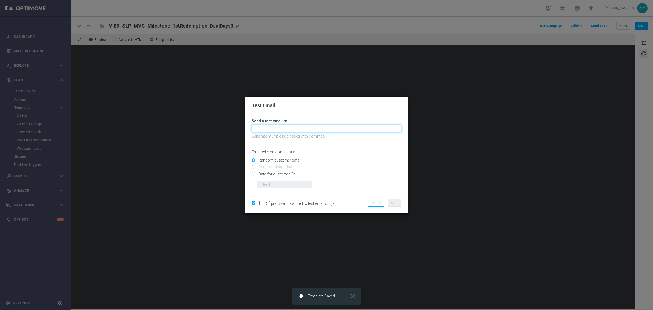
click at [274, 128] on input "text" at bounding box center [327, 129] width 150 height 8
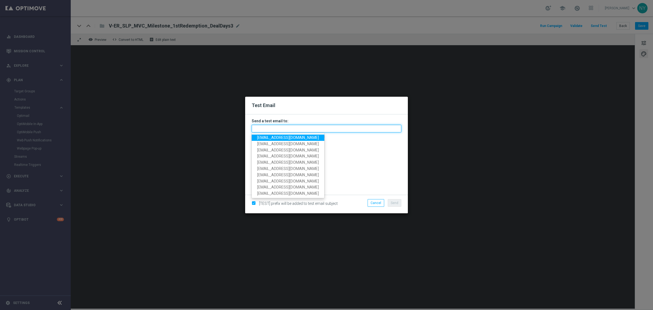
click at [290, 130] on input "text" at bounding box center [327, 129] width 150 height 8
paste input "neilyetts3-bkcwi@litmusemail.com"
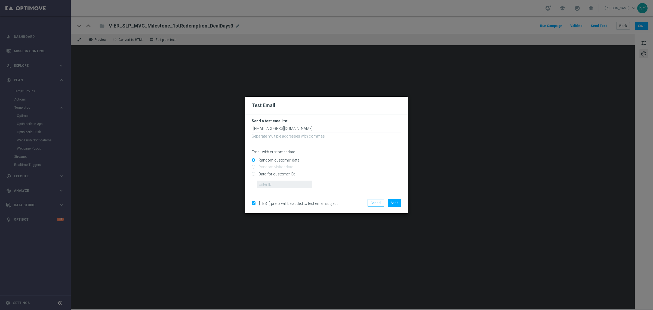
drag, startPoint x: 363, startPoint y: 161, endPoint x: 345, endPoint y: 161, distance: 18.5
click at [363, 161] on input "Random customer data" at bounding box center [327, 163] width 150 height 8
click at [255, 174] on input "Data for customer ID:" at bounding box center [327, 176] width 150 height 8
click at [268, 184] on input "text" at bounding box center [284, 184] width 55 height 8
paste input "10000006208"
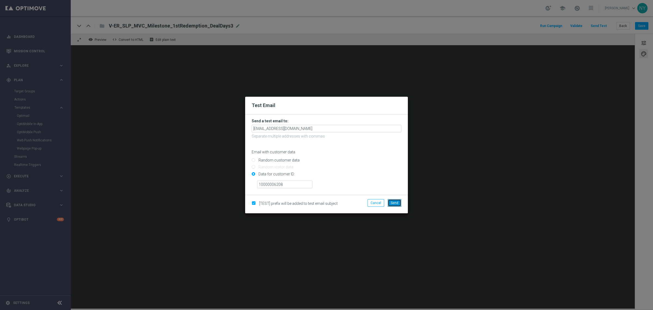
click at [392, 203] on span "Send" at bounding box center [395, 203] width 8 height 4
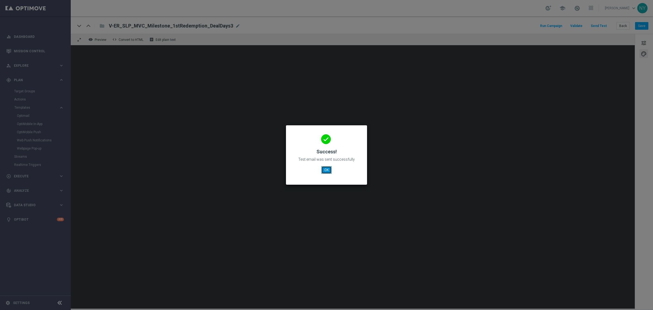
click at [324, 167] on button "OK" at bounding box center [326, 170] width 10 height 8
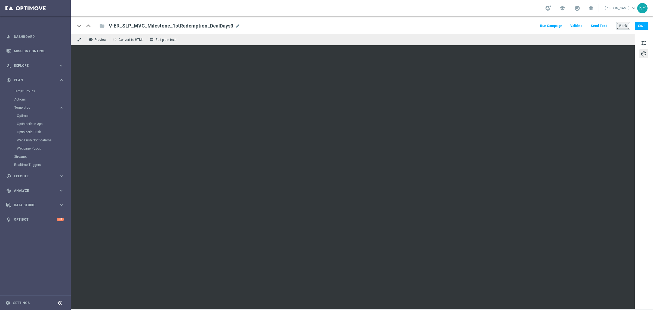
click at [625, 26] on button "Back" at bounding box center [624, 26] width 14 height 8
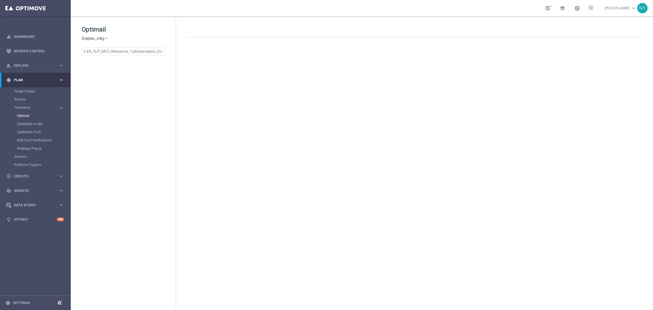
click at [161, 51] on span "close" at bounding box center [161, 51] width 4 height 4
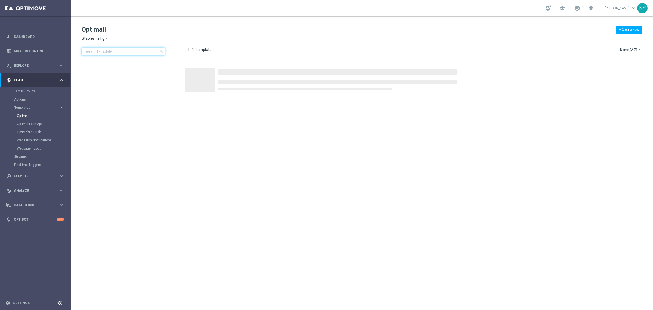
click at [122, 51] on input at bounding box center [123, 52] width 83 height 8
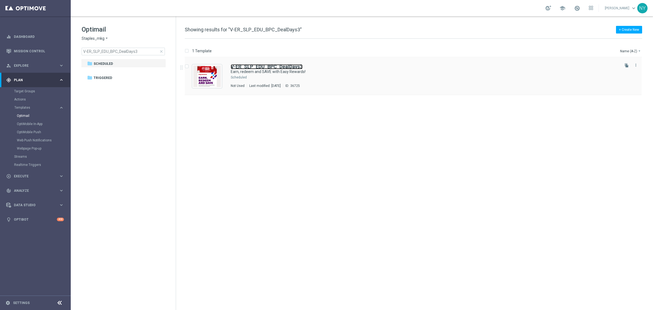
click at [290, 68] on b "V-ER_SLP_EDU_BPC_DealDays3" at bounding box center [267, 67] width 72 height 6
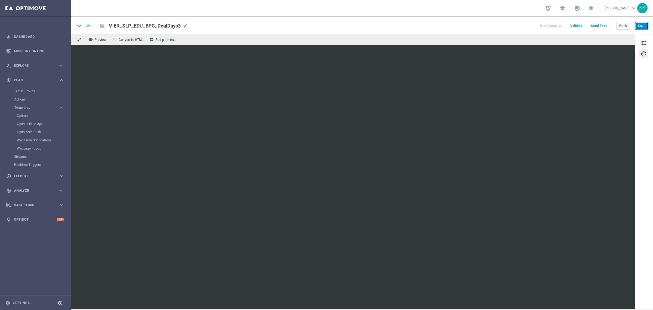
click at [642, 26] on button "Save" at bounding box center [641, 26] width 13 height 8
click at [601, 25] on button "Send Test" at bounding box center [599, 25] width 18 height 7
click at [602, 24] on button "Send Test" at bounding box center [599, 25] width 18 height 7
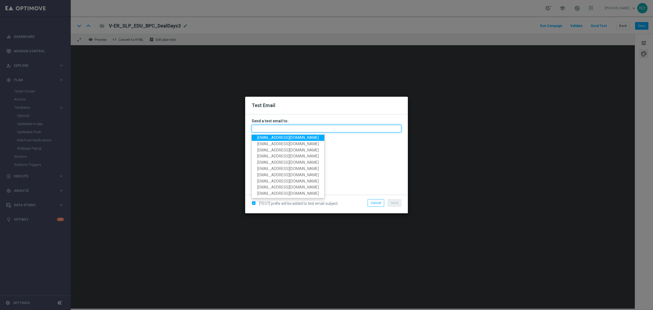
click at [266, 127] on input "text" at bounding box center [327, 129] width 150 height 8
paste input "neilyetts3-bkcy6@litmusemail.com"
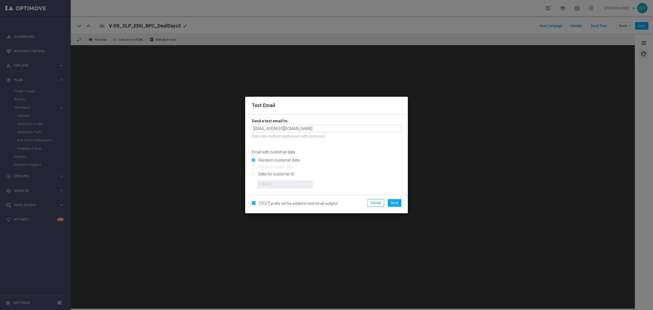
click at [360, 148] on div "Email with customer data" at bounding box center [327, 147] width 150 height 14
click at [251, 174] on form "Send a test email to: neilyetts3-bkcy6@litmusemail.com Separate multiple addres…" at bounding box center [326, 154] width 163 height 80
click at [252, 174] on input "Data for customer ID:" at bounding box center [327, 176] width 150 height 8
click at [265, 184] on input "text" at bounding box center [284, 184] width 55 height 8
paste input "10000006208"
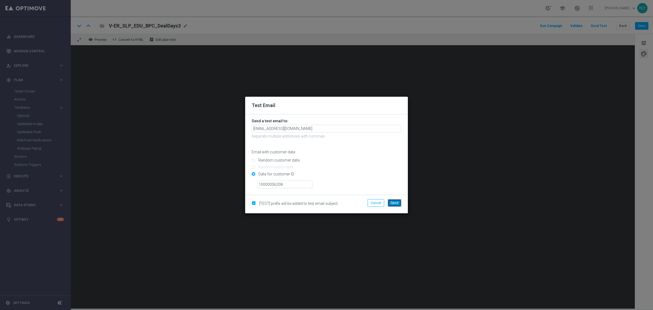
click at [396, 201] on span "Send" at bounding box center [395, 203] width 8 height 4
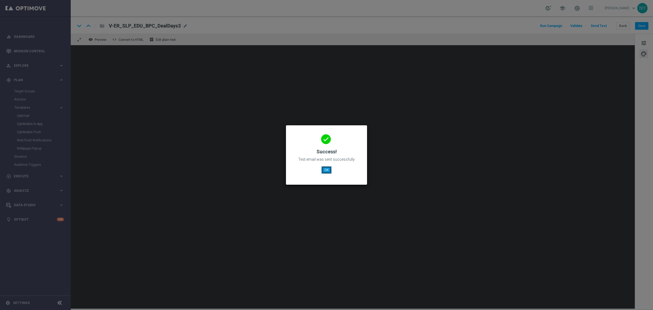
click at [325, 169] on button "OK" at bounding box center [326, 170] width 10 height 8
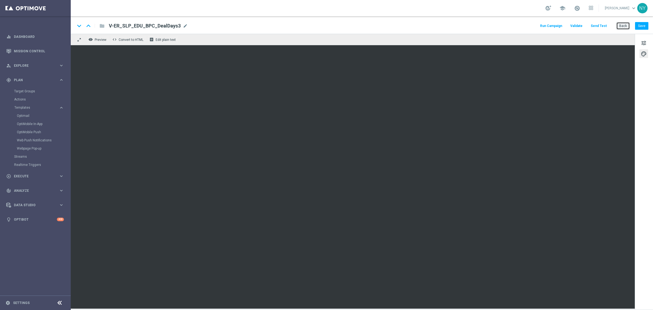
click at [624, 25] on button "Back" at bounding box center [624, 26] width 14 height 8
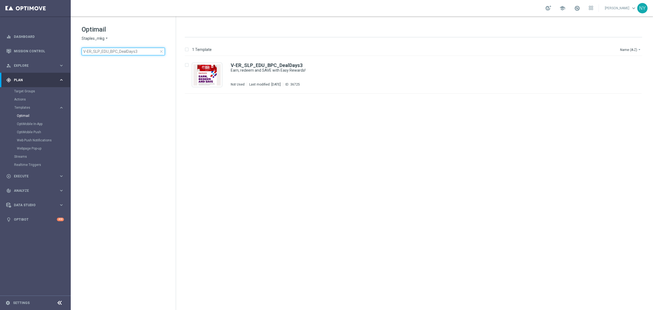
click at [141, 51] on input "V-ER_SLP_EDU_BPC_DealDays3" at bounding box center [123, 52] width 83 height 8
drag, startPoint x: 141, startPoint y: 51, endPoint x: 59, endPoint y: 50, distance: 82.2
click at [59, 50] on main "equalizer Dashboard Mission Control" at bounding box center [326, 155] width 653 height 310
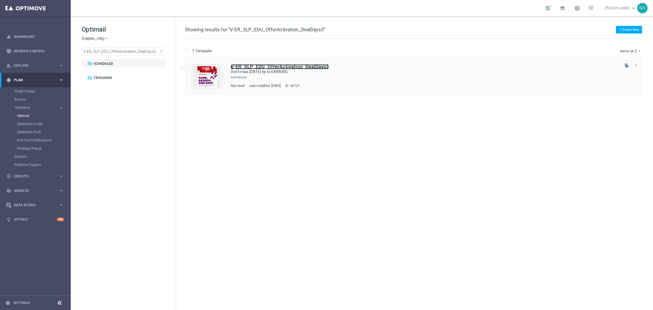
click at [296, 67] on b "V-ER_SLP_EDU_OfferActivation_DealDays3" at bounding box center [280, 67] width 98 height 6
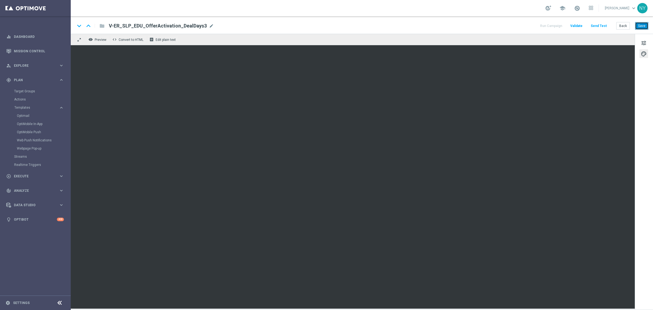
click at [644, 27] on button "Save" at bounding box center [641, 26] width 13 height 8
click at [598, 25] on button "Send Test" at bounding box center [599, 25] width 18 height 7
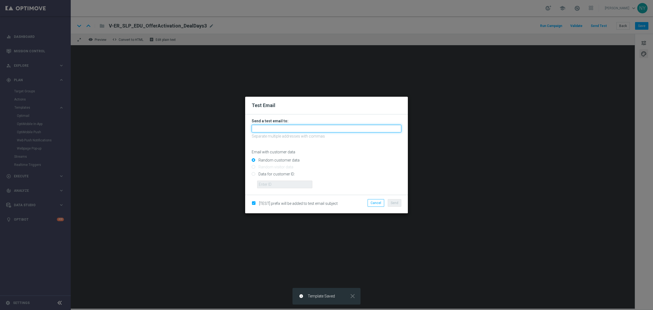
click at [259, 129] on input "text" at bounding box center [327, 129] width 150 height 8
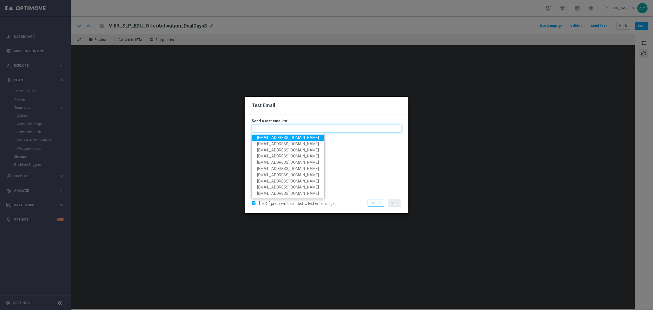
click at [270, 131] on input "text" at bounding box center [327, 129] width 150 height 8
paste input "neilyetts3-bkczs@litmusemail.com"
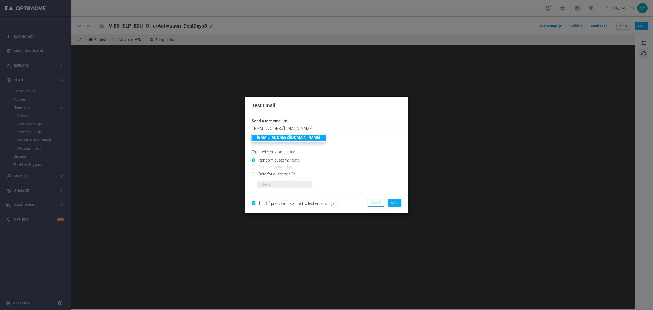
click at [253, 174] on input "Data for customer ID:" at bounding box center [327, 176] width 150 height 8
click at [262, 181] on input "text" at bounding box center [284, 184] width 55 height 8
click at [273, 185] on input "text" at bounding box center [284, 184] width 55 height 8
paste input "10000006208"
drag, startPoint x: 403, startPoint y: 201, endPoint x: 399, endPoint y: 203, distance: 4.3
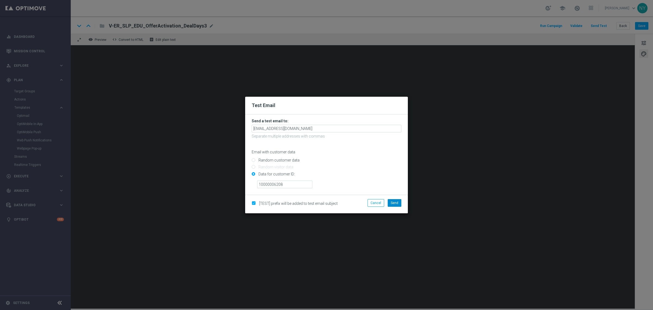
click at [401, 202] on div "Cancel Send" at bounding box center [379, 204] width 53 height 10
click at [399, 203] on button "Send" at bounding box center [395, 203] width 14 height 8
click at [392, 203] on span "Send" at bounding box center [395, 203] width 8 height 4
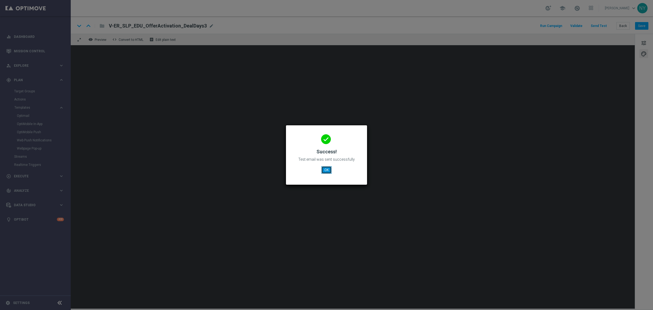
click at [321, 168] on button "OK" at bounding box center [326, 170] width 10 height 8
click at [323, 170] on button "OK" at bounding box center [326, 170] width 10 height 8
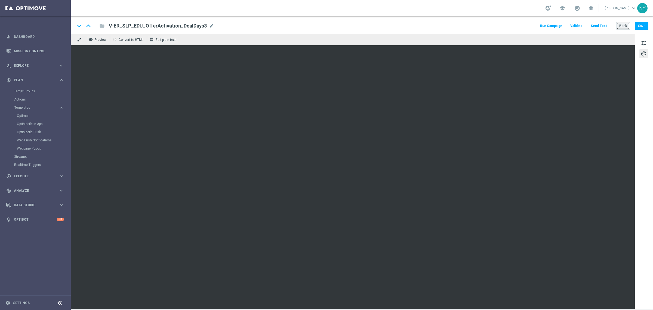
click at [621, 26] on button "Back" at bounding box center [624, 26] width 14 height 8
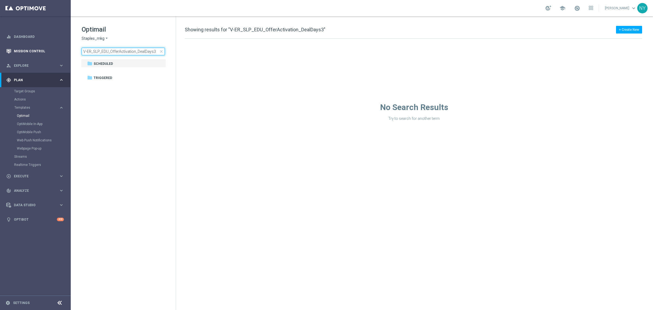
drag, startPoint x: 154, startPoint y: 52, endPoint x: 46, endPoint y: 51, distance: 108.1
click at [47, 51] on main "equalizer Dashboard Mission Control" at bounding box center [326, 155] width 653 height 310
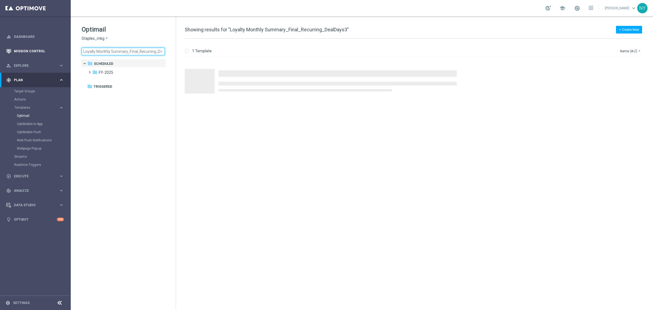
scroll to position [0, 13]
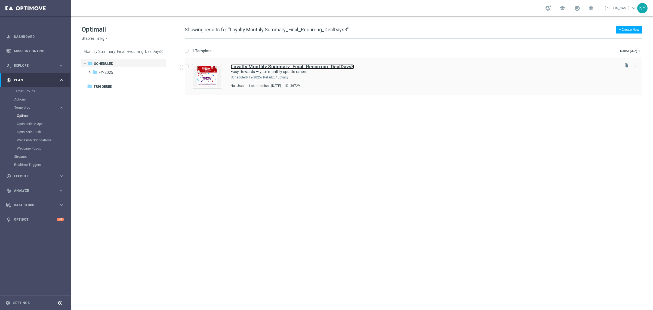
drag, startPoint x: 277, startPoint y: 66, endPoint x: 340, endPoint y: 90, distance: 67.3
click at [277, 66] on b "Loyalty Monthly Summary_Final_Recurring_DealDays3" at bounding box center [292, 67] width 123 height 6
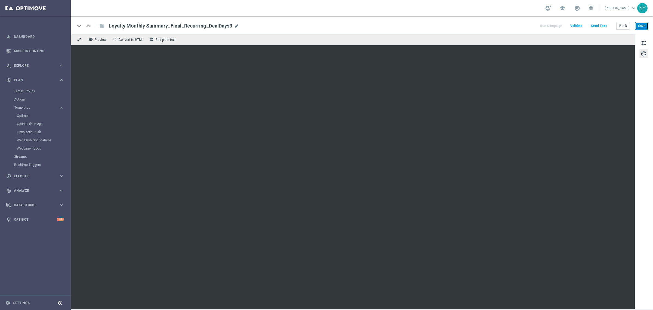
click at [640, 26] on button "Save" at bounding box center [641, 26] width 13 height 8
click at [601, 27] on button "Send Test" at bounding box center [599, 25] width 18 height 7
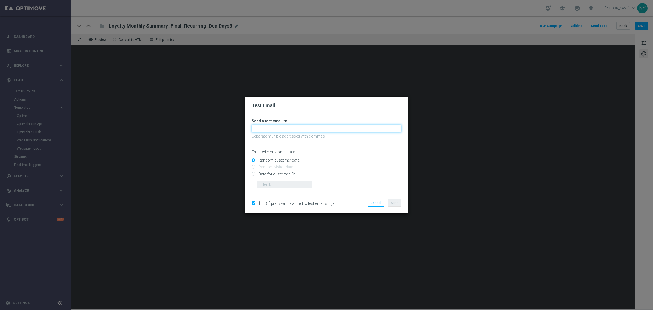
click at [266, 128] on input "text" at bounding box center [327, 129] width 150 height 8
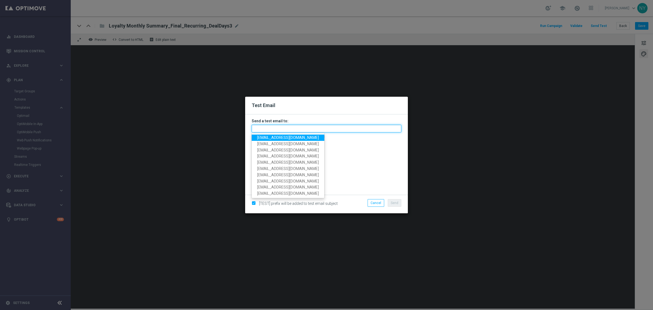
paste input "neilyetts3-bkd2o@litmusemail.com"
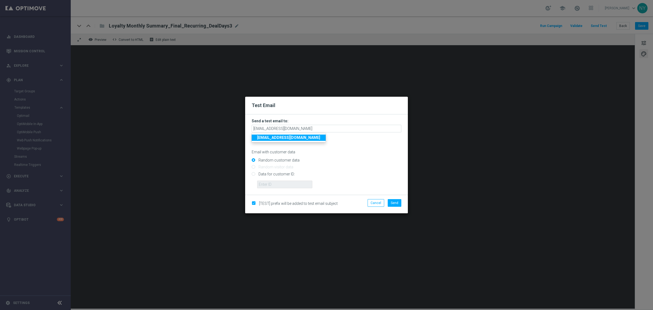
click at [252, 172] on input "Data for customer ID:" at bounding box center [327, 176] width 150 height 8
click at [280, 185] on input "text" at bounding box center [284, 184] width 55 height 8
paste input "10000006208"
click at [397, 203] on span "Send" at bounding box center [395, 203] width 8 height 4
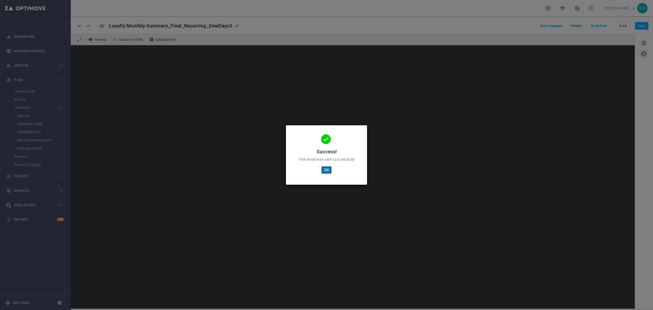
click at [326, 170] on button "OK" at bounding box center [326, 170] width 10 height 8
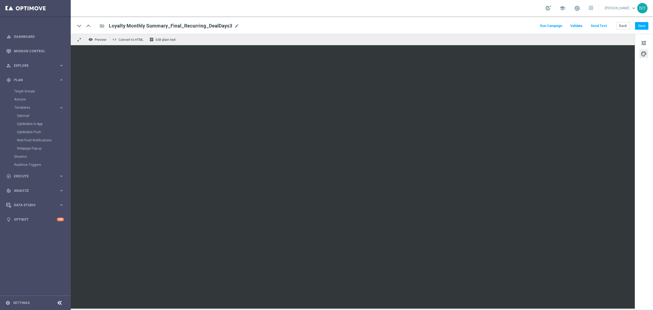
click at [642, 20] on div "keyboard_arrow_down keyboard_arrow_up folder Loyalty Monthly Summary_Final_Recu…" at bounding box center [362, 24] width 583 height 17
click at [641, 24] on button "Save" at bounding box center [641, 26] width 13 height 8
click at [596, 25] on button "Send Test" at bounding box center [599, 25] width 18 height 7
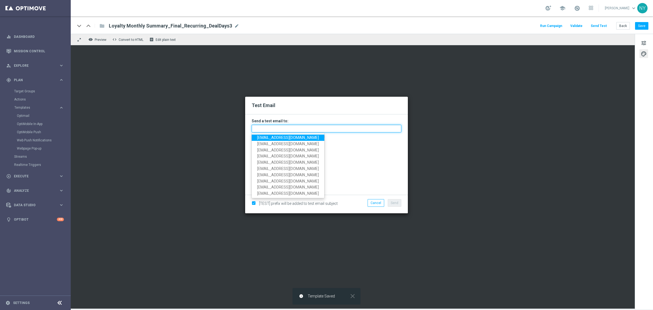
click at [277, 129] on input "text" at bounding box center [327, 129] width 150 height 8
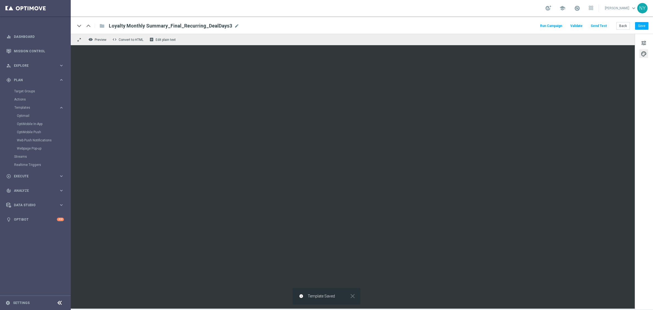
click at [600, 25] on button "Send Test" at bounding box center [599, 25] width 18 height 7
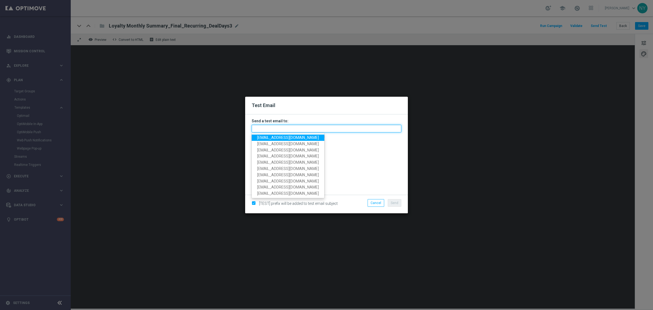
click at [268, 127] on input "text" at bounding box center [327, 129] width 150 height 8
click at [275, 128] on input "text" at bounding box center [327, 129] width 150 height 8
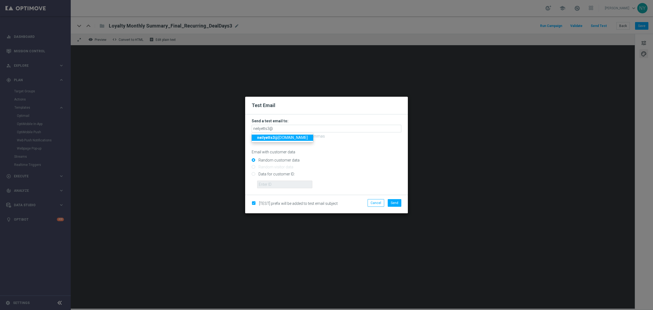
click at [280, 136] on span "neilyetts3@ litmusemail.com" at bounding box center [282, 137] width 51 height 4
click at [253, 172] on input "Data for customer ID:" at bounding box center [327, 176] width 150 height 8
click at [270, 182] on input "text" at bounding box center [284, 184] width 55 height 8
paste input "10000006208"
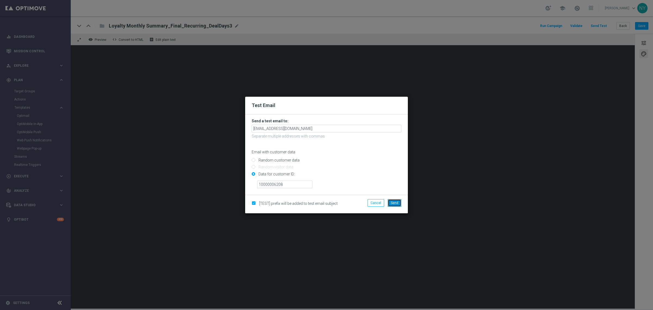
click at [398, 202] on span "Send" at bounding box center [395, 203] width 8 height 4
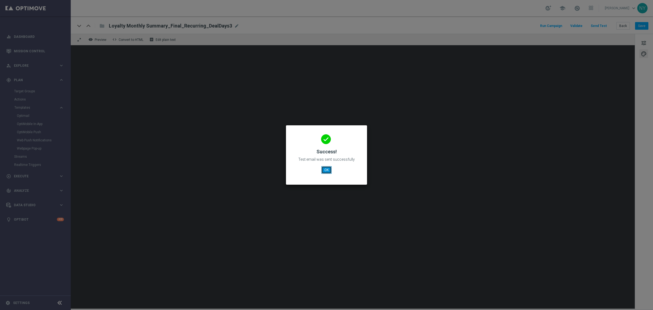
click at [331, 171] on button "OK" at bounding box center [326, 170] width 10 height 8
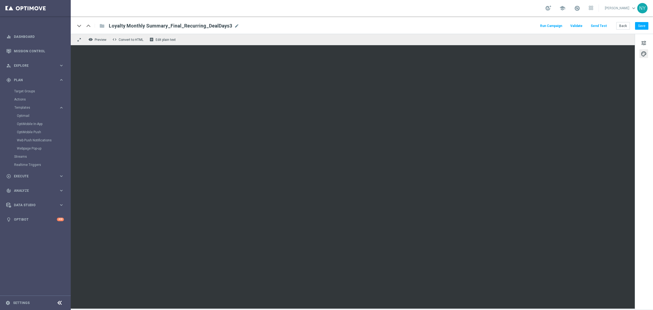
click at [600, 25] on button "Send Test" at bounding box center [599, 25] width 18 height 7
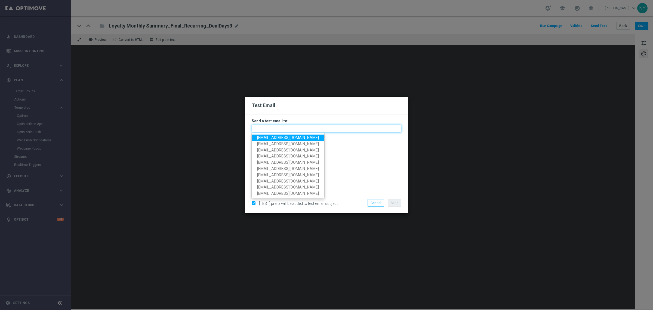
click at [259, 128] on input "text" at bounding box center [327, 129] width 150 height 8
paste input "neilyetts3-bkd2o@litmusemail.com"
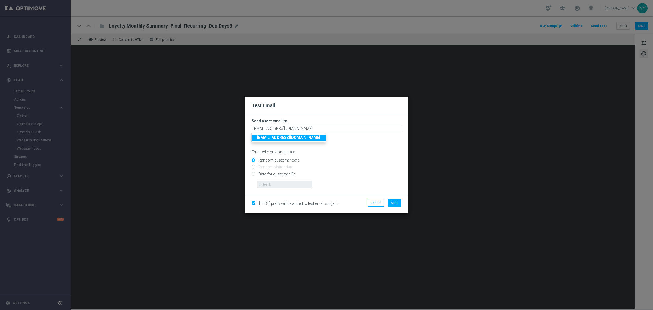
drag, startPoint x: 359, startPoint y: 157, endPoint x: 338, endPoint y: 158, distance: 21.2
click at [359, 157] on div "Random customer data" at bounding box center [327, 159] width 150 height 7
drag, startPoint x: 254, startPoint y: 173, endPoint x: 250, endPoint y: 174, distance: 3.8
click at [254, 174] on input "Data for customer ID:" at bounding box center [327, 176] width 150 height 8
click at [279, 187] on input "text" at bounding box center [284, 184] width 55 height 8
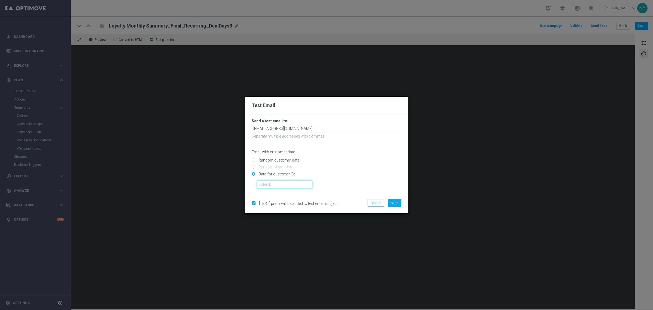
paste input "10000006208"
click at [396, 201] on span "Send" at bounding box center [395, 203] width 8 height 4
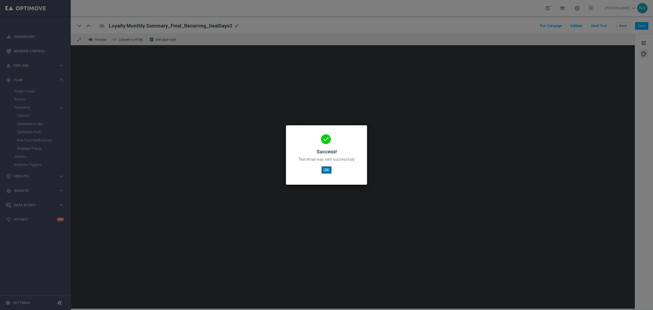
click at [332, 167] on button "OK" at bounding box center [326, 170] width 10 height 8
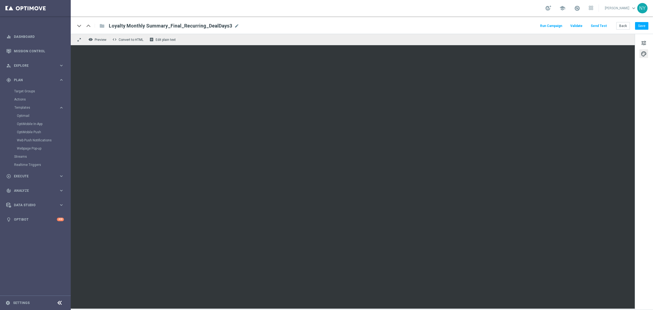
click at [602, 24] on button "Send Test" at bounding box center [599, 25] width 18 height 7
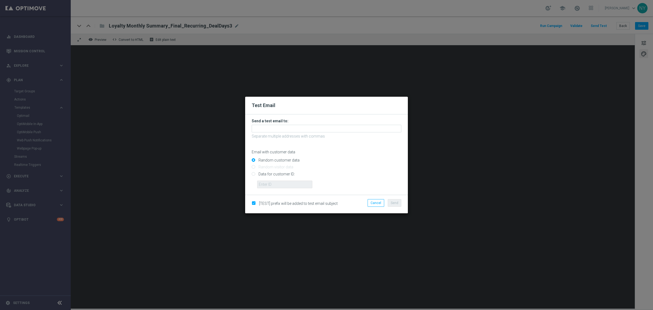
click at [407, 197] on modal-container "Test Email Send a test email to: Separate multiple addresses with commas Email …" at bounding box center [326, 155] width 653 height 310
click at [384, 205] on li "Cancel" at bounding box center [375, 203] width 19 height 8
click at [380, 203] on button "Cancel" at bounding box center [376, 203] width 17 height 8
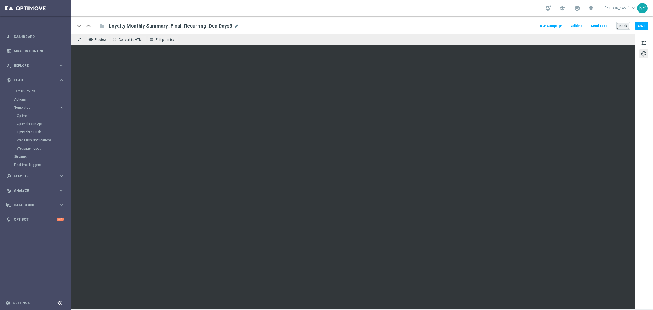
click at [622, 24] on button "Back" at bounding box center [624, 26] width 14 height 8
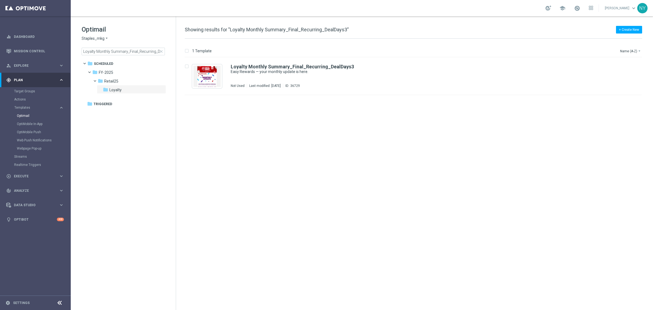
click at [161, 50] on span "close" at bounding box center [161, 51] width 4 height 4
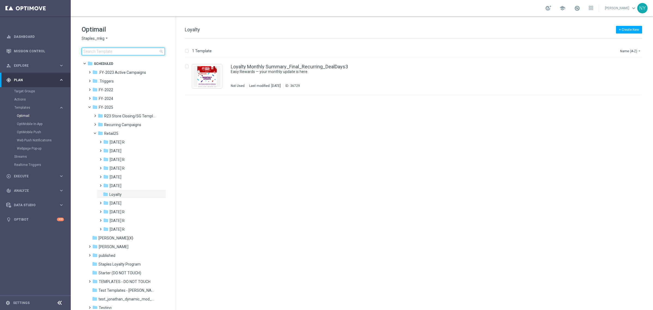
click at [125, 49] on input at bounding box center [123, 52] width 83 height 8
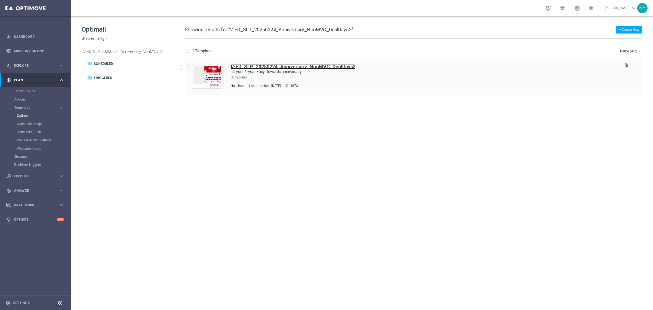
click at [290, 67] on b "V-ED_SLP_20250224_Anniversary_NonMVC_DealDays3" at bounding box center [293, 67] width 125 height 6
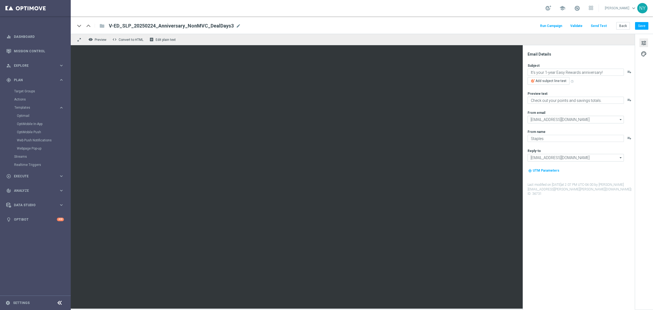
click at [605, 22] on div "keyboard_arrow_down keyboard_arrow_up folder V-ED_SLP_20250224_Anniversary_NonM…" at bounding box center [362, 24] width 583 height 17
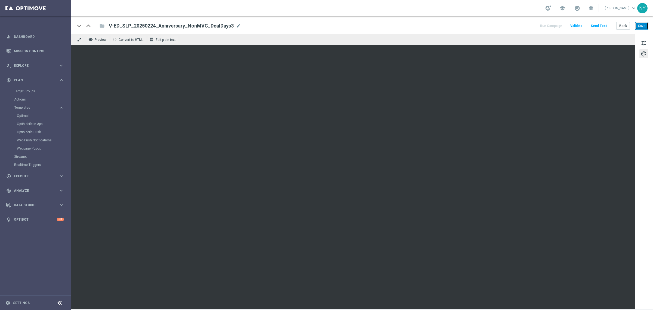
click at [643, 24] on button "Save" at bounding box center [641, 26] width 13 height 8
click at [602, 24] on button "Send Test" at bounding box center [599, 25] width 18 height 7
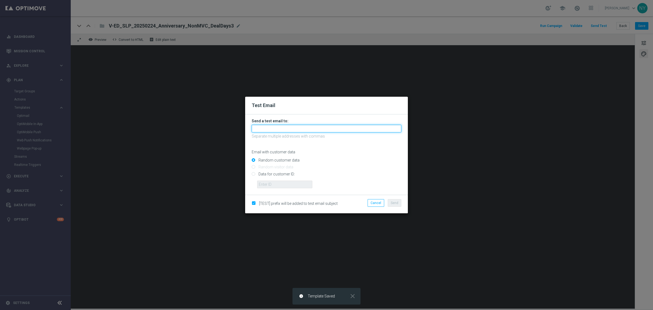
click at [269, 128] on input "text" at bounding box center [327, 129] width 150 height 8
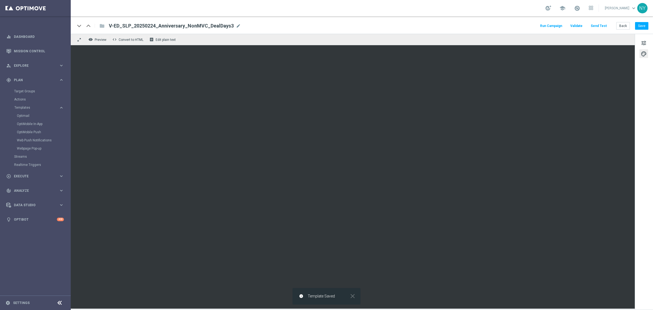
click at [599, 24] on button "Send Test" at bounding box center [599, 25] width 18 height 7
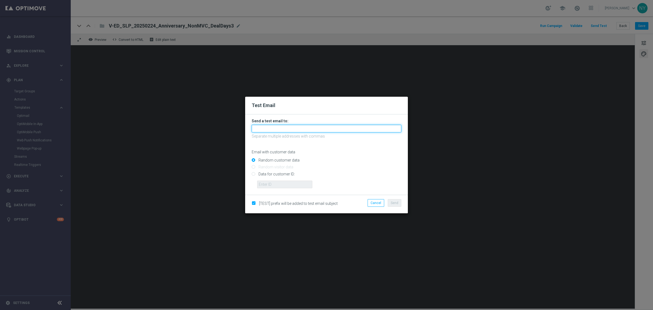
click at [265, 130] on input "text" at bounding box center [327, 129] width 150 height 8
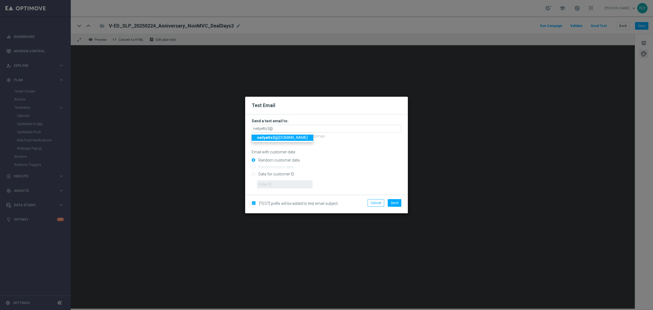
click at [283, 138] on span "neilyetts3@ litmusemail.com" at bounding box center [282, 137] width 51 height 4
click at [253, 174] on input "Data for customer ID:" at bounding box center [327, 176] width 150 height 8
click at [270, 186] on input "text" at bounding box center [284, 184] width 55 height 8
click at [281, 184] on input "text" at bounding box center [284, 184] width 55 height 8
paste input "10000006208"
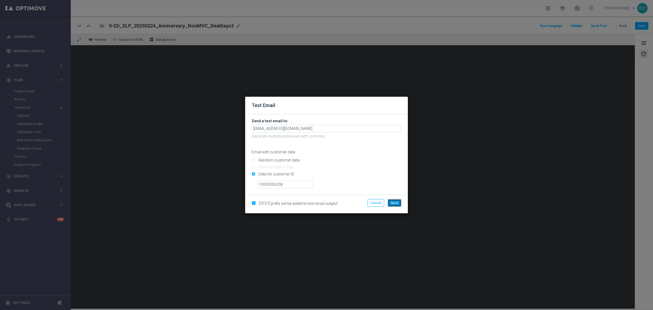
click at [397, 203] on span "Send" at bounding box center [395, 203] width 8 height 4
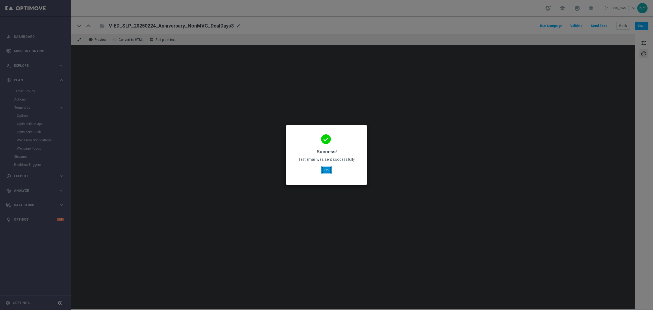
click at [326, 168] on button "OK" at bounding box center [326, 170] width 10 height 8
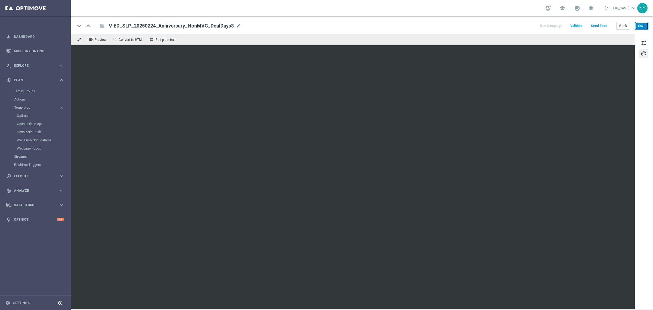
click at [638, 26] on button "Save" at bounding box center [641, 26] width 13 height 8
click at [596, 26] on button "Send Test" at bounding box center [599, 25] width 18 height 7
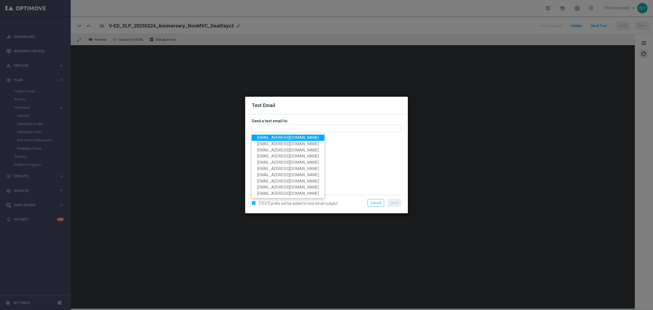
click at [278, 130] on input "text" at bounding box center [327, 129] width 150 height 8
click at [280, 137] on span "[EMAIL_ADDRESS][DOMAIN_NAME]" at bounding box center [288, 137] width 62 height 4
type input "[EMAIL_ADDRESS][DOMAIN_NAME]"
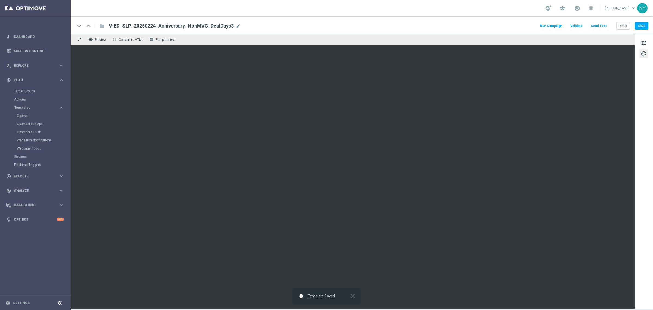
click at [604, 25] on button "Send Test" at bounding box center [599, 25] width 18 height 7
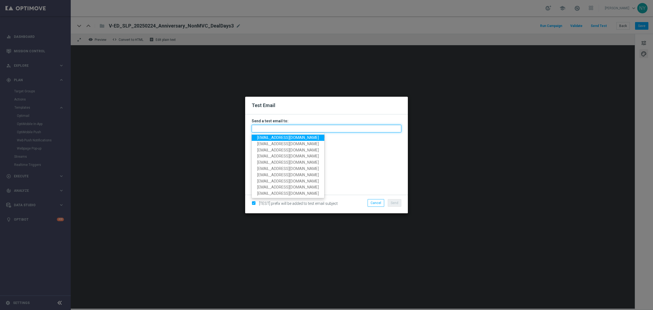
click at [278, 131] on input "text" at bounding box center [327, 129] width 150 height 8
click at [280, 130] on input "text" at bounding box center [327, 129] width 150 height 8
paste input "neilyetts3-bkmqk@litmusemail.com"
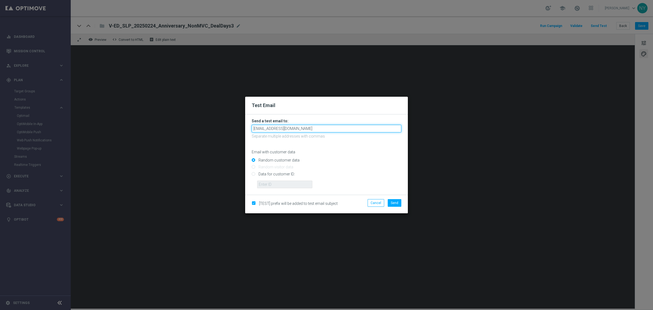
type input "neilyetts3-bkmqk@litmusemail.com"
click at [254, 172] on input "Data for customer ID:" at bounding box center [327, 176] width 150 height 8
radio input "true"
click at [272, 183] on input "text" at bounding box center [284, 184] width 55 height 8
paste input "10000006208"
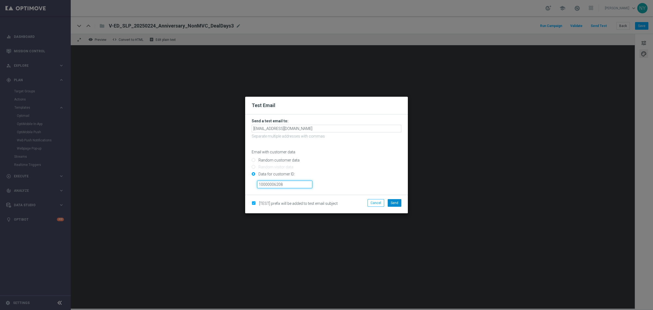
type input "10000006208"
click at [393, 203] on span "Send" at bounding box center [395, 203] width 8 height 4
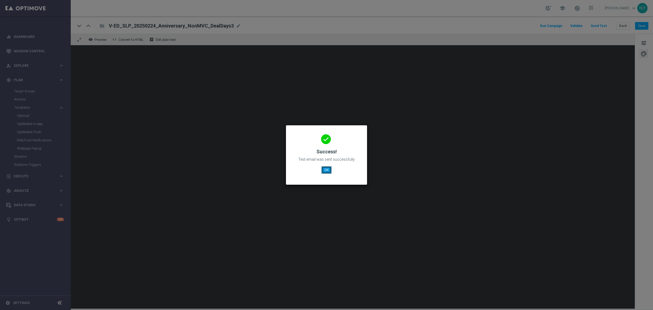
click at [331, 168] on button "OK" at bounding box center [326, 170] width 10 height 8
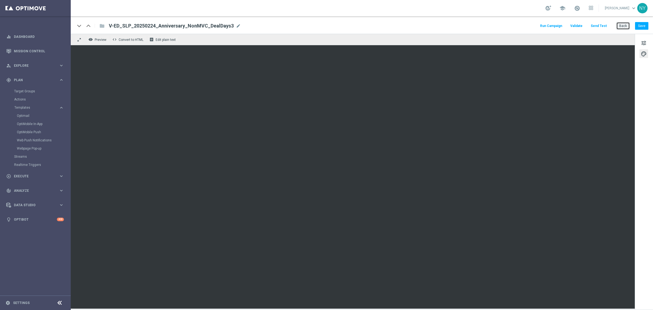
click at [626, 25] on button "Back" at bounding box center [624, 26] width 14 height 8
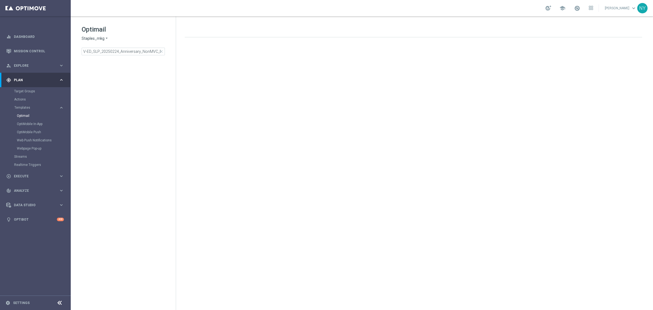
click at [161, 51] on span "close" at bounding box center [161, 51] width 4 height 4
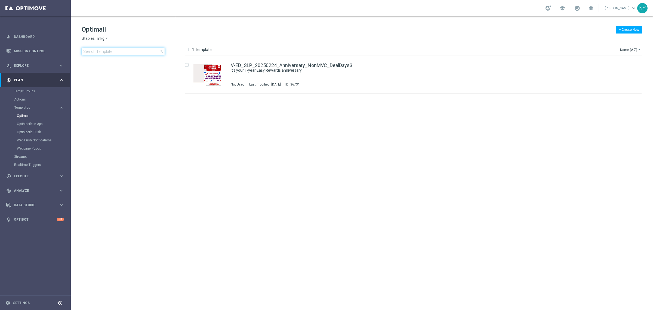
click at [122, 51] on input at bounding box center [123, 52] width 83 height 8
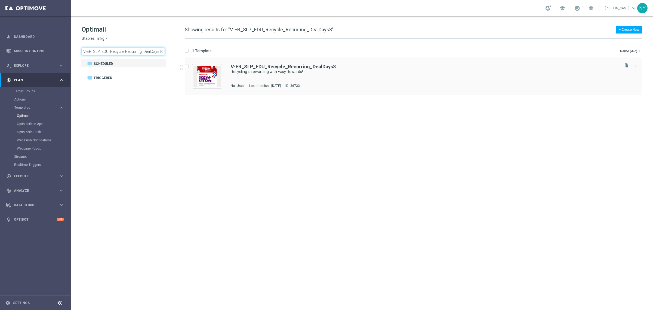
type input "V-ER_SLP_EDU_Recycle_Recurring_DealDays3"
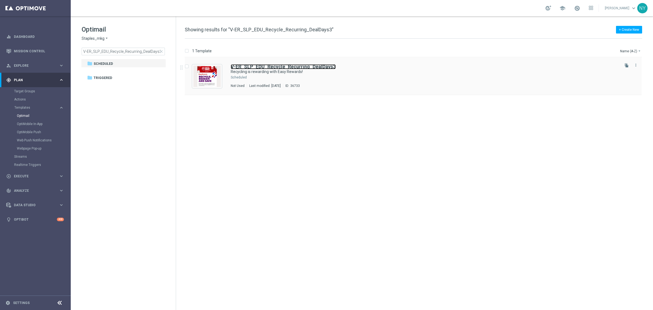
click at [295, 68] on b "V-ER_SLP_EDU_Recycle_Recurring_DealDays3" at bounding box center [283, 67] width 105 height 6
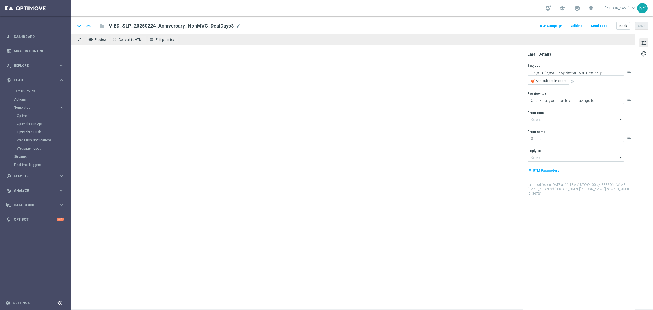
type input "[EMAIL_ADDRESS][DOMAIN_NAME]"
type textarea "Recycling is rewarding with Easy Rewards!"
type textarea "Earn points today, next month and beyond."
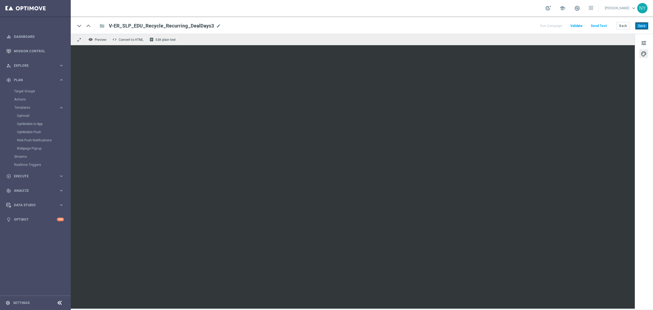
click at [644, 27] on button "Save" at bounding box center [641, 26] width 13 height 8
click at [600, 24] on button "Send Test" at bounding box center [599, 25] width 18 height 7
click at [599, 24] on button "Send Test" at bounding box center [599, 25] width 18 height 7
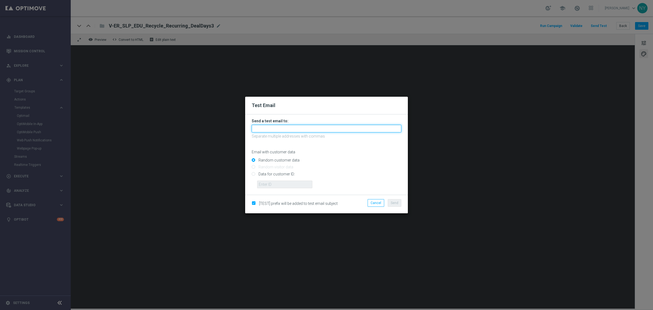
click at [266, 129] on input "text" at bounding box center [327, 129] width 150 height 8
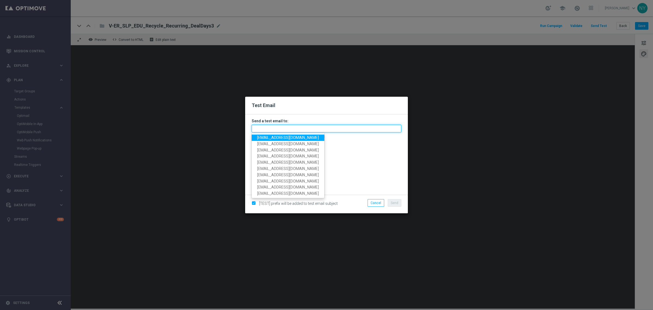
click at [262, 129] on input "text" at bounding box center [327, 129] width 150 height 8
paste input "neilyetts3-bkd5r@litmusemail.com"
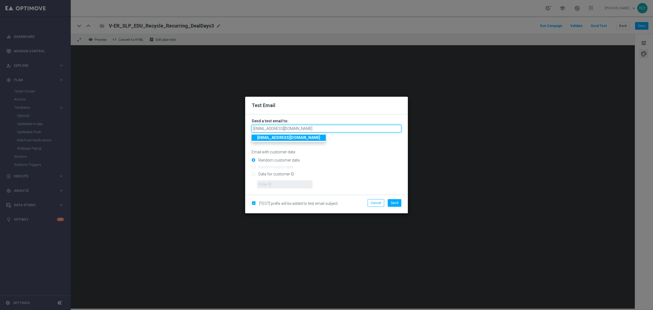
type input "neilyetts3-bkd5r@litmusemail.com"
click at [254, 174] on input "Data for customer ID:" at bounding box center [327, 176] width 150 height 8
radio input "true"
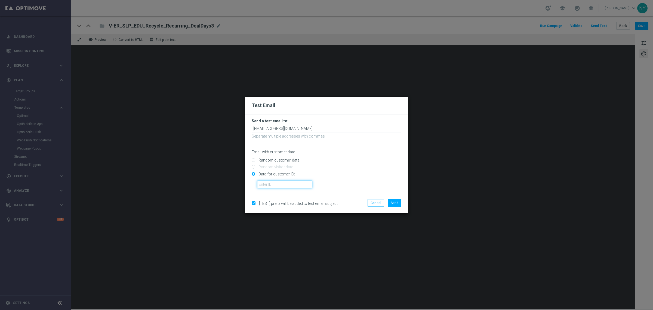
click at [261, 180] on input "text" at bounding box center [284, 184] width 55 height 8
click at [284, 183] on input "text" at bounding box center [284, 184] width 55 height 8
paste input "10000006208"
type input "10000006208"
click at [394, 201] on span "Send" at bounding box center [395, 203] width 8 height 4
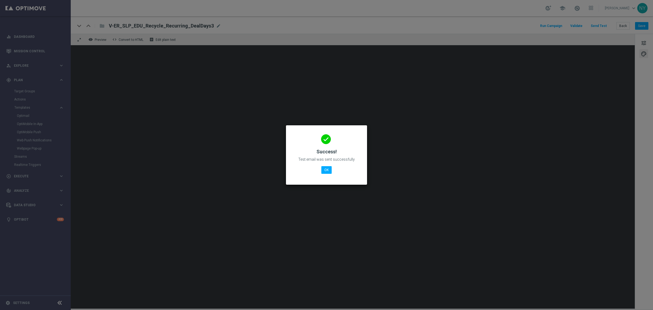
click at [591, 250] on modal-container "done Success! Test email was sent successfully OK" at bounding box center [326, 155] width 653 height 310
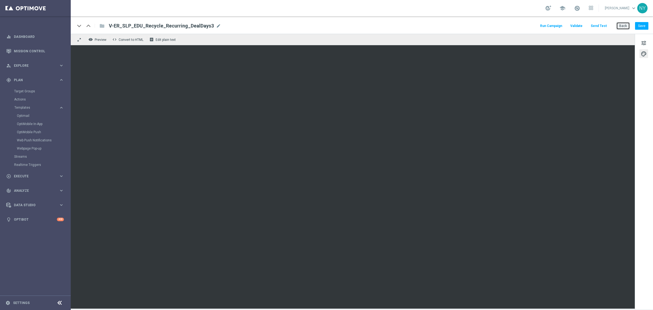
click at [623, 26] on button "Back" at bounding box center [624, 26] width 14 height 8
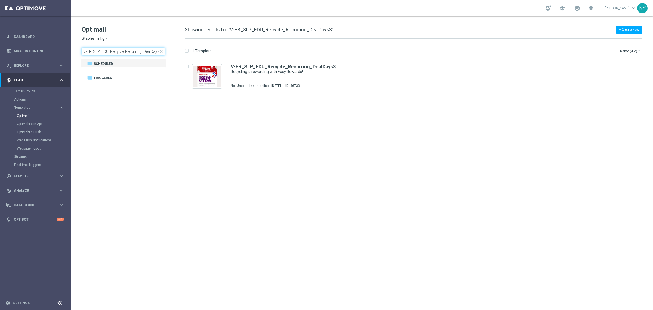
click at [164, 52] on input "V-ER_SLP_EDU_Recycle_Recurring_DealDays3" at bounding box center [123, 52] width 83 height 8
click at [160, 52] on span "close" at bounding box center [161, 51] width 4 height 4
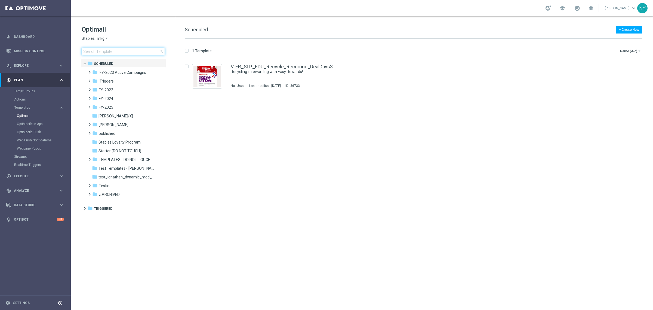
click at [111, 52] on input at bounding box center [123, 52] width 83 height 8
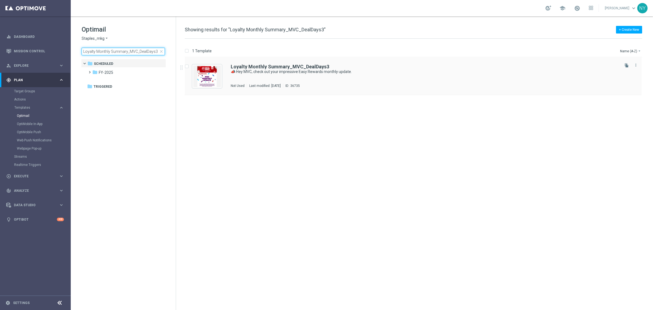
type input "Loyalty Monthly Summary_MVC_DealDays3"
click at [285, 65] on b "Loyalty Monthly Summary_MVC_DealDays3" at bounding box center [280, 67] width 99 height 6
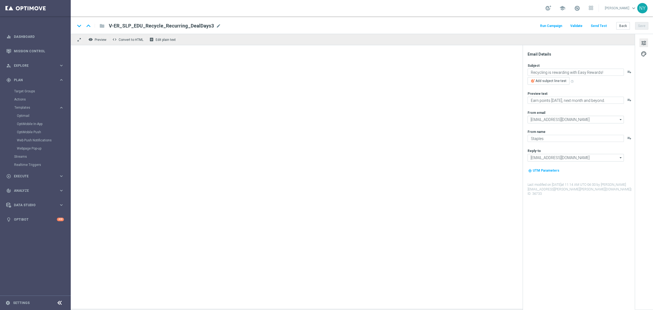
type textarea "📣 Hey MVC, check out your impressive Easy Rewards monthly update."
type textarea "See what you’ve earned and get ready to redeem your points."
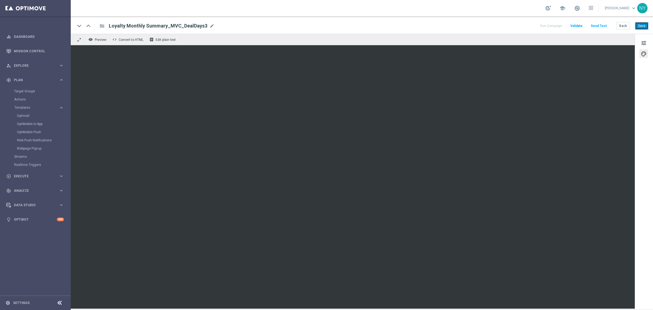
click at [640, 24] on button "Save" at bounding box center [641, 26] width 13 height 8
click at [600, 25] on button "Send Test" at bounding box center [599, 25] width 18 height 7
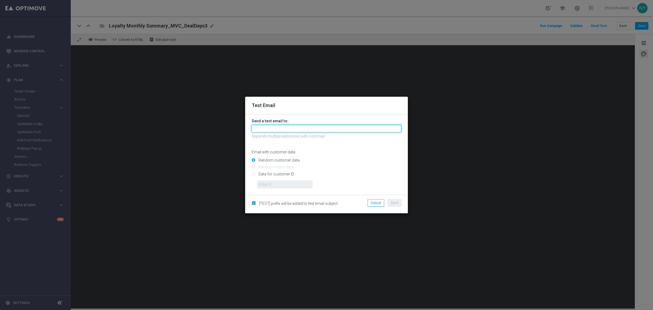
click at [272, 125] on input "text" at bounding box center [327, 129] width 150 height 8
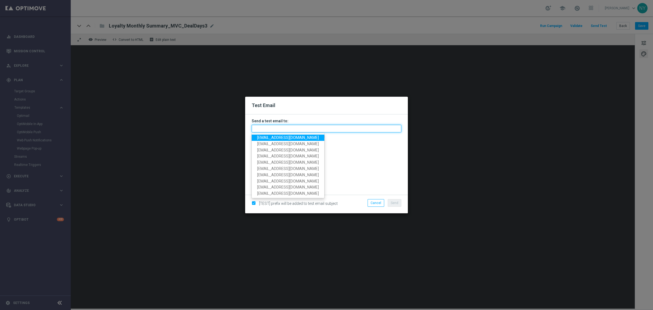
paste input "neilyetts3-bkd9e@litmusemail.com"
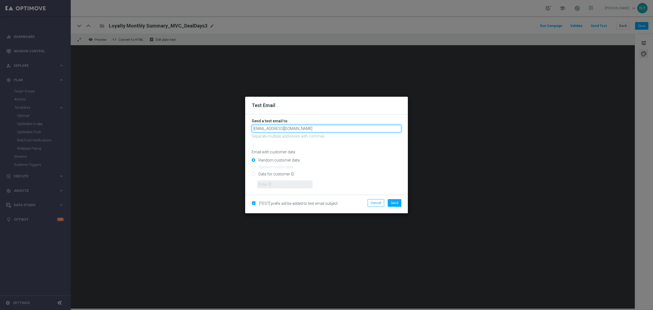
type input "neilyetts3-bkd9e@litmusemail.com"
click at [254, 173] on input "Data for customer ID:" at bounding box center [327, 176] width 150 height 8
radio input "true"
click at [274, 183] on input "text" at bounding box center [284, 184] width 55 height 8
paste input "10000006208"
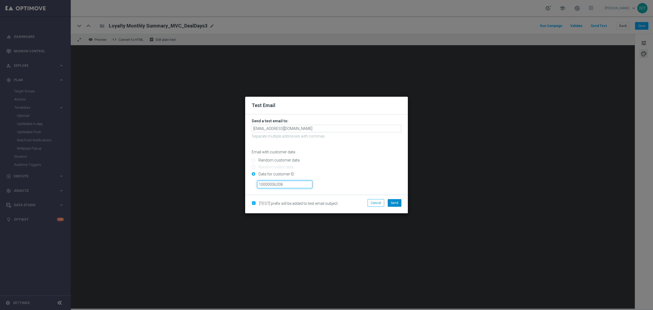
type input "10000006208"
click at [397, 204] on span "Send" at bounding box center [395, 203] width 8 height 4
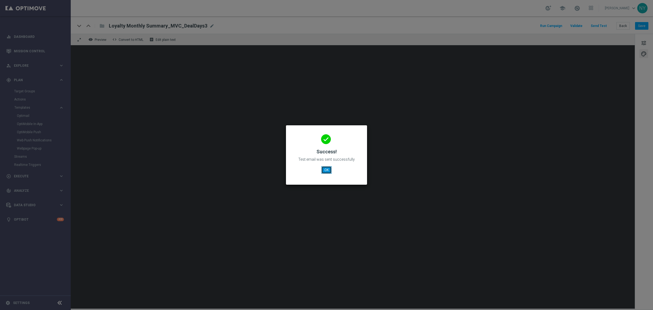
click at [328, 170] on button "OK" at bounding box center [326, 170] width 10 height 8
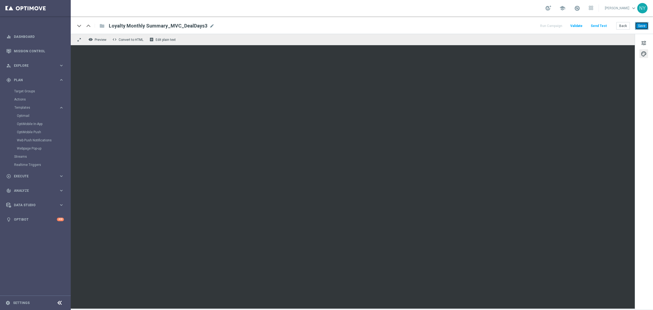
click at [639, 27] on button "Save" at bounding box center [641, 26] width 13 height 8
click at [594, 24] on button "Send Test" at bounding box center [599, 25] width 18 height 7
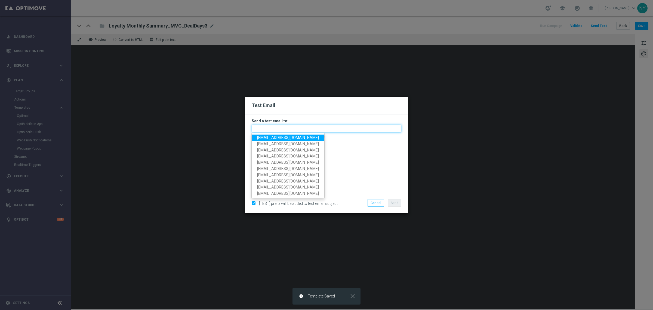
click at [276, 128] on input "text" at bounding box center [327, 129] width 150 height 8
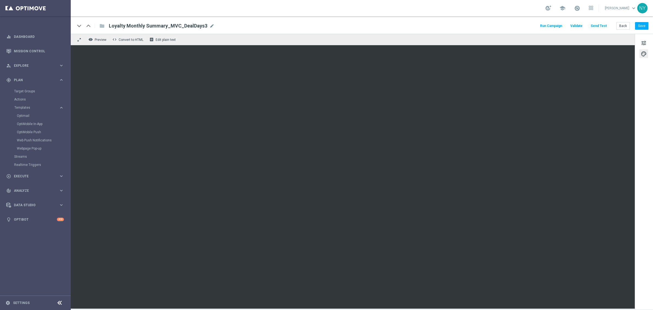
click at [603, 25] on button "Send Test" at bounding box center [599, 25] width 18 height 7
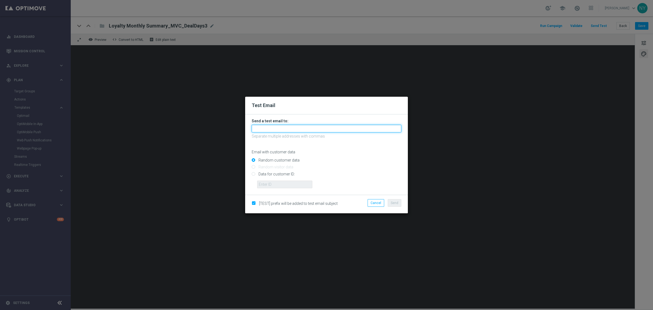
click at [265, 127] on input "text" at bounding box center [327, 129] width 150 height 8
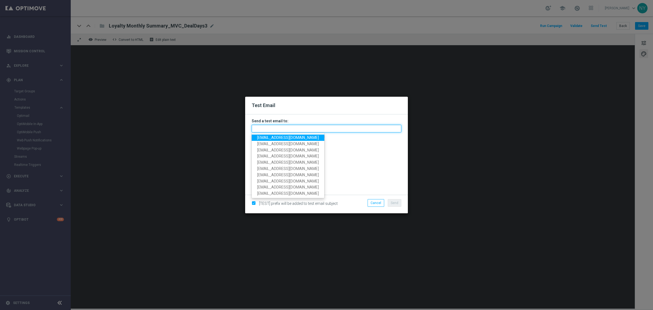
paste input "neilyetts3-bkd9e@litmusemail.com"
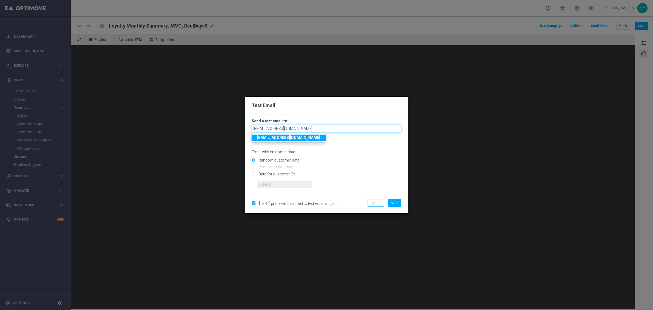
type input "neilyetts3-bkd9e@litmusemail.com"
click at [255, 174] on input "Data for customer ID:" at bounding box center [327, 176] width 150 height 8
radio input "true"
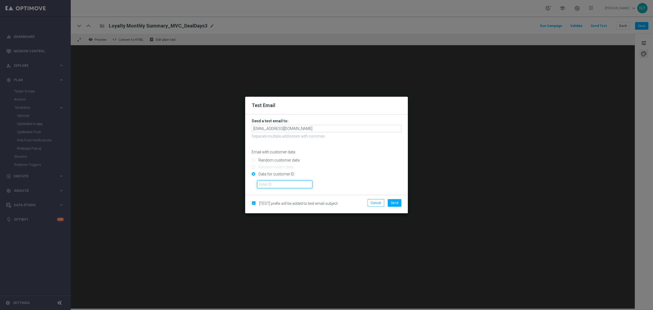
click at [261, 183] on input "text" at bounding box center [284, 184] width 55 height 8
click at [271, 182] on input "text" at bounding box center [284, 184] width 55 height 8
paste input "10000006208"
type input "10000006208"
click at [394, 201] on span "Send" at bounding box center [395, 203] width 8 height 4
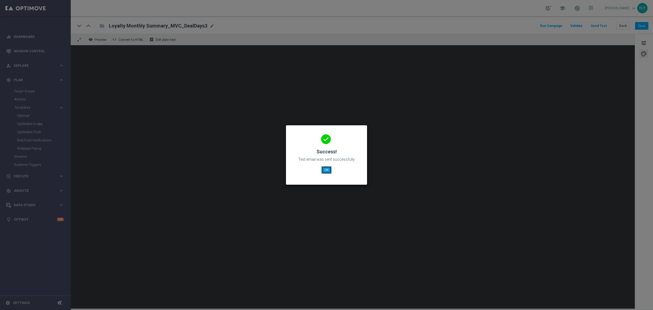
click at [323, 168] on button "OK" at bounding box center [326, 170] width 10 height 8
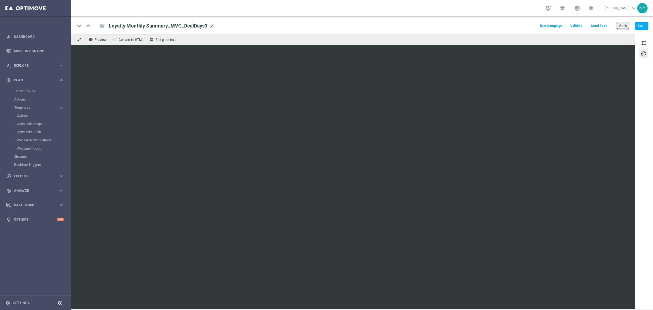
click at [625, 25] on button "Back" at bounding box center [624, 26] width 14 height 8
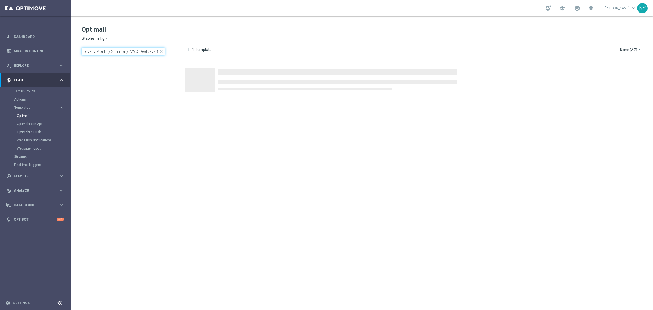
drag, startPoint x: 157, startPoint y: 52, endPoint x: -2, endPoint y: 52, distance: 158.4
click at [0, 52] on html "equalizer Dashboard Mission Control" at bounding box center [326, 155] width 653 height 310
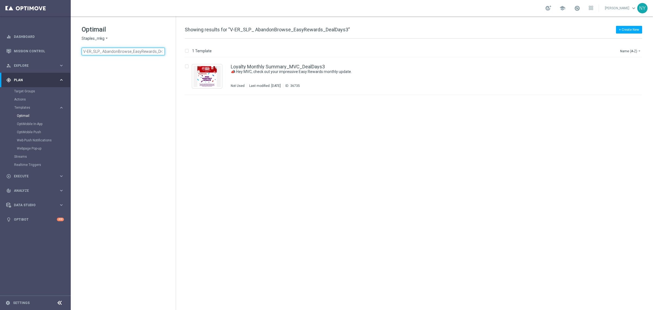
scroll to position [0, 13]
type input "V-ER_SLP_ AbandonBrowse_EasyRewards_DealDays3"
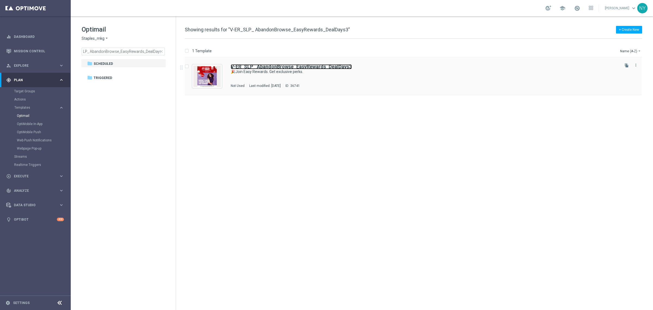
drag, startPoint x: 304, startPoint y: 67, endPoint x: 316, endPoint y: 68, distance: 11.8
click at [304, 67] on b "V-ER_SLP_ AbandonBrowse_EasyRewards_DealDays3" at bounding box center [291, 67] width 121 height 6
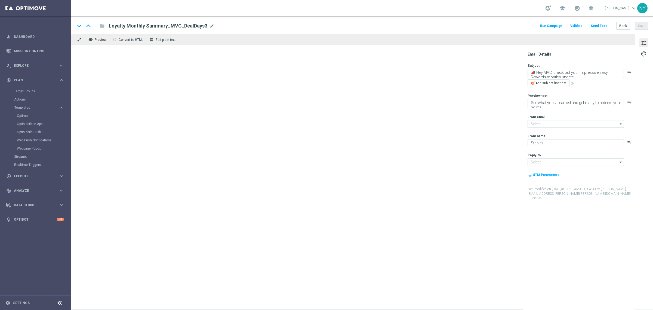
type input "[EMAIL_ADDRESS][DOMAIN_NAME]"
type textarea "🎉Join Easy Rewards. Get exclusive perks."
type textarea "Yup, it really is that easy."
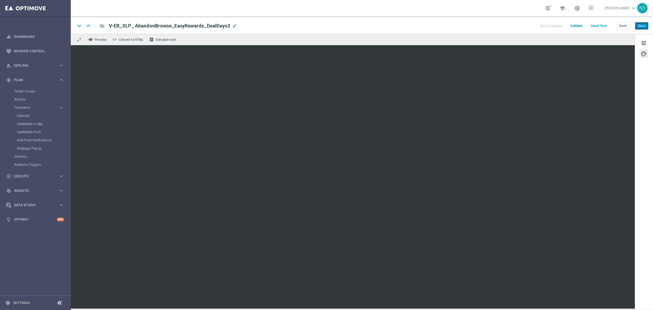
click at [641, 25] on button "Save" at bounding box center [641, 26] width 13 height 8
click at [597, 24] on button "Send Test" at bounding box center [599, 25] width 18 height 7
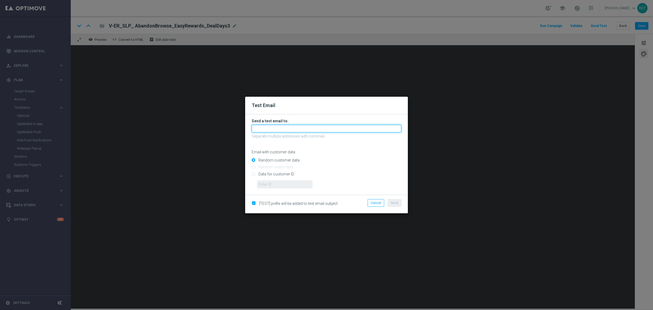
click at [268, 128] on input "text" at bounding box center [327, 129] width 150 height 8
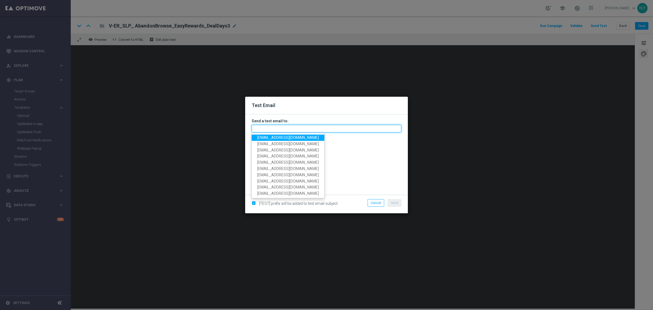
paste input "neilyetts3-bkdxa@litmusemail.com"
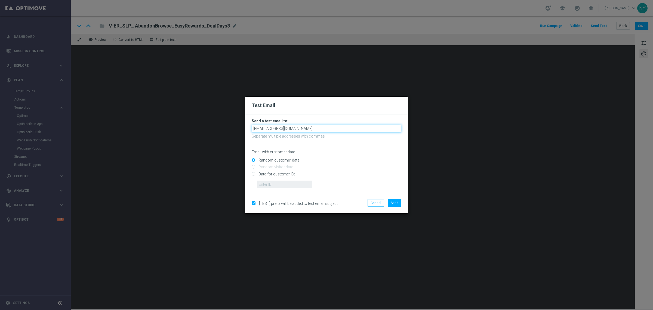
type input "neilyetts3-bkdxa@litmusemail.com"
click at [254, 172] on input "Data for customer ID:" at bounding box center [327, 176] width 150 height 8
radio input "true"
click at [265, 183] on input "text" at bounding box center [284, 184] width 55 height 8
click at [272, 185] on input "text" at bounding box center [284, 184] width 55 height 8
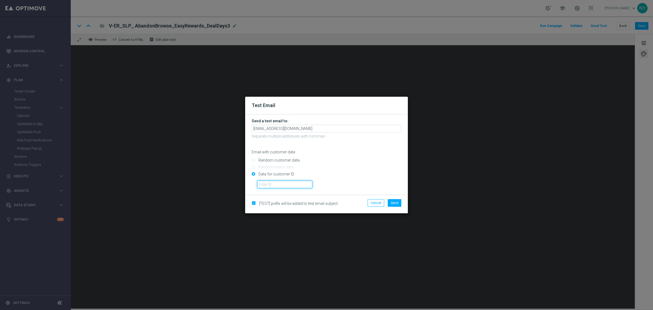
paste input "10000006208"
type input "10000006208"
click at [397, 201] on span "Send" at bounding box center [395, 203] width 8 height 4
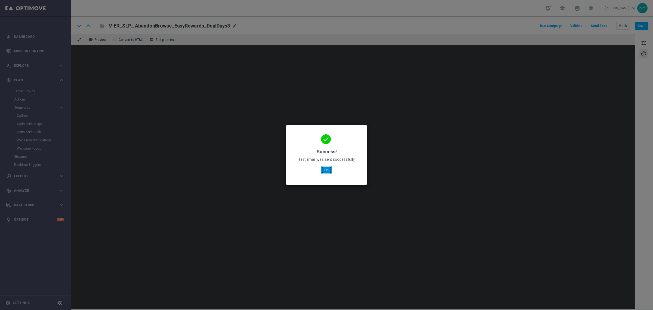
click at [325, 170] on button "OK" at bounding box center [326, 170] width 10 height 8
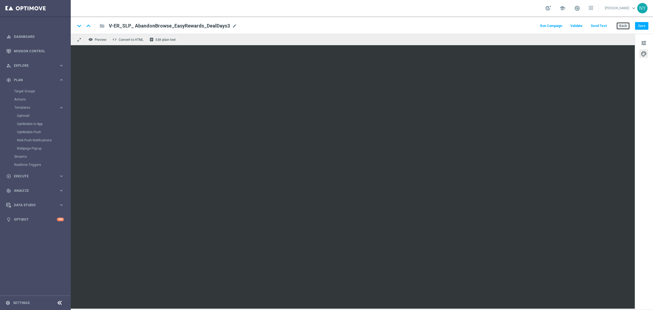
click at [628, 26] on button "Back" at bounding box center [624, 26] width 14 height 8
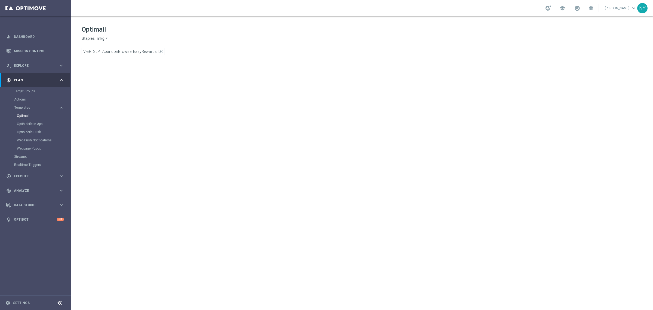
click at [161, 52] on span "close" at bounding box center [161, 51] width 4 height 4
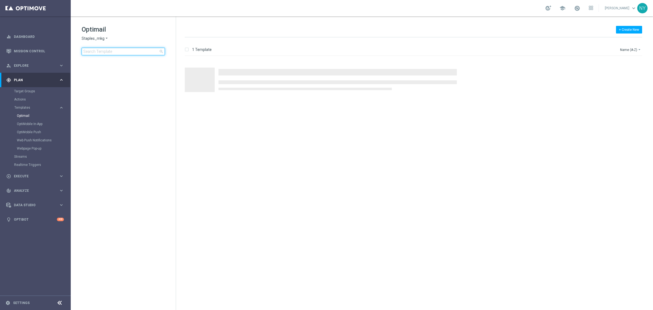
click at [136, 53] on input at bounding box center [123, 52] width 83 height 8
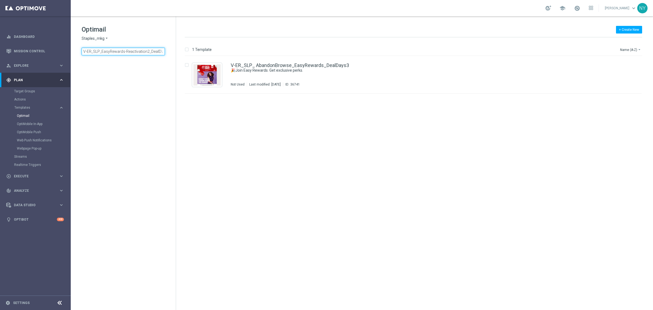
scroll to position [0, 6]
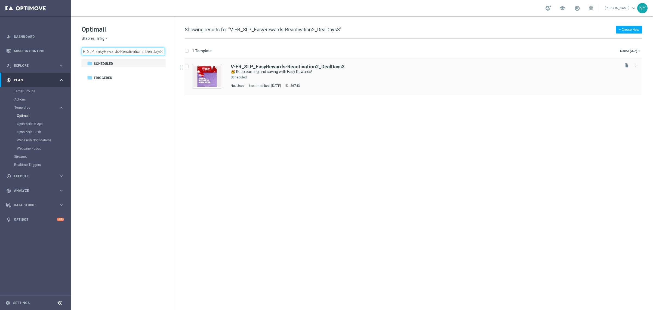
type input "V-ER_SLP_EasyRewards-Reactivation2_DealDays3"
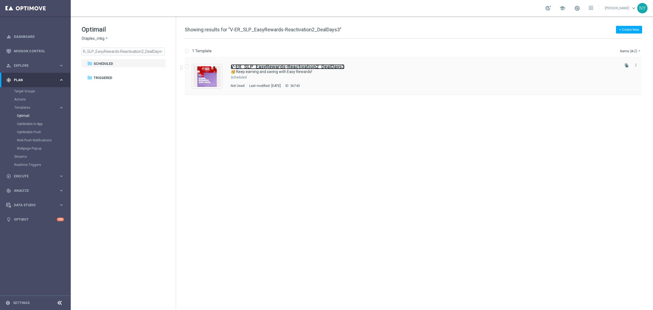
click at [299, 67] on b "V-ER_SLP_EasyRewards-Reactivation2_DealDays3" at bounding box center [288, 67] width 114 height 6
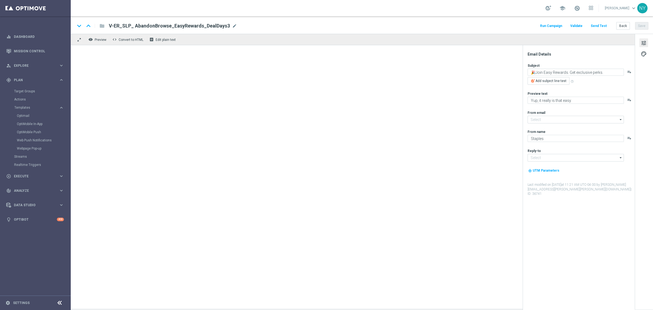
type input "[EMAIL_ADDRESS][DOMAIN_NAME]"
type textarea "🥳 Keep earning and saving with Easy Rewards!"
type textarea "Check out your exclusive perks."
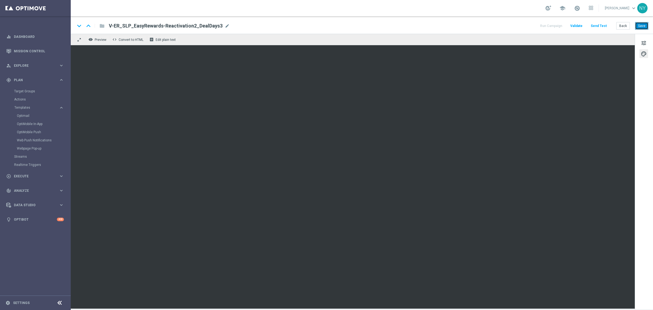
click at [645, 24] on button "Save" at bounding box center [641, 26] width 13 height 8
click at [601, 26] on button "Send Test" at bounding box center [599, 25] width 18 height 7
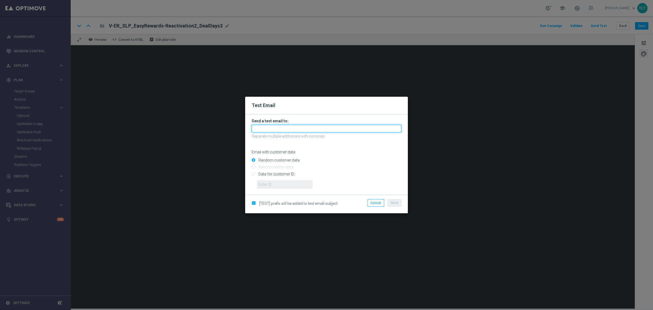
click at [278, 129] on input "text" at bounding box center [327, 129] width 150 height 8
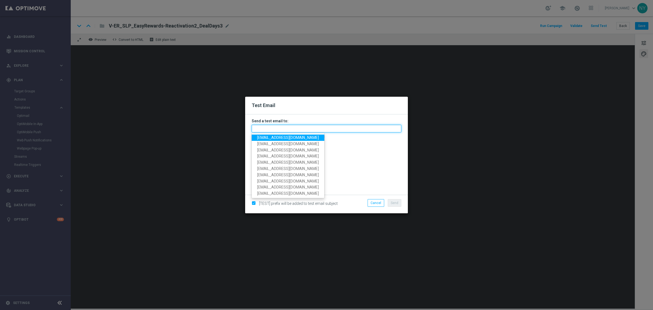
paste input "neilyetts3-bkdz1@litmusemail.com"
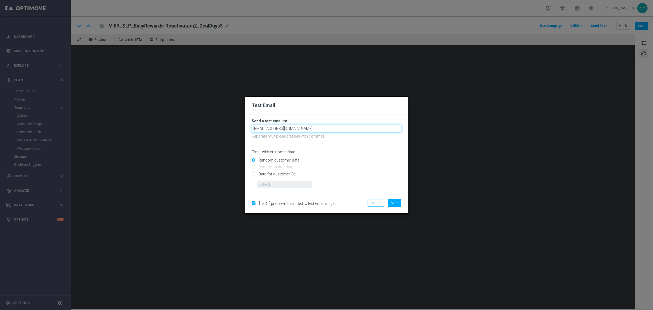
type input "neilyetts3-bkdz1@litmusemail.com"
click at [253, 173] on input "Data for customer ID:" at bounding box center [327, 176] width 150 height 8
radio input "true"
click at [286, 187] on input "text" at bounding box center [284, 184] width 55 height 8
paste input "10000006208"
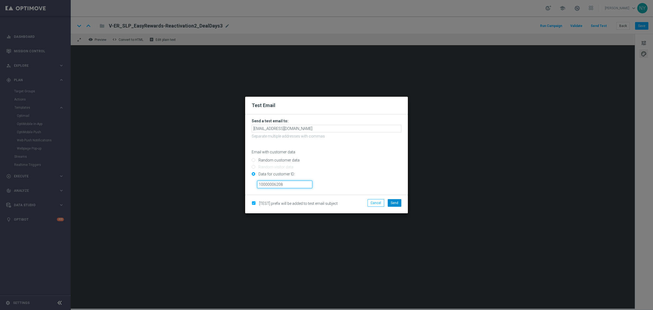
type input "10000006208"
click at [393, 205] on button "Send" at bounding box center [395, 203] width 14 height 8
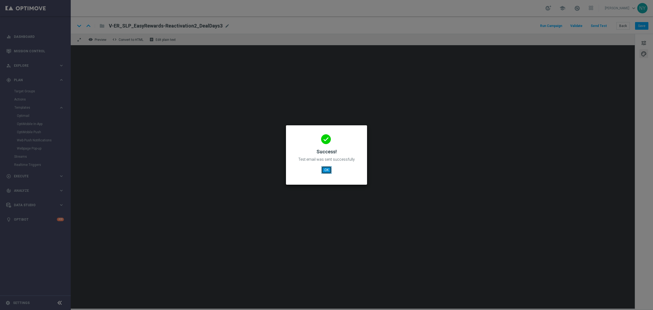
click at [324, 170] on button "OK" at bounding box center [326, 170] width 10 height 8
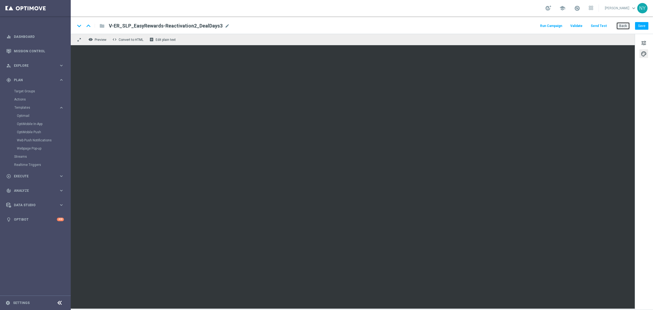
click at [624, 23] on button "Back" at bounding box center [624, 26] width 14 height 8
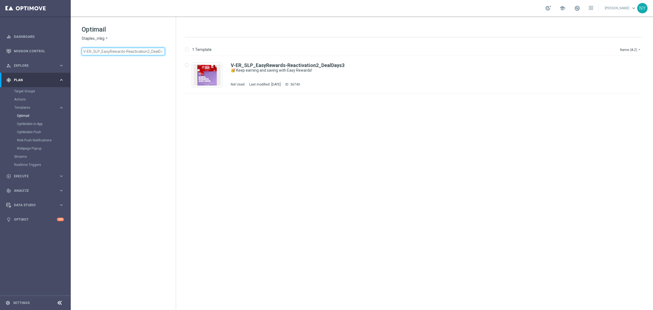
click at [164, 52] on input "V-ER_SLP_EasyRewards-Reactivation2_DealDays3" at bounding box center [123, 52] width 83 height 8
click at [160, 52] on span "close" at bounding box center [161, 51] width 4 height 4
click at [143, 50] on input at bounding box center [123, 52] width 83 height 8
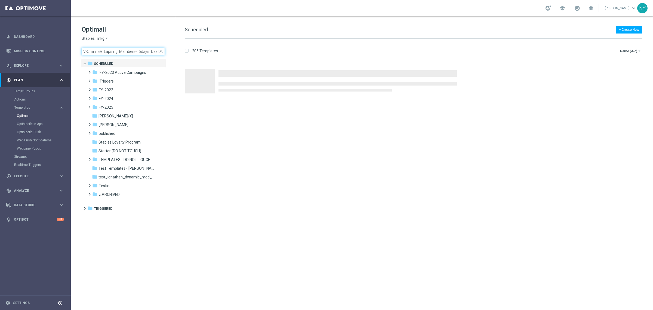
scroll to position [0, 6]
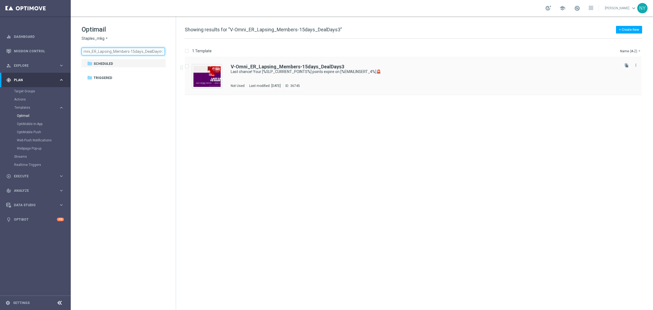
type input "V-Omni_ER_Lapsing_Members-15days_DealDays3"
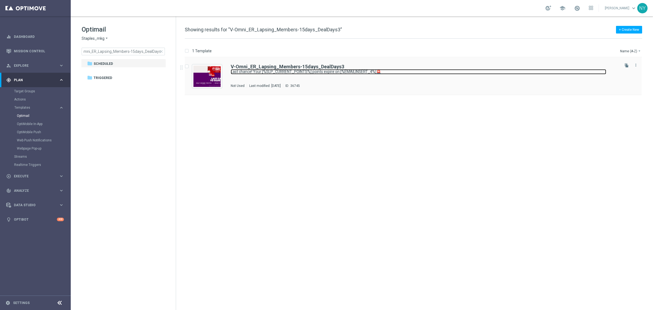
click at [289, 70] on link "Last chance! Your [%SLP_CURRENT_POINTS%] points expire on [%EMAILINSERT_4%]🚨" at bounding box center [419, 71] width 376 height 5
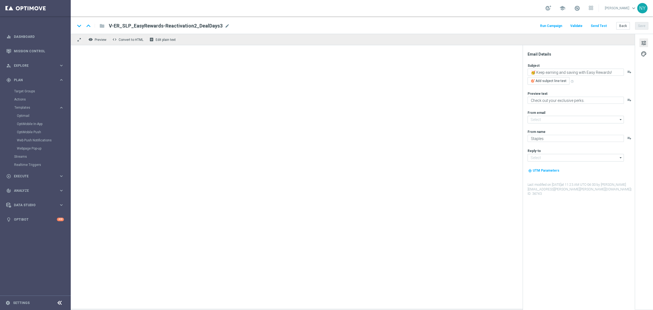
type input "[EMAIL_ADDRESS][DOMAIN_NAME]"
type textarea "Last chance! Your [%SLP_CURRENT_POINTS%] points expire on [%EMAILINSERT_4%]🚨"
type textarea "Redeem them now before they're gone!"
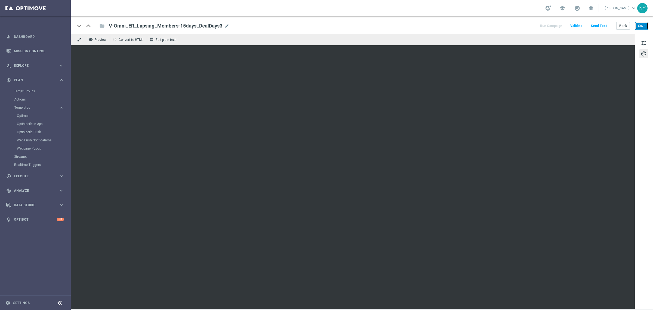
click at [643, 27] on button "Save" at bounding box center [641, 26] width 13 height 8
click at [599, 24] on button "Send Test" at bounding box center [599, 25] width 18 height 7
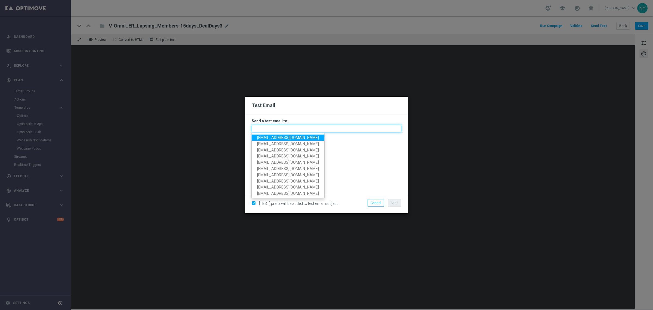
click at [265, 128] on input "text" at bounding box center [327, 129] width 150 height 8
paste input "neilyetts3-bke69@litmusemail.com"
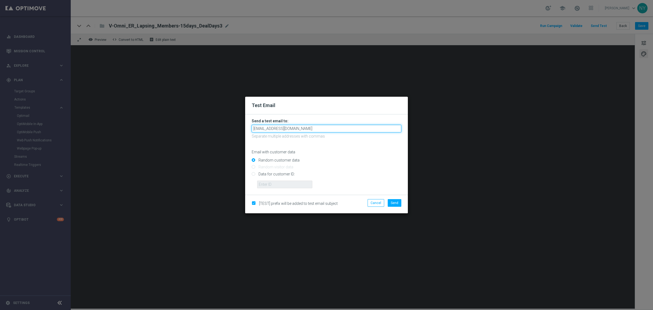
type input "neilyetts3-bke69@litmusemail.com"
click at [254, 173] on input "Data for customer ID:" at bounding box center [327, 176] width 150 height 8
radio input "true"
click at [274, 184] on input "text" at bounding box center [284, 184] width 55 height 8
paste input "10000006208"
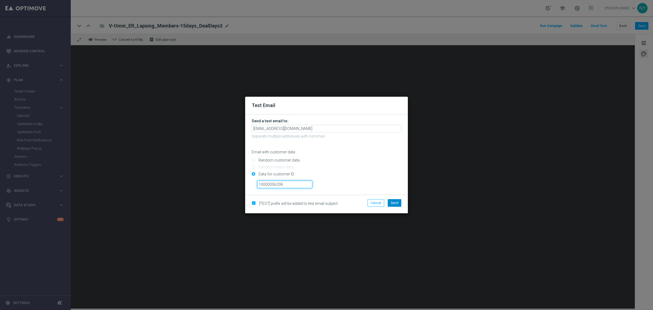
type input "10000006208"
click at [392, 199] on button "Send" at bounding box center [395, 203] width 14 height 8
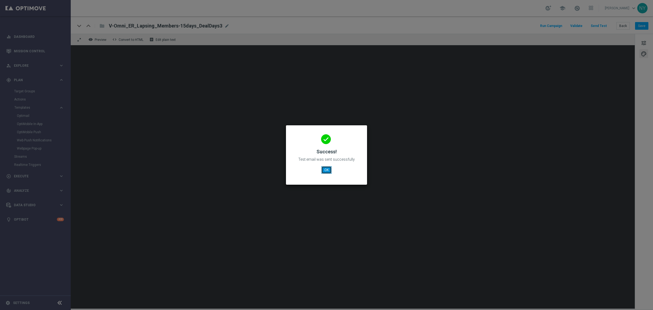
click at [329, 172] on button "OK" at bounding box center [326, 170] width 10 height 8
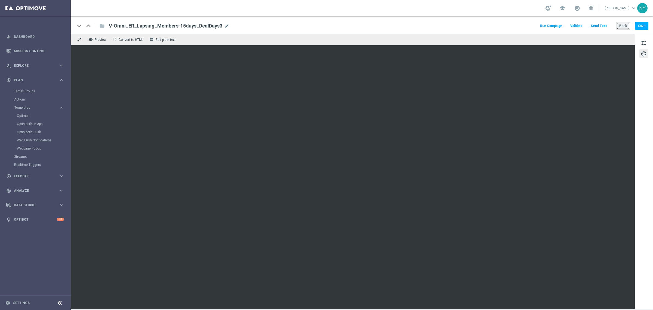
click at [625, 25] on button "Back" at bounding box center [624, 26] width 14 height 8
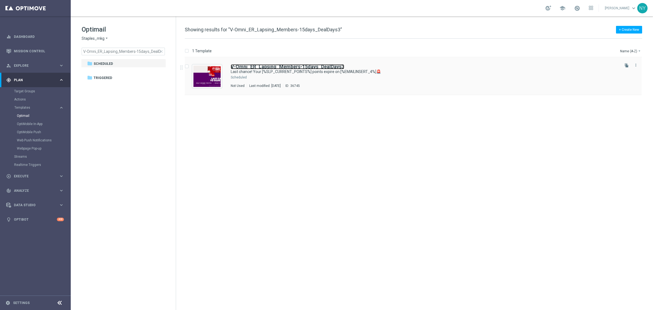
click at [302, 65] on b "V-Omni_ER_Lapsing_Members-15days_DealDays3" at bounding box center [288, 67] width 114 height 6
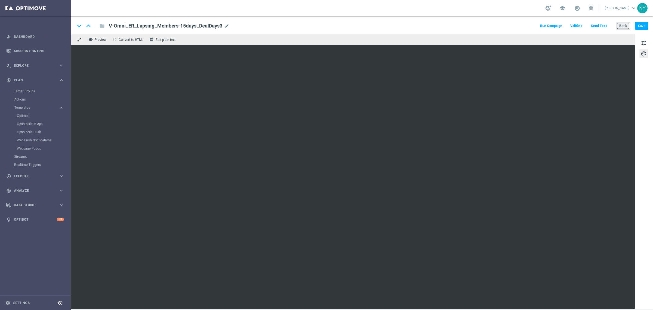
click at [625, 25] on button "Back" at bounding box center [624, 26] width 14 height 8
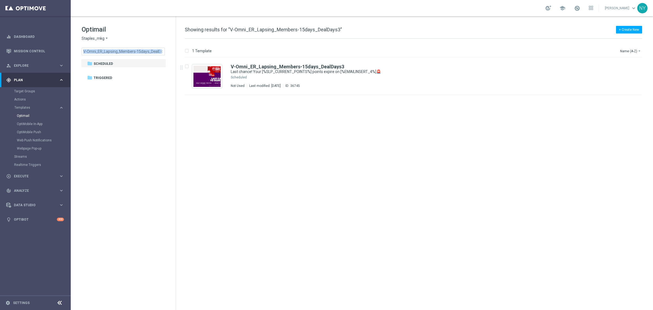
drag, startPoint x: 162, startPoint y: 50, endPoint x: 162, endPoint y: 54, distance: 4.1
click at [163, 54] on div "V-Omni_ER_Lapsing_Members-15days_DealDays3 close" at bounding box center [123, 52] width 83 height 8
click at [161, 52] on span "close" at bounding box center [161, 51] width 4 height 4
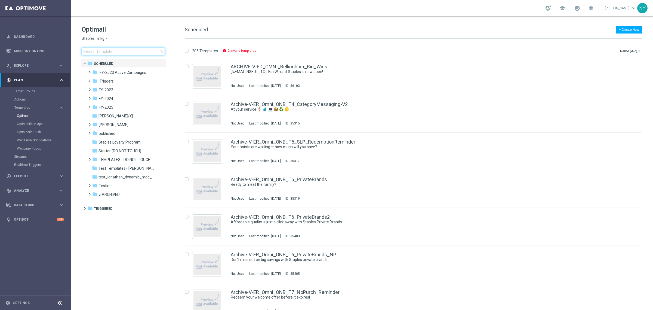
click at [104, 51] on input at bounding box center [123, 52] width 83 height 8
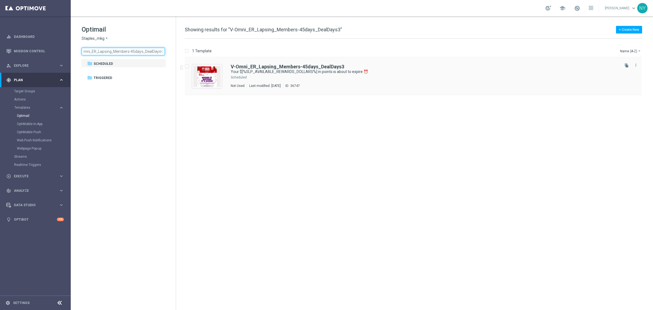
type input "V-Omni_ER_Lapsing_Members-45days_DealDays3"
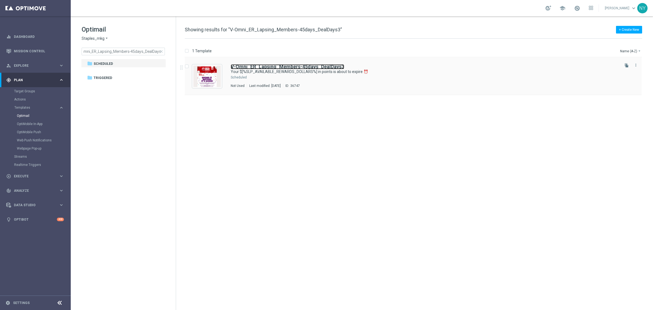
click at [308, 65] on b "V-Omni_ER_Lapsing_Members-45days_DealDays3" at bounding box center [288, 67] width 114 height 6
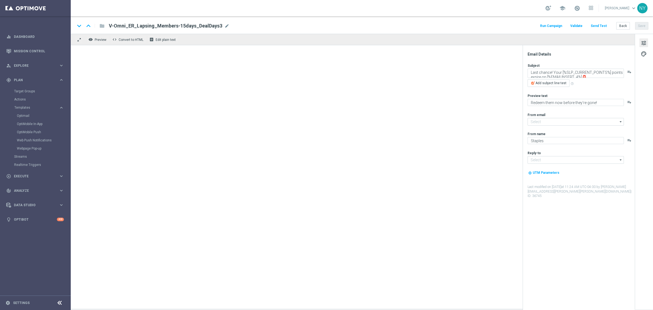
type input "[EMAIL_ADDRESS][DOMAIN_NAME]"
type textarea "Your $[%SLP_AVAILABLE_REWARDS_DOLLARS%] in points is about to expire ⏰"
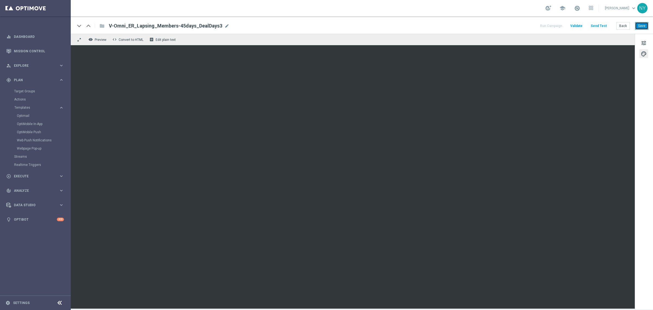
click at [640, 25] on button "Save" at bounding box center [641, 26] width 13 height 8
click at [601, 24] on button "Send Test" at bounding box center [599, 25] width 18 height 7
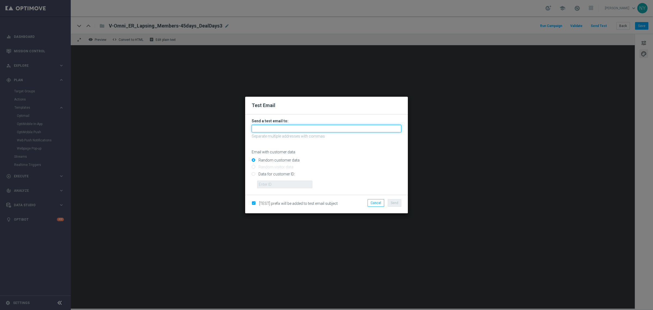
click at [271, 130] on input "text" at bounding box center [327, 129] width 150 height 8
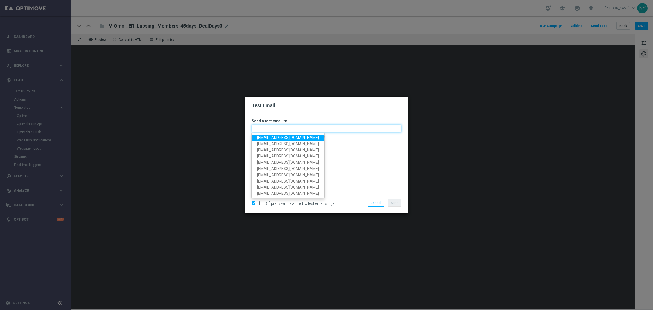
paste input "neilyetts3-bke7g@litmusemail.com"
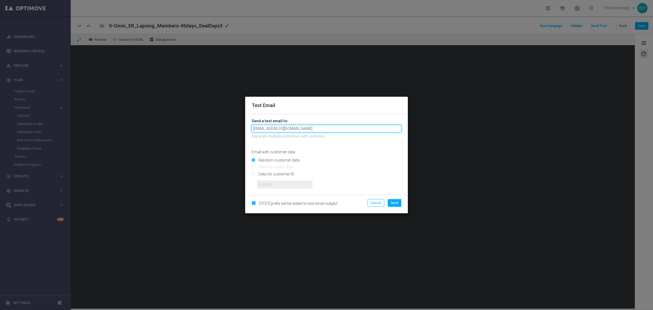
type input "neilyetts3-bke7g@litmusemail.com"
click at [354, 154] on form "Send a test email to: neilyetts3-bke7g@litmusemail.com Separate multiple addres…" at bounding box center [327, 153] width 150 height 70
click at [254, 173] on input "Data for customer ID:" at bounding box center [327, 176] width 150 height 8
radio input "true"
click at [277, 185] on input "text" at bounding box center [284, 184] width 55 height 8
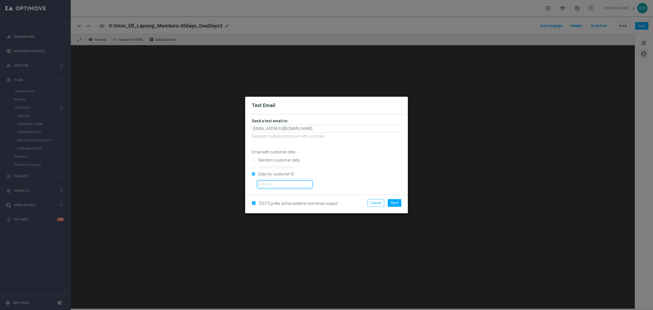
paste input "10000006208"
type input "10000006208"
click at [394, 203] on span "Send" at bounding box center [395, 203] width 8 height 4
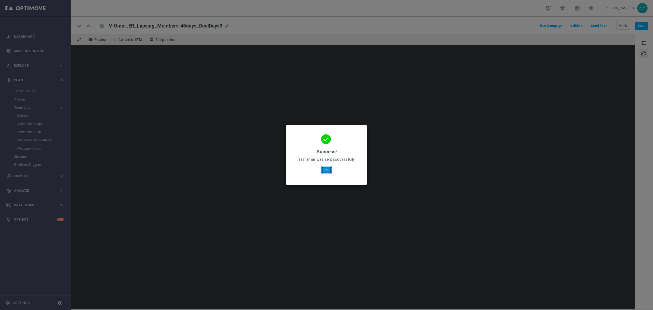
click at [327, 170] on button "OK" at bounding box center [326, 170] width 10 height 8
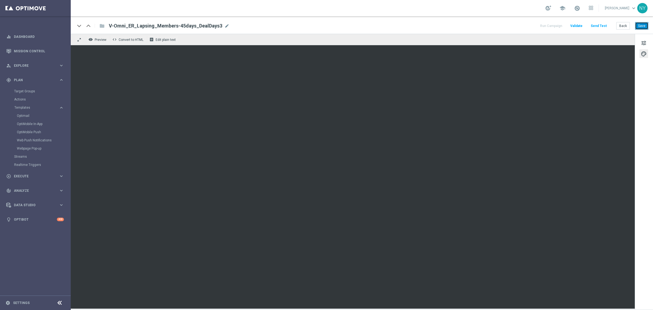
click at [640, 26] on button "Save" at bounding box center [641, 26] width 13 height 8
click at [602, 23] on button "Send Test" at bounding box center [599, 25] width 18 height 7
click at [598, 24] on button "Send Test" at bounding box center [599, 25] width 18 height 7
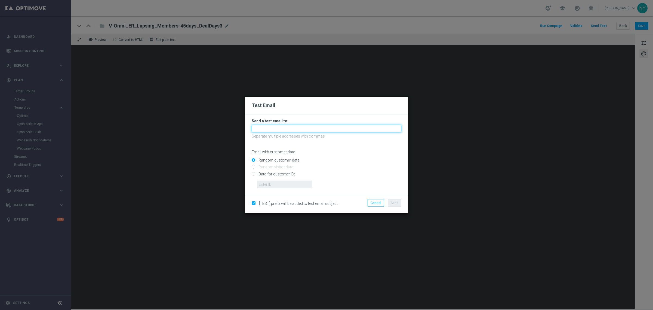
click at [269, 129] on input "text" at bounding box center [327, 129] width 150 height 8
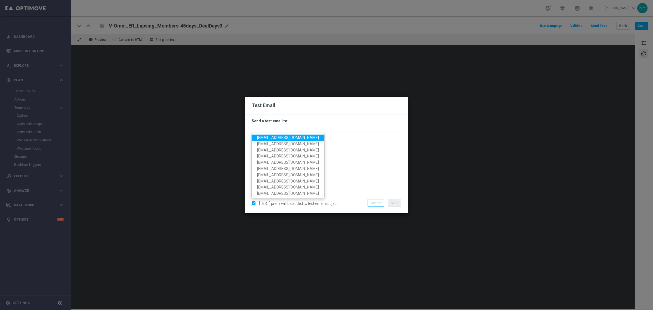
click at [267, 137] on span "neilyetts3-bke7g@litmusemail.com" at bounding box center [288, 137] width 62 height 4
type input "neilyetts3-bke7g@litmusemail.com"
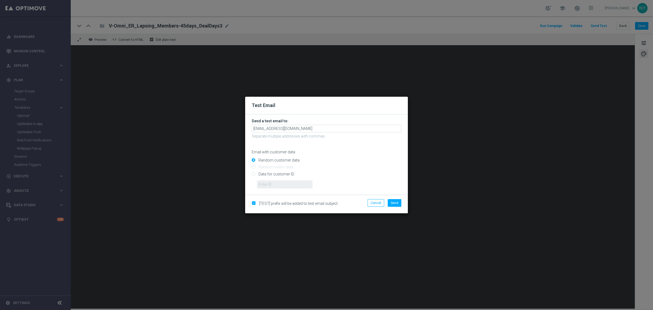
click at [253, 174] on input "Data for customer ID:" at bounding box center [327, 176] width 150 height 8
radio input "true"
click at [272, 184] on input "text" at bounding box center [284, 184] width 55 height 8
click at [278, 182] on input "text" at bounding box center [284, 184] width 55 height 8
paste input "10000006208"
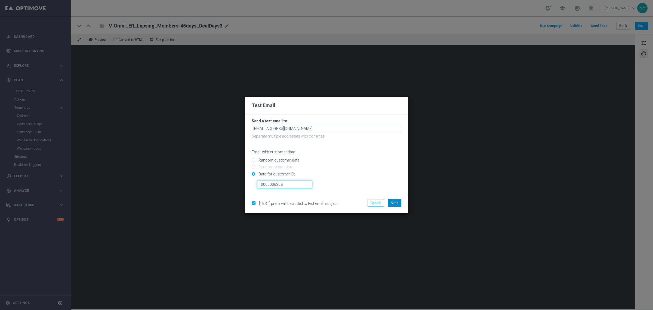
type input "10000006208"
click at [397, 204] on span "Send" at bounding box center [395, 203] width 8 height 4
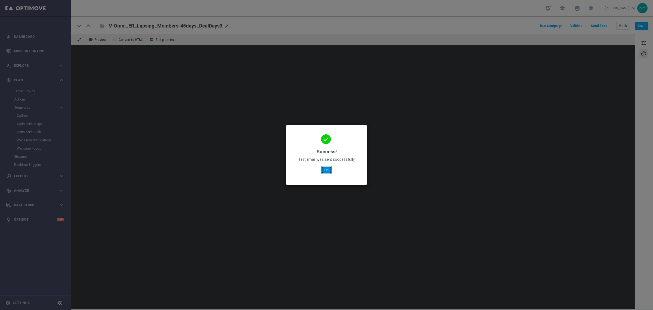
click at [326, 172] on button "OK" at bounding box center [326, 170] width 10 height 8
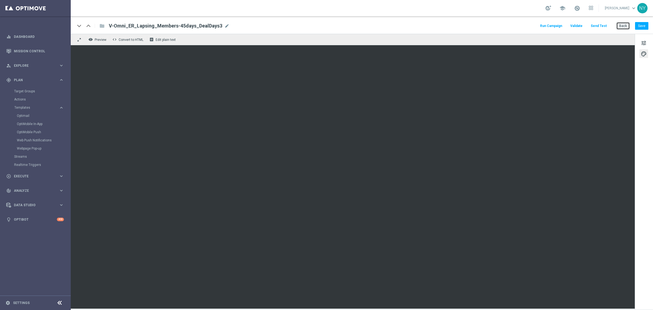
click at [621, 25] on button "Back" at bounding box center [624, 26] width 14 height 8
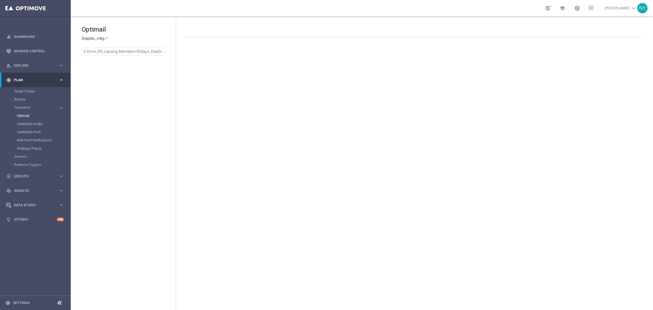
click at [161, 52] on span "close" at bounding box center [161, 51] width 4 height 4
click at [125, 49] on input at bounding box center [123, 52] width 83 height 8
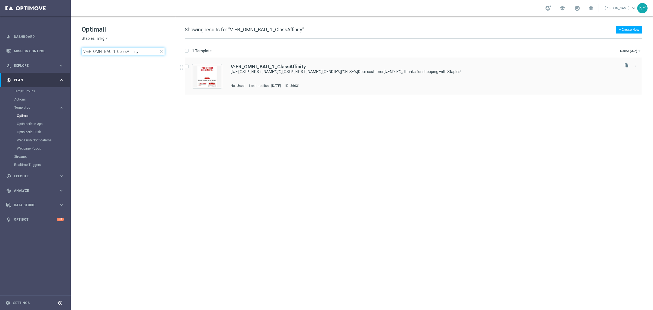
type input "V-ER_OMNI_BAU_1_ClassAffinity"
drag, startPoint x: 283, startPoint y: 68, endPoint x: 303, endPoint y: 61, distance: 21.0
click at [283, 68] on b "V-ER_OMNI_BAU_1_ClassAffinity" at bounding box center [268, 67] width 75 height 6
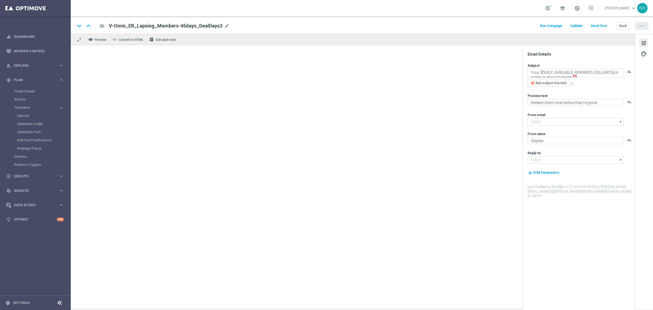
type input "[EMAIL_ADDRESS][DOMAIN_NAME]"
type textarea "[%IF:[%SLP_FIRST_NAME%]%][%SLP_FIRST_NAME%][%END:IF%][%ELSE%]Dear customer[%END…"
type textarea "What’s next on your list? 🤔"
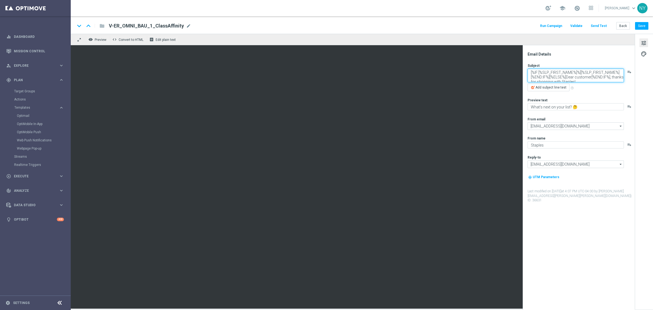
paste textarea "What’s next on your list? 🤔"
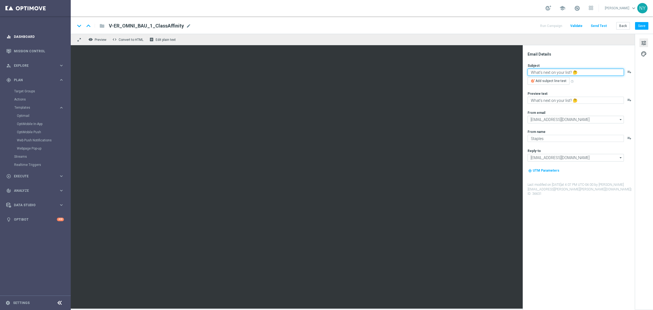
type textarea "What’s next on your list? 🤔"
paste textarea "e’ve got some ideas for you."
type textarea "We’ve got some ideas for you."
click at [643, 24] on button "Save" at bounding box center [641, 26] width 13 height 8
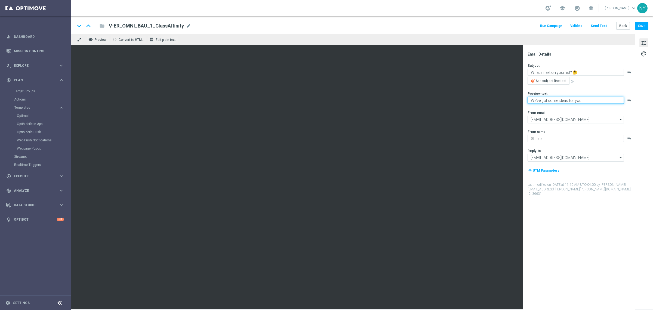
click at [586, 99] on textarea "We’ve got some ideas for you." at bounding box center [576, 100] width 96 height 7
click at [601, 25] on button "Send Test" at bounding box center [599, 25] width 18 height 7
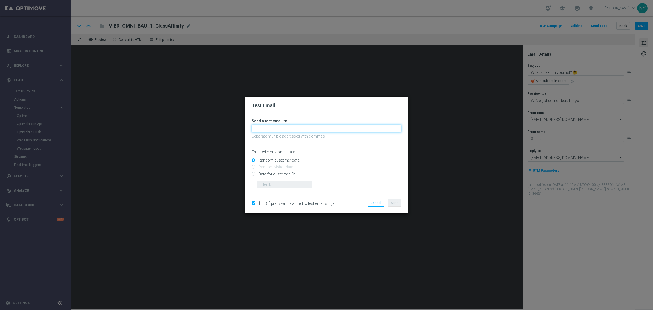
click at [279, 128] on input "text" at bounding box center [327, 129] width 150 height 8
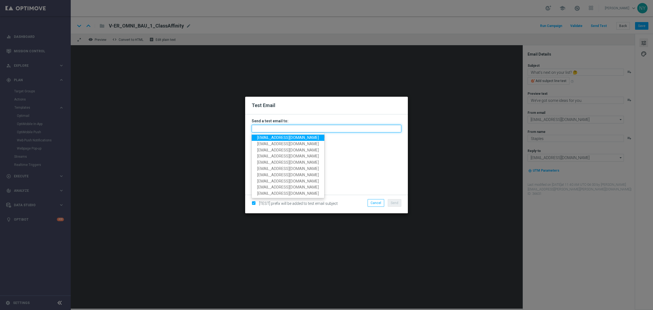
paste input "neilyetts3-bjljc@litmusemail.com"
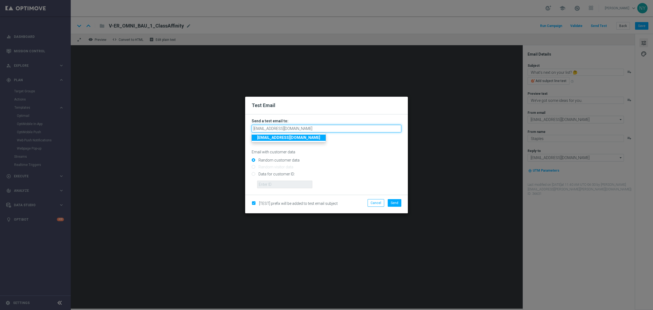
type input "neilyetts3-bjljc@litmusemail.com"
click at [353, 154] on form "Send a test email to: neilyetts3-bjljc@litmusemail.com neilyetts3-bjljc@litmuse…" at bounding box center [327, 153] width 150 height 70
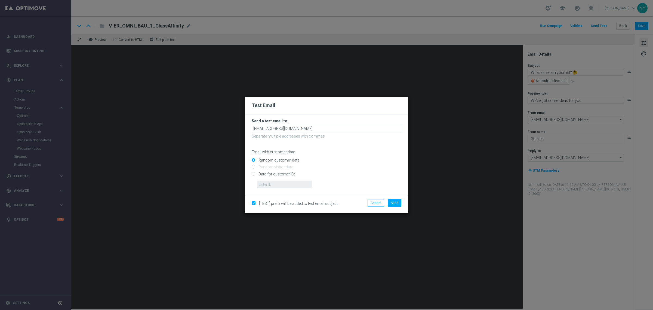
click at [253, 173] on input "Data for customer ID:" at bounding box center [327, 176] width 150 height 8
radio input "true"
click at [277, 182] on input "text" at bounding box center [284, 184] width 55 height 8
paste input "10000000793"
type input "10000000793"
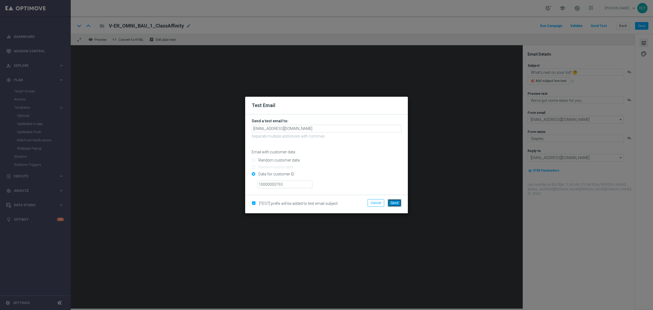
click at [391, 200] on button "Send" at bounding box center [395, 203] width 14 height 8
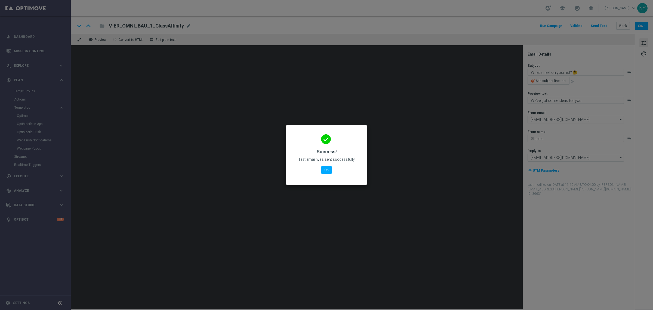
click at [320, 169] on div "done Success! Test email was sent successfully OK" at bounding box center [327, 153] width 68 height 47
click at [327, 169] on button "OK" at bounding box center [326, 170] width 10 height 8
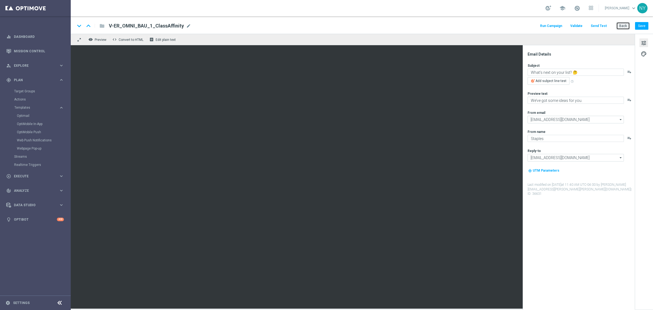
click at [626, 25] on button "Back" at bounding box center [624, 26] width 14 height 8
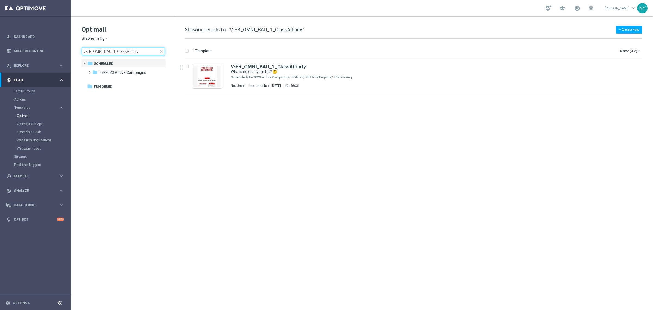
click at [142, 53] on input "V-ER_OMNI_BAU_1_ClassAffinity" at bounding box center [123, 52] width 83 height 8
drag, startPoint x: 142, startPoint y: 52, endPoint x: 6, endPoint y: 50, distance: 136.1
click at [15, 52] on main "equalizer Dashboard Mission Control" at bounding box center [326, 155] width 653 height 310
type input "V-ER_OMNI_PRINT_1_ClassAffinity"
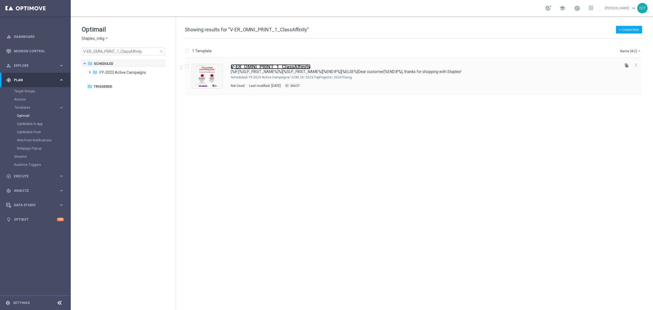
click at [282, 66] on b "V-ER_OMNI_PRINT_1_ClassAffinity" at bounding box center [271, 67] width 80 height 6
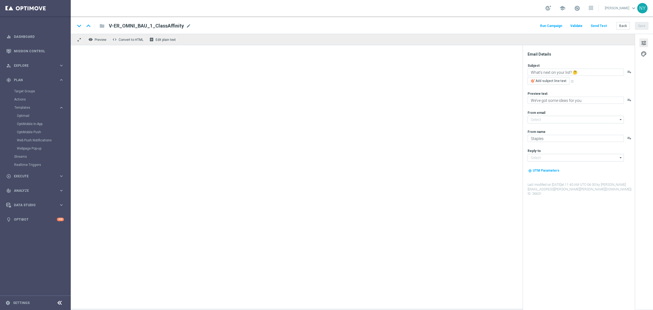
type input "[EMAIL_ADDRESS][DOMAIN_NAME]"
type textarea "[%IF:[%SLP_FIRST_NAME%]%][%SLP_FIRST_NAME%][%END:IF%][%ELSE%]Dear customer[%END…"
type textarea "👀 See what else we can print."
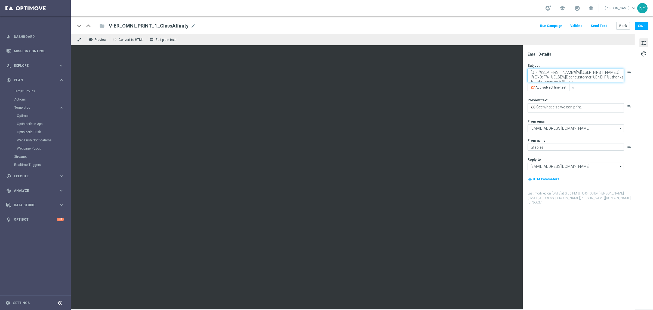
paste textarea "📄 Loving your new prints?"
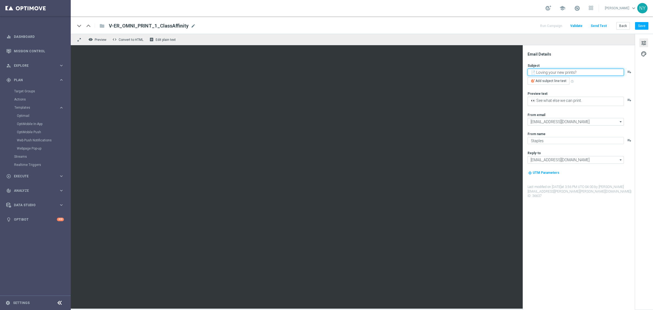
type textarea "📄 Loving your new prints?"
drag, startPoint x: 533, startPoint y: 100, endPoint x: 628, endPoint y: 119, distance: 97.1
click at [628, 119] on div "Subject 📄 Loving your new prints? playlist_add Add subject line test help_outli…" at bounding box center [581, 130] width 107 height 135
paste textarea "Here’s more where that came from"
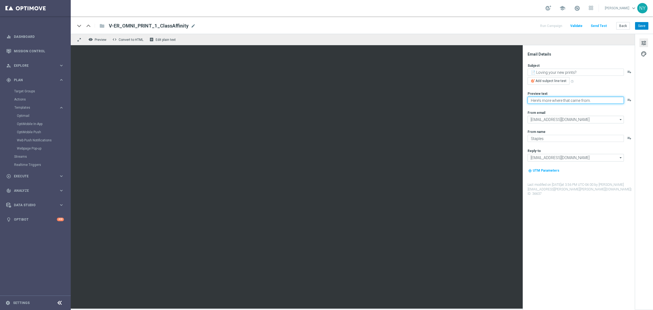
type textarea "Here’s more where that came from."
click at [643, 28] on button "Save" at bounding box center [641, 26] width 13 height 8
click at [600, 25] on button "Send Test" at bounding box center [599, 25] width 18 height 7
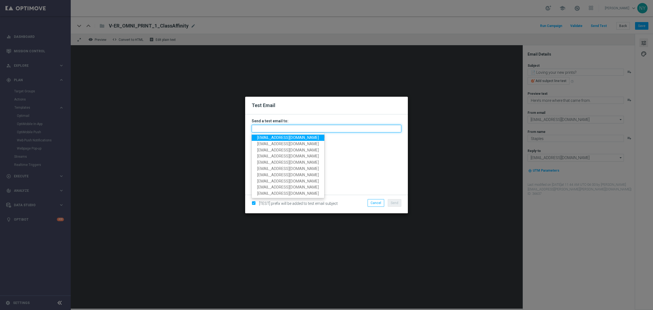
click at [271, 125] on input "text" at bounding box center [327, 129] width 150 height 8
paste input "neilyetts3-bjple@litmusemail.com"
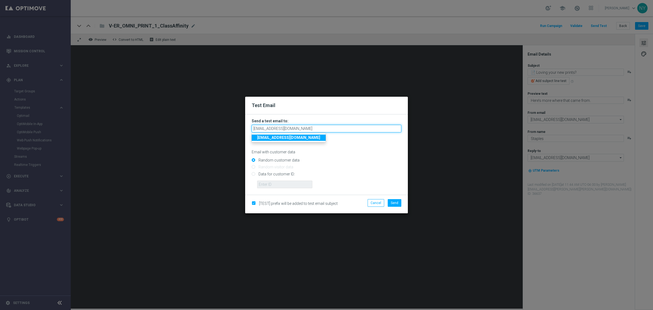
type input "neilyetts3-bjple@litmusemail.com"
click at [253, 175] on input "Data for customer ID:" at bounding box center [327, 176] width 150 height 8
radio input "true"
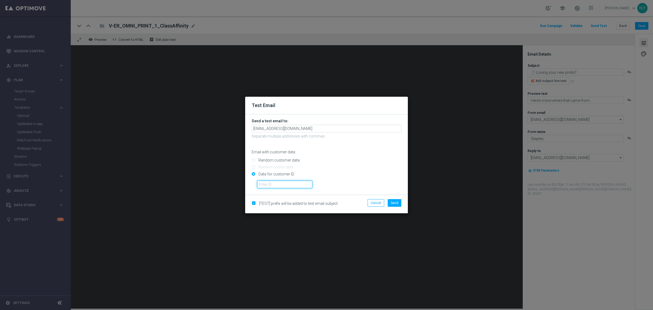
click at [263, 185] on input "text" at bounding box center [284, 184] width 55 height 8
click at [275, 184] on input "text" at bounding box center [284, 184] width 55 height 8
paste input "10280613353"
type input "10280613353"
click at [391, 202] on button "Send" at bounding box center [395, 203] width 14 height 8
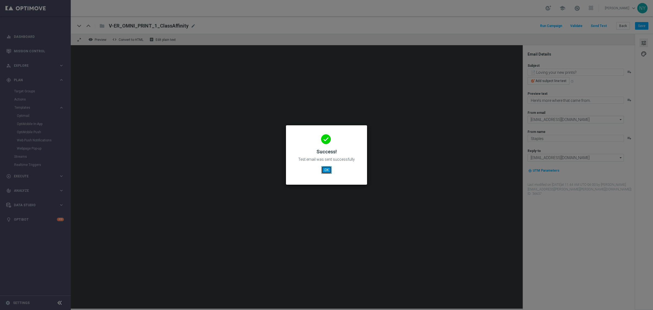
click at [328, 170] on button "OK" at bounding box center [326, 170] width 10 height 8
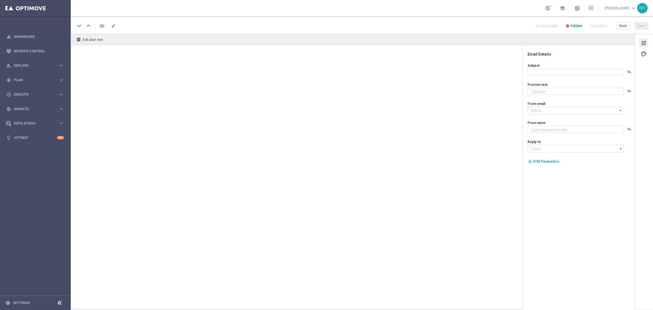
type textarea "We’ve got some ideas for you."
type input "[EMAIL_ADDRESS][DOMAIN_NAME]"
type textarea "Staples"
type input "[EMAIL_ADDRESS][DOMAIN_NAME]"
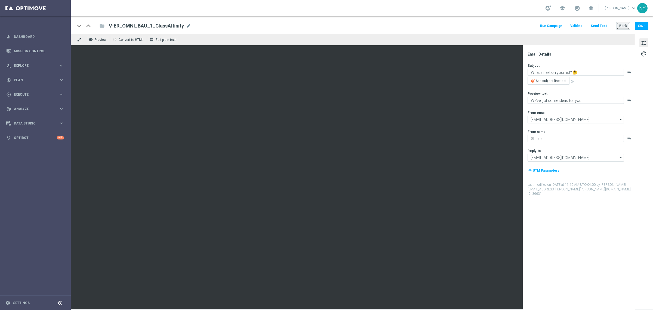
click at [625, 26] on button "Back" at bounding box center [624, 26] width 14 height 8
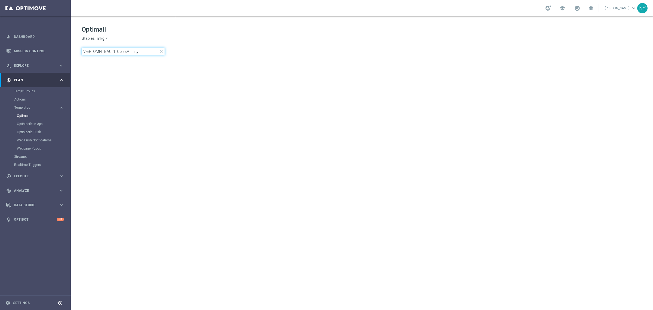
drag, startPoint x: 147, startPoint y: 52, endPoint x: -9, endPoint y: 42, distance: 156.8
click at [0, 42] on html "equalizer Dashboard Mission Control" at bounding box center [326, 155] width 653 height 310
type input "V-ER_OMNI_BAU_2_ClassAffinity"
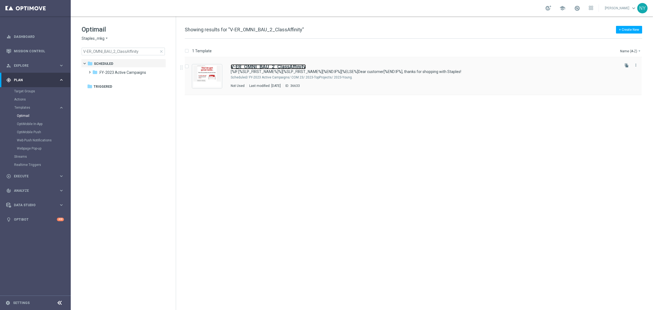
click at [278, 67] on b "V-ER_OMNI_BAU_2_ClassAffinity" at bounding box center [268, 67] width 75 height 6
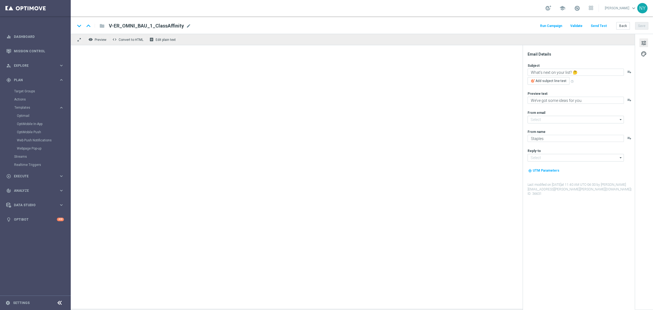
type input "[EMAIL_ADDRESS][DOMAIN_NAME]"
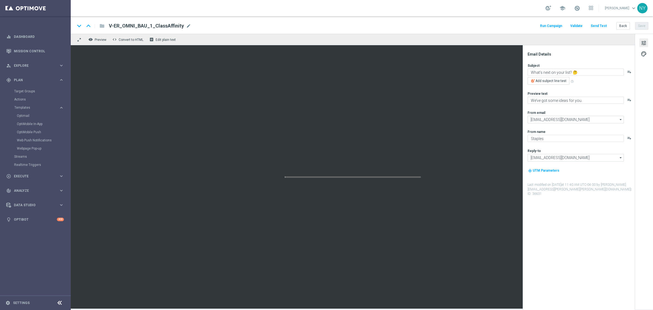
type textarea "[%IF:[%SLP_FIRST_NAME%]%][%SLP_FIRST_NAME%][%END:IF%][%ELSE%]Dear customer[%END…"
type textarea "Fresh ideas right this way 👉"
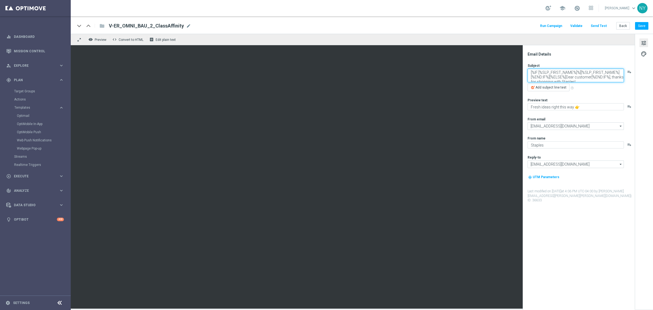
paste textarea "What’s next on your list? 🤔"
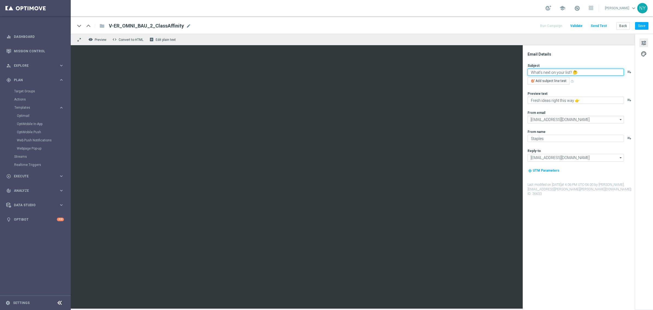
type textarea "What’s next on your list? 🤔"
paste textarea "We’ve got some ideas for you."
type textarea "We’ve got some ideas for you."
click at [645, 24] on button "Save" at bounding box center [641, 26] width 13 height 8
click at [599, 25] on button "Send Test" at bounding box center [599, 25] width 18 height 7
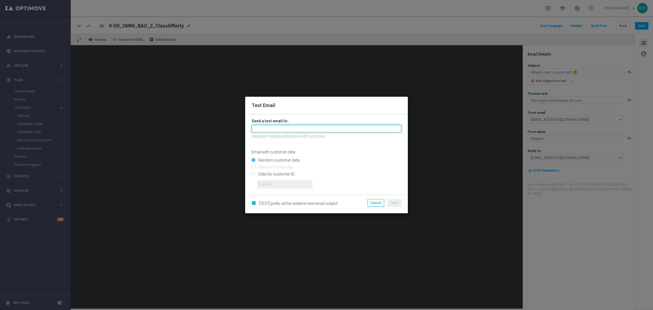
click at [276, 127] on input "text" at bounding box center [327, 129] width 150 height 8
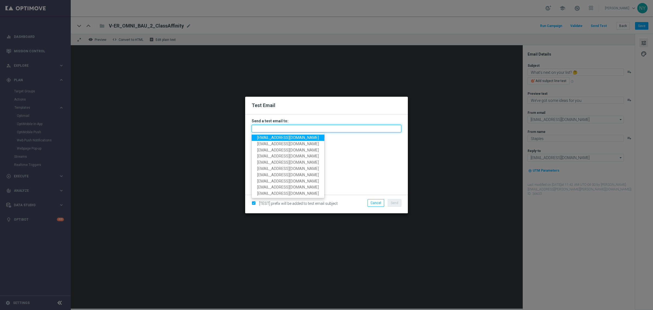
paste input "[EMAIL_ADDRESS][DOMAIN_NAME]"
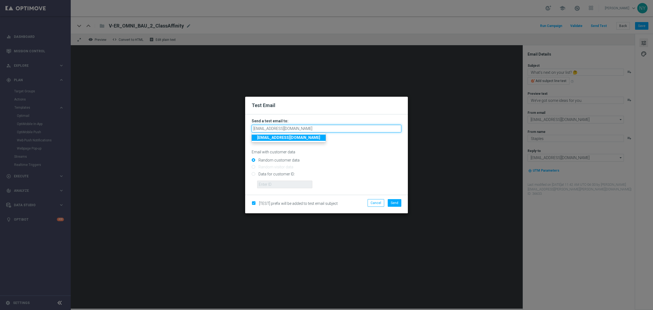
type input "[EMAIL_ADDRESS][DOMAIN_NAME]"
click at [253, 175] on input "Data for customer ID:" at bounding box center [327, 176] width 150 height 8
radio input "true"
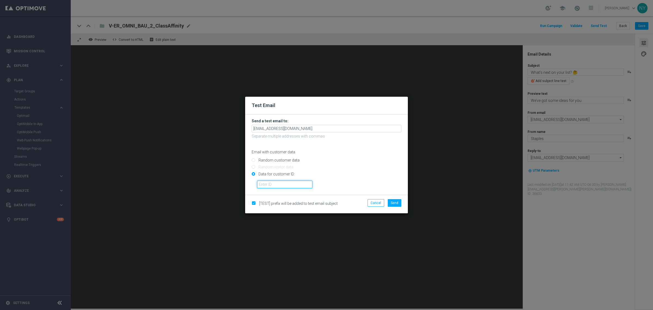
click at [269, 183] on input "text" at bounding box center [284, 184] width 55 height 8
click at [272, 185] on input "text" at bounding box center [284, 184] width 55 height 8
paste input "10000128550"
type input "10000128550"
click at [392, 203] on span "Send" at bounding box center [395, 203] width 8 height 4
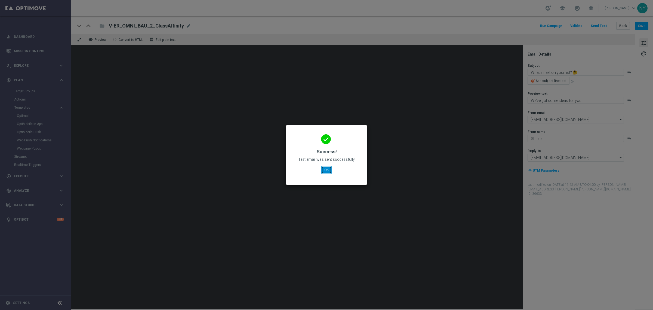
click at [327, 171] on button "OK" at bounding box center [326, 170] width 10 height 8
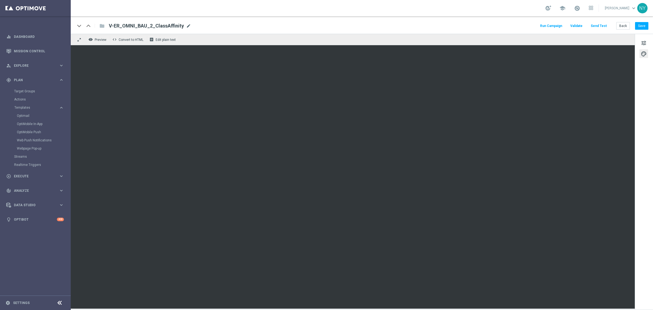
click at [186, 25] on span "mode_edit" at bounding box center [188, 25] width 5 height 5
drag, startPoint x: 179, startPoint y: 25, endPoint x: 102, endPoint y: 28, distance: 77.1
click at [102, 28] on div "keyboard_arrow_down keyboard_arrow_up folder V-ER_OMNI_BAU_2_ClassAffinity" at bounding box center [159, 25] width 169 height 7
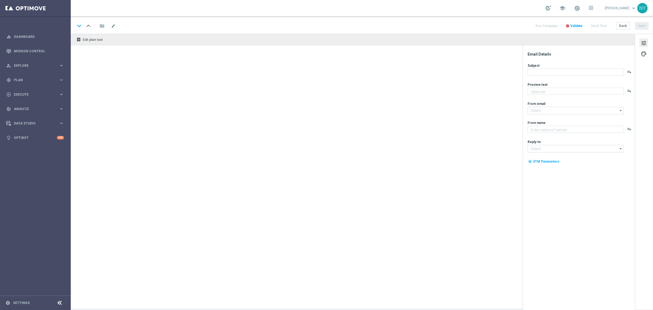
type textarea "👀 See what else we can print."
type input "[EMAIL_ADDRESS][DOMAIN_NAME]"
type textarea "Staples"
type input "[EMAIL_ADDRESS][DOMAIN_NAME]"
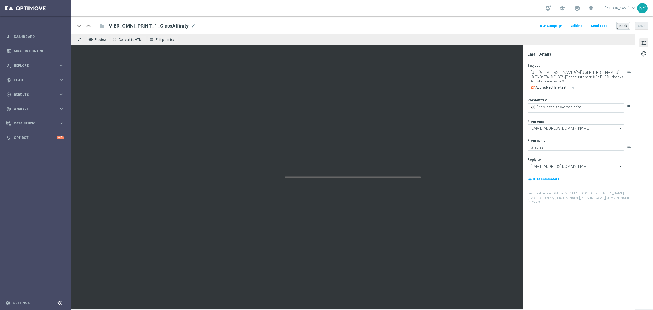
click at [627, 26] on button "Back" at bounding box center [624, 26] width 14 height 8
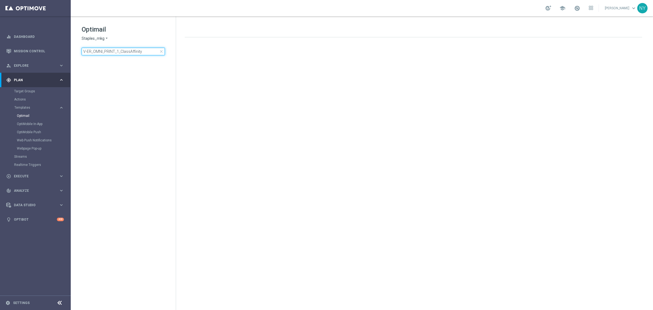
click at [117, 50] on input "V-ER_OMNI_PRINT_1_ClassAffinity" at bounding box center [123, 52] width 83 height 8
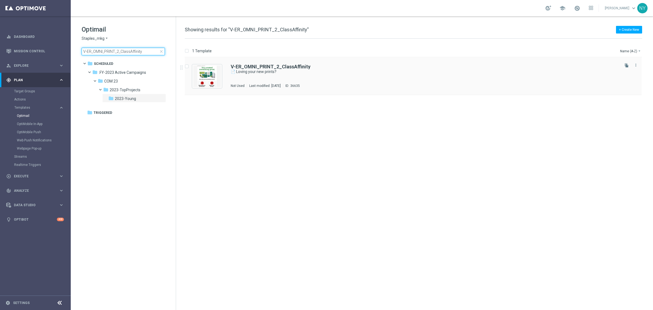
type input "V-ER_OMNI_PRINT_2_ClassAffinity"
click at [292, 68] on b "V-ER_OMNI_PRINT_2_ClassAffinity" at bounding box center [271, 67] width 80 height 6
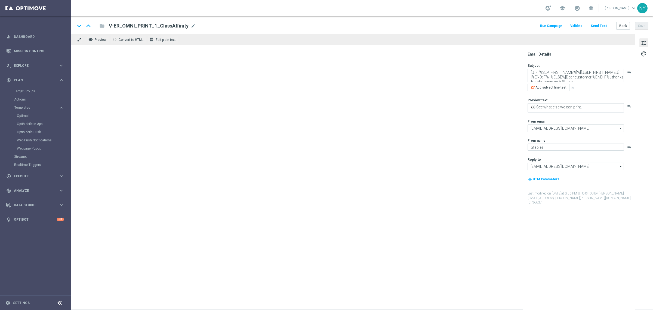
type textarea "📄 Loving your new prints?"
type textarea "Here’s more where that came from."
